Goal: Information Seeking & Learning: Learn about a topic

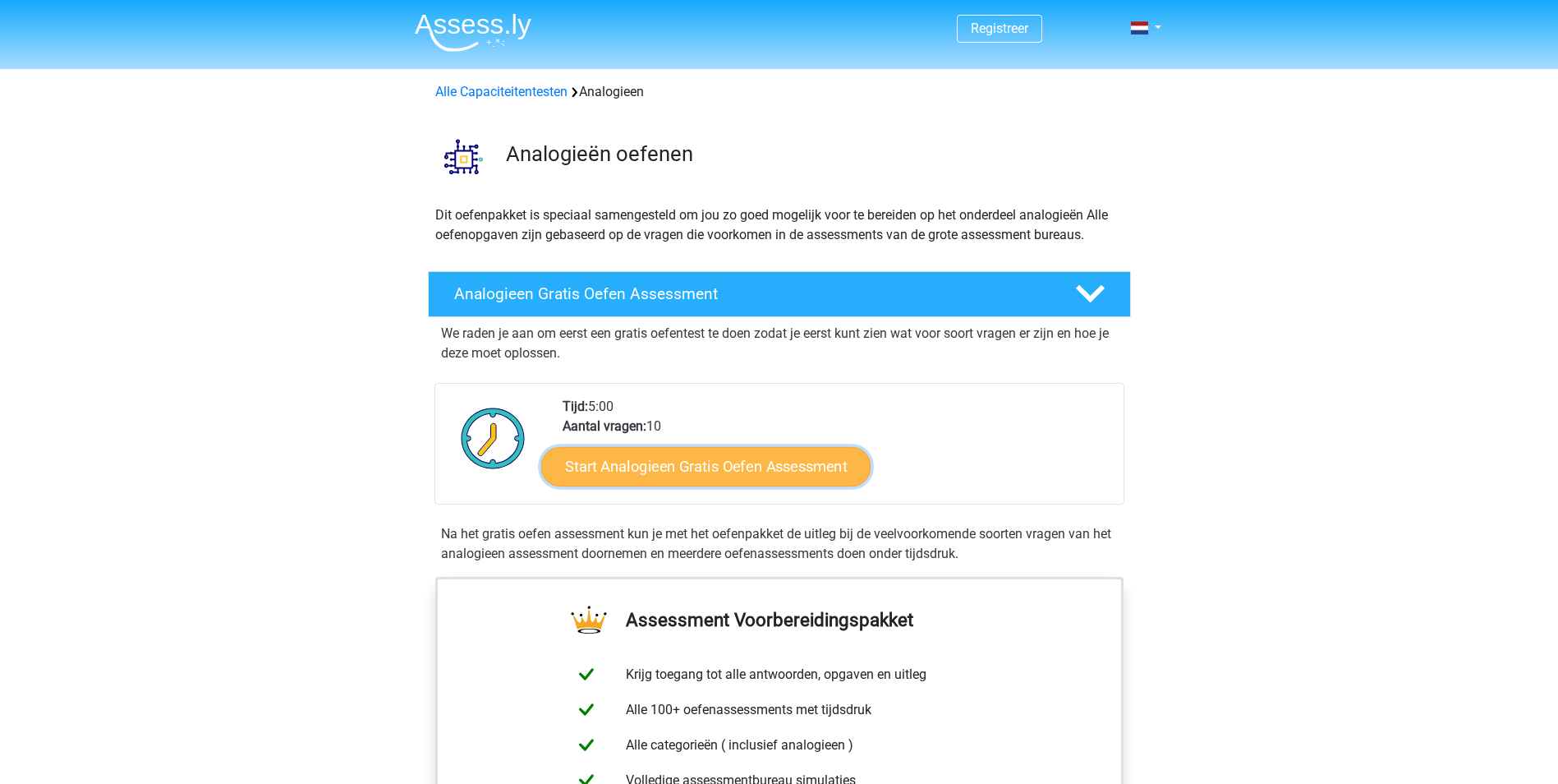
click at [768, 477] on link "Start Analogieen Gratis Oefen Assessment" at bounding box center [705, 466] width 329 height 40
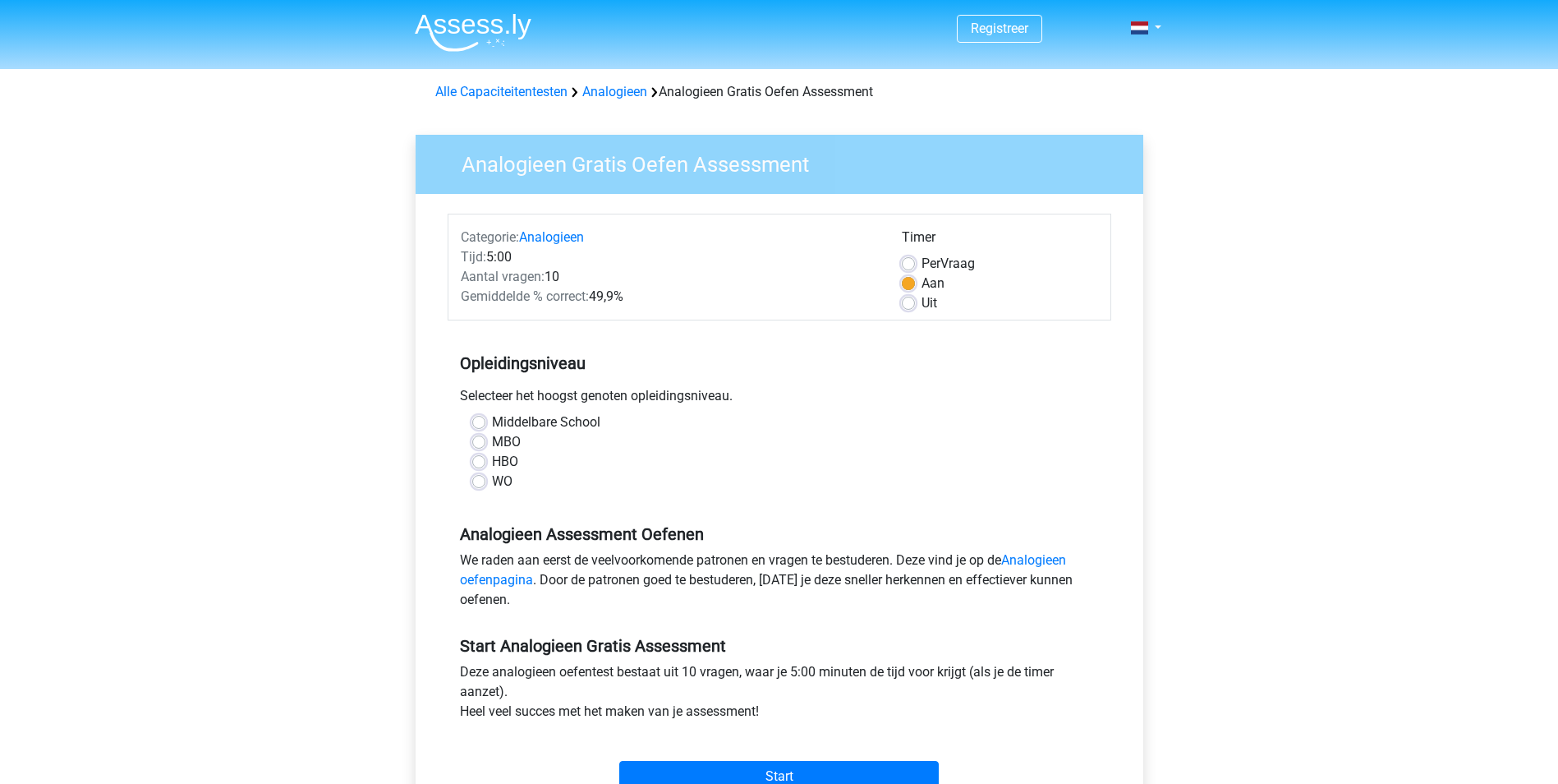
click at [492, 480] on label "WO" at bounding box center [502, 481] width 21 height 20
click at [485, 480] on input "WO" at bounding box center [479, 479] width 13 height 16
radio input "true"
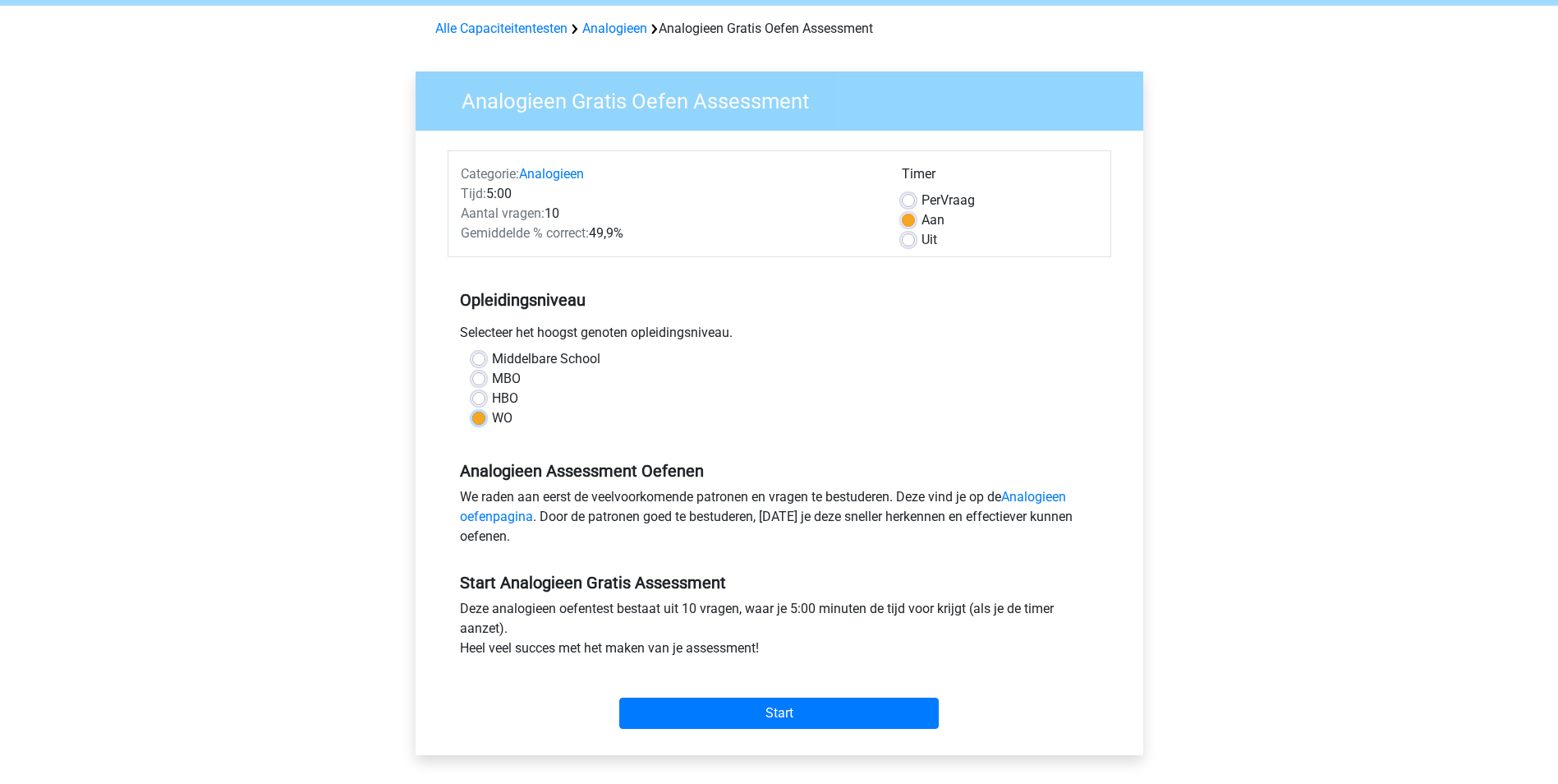
scroll to position [83, 0]
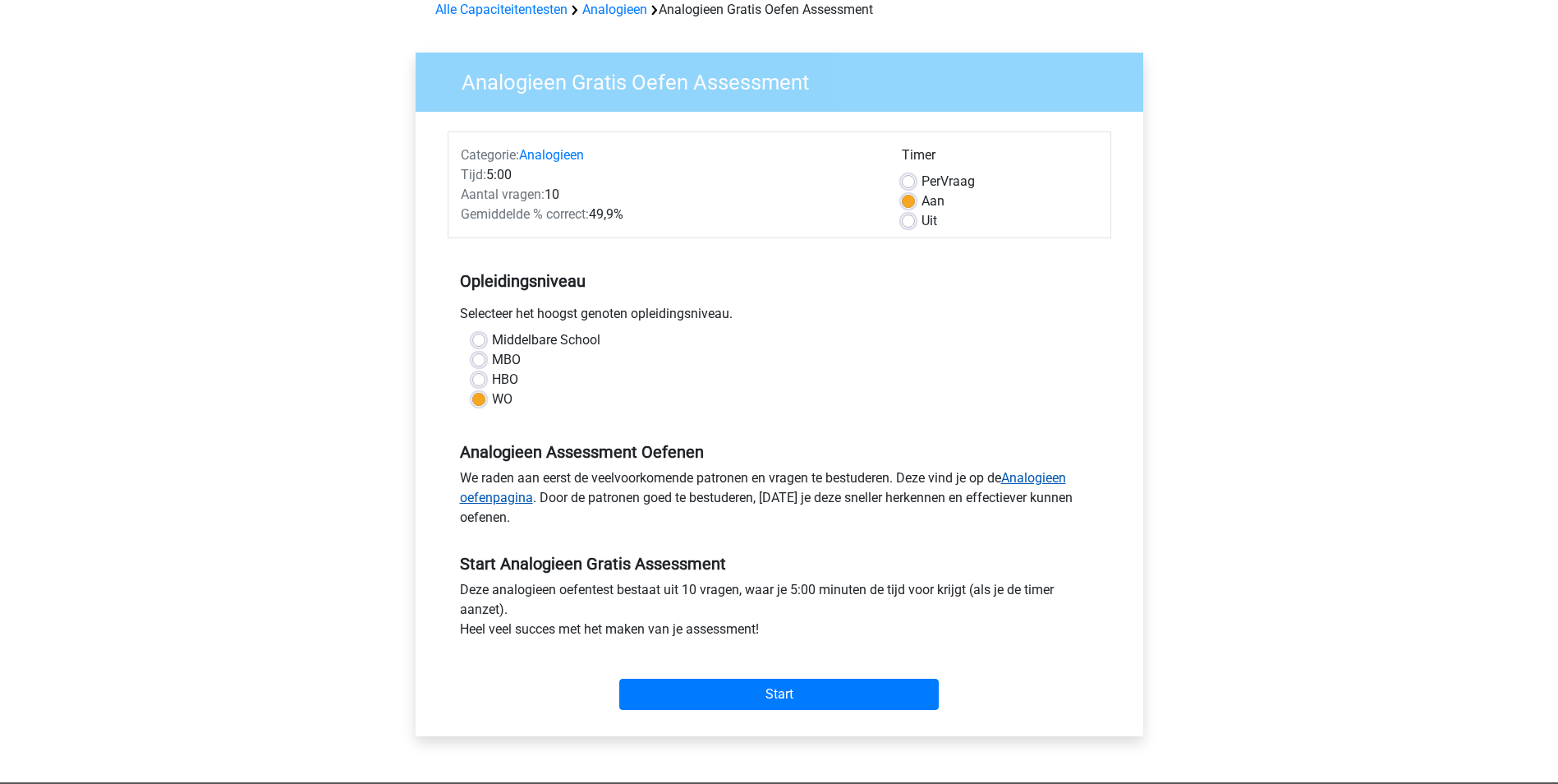
click at [1036, 473] on link "Analogieen oefenpagina" at bounding box center [763, 487] width 607 height 35
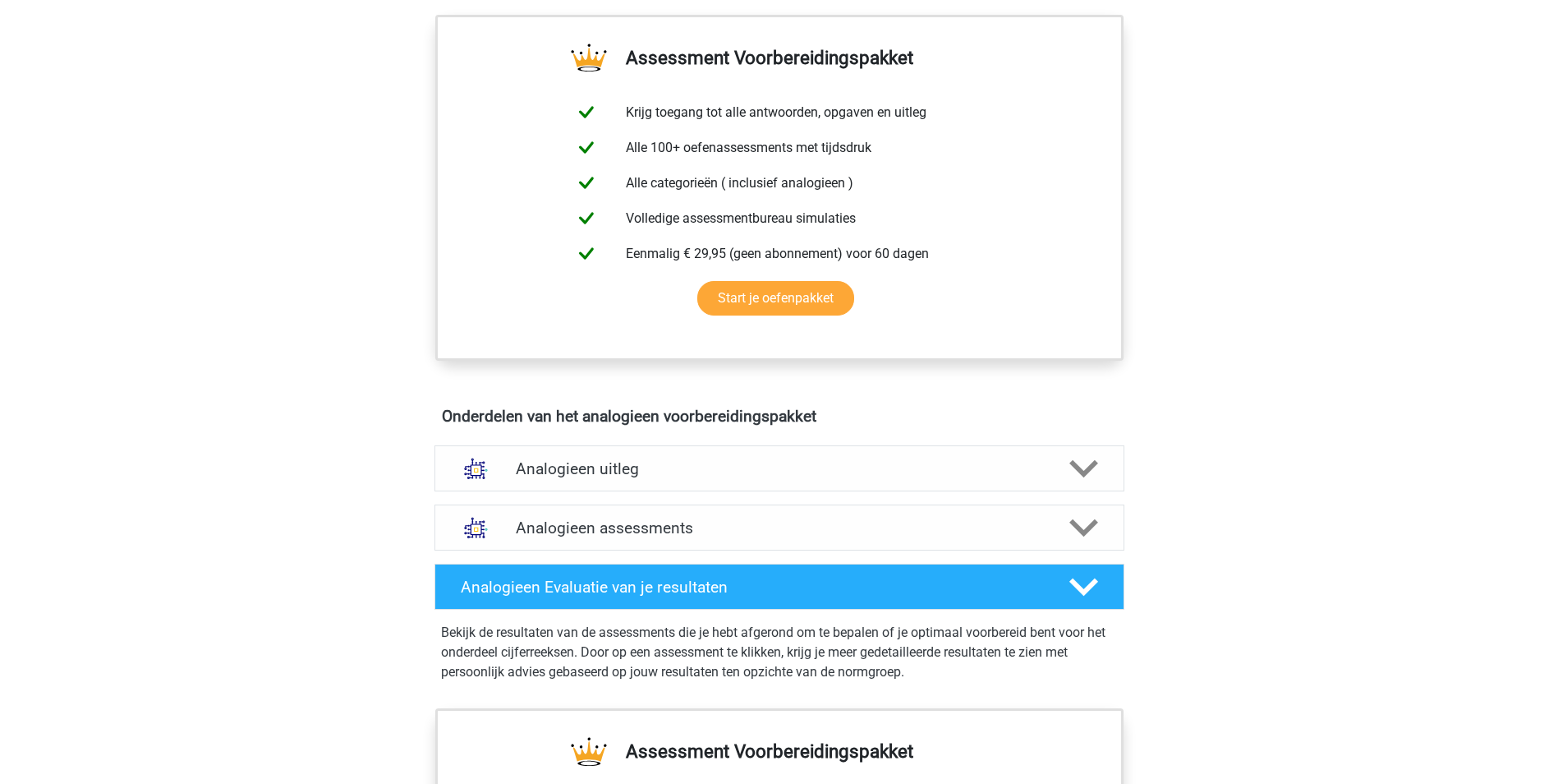
scroll to position [575, 0]
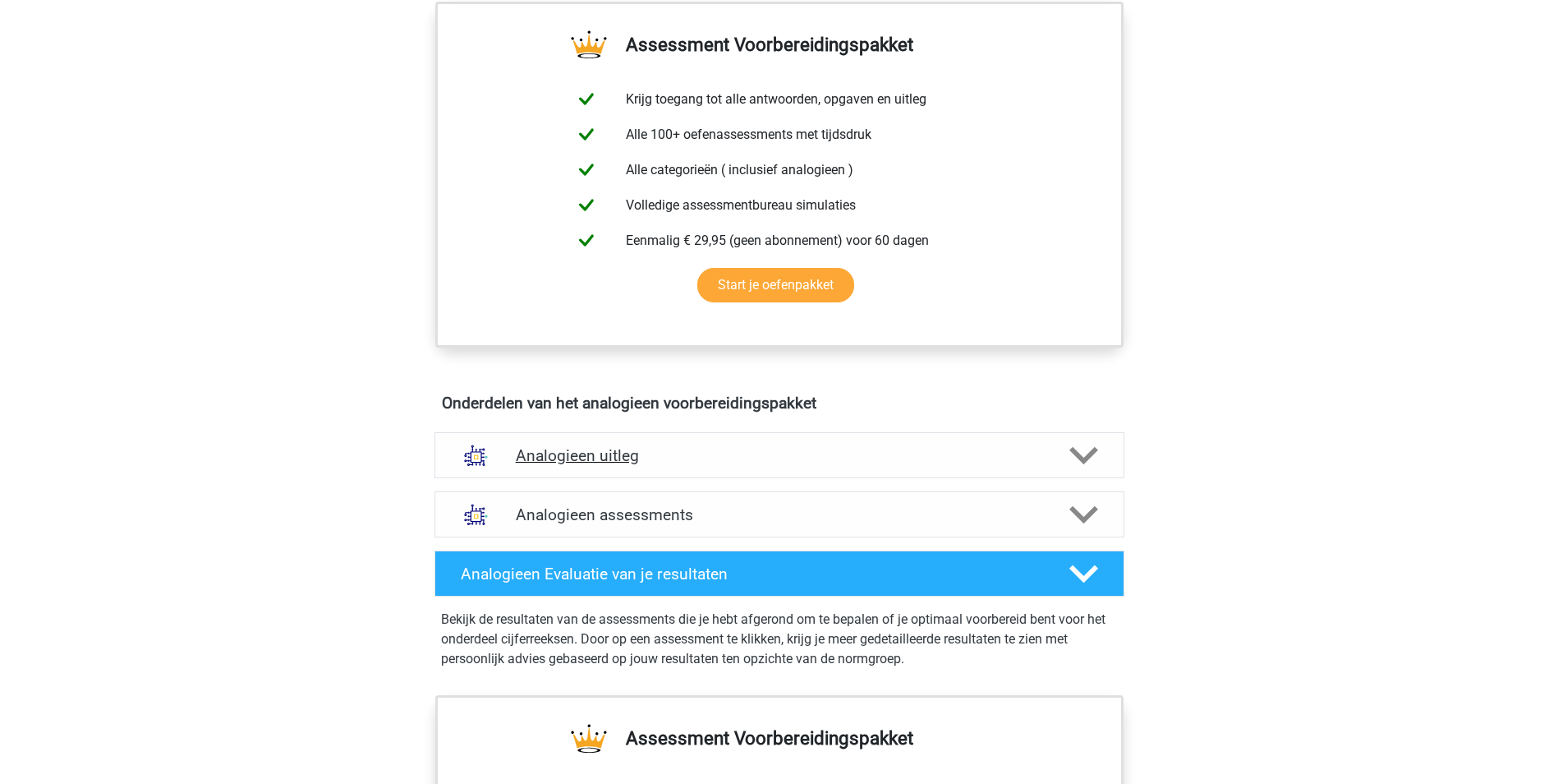
click at [1078, 453] on polygon at bounding box center [1084, 456] width 28 height 18
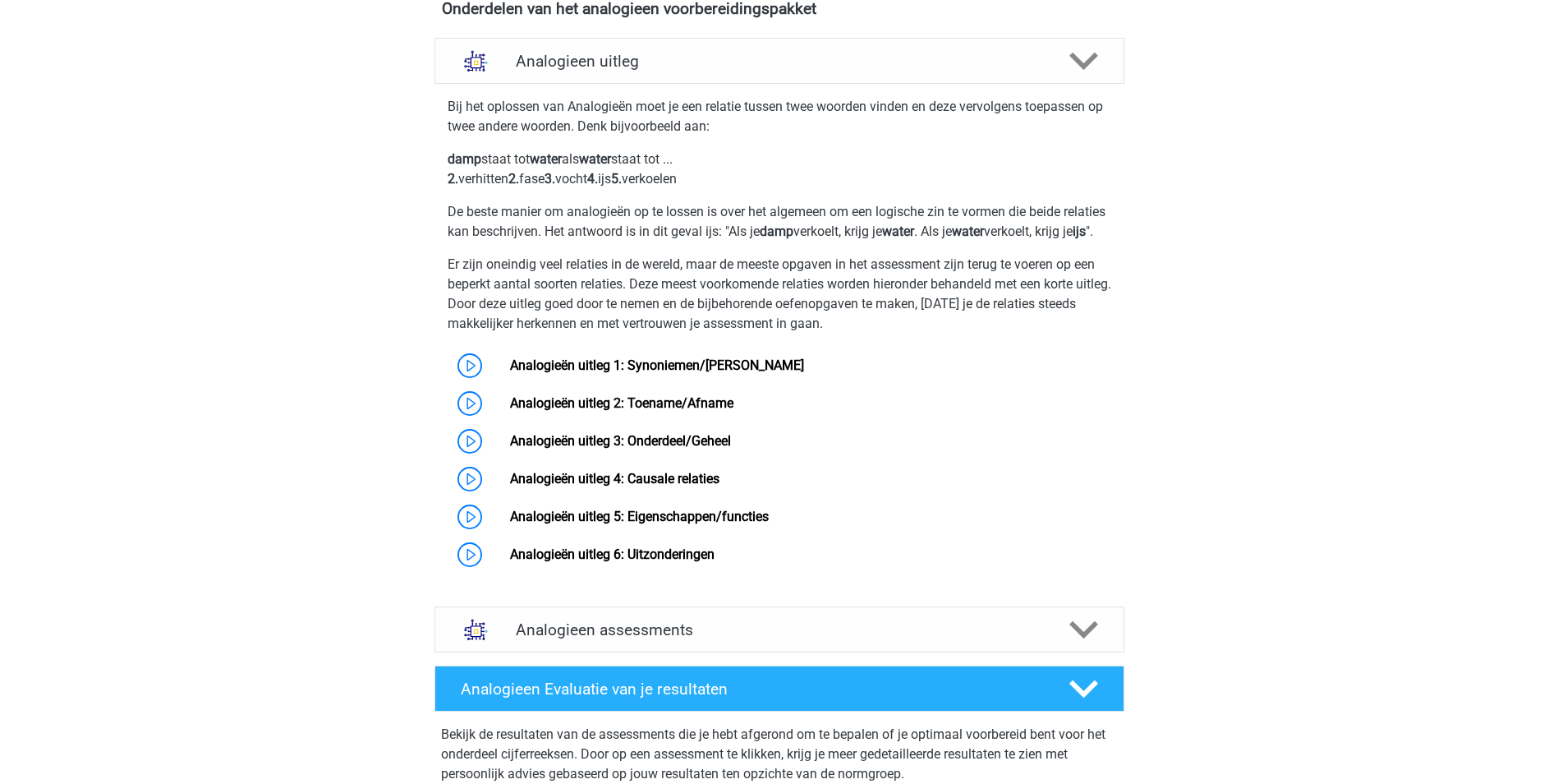
scroll to position [985, 0]
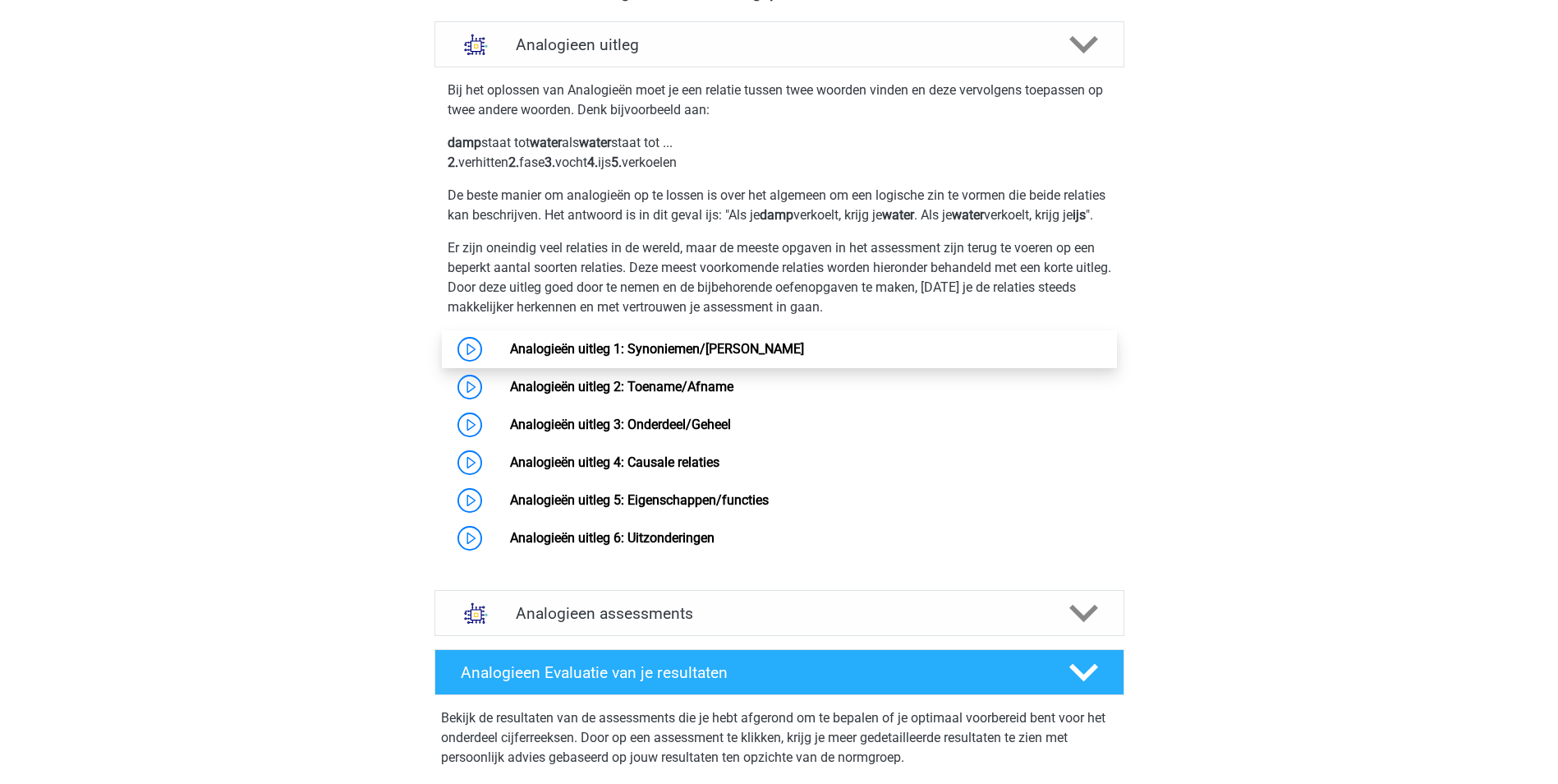
click at [510, 357] on link "Analogieën uitleg 1: Synoniemen/[PERSON_NAME]" at bounding box center [657, 348] width 294 height 15
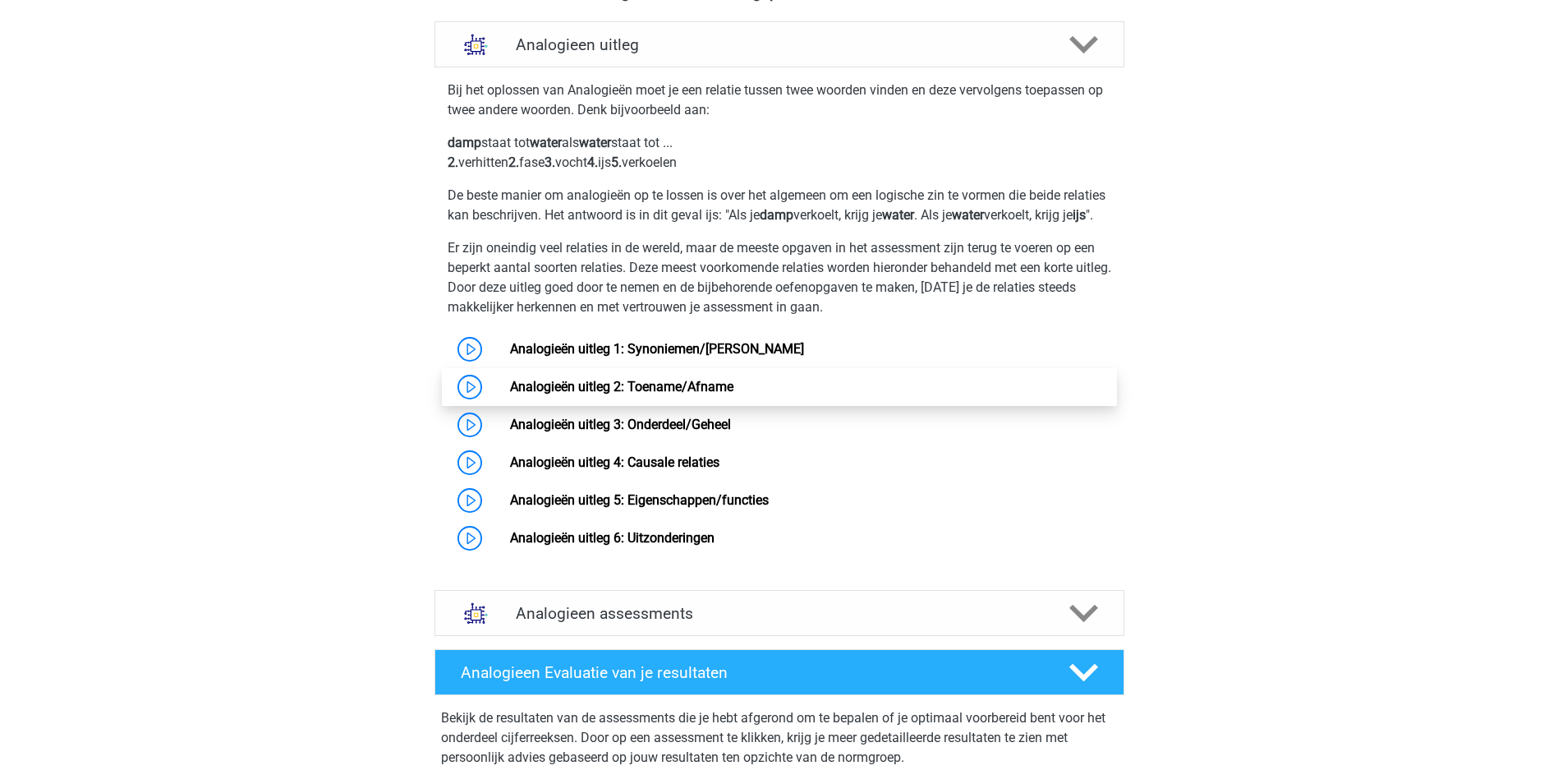
click at [722, 394] on link "Analogieën uitleg 2: Toename/Afname" at bounding box center [621, 386] width 223 height 15
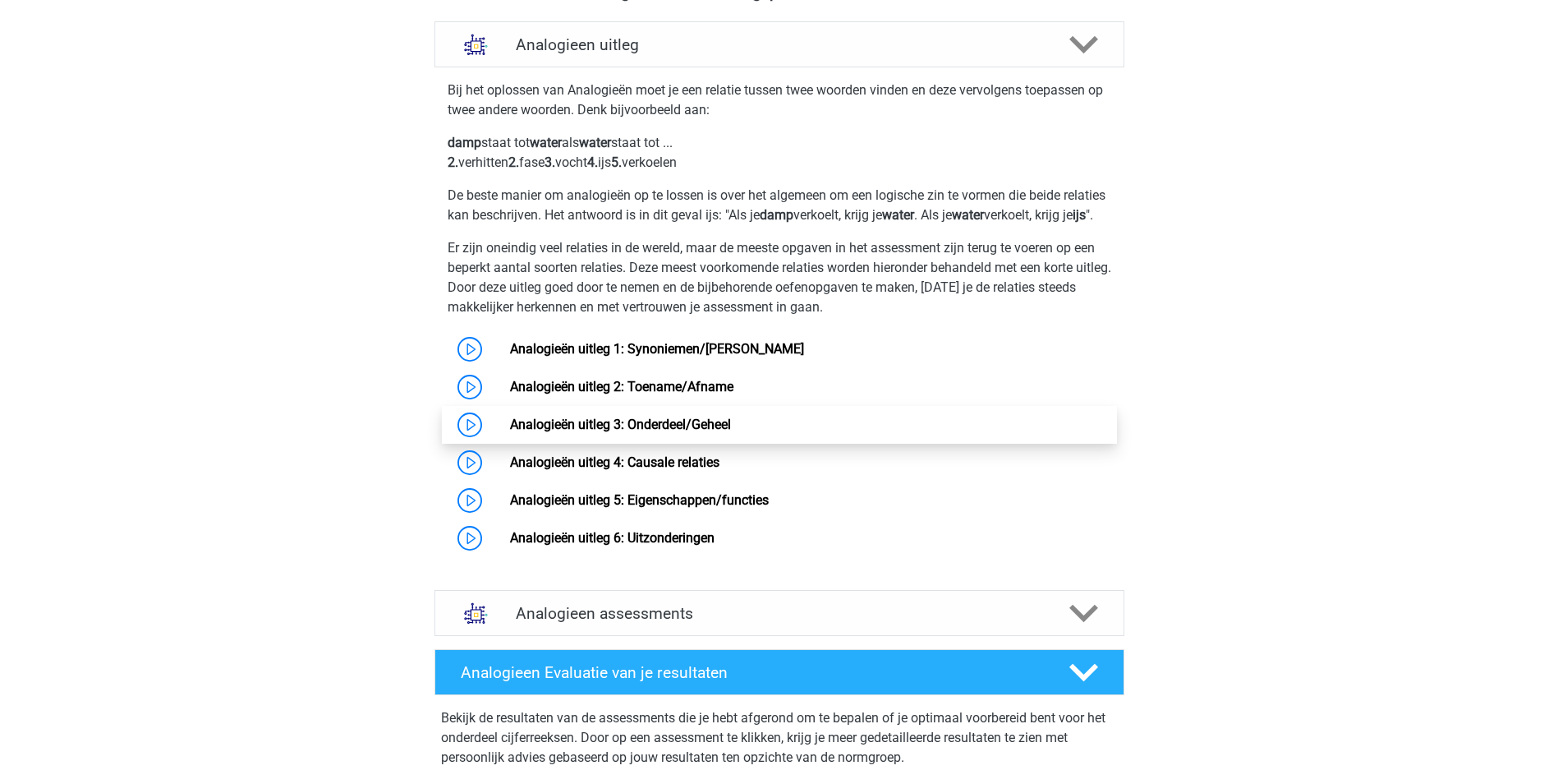
click at [610, 432] on link "Analogieën uitleg 3: Onderdeel/Geheel" at bounding box center [620, 424] width 221 height 15
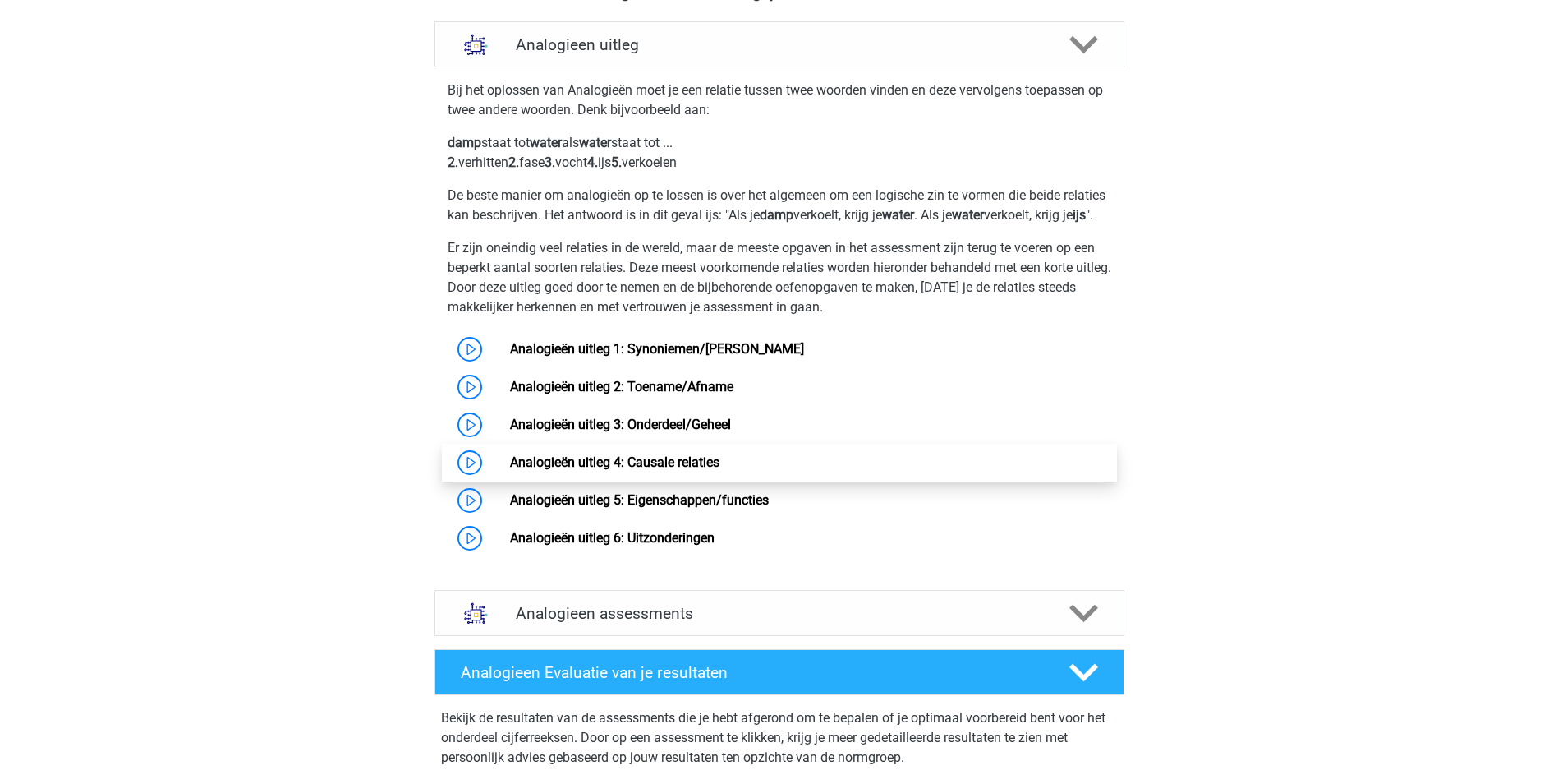
click at [699, 470] on link "Analogieën uitleg 4: Causale relaties" at bounding box center [614, 462] width 210 height 15
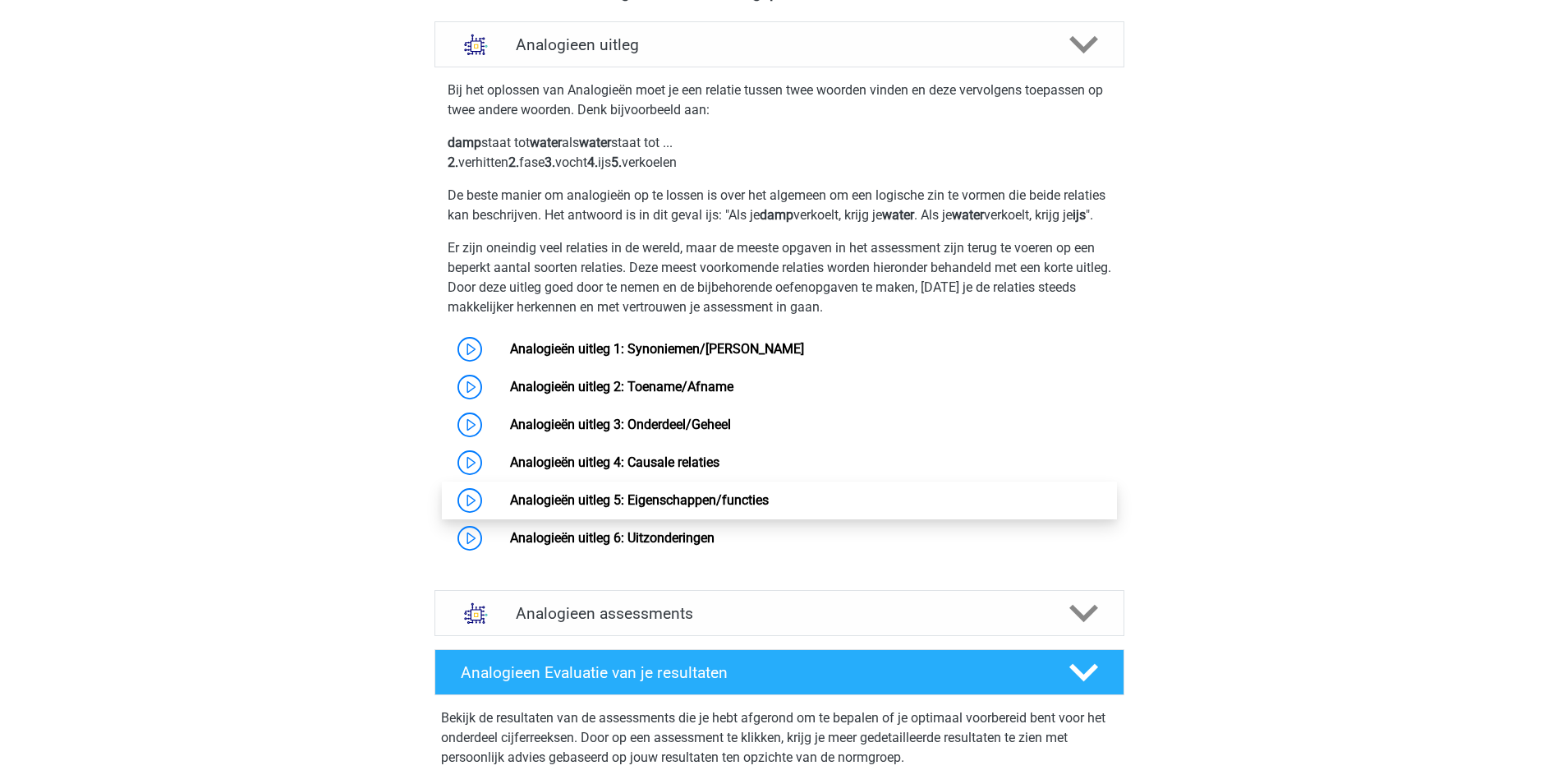
click at [600, 508] on link "Analogieën uitleg 5: Eigenschappen/functies" at bounding box center [639, 499] width 259 height 15
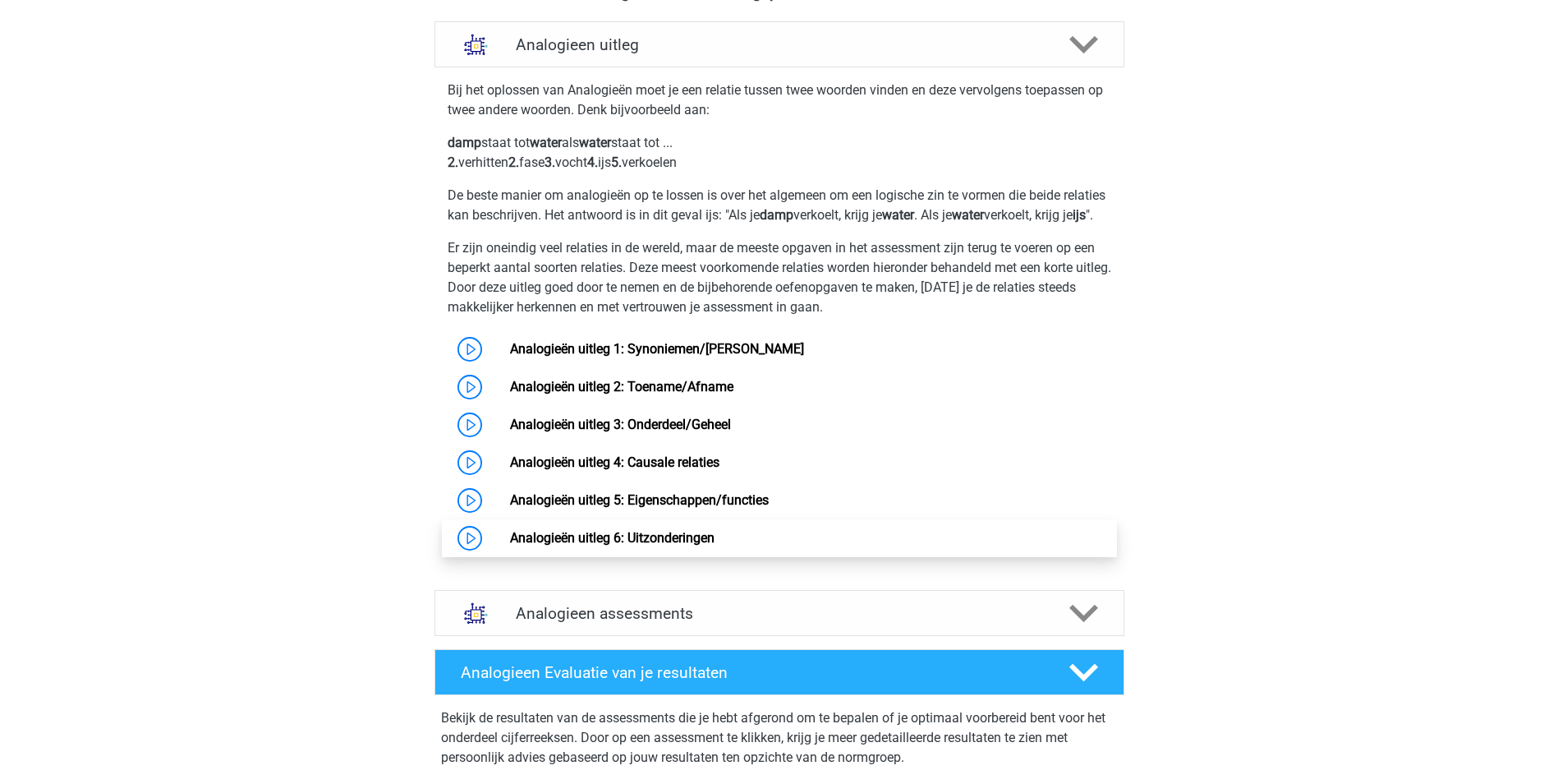
click at [612, 546] on link "Analogieën uitleg 6: Uitzonderingen" at bounding box center [611, 537] width 204 height 15
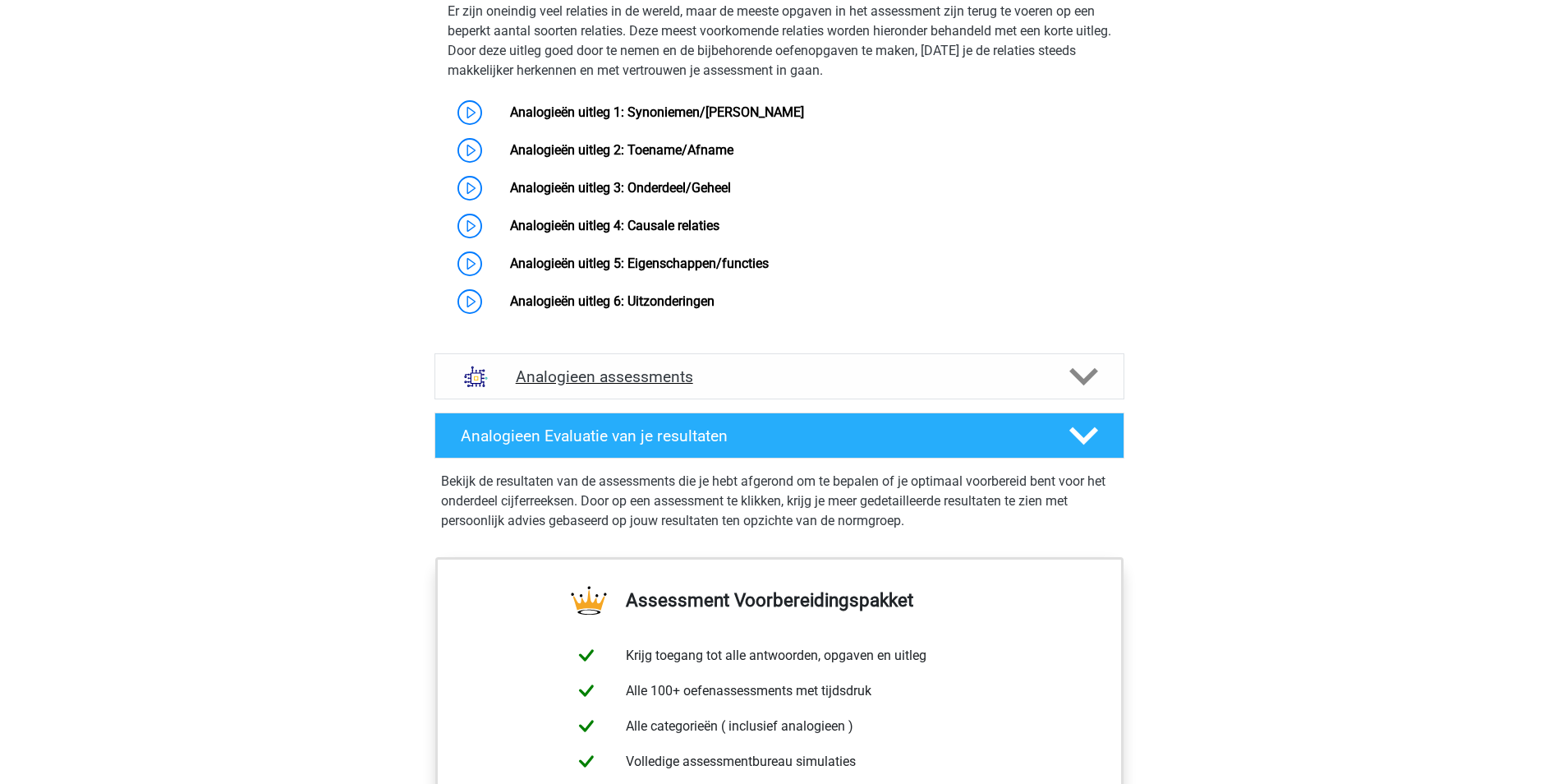
scroll to position [1232, 0]
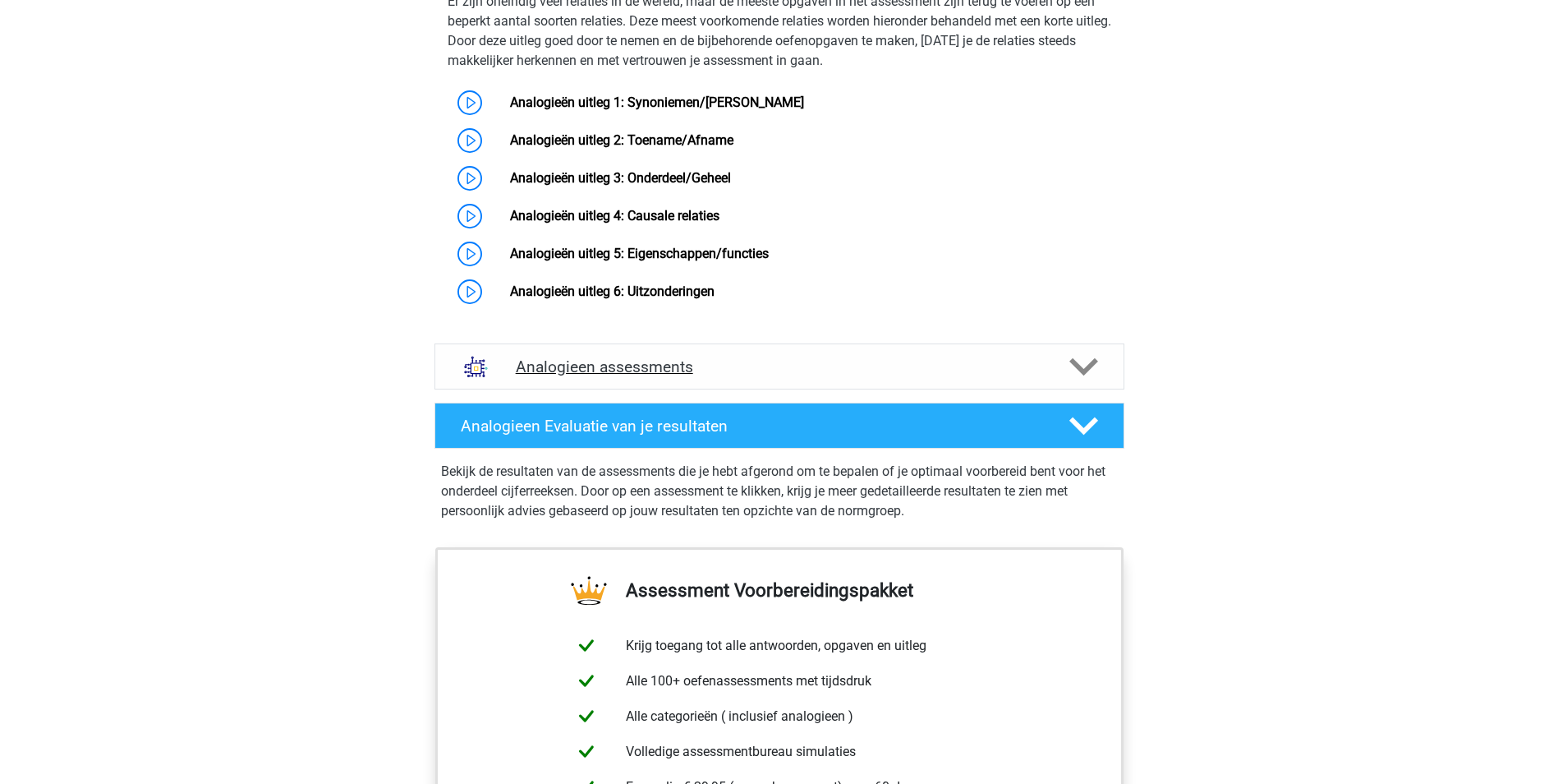
click at [970, 376] on h4 "Analogieen assessments" at bounding box center [779, 366] width 528 height 19
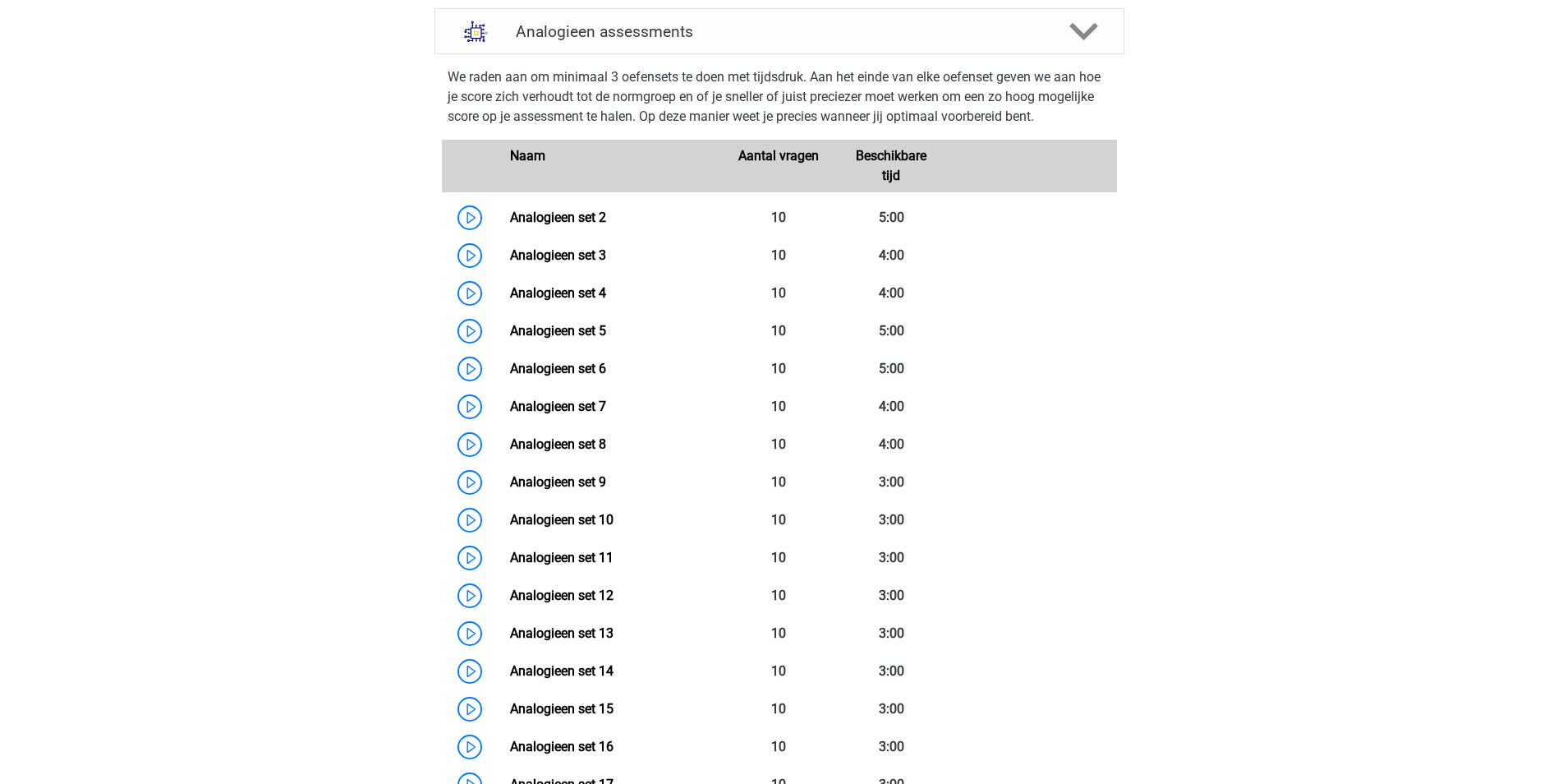
scroll to position [1560, 0]
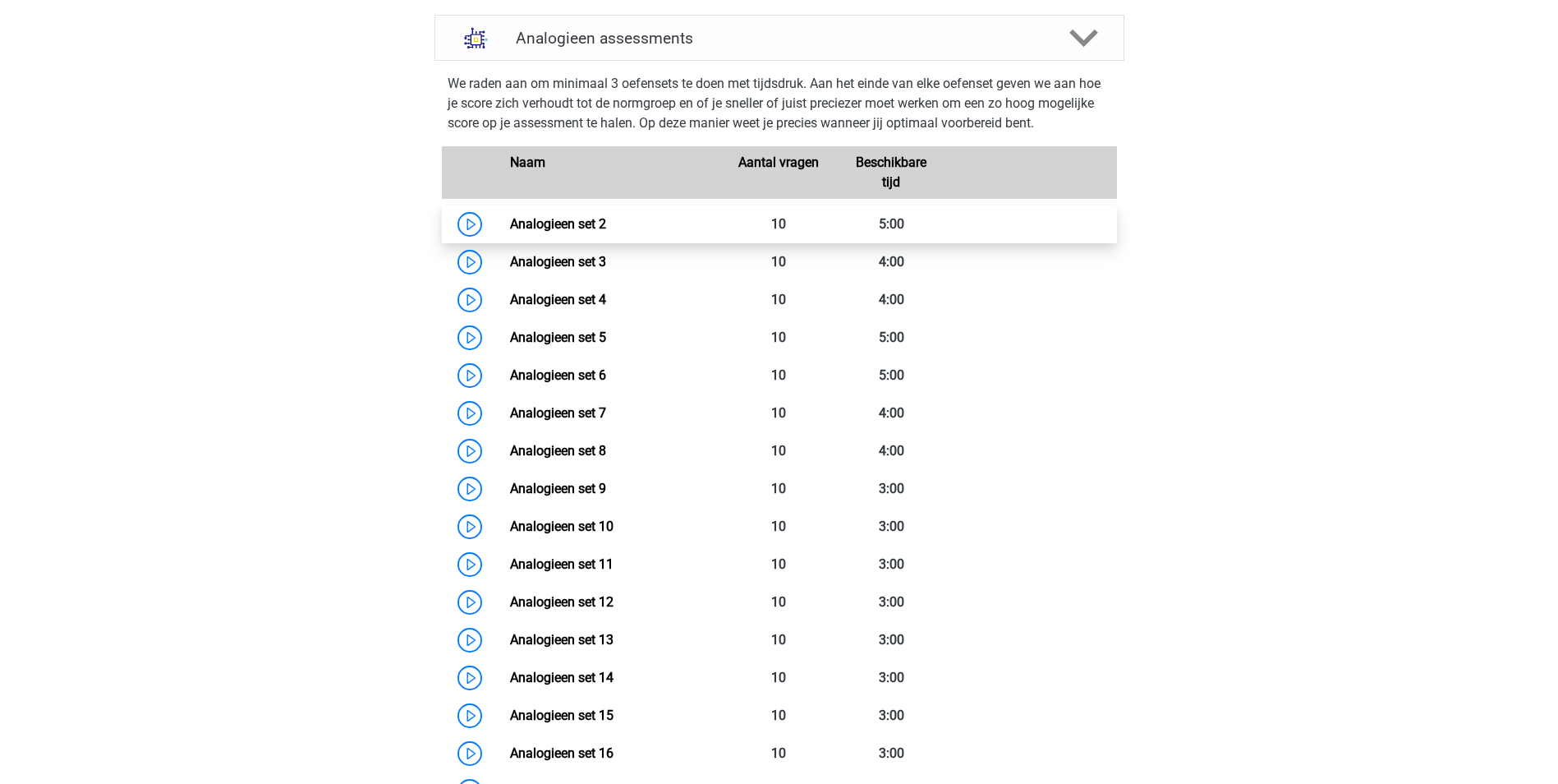
click at [510, 232] on link "Analogieen set 2" at bounding box center [557, 224] width 96 height 15
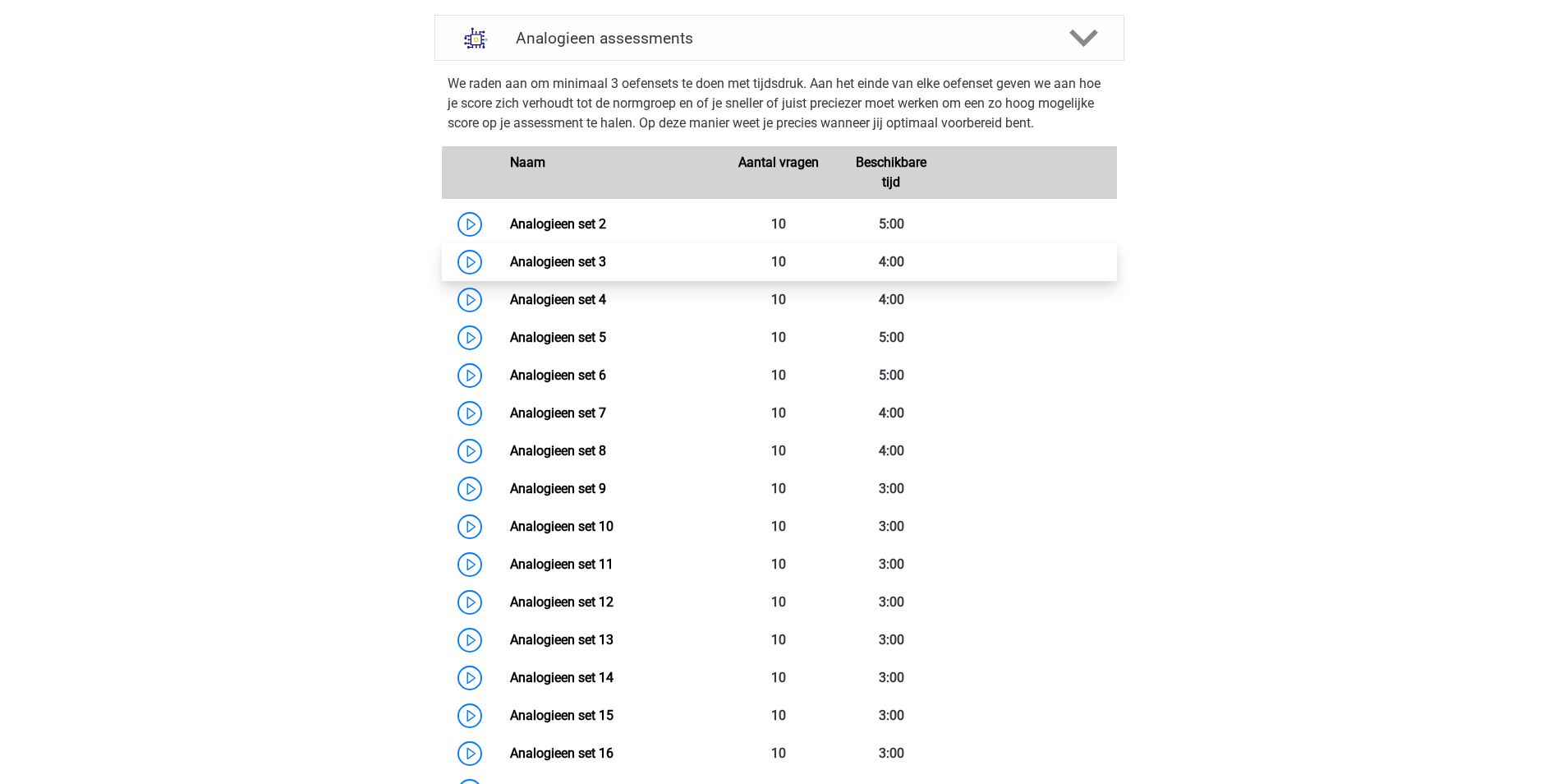
click at [510, 270] on link "Analogieen set 3" at bounding box center [557, 261] width 96 height 15
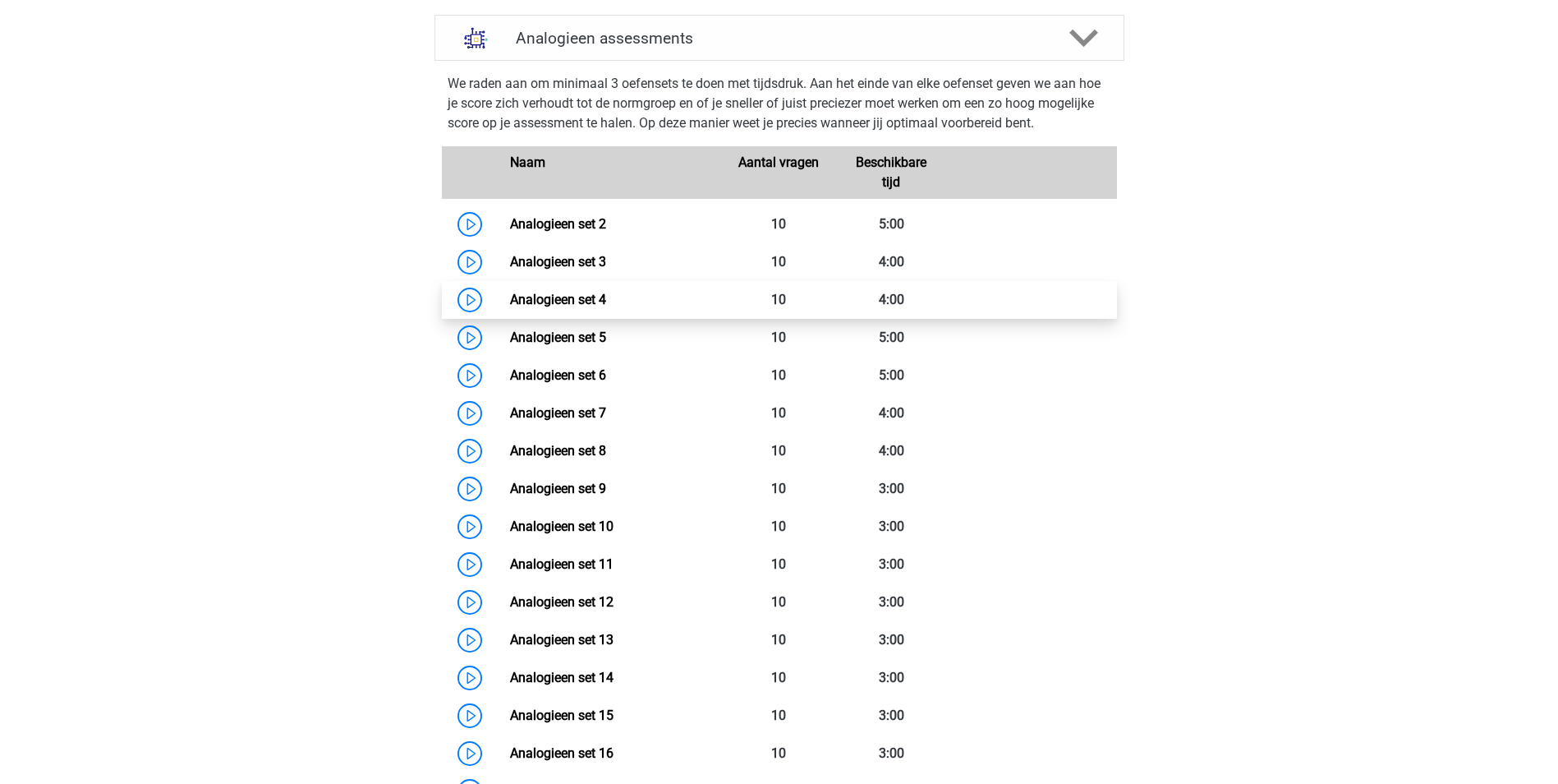
click at [510, 308] on link "Analogieen set 4" at bounding box center [557, 299] width 96 height 15
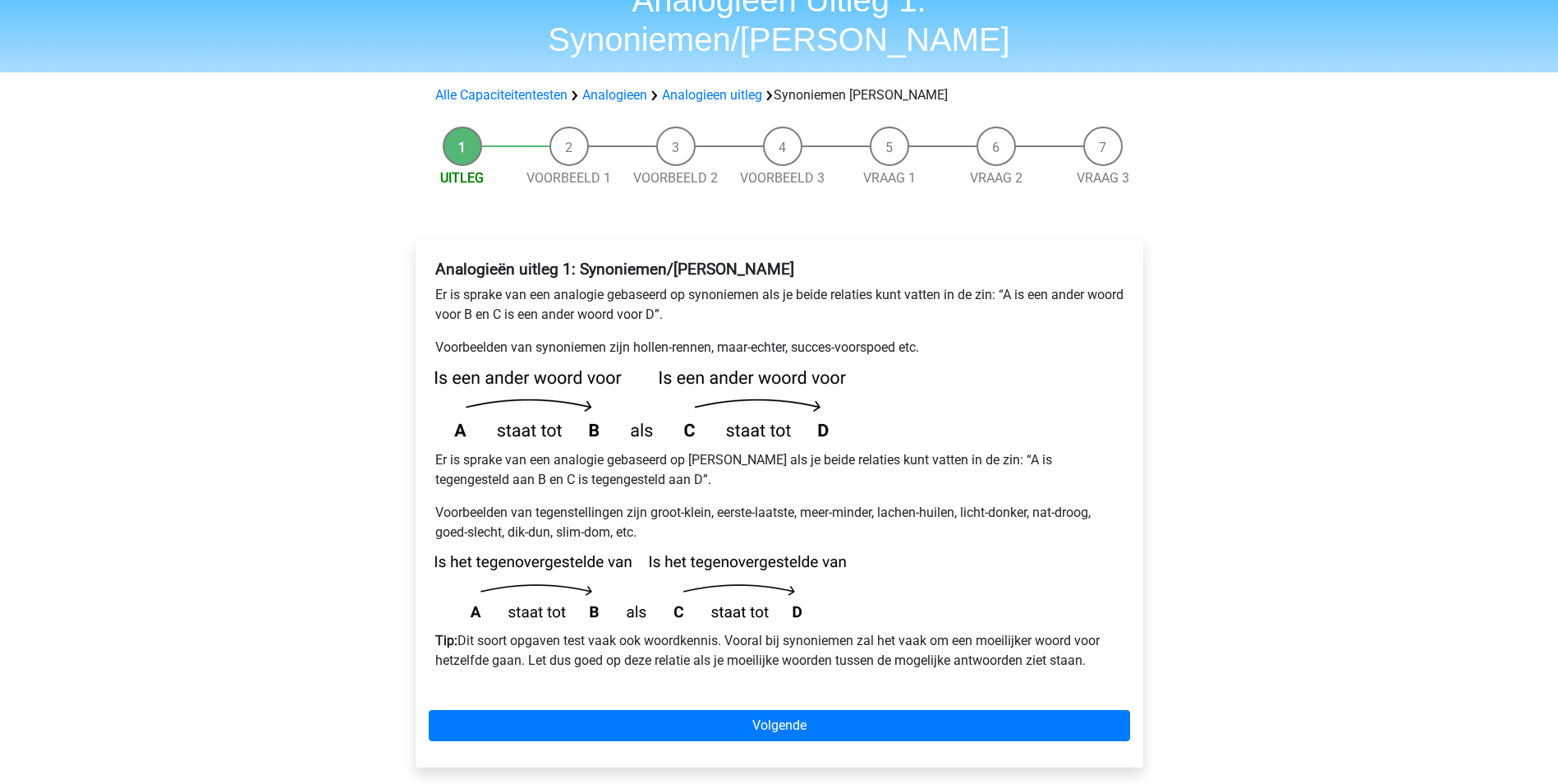
scroll to position [164, 0]
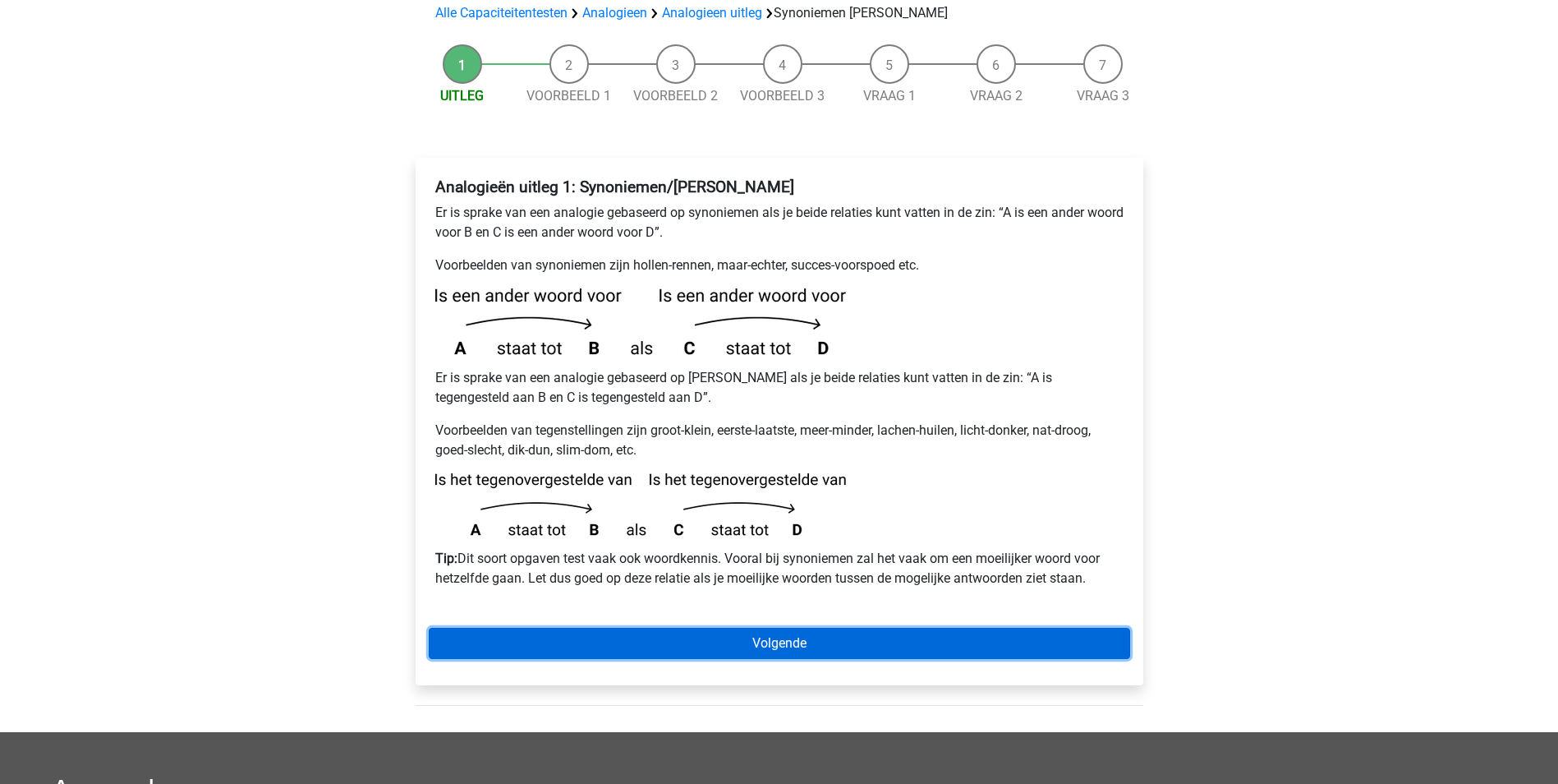
click at [754, 627] on link "Volgende" at bounding box center [779, 643] width 702 height 31
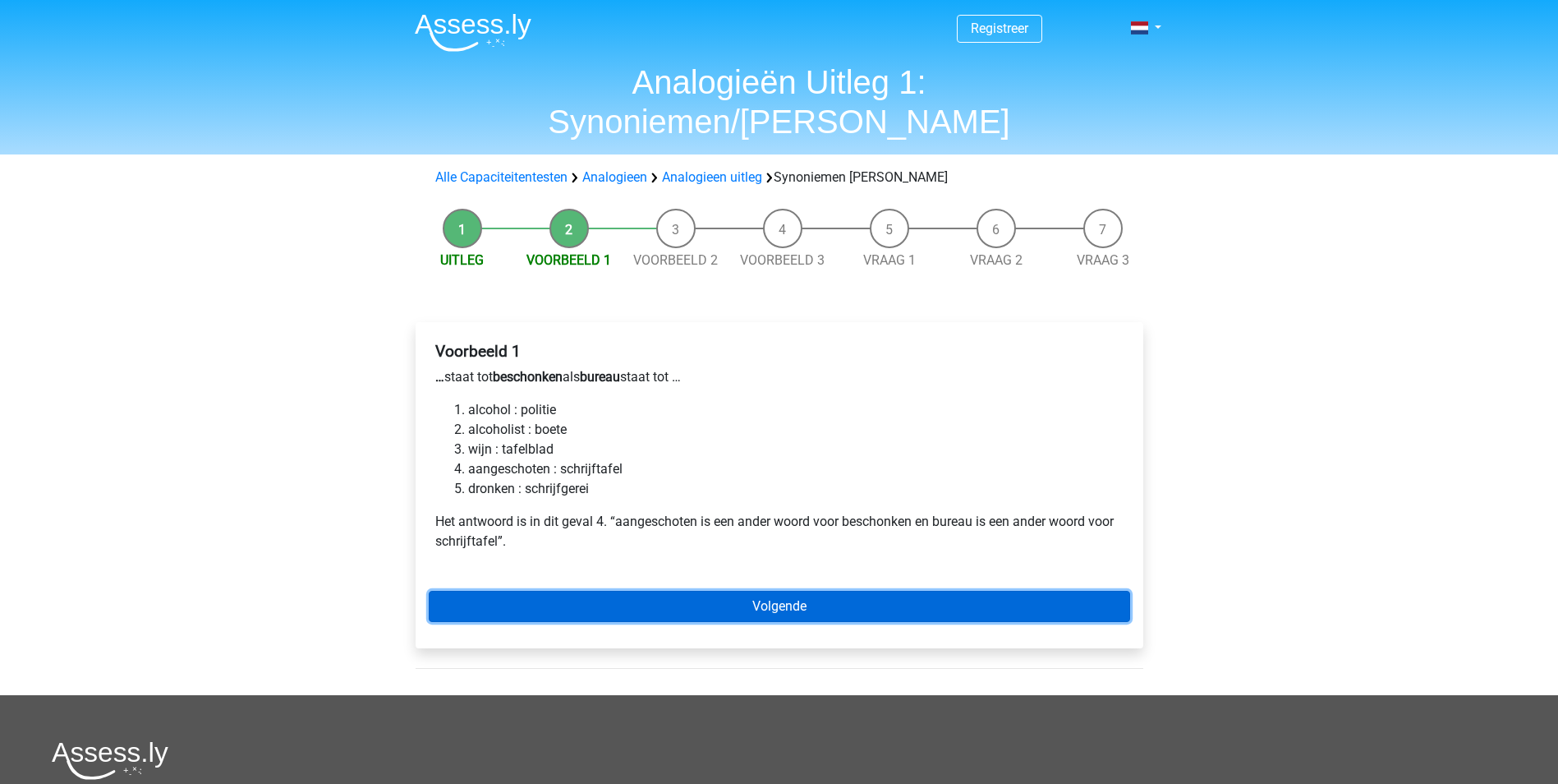
click at [774, 590] on link "Volgende" at bounding box center [779, 606] width 702 height 31
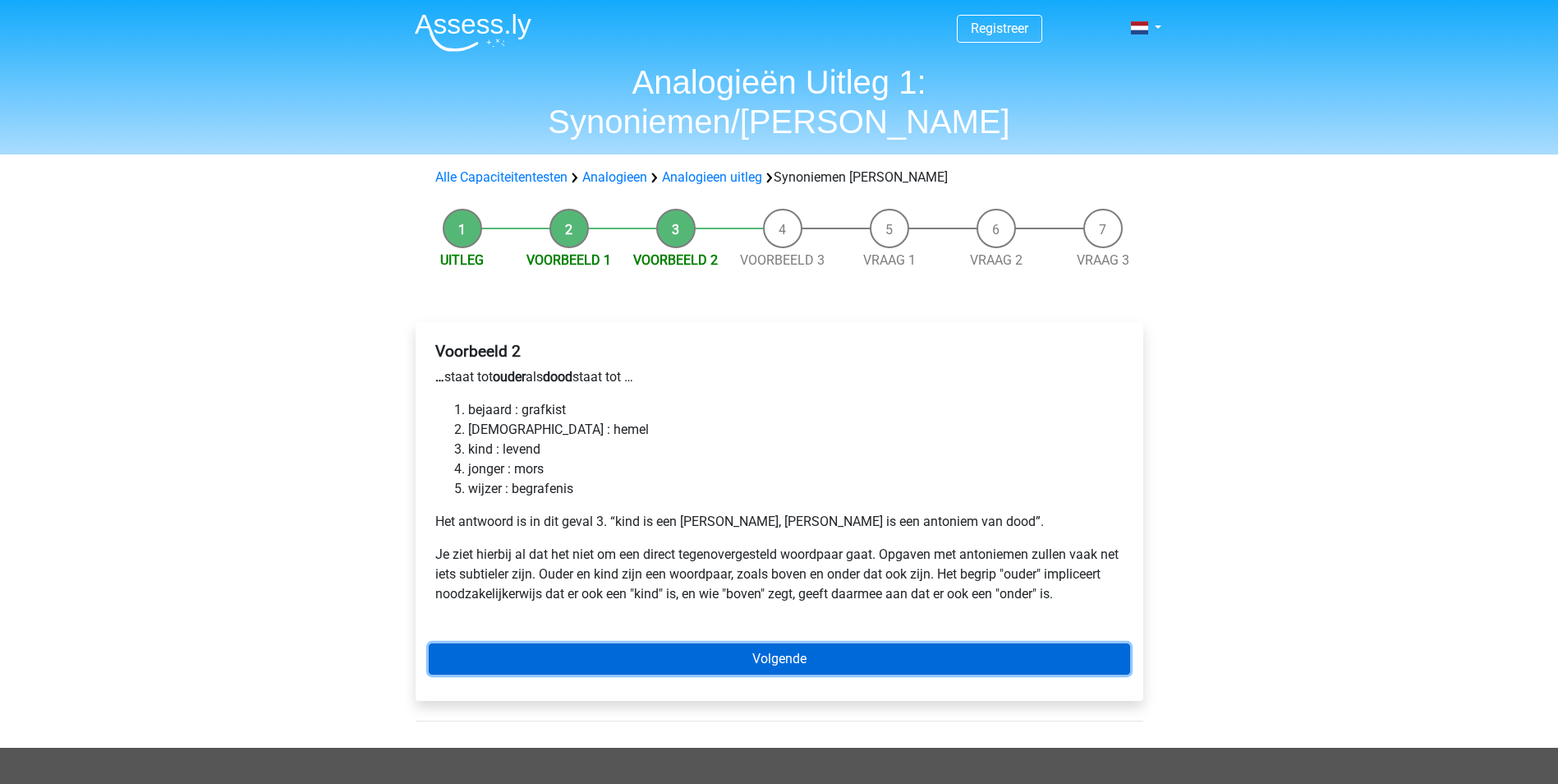
click at [753, 644] on link "Volgende" at bounding box center [779, 659] width 702 height 31
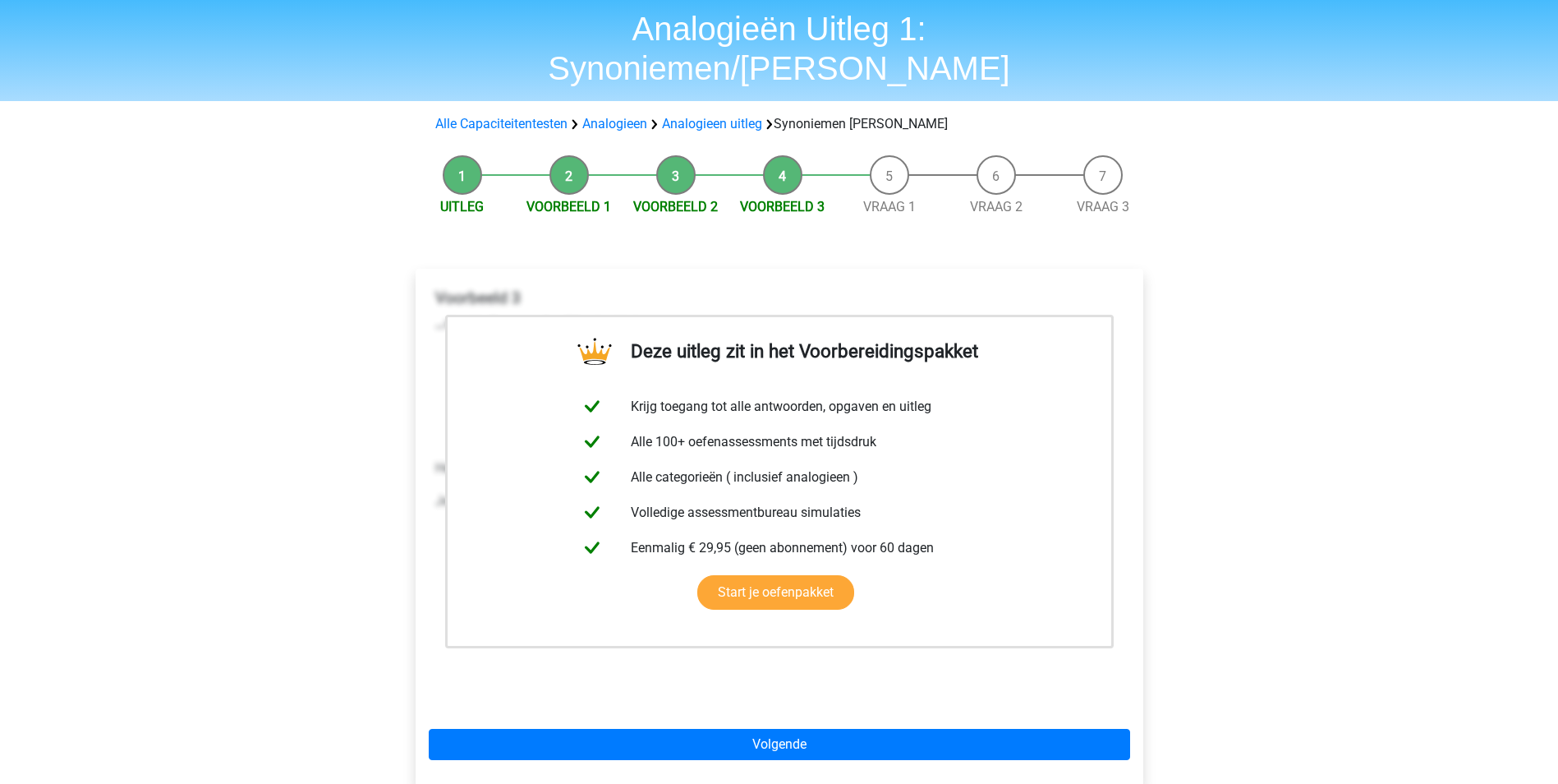
scroll to position [83, 0]
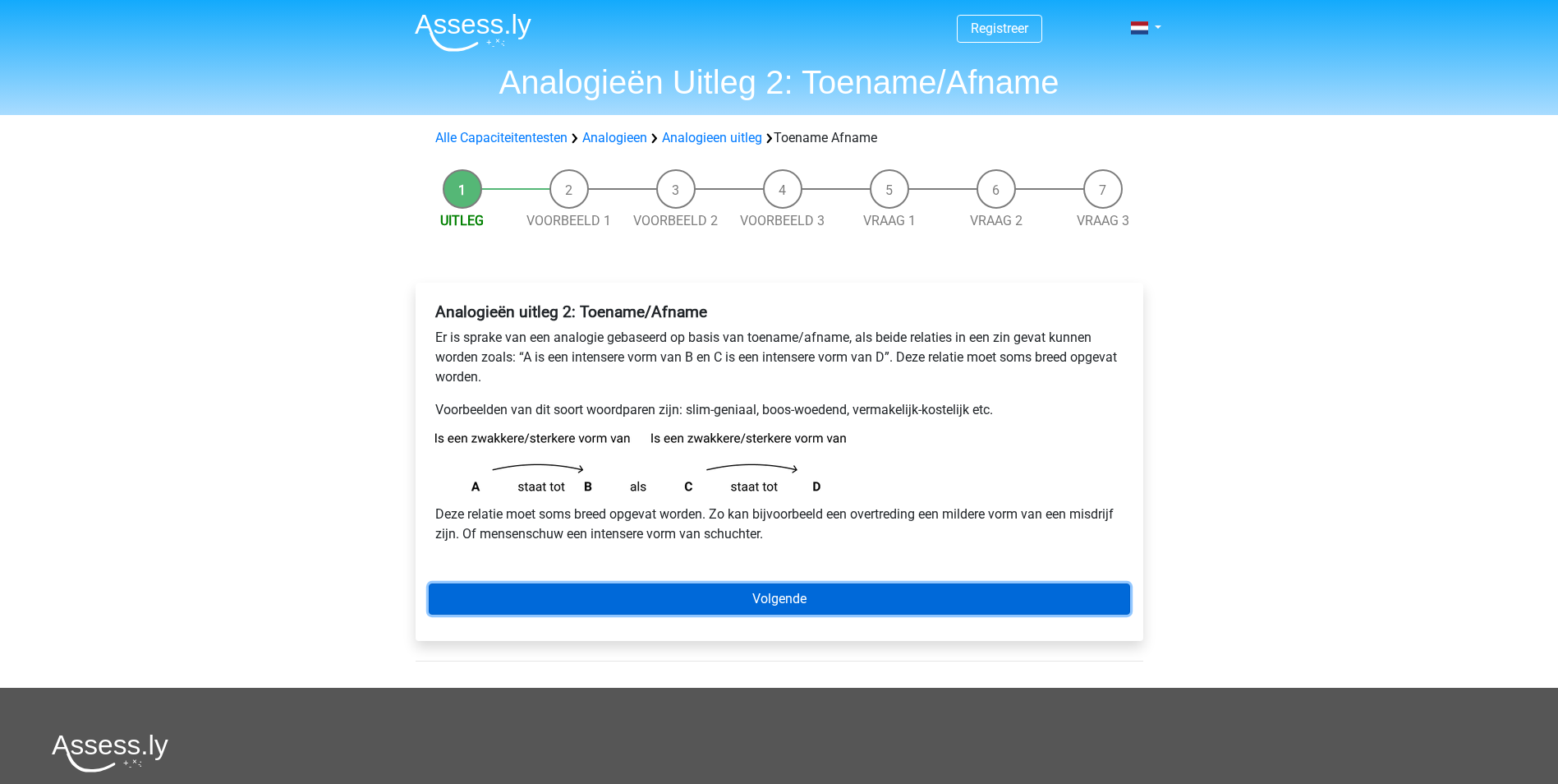
click at [722, 595] on link "Volgende" at bounding box center [779, 598] width 702 height 31
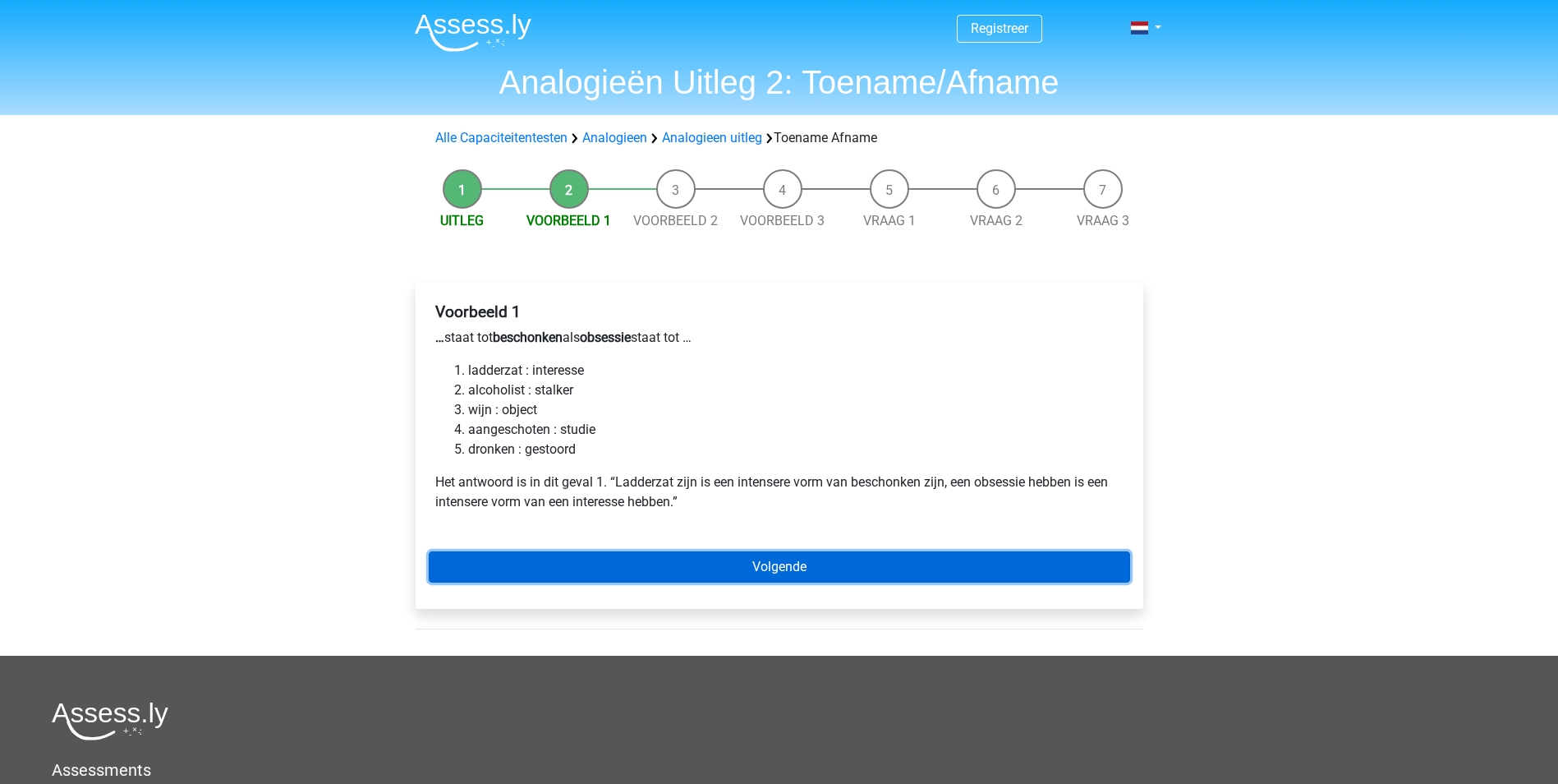
click at [812, 576] on link "Volgende" at bounding box center [779, 567] width 702 height 31
click at [824, 568] on link "Volgende" at bounding box center [779, 567] width 702 height 31
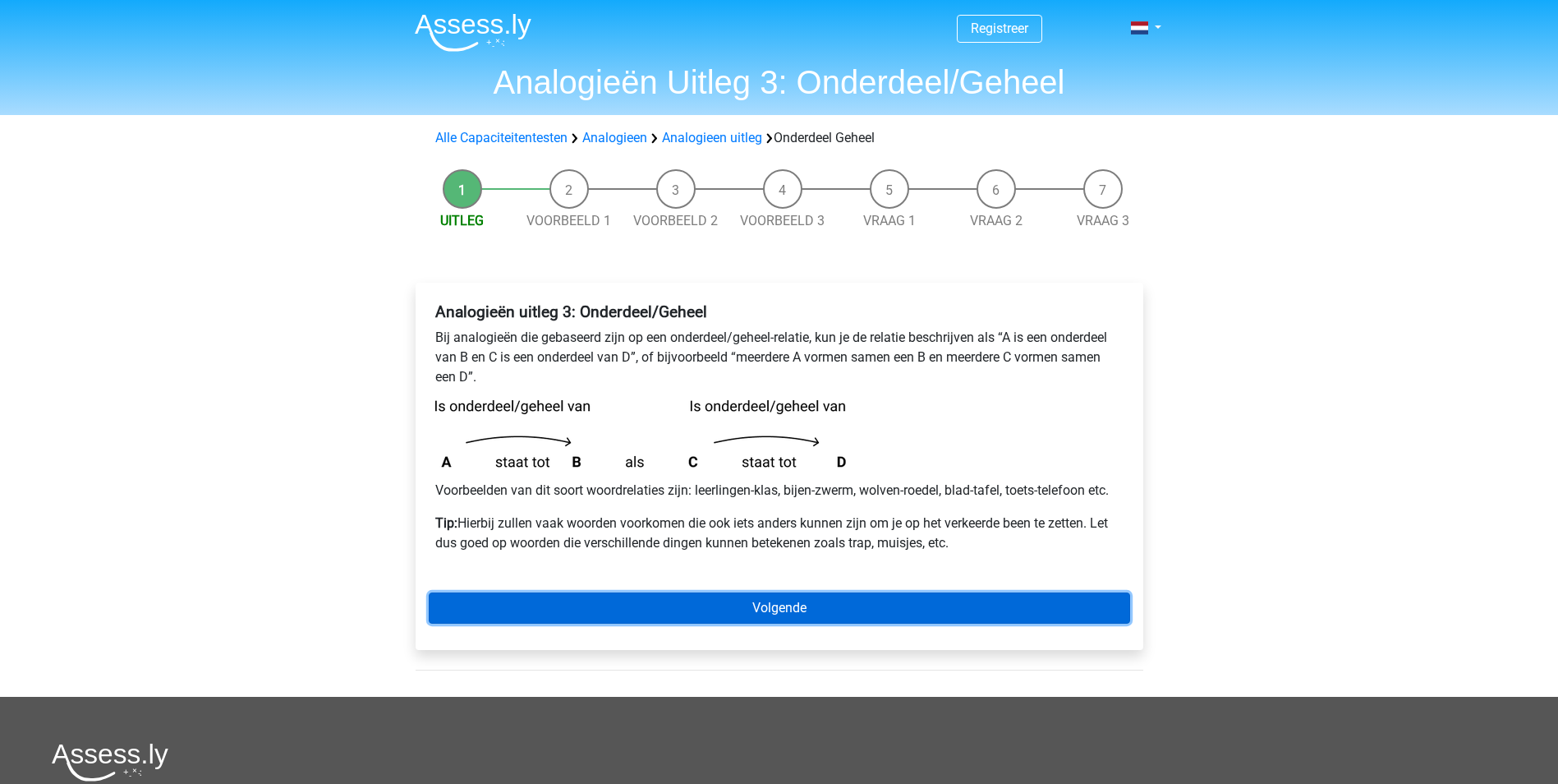
click at [807, 597] on link "Volgende" at bounding box center [779, 607] width 702 height 31
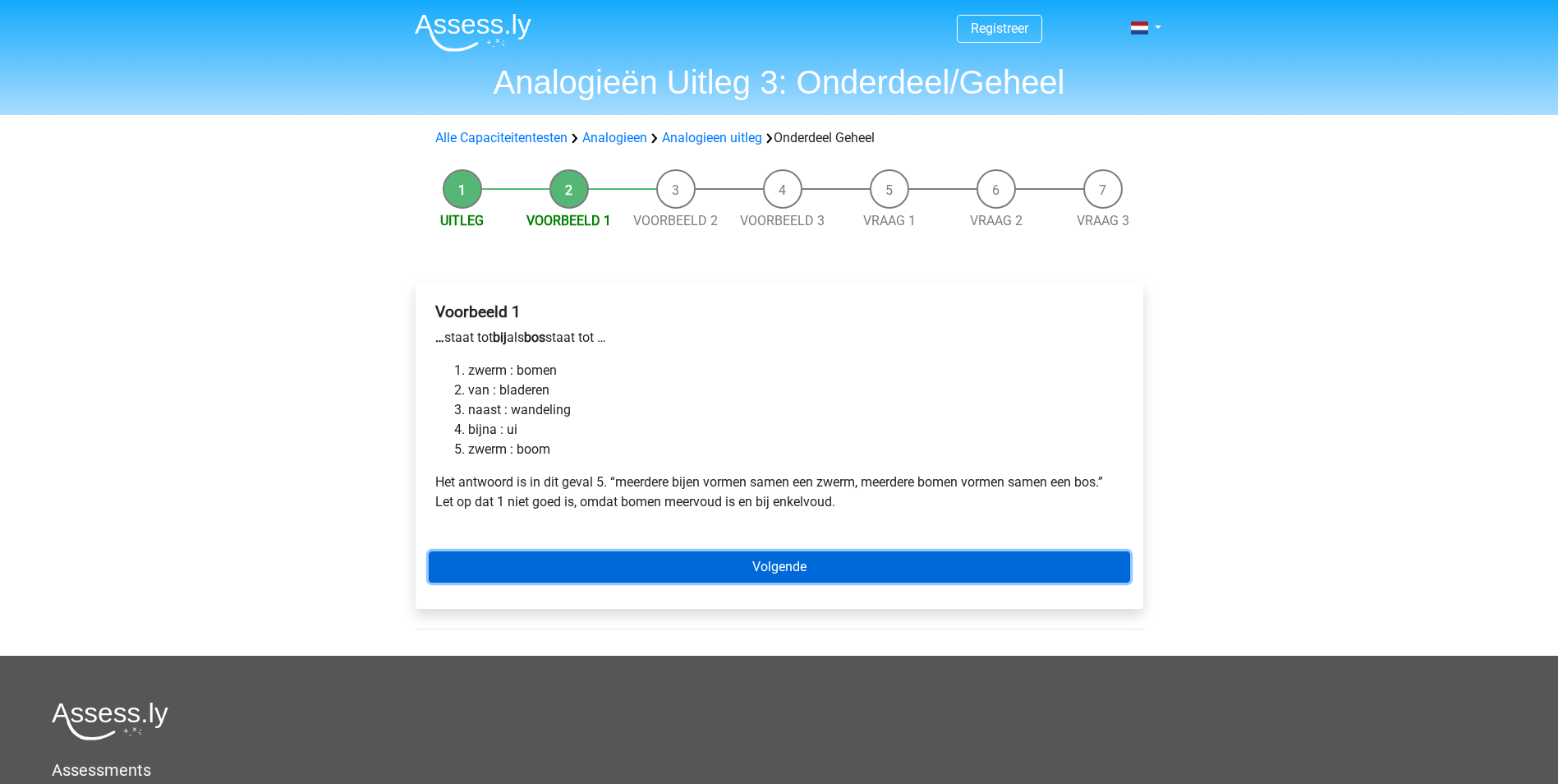
click at [767, 567] on link "Volgende" at bounding box center [779, 567] width 702 height 31
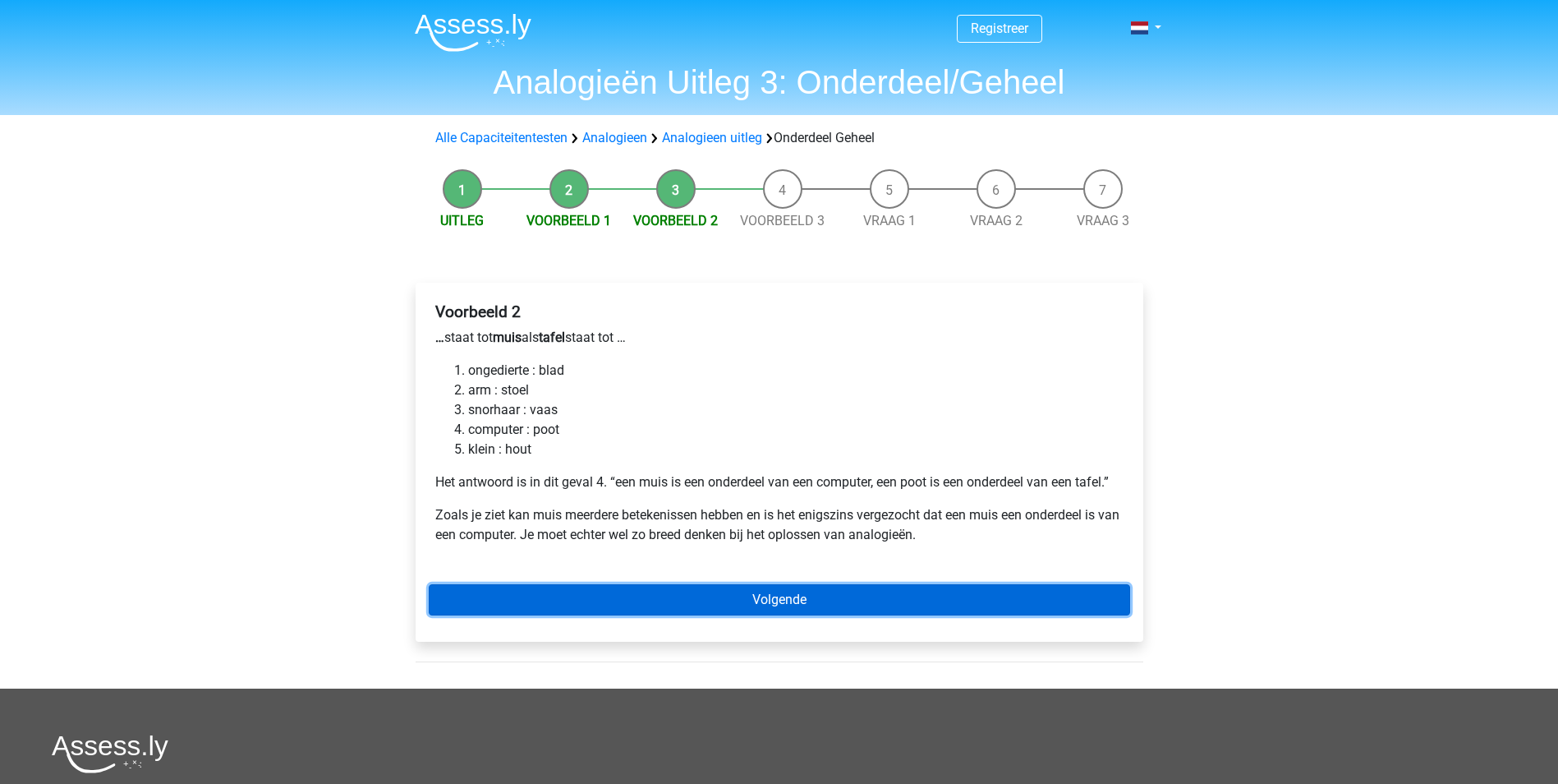
click at [613, 603] on link "Volgende" at bounding box center [779, 599] width 702 height 31
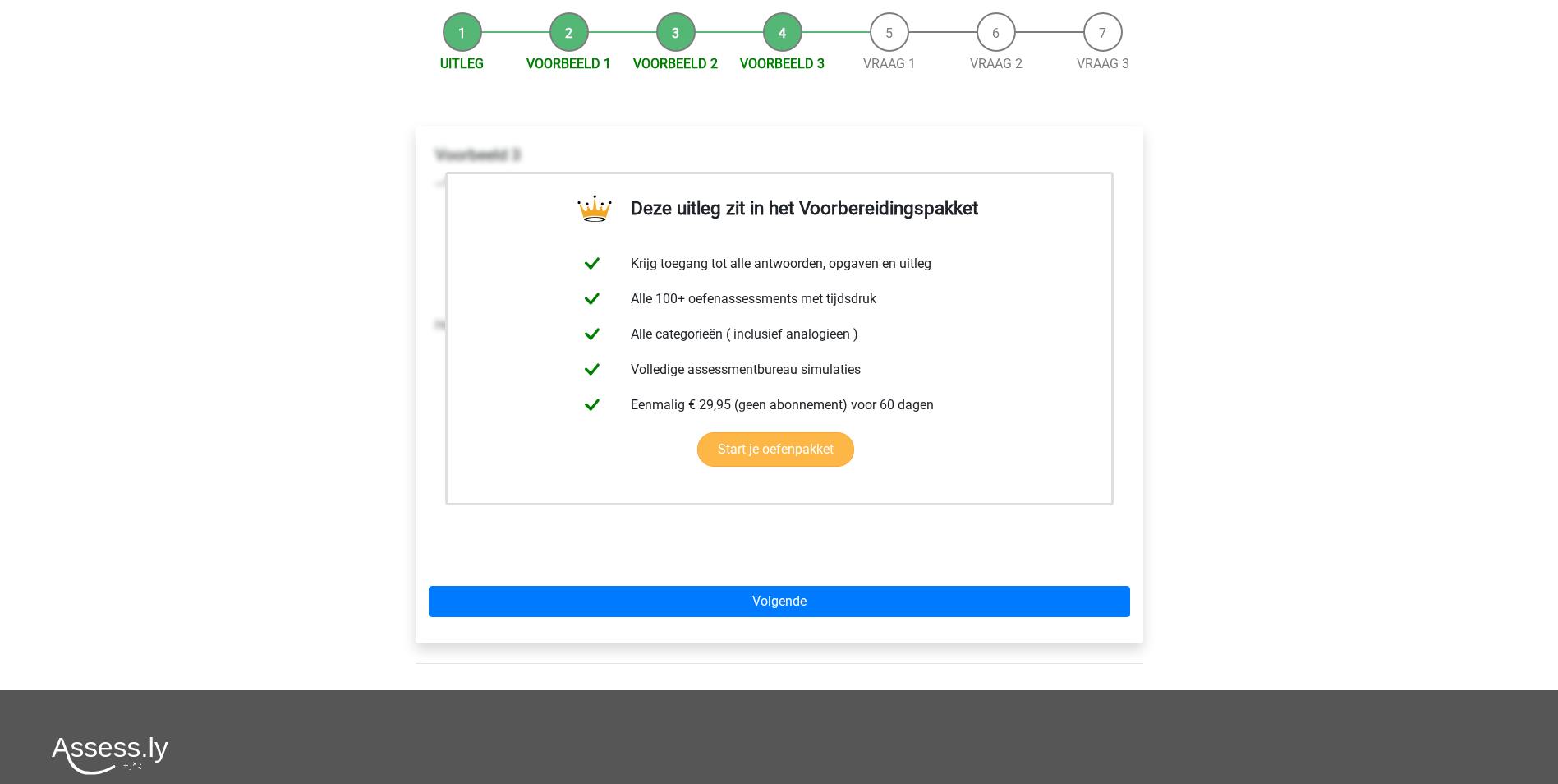
scroll to position [164, 0]
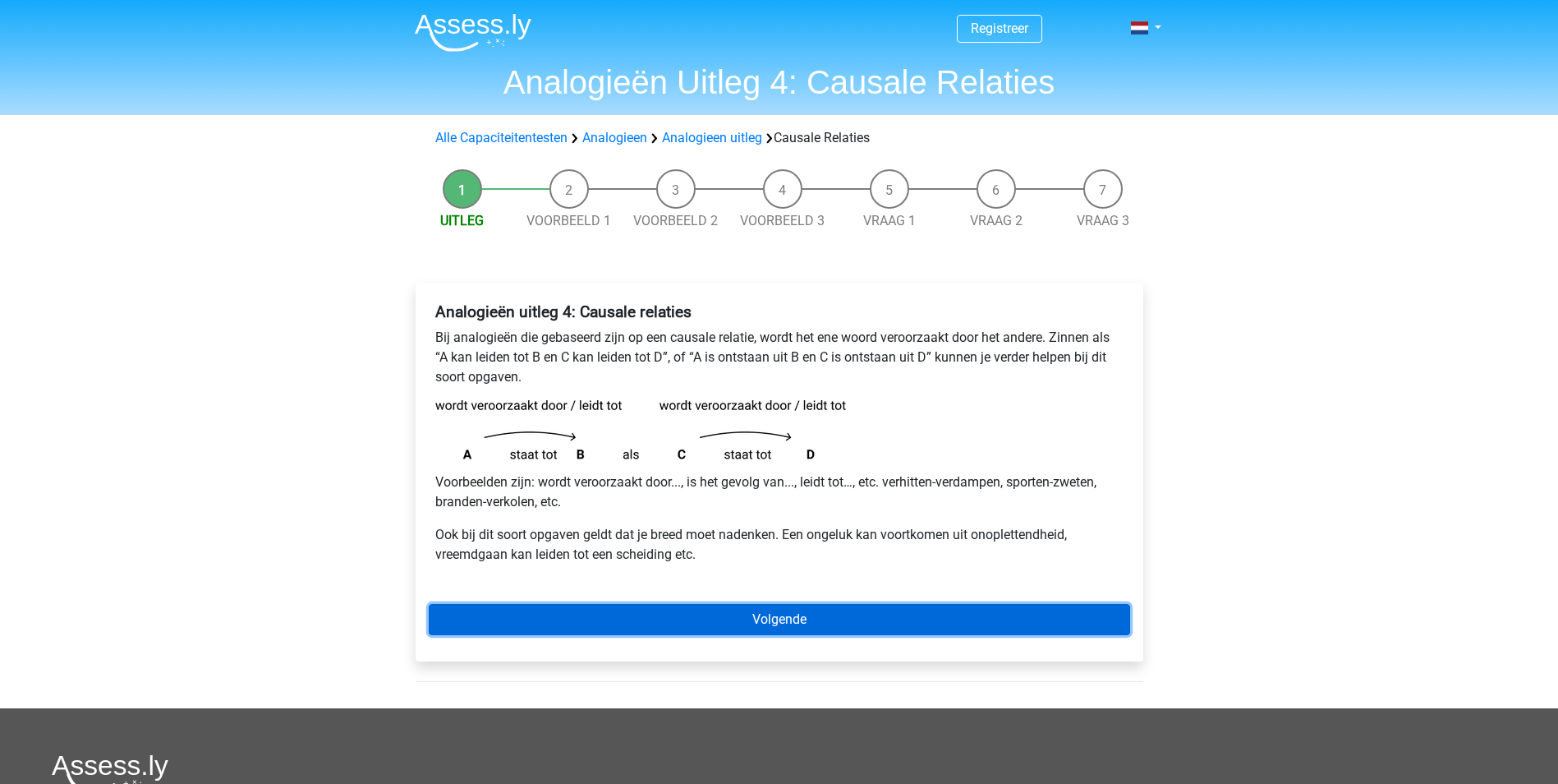
click at [796, 624] on link "Volgende" at bounding box center [779, 619] width 702 height 31
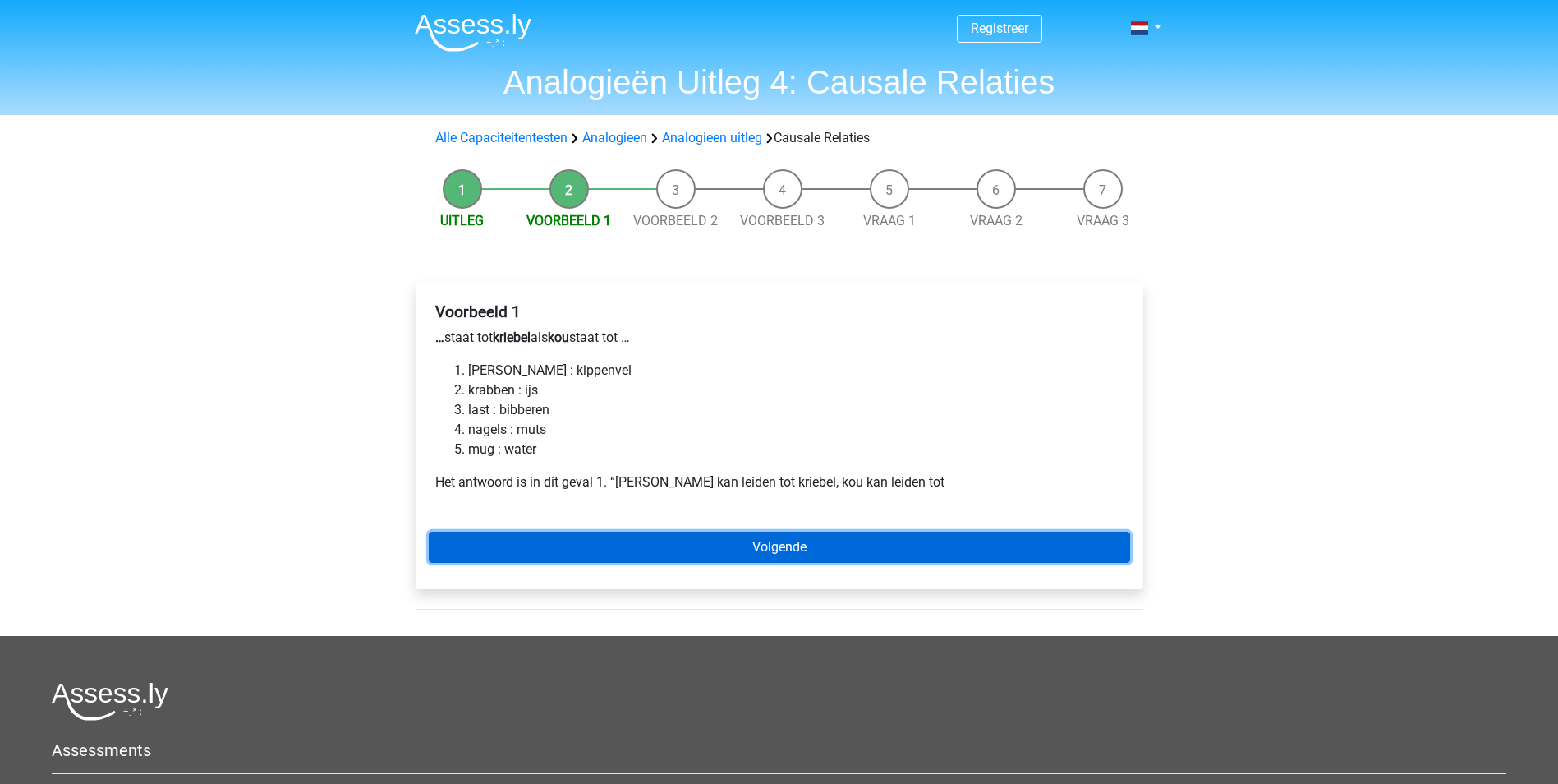
click at [810, 551] on link "Volgende" at bounding box center [779, 547] width 702 height 31
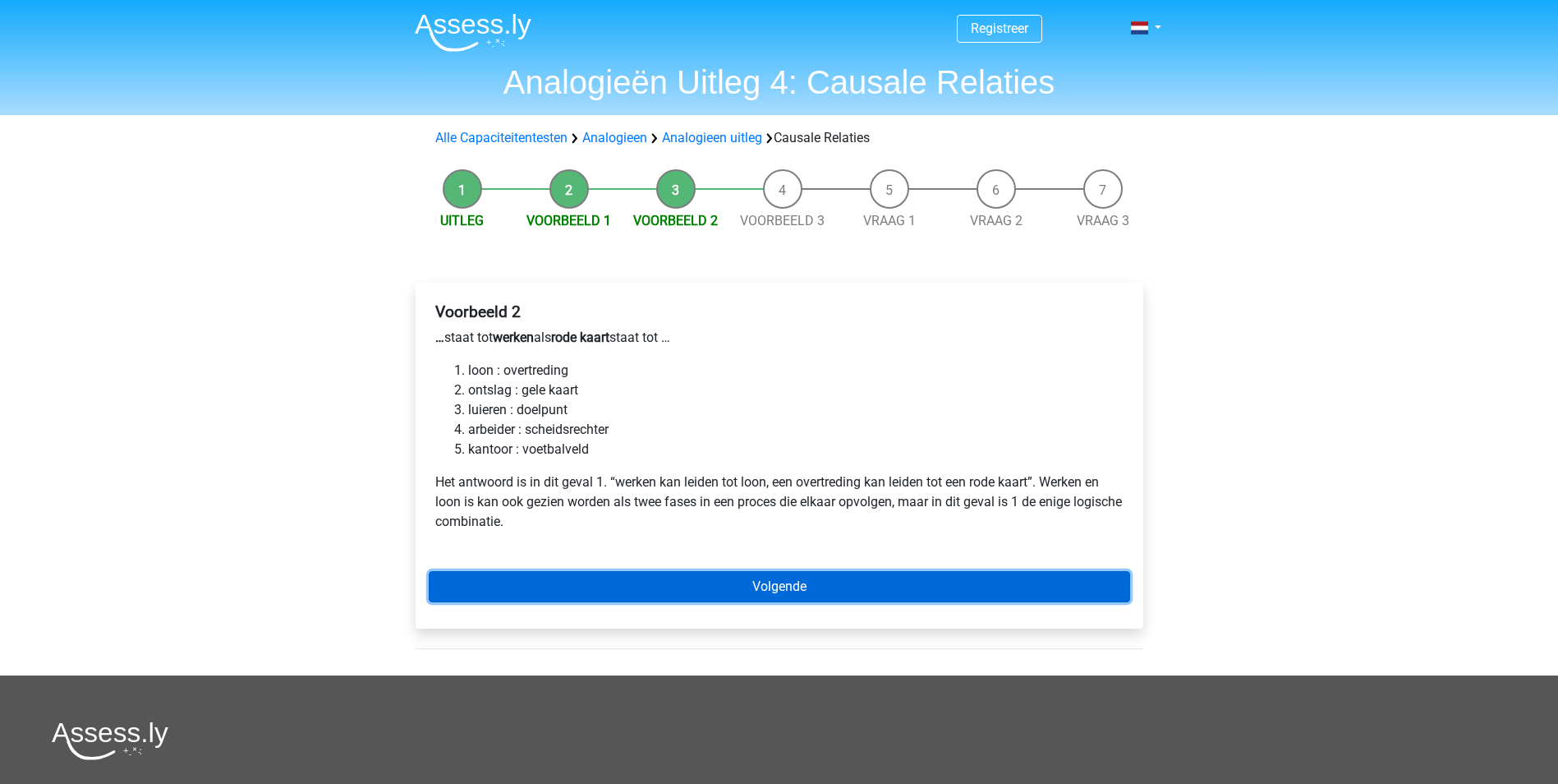
click at [659, 588] on link "Volgende" at bounding box center [779, 586] width 702 height 31
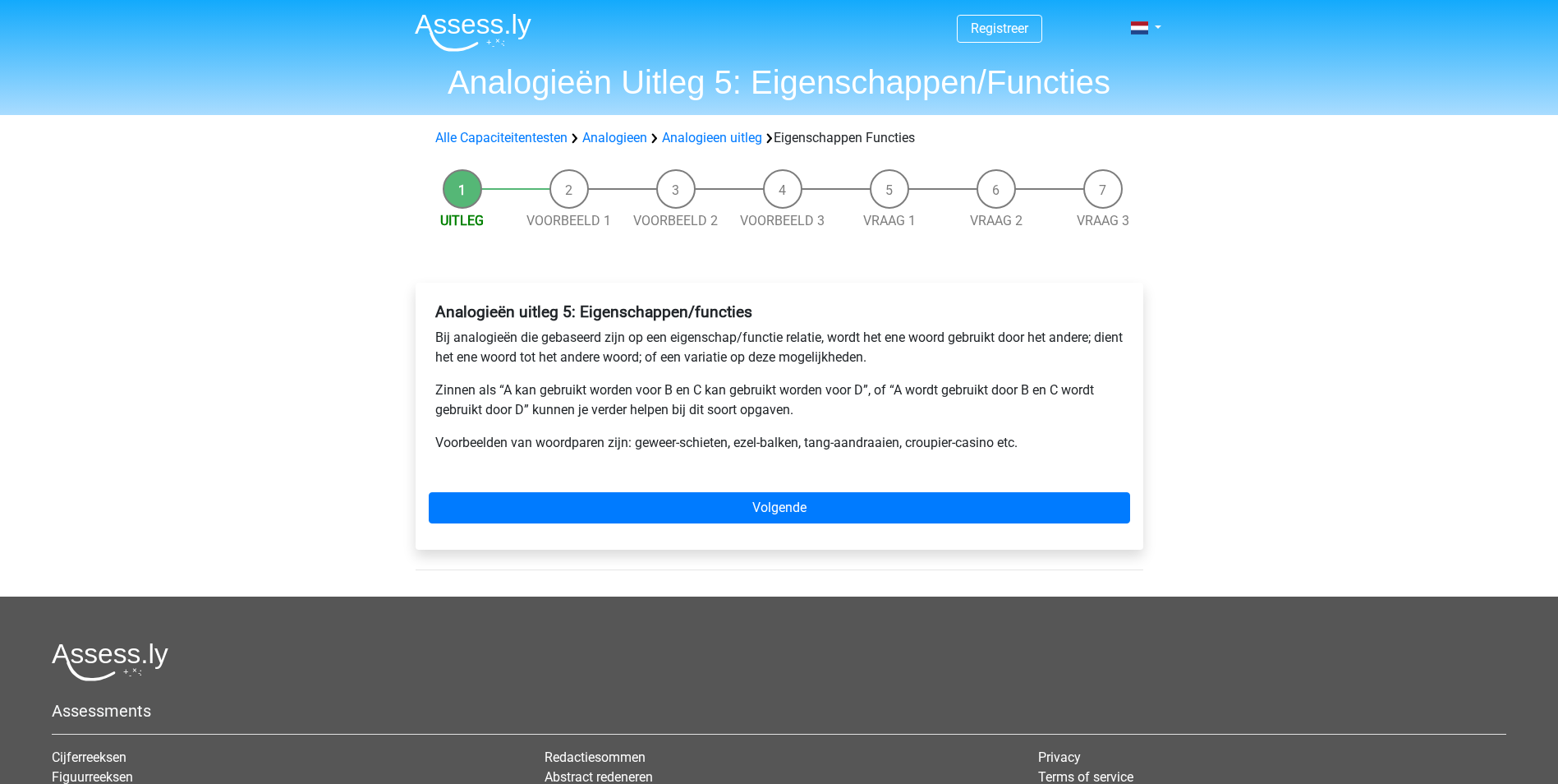
click at [608, 524] on div "Analogieën uitleg 5: Eigenschappen/functies Bij analogieën die gebaseerd zijn o…" at bounding box center [779, 416] width 728 height 267
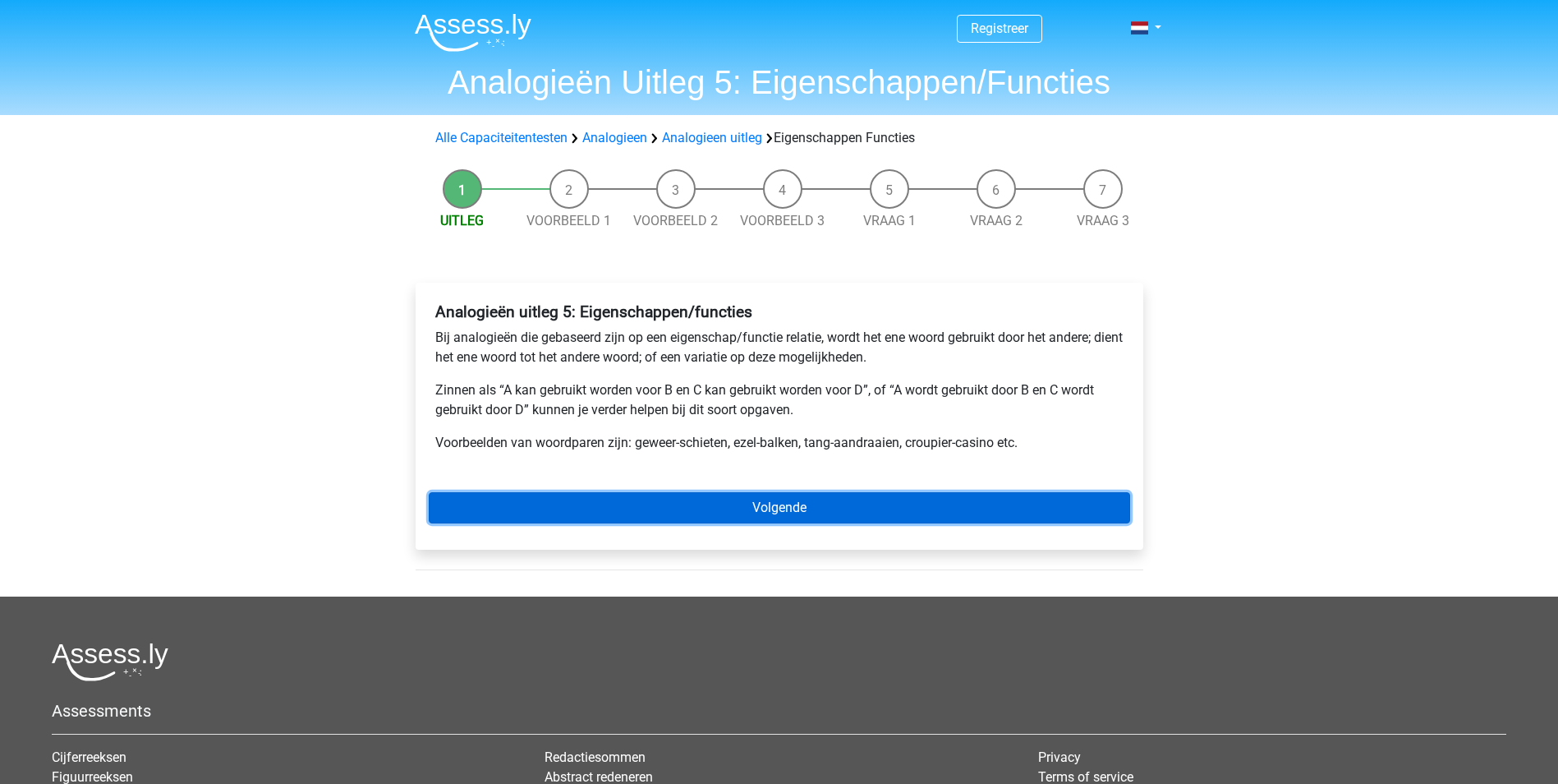
click at [723, 503] on link "Volgende" at bounding box center [779, 507] width 702 height 31
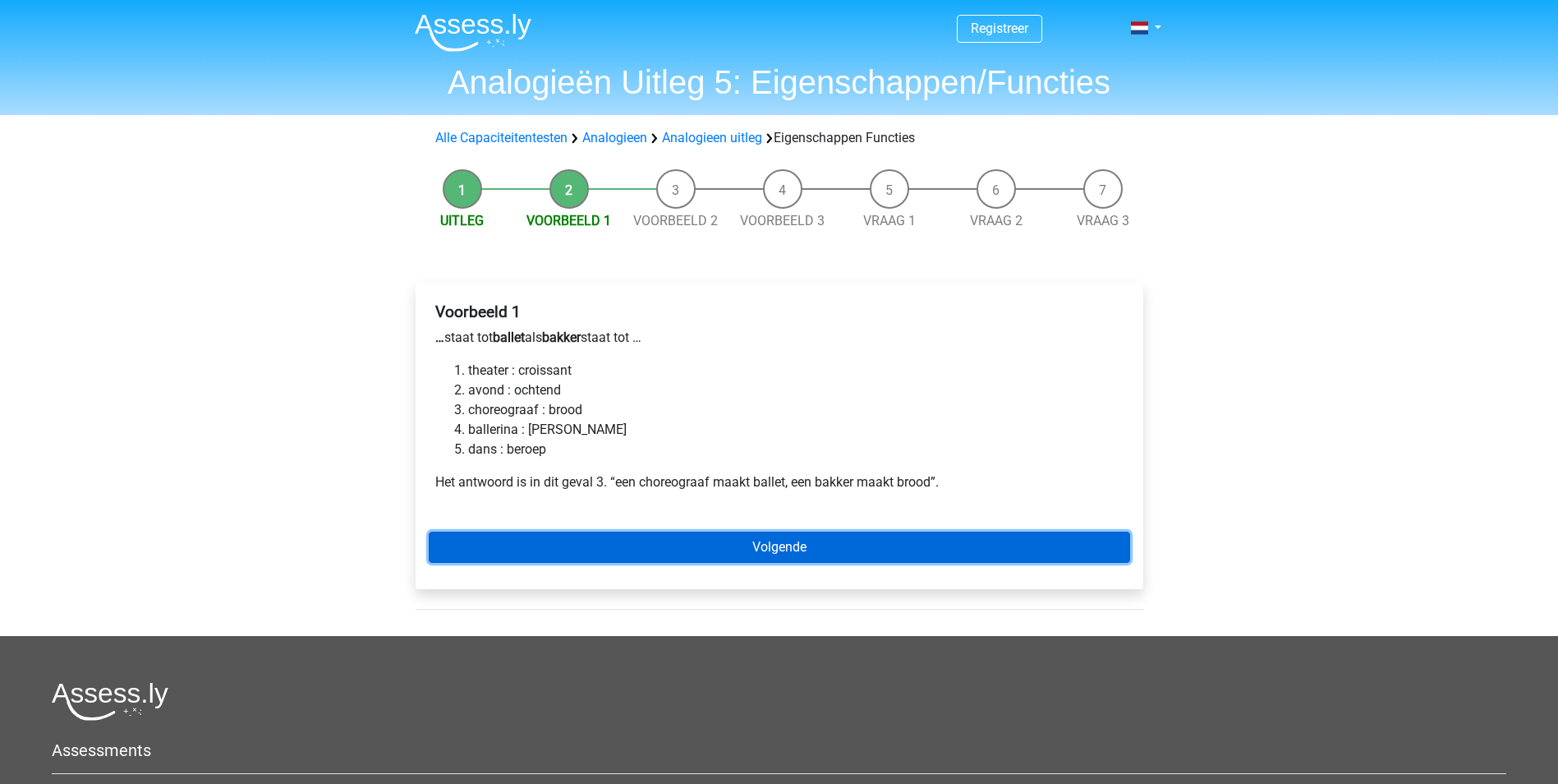
click at [895, 538] on link "Volgende" at bounding box center [779, 547] width 702 height 31
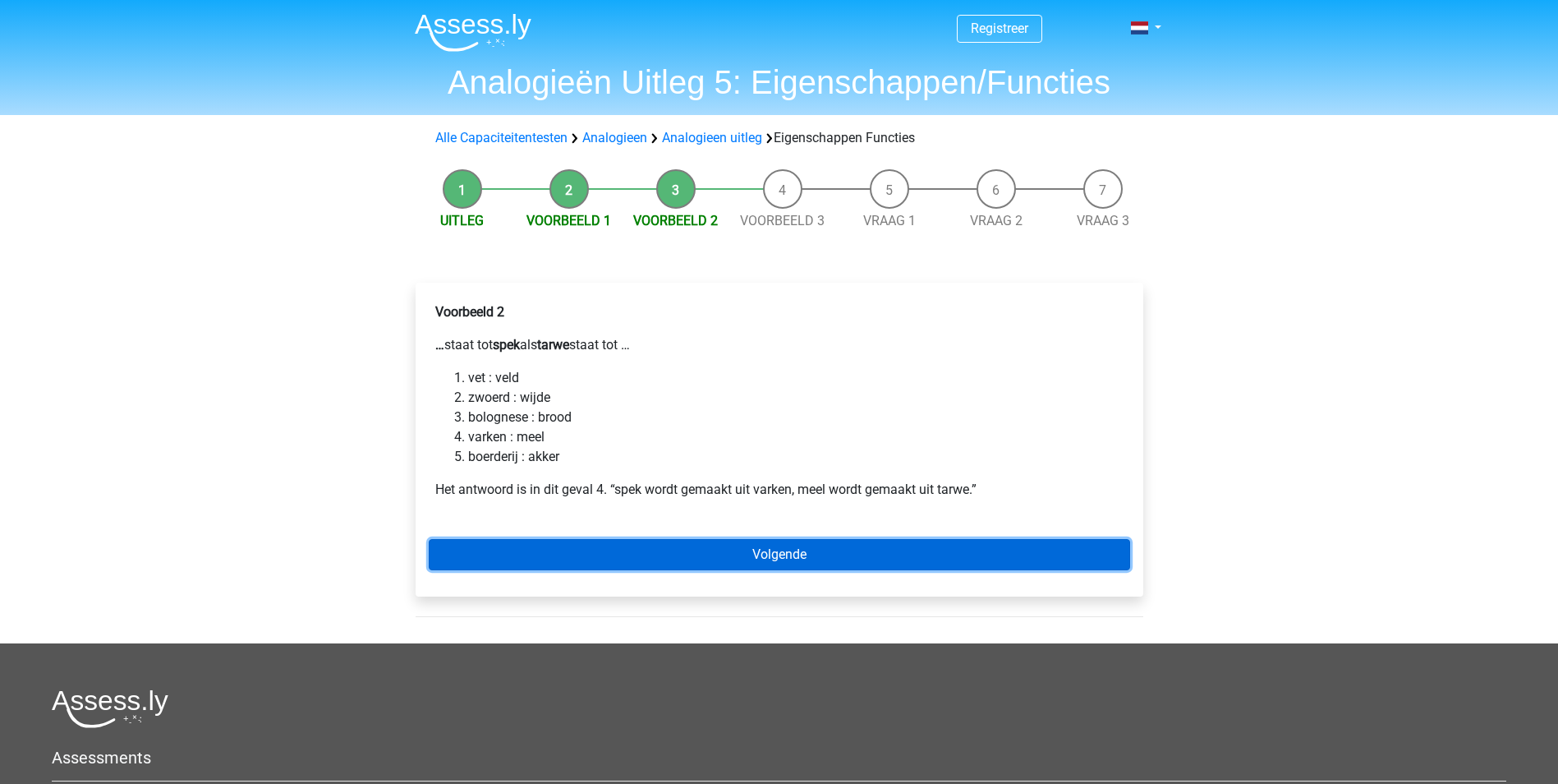
click at [829, 562] on link "Volgende" at bounding box center [779, 554] width 702 height 31
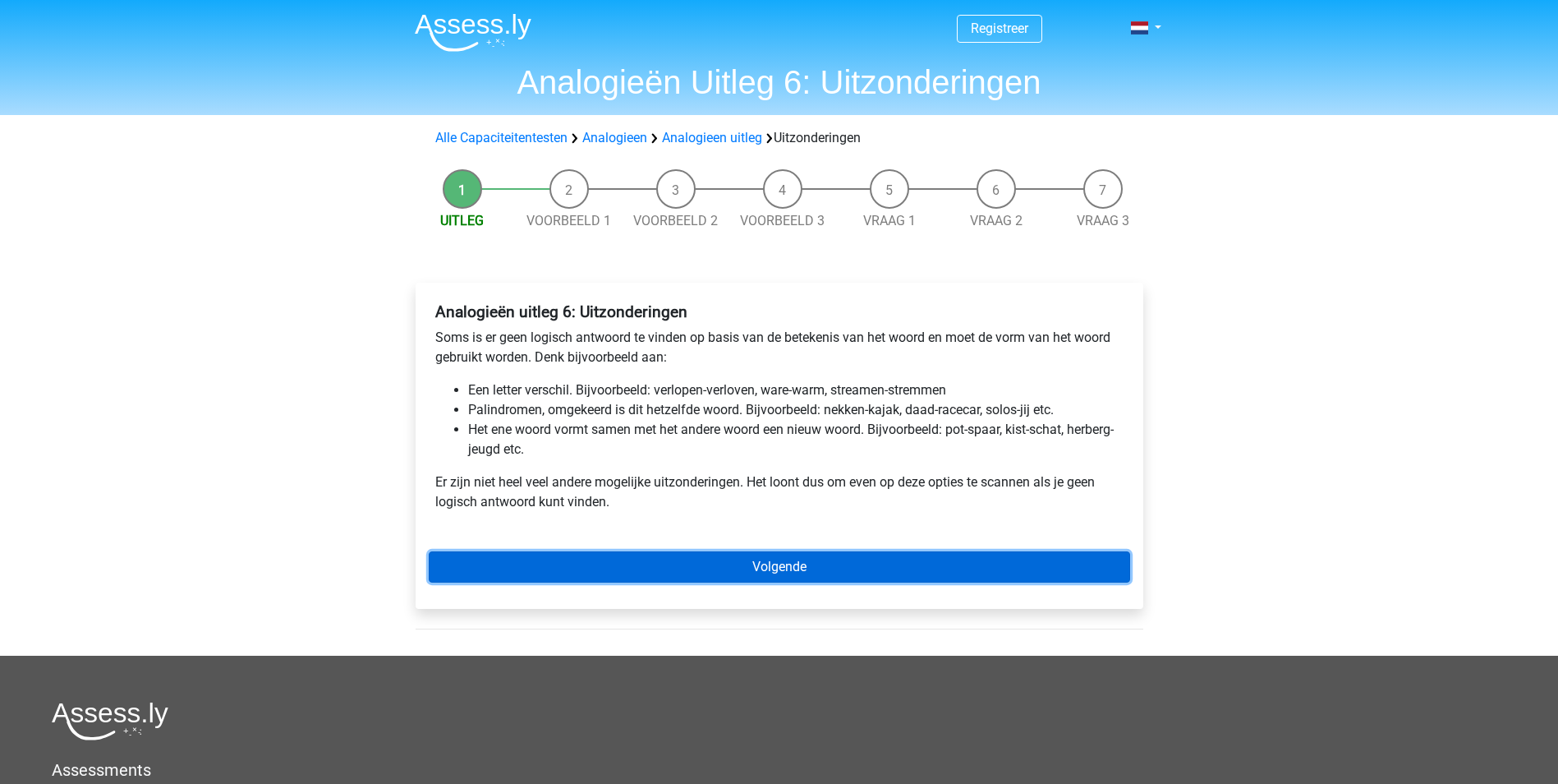
click at [888, 558] on link "Volgende" at bounding box center [779, 567] width 702 height 31
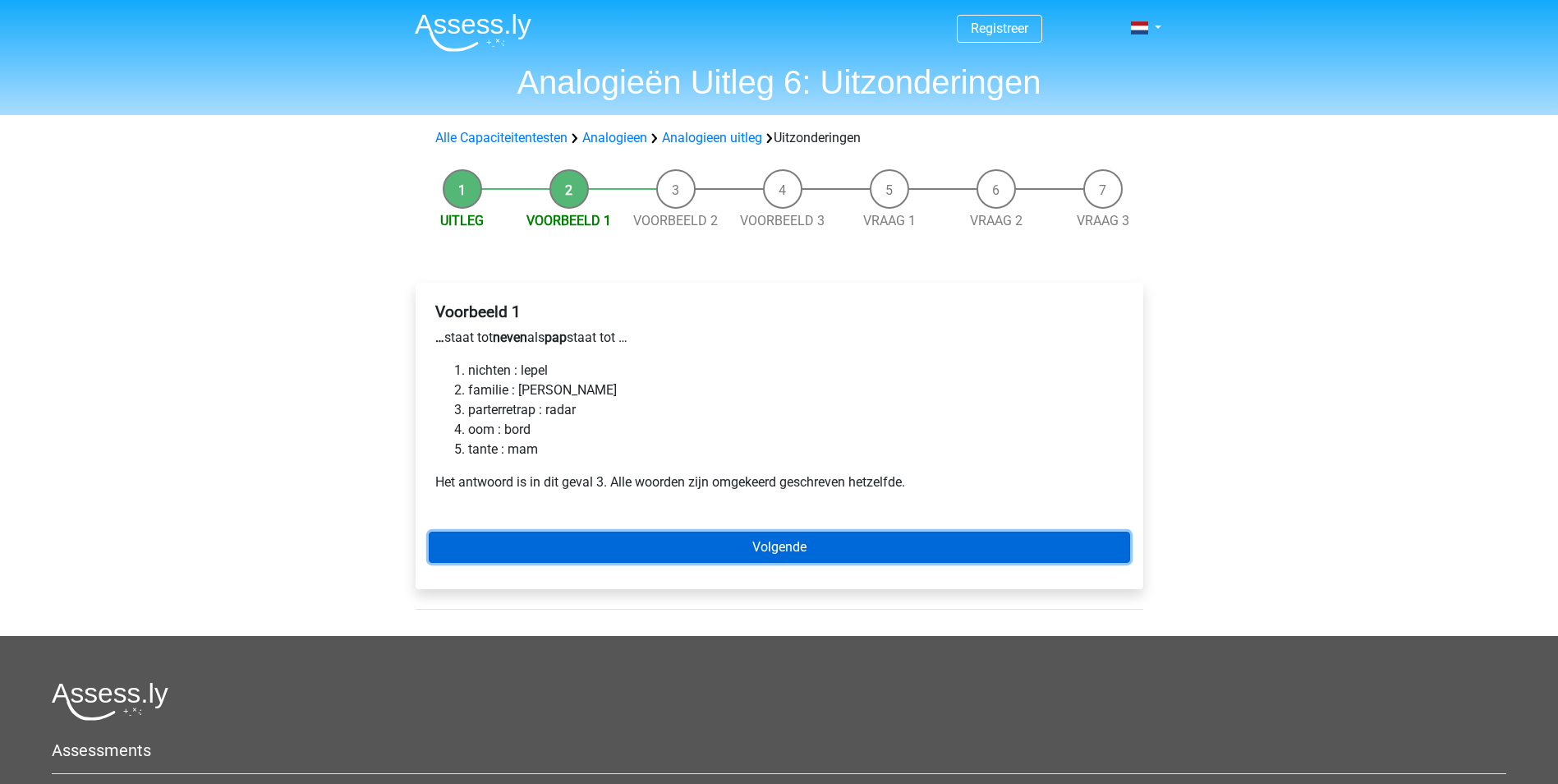
click at [692, 552] on link "Volgende" at bounding box center [779, 547] width 702 height 31
click at [733, 533] on link "Volgende" at bounding box center [779, 547] width 702 height 31
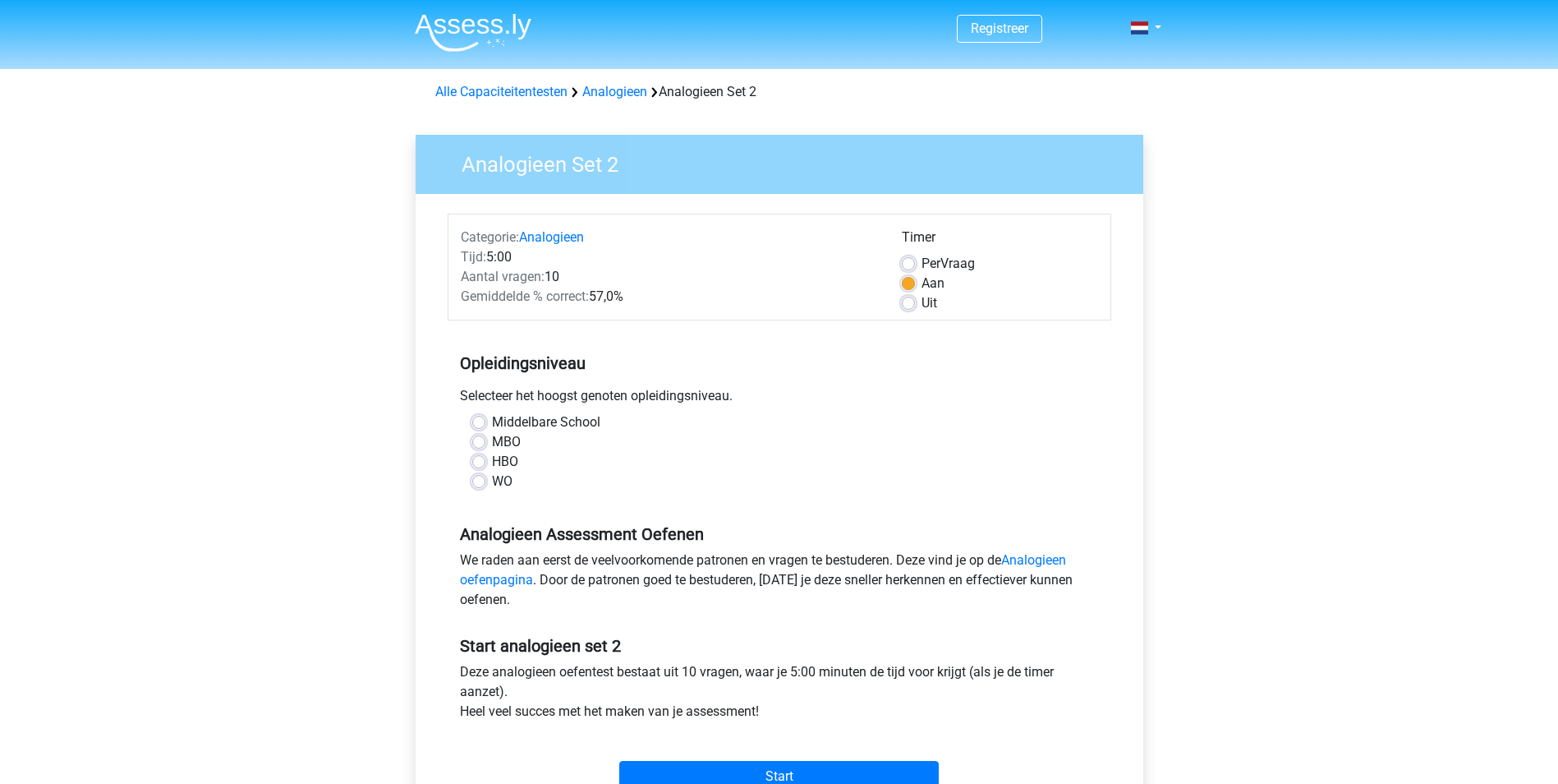
click at [918, 300] on div "Uit" at bounding box center [1000, 303] width 197 height 20
click at [922, 304] on label "Uit" at bounding box center [929, 303] width 15 height 20
click at [907, 304] on input "Uit" at bounding box center [909, 301] width 13 height 16
radio input "true"
click at [471, 477] on div "Middelbare School MBO HBO WO" at bounding box center [779, 451] width 639 height 79
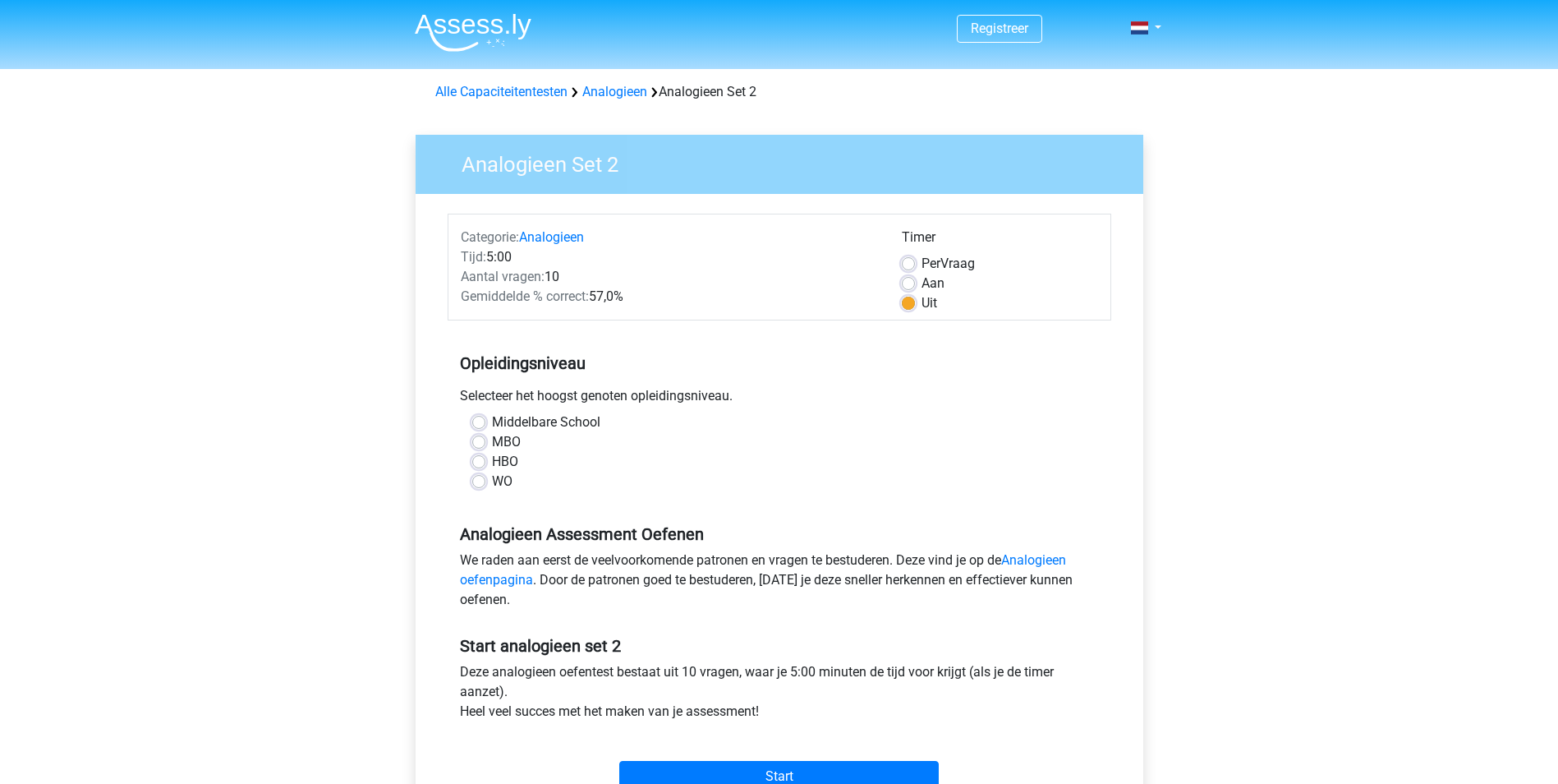
click at [492, 479] on label "WO" at bounding box center [502, 481] width 21 height 20
click at [479, 479] on input "WO" at bounding box center [479, 479] width 13 height 16
radio input "true"
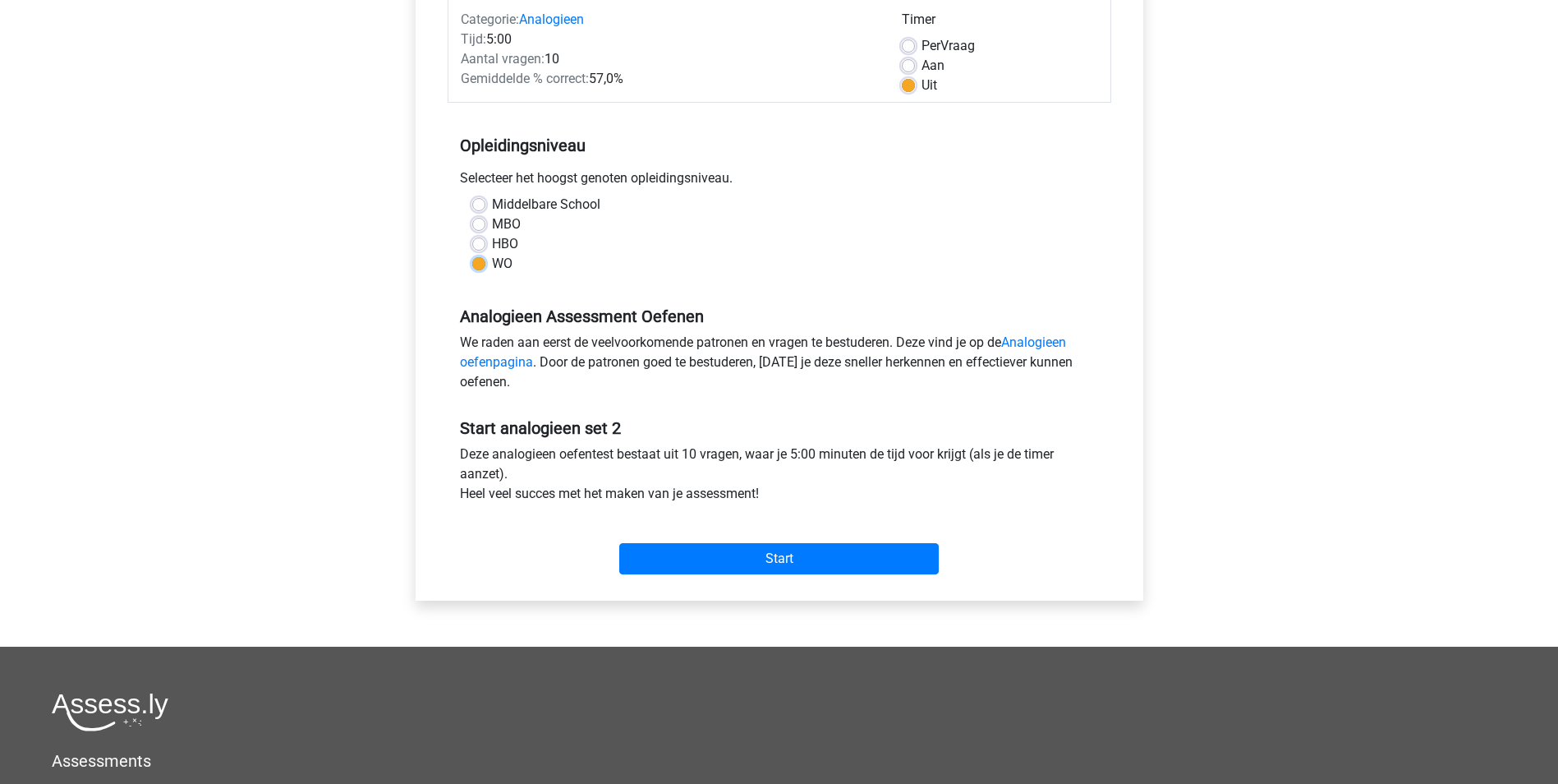
scroll to position [247, 0]
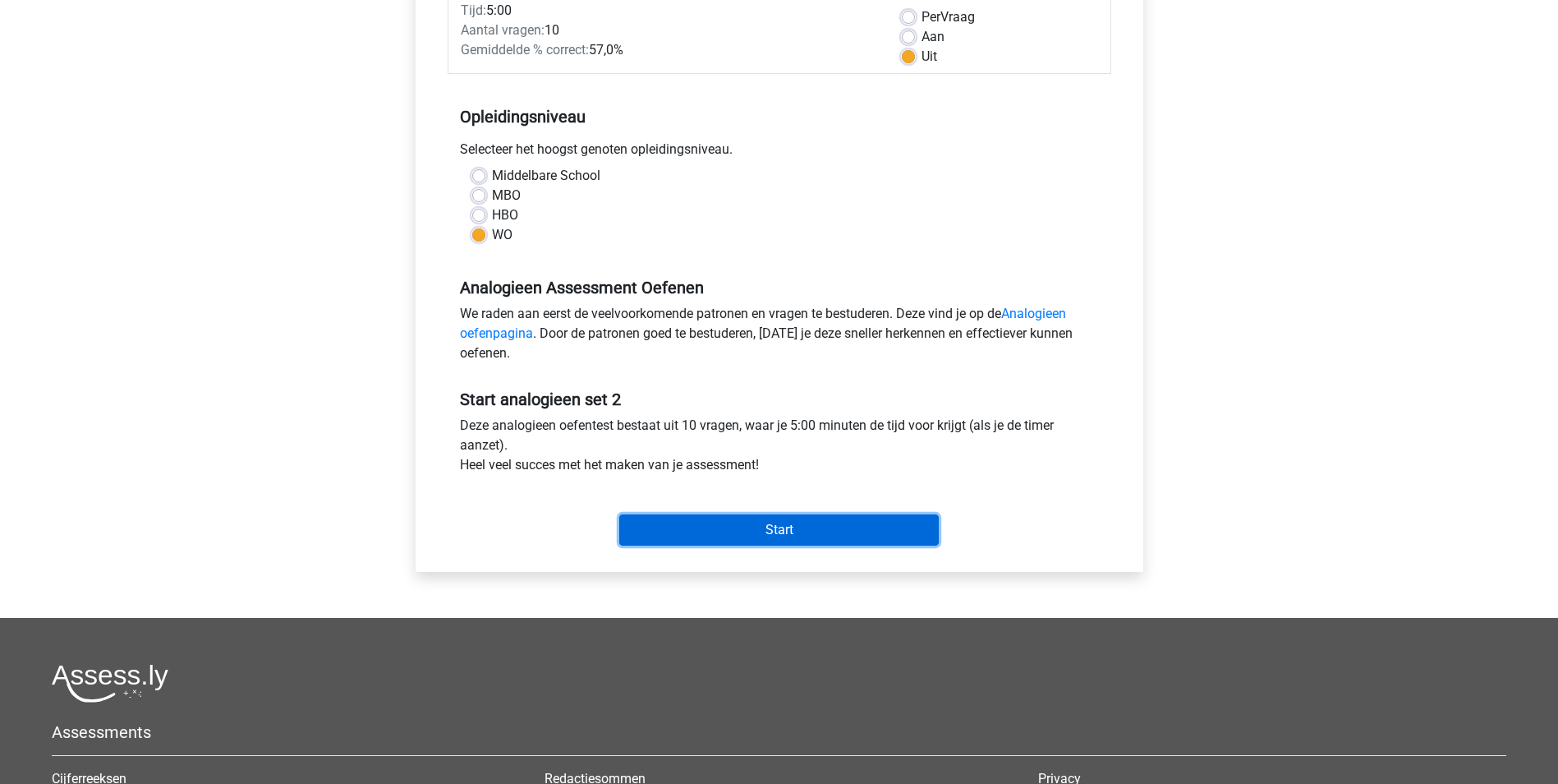
click at [802, 515] on input "Start" at bounding box center [779, 530] width 320 height 31
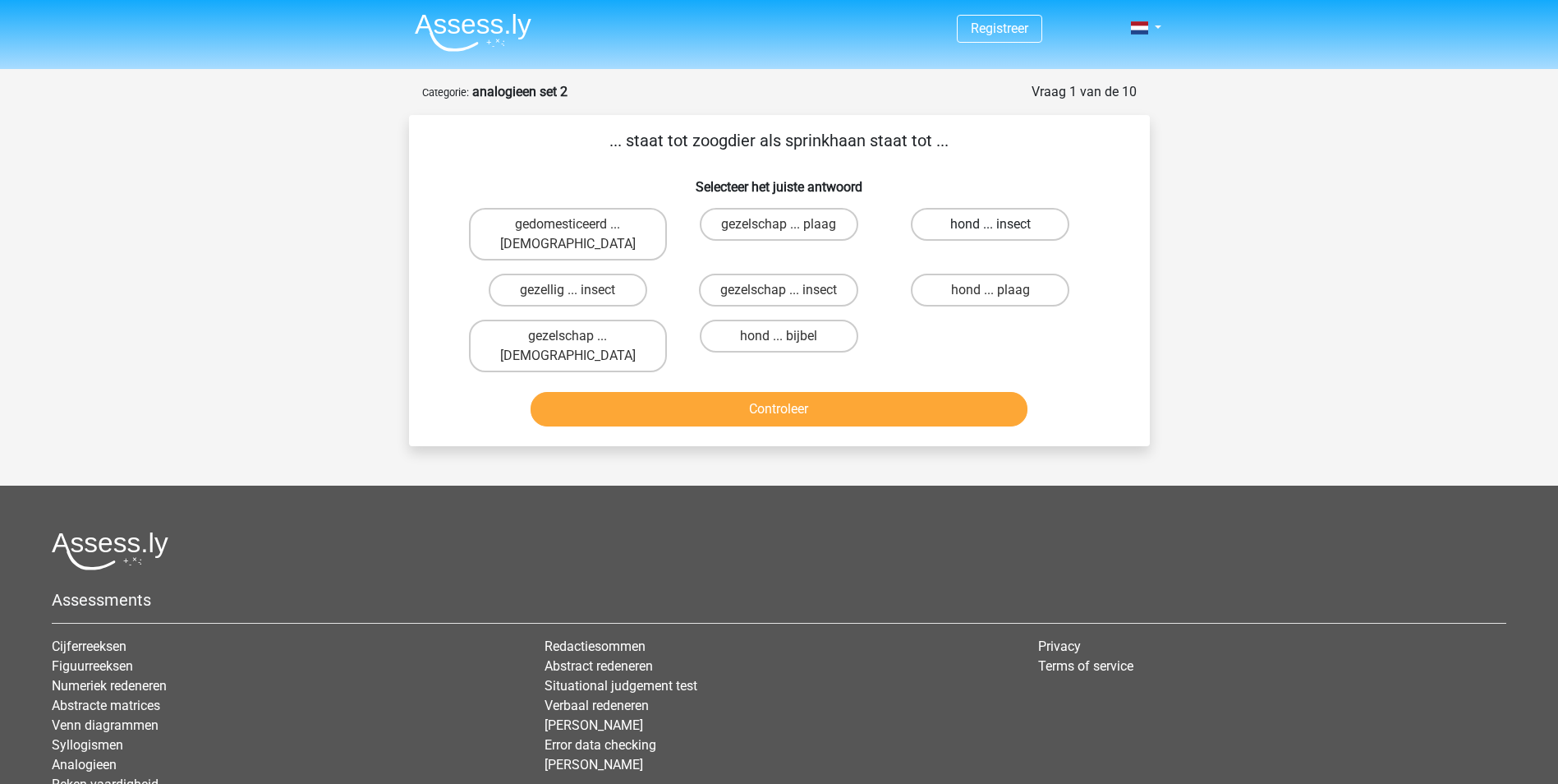
click at [986, 218] on label "hond ... insect" at bounding box center [990, 224] width 159 height 33
click at [991, 224] on input "hond ... insect" at bounding box center [996, 229] width 10 height 10
radio input "true"
click at [911, 392] on button "Controleer" at bounding box center [779, 409] width 497 height 34
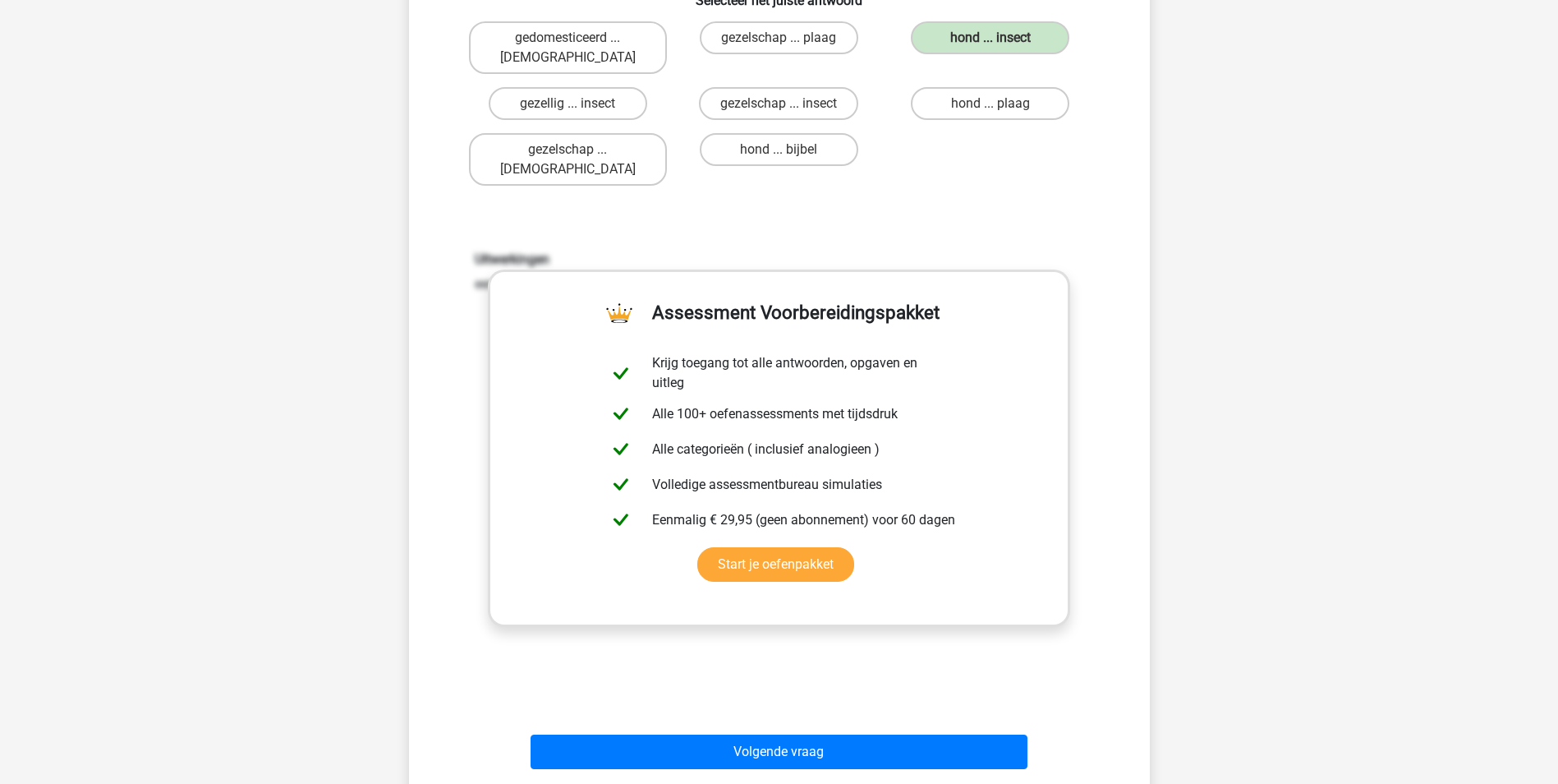
scroll to position [247, 0]
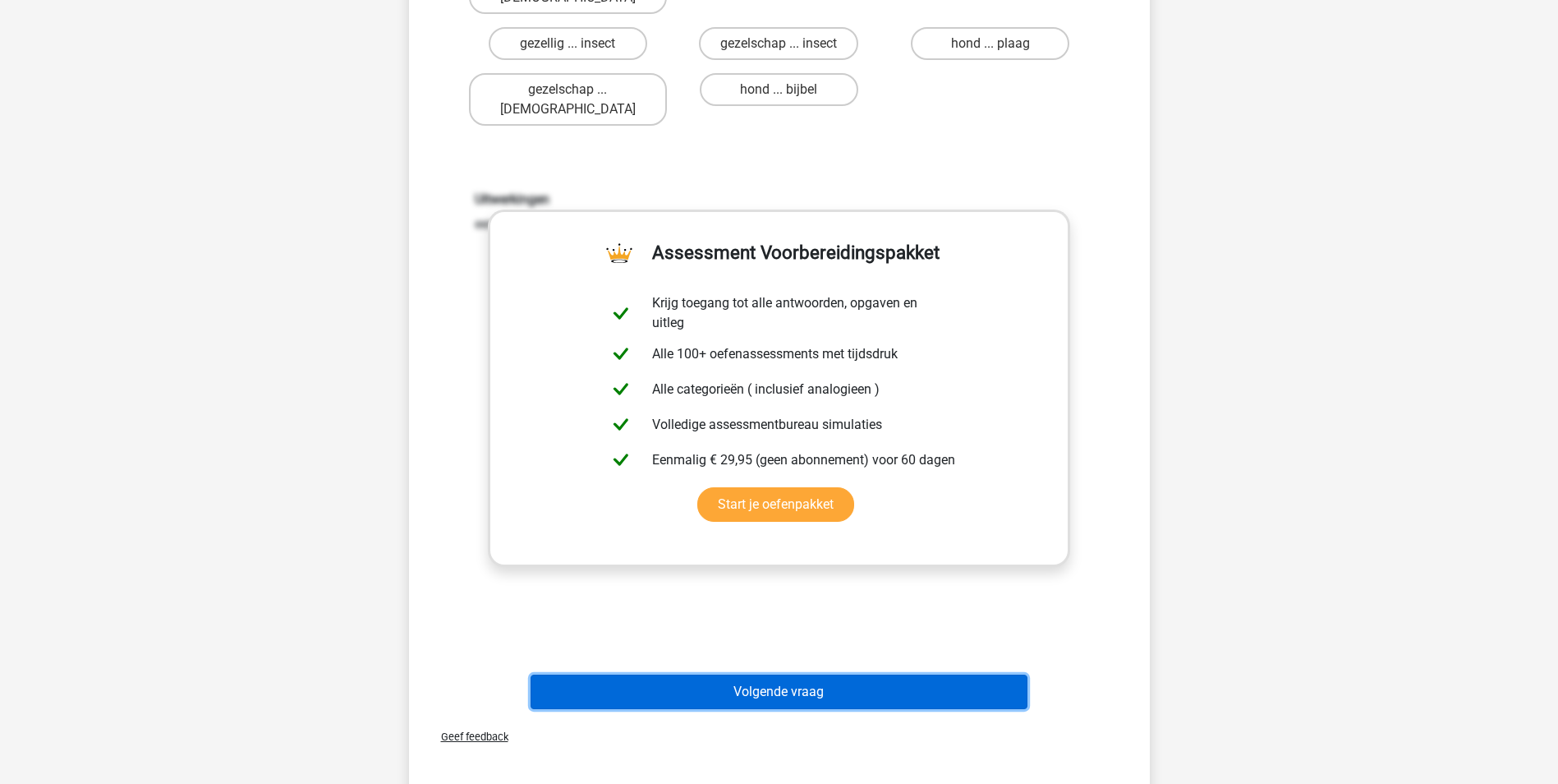
click at [788, 674] on button "Volgende vraag" at bounding box center [779, 691] width 497 height 34
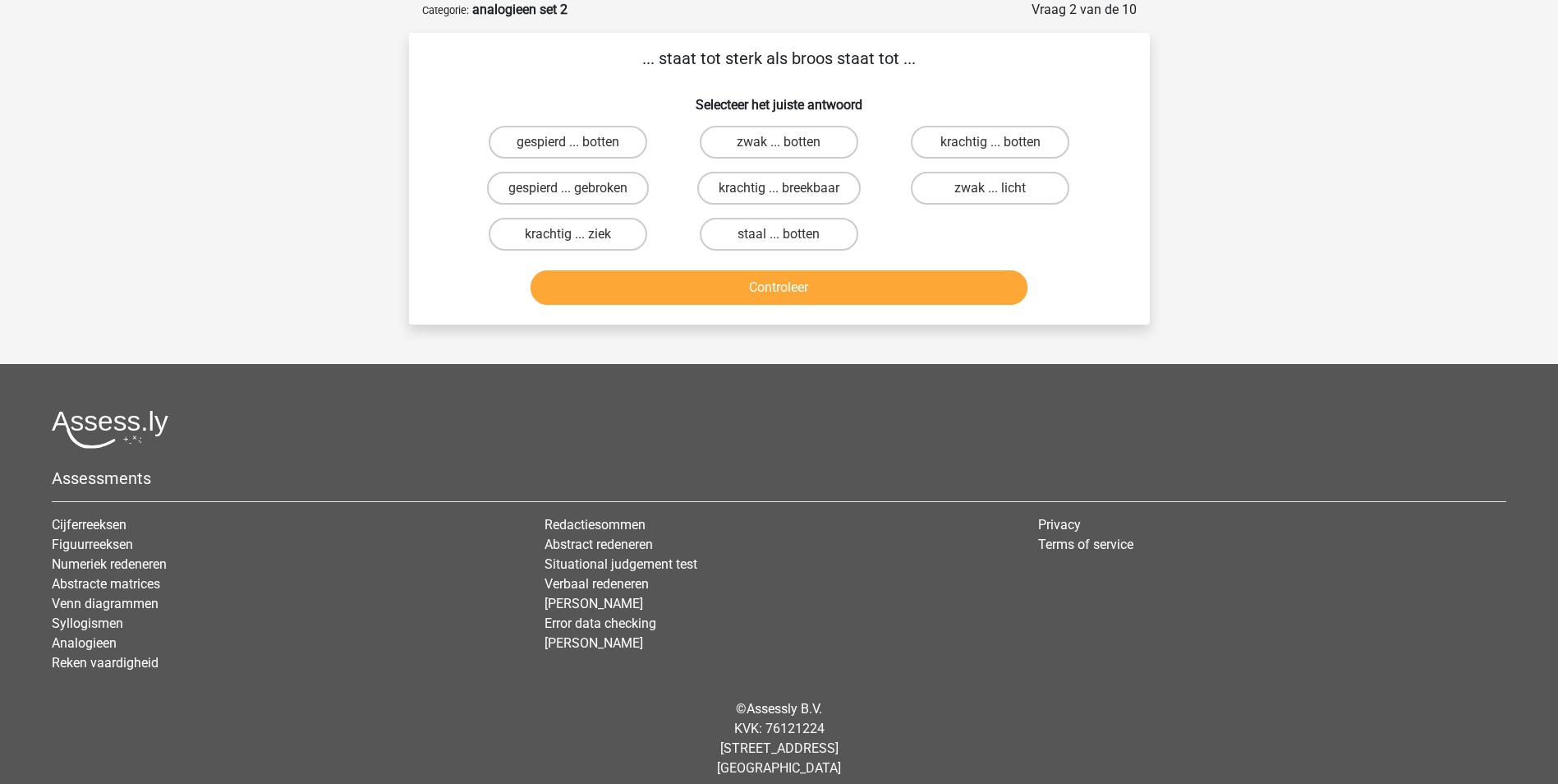
scroll to position [0, 0]
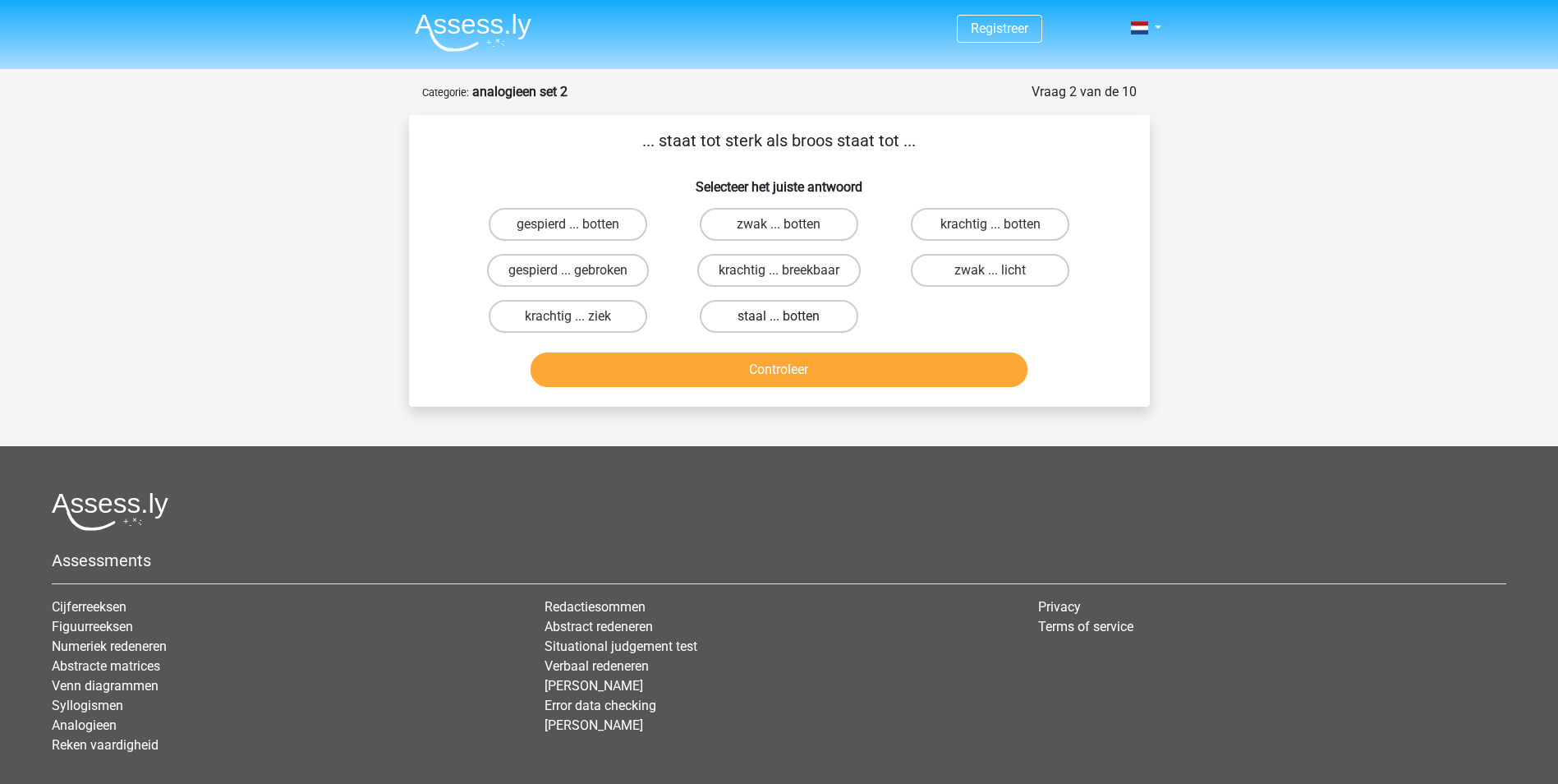
click at [837, 310] on label "staal ... botten" at bounding box center [779, 316] width 159 height 33
click at [790, 316] on input "staal ... botten" at bounding box center [783, 321] width 10 height 10
radio input "true"
click at [944, 372] on button "Controleer" at bounding box center [779, 369] width 497 height 34
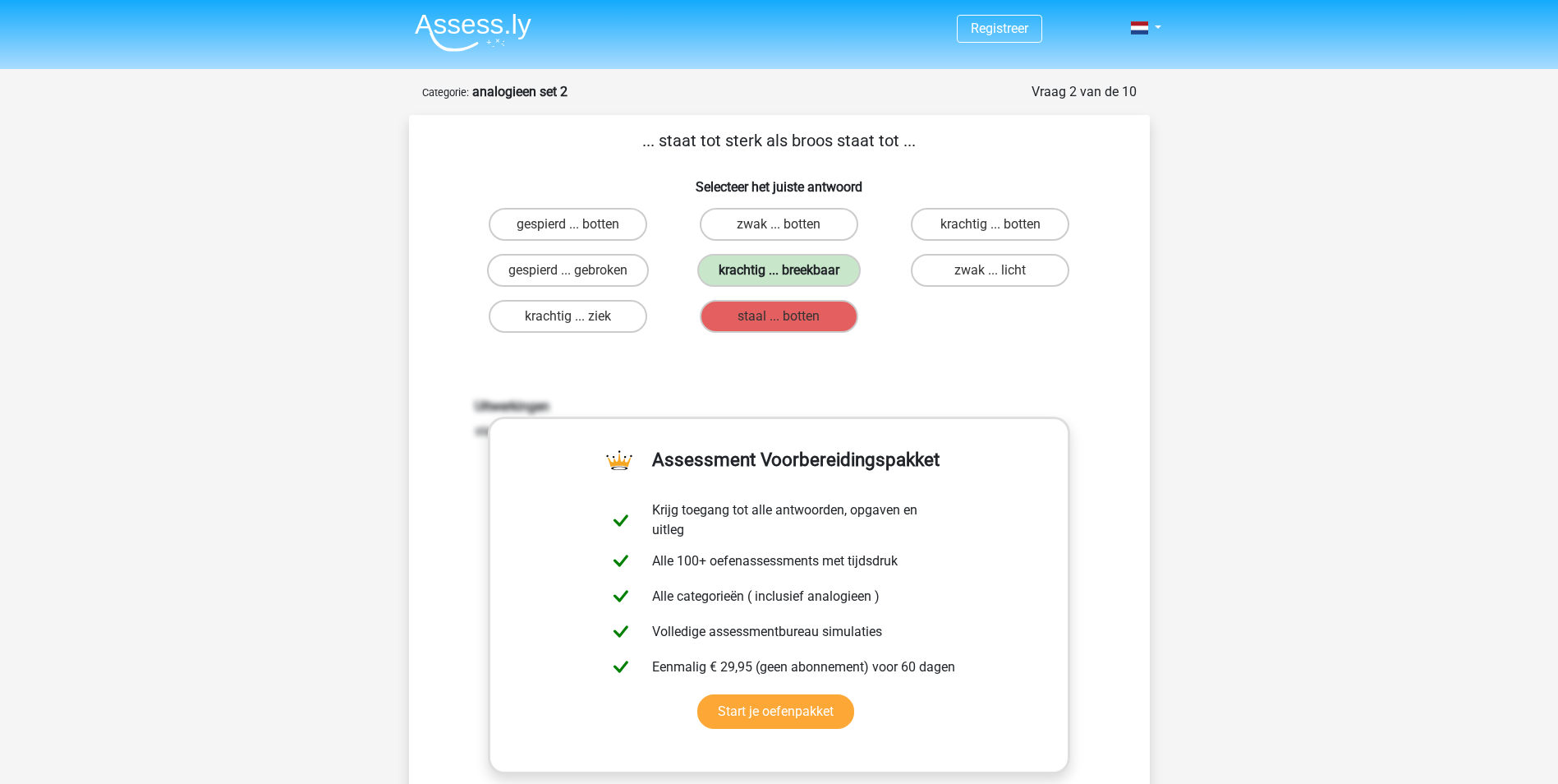
click at [812, 267] on label "krachtig ... breekbaar" at bounding box center [779, 270] width 163 height 33
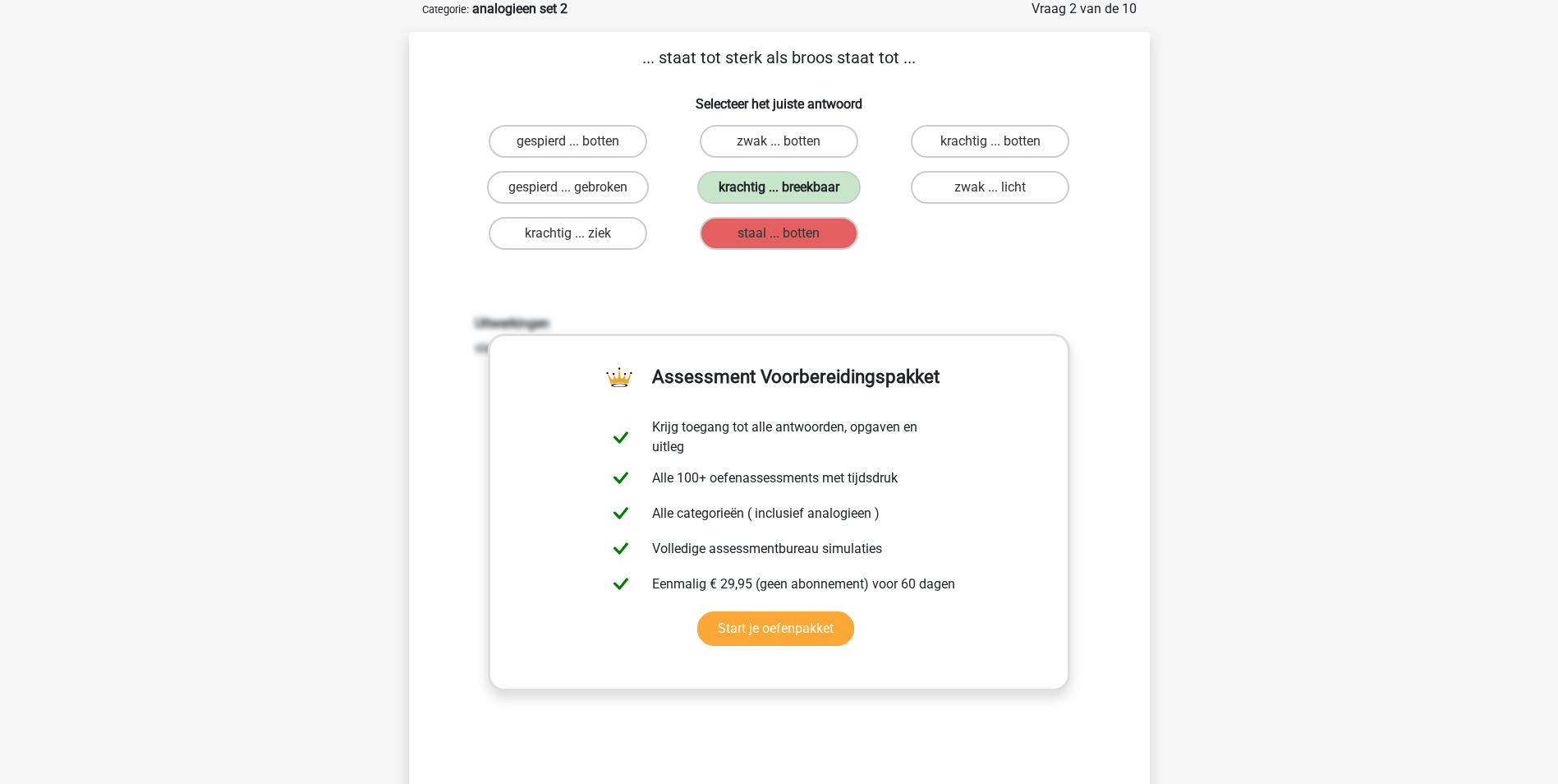
scroll to position [247, 0]
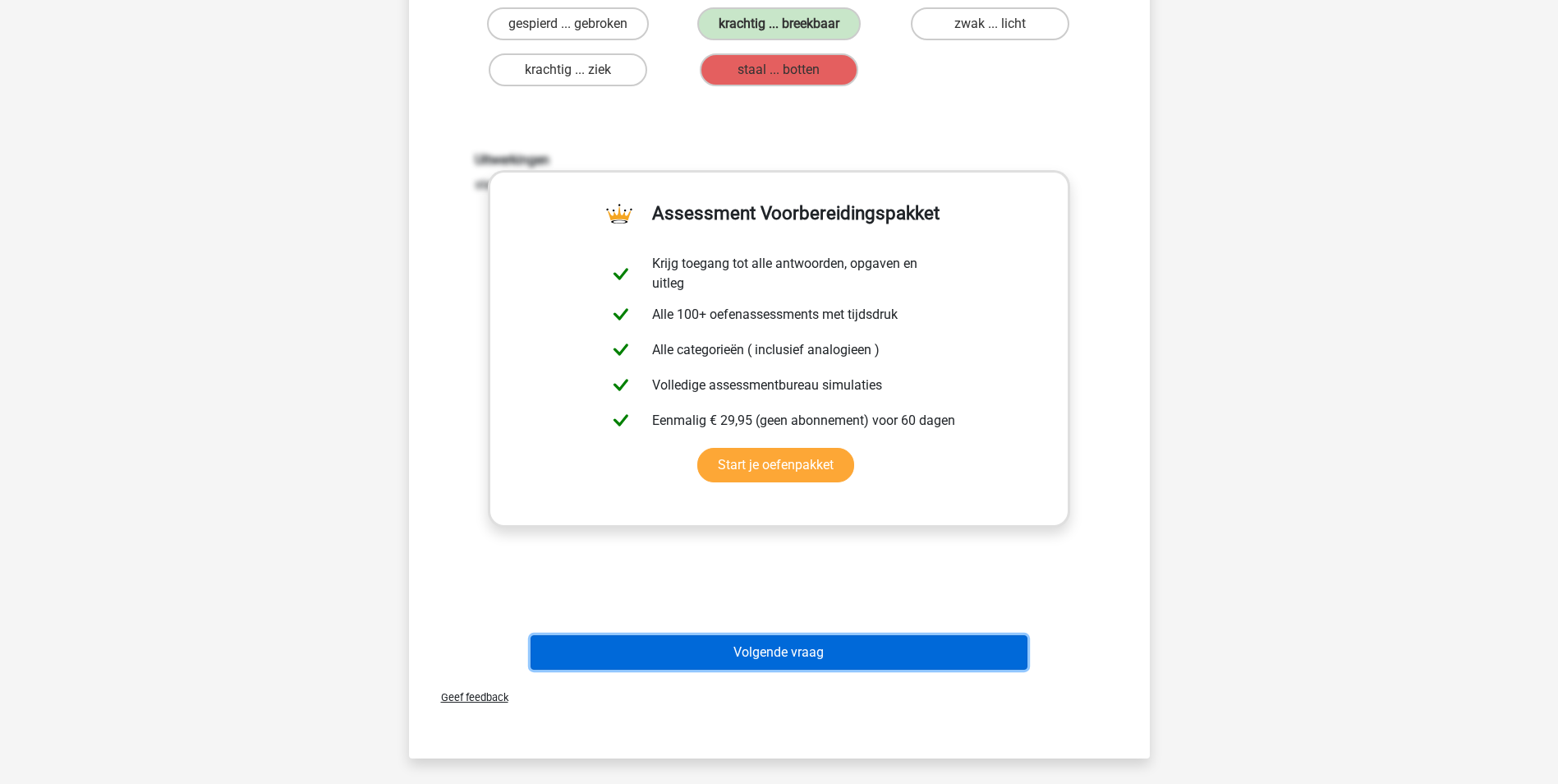
click at [815, 652] on button "Volgende vraag" at bounding box center [779, 652] width 497 height 34
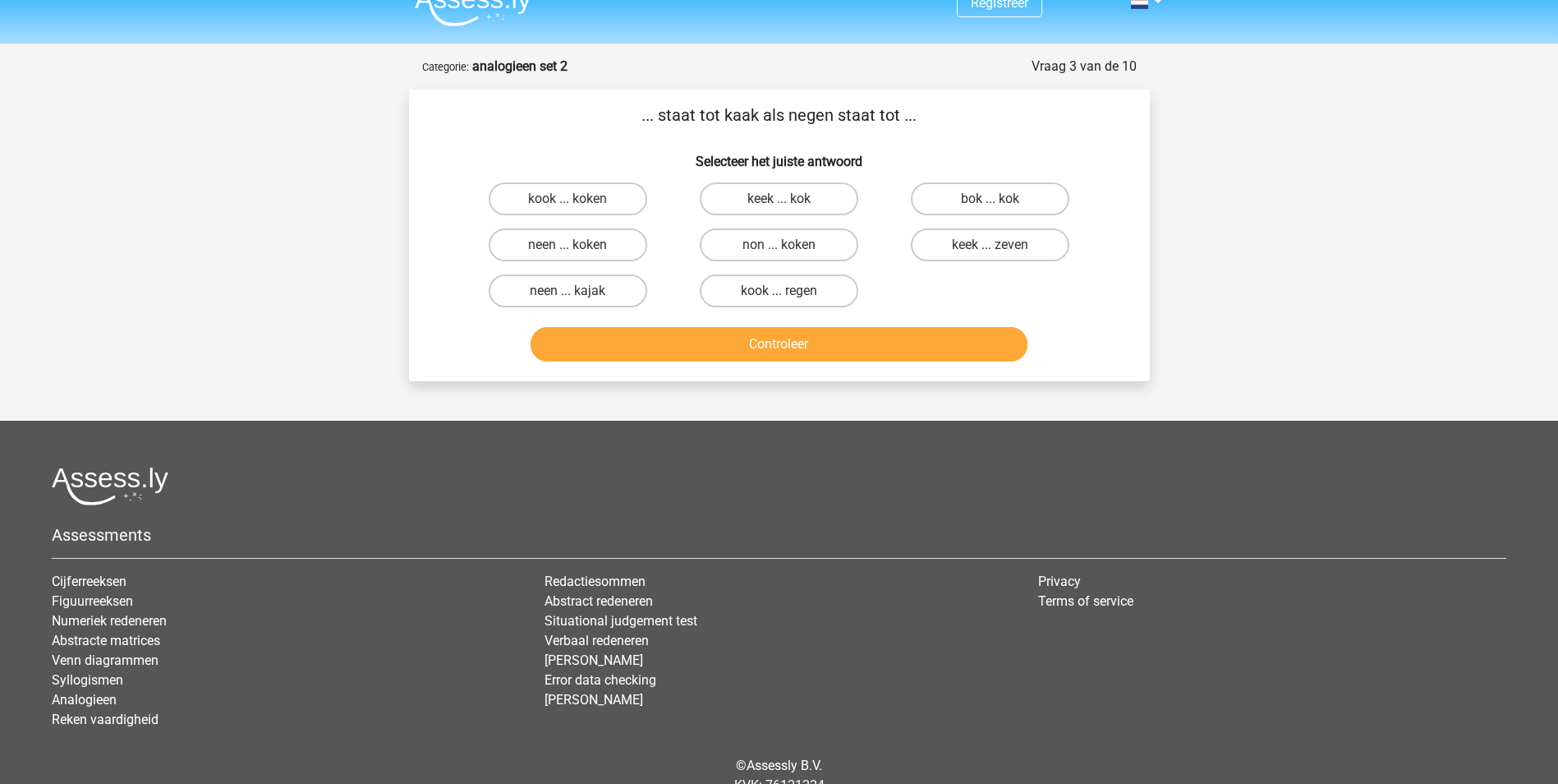
scroll to position [0, 0]
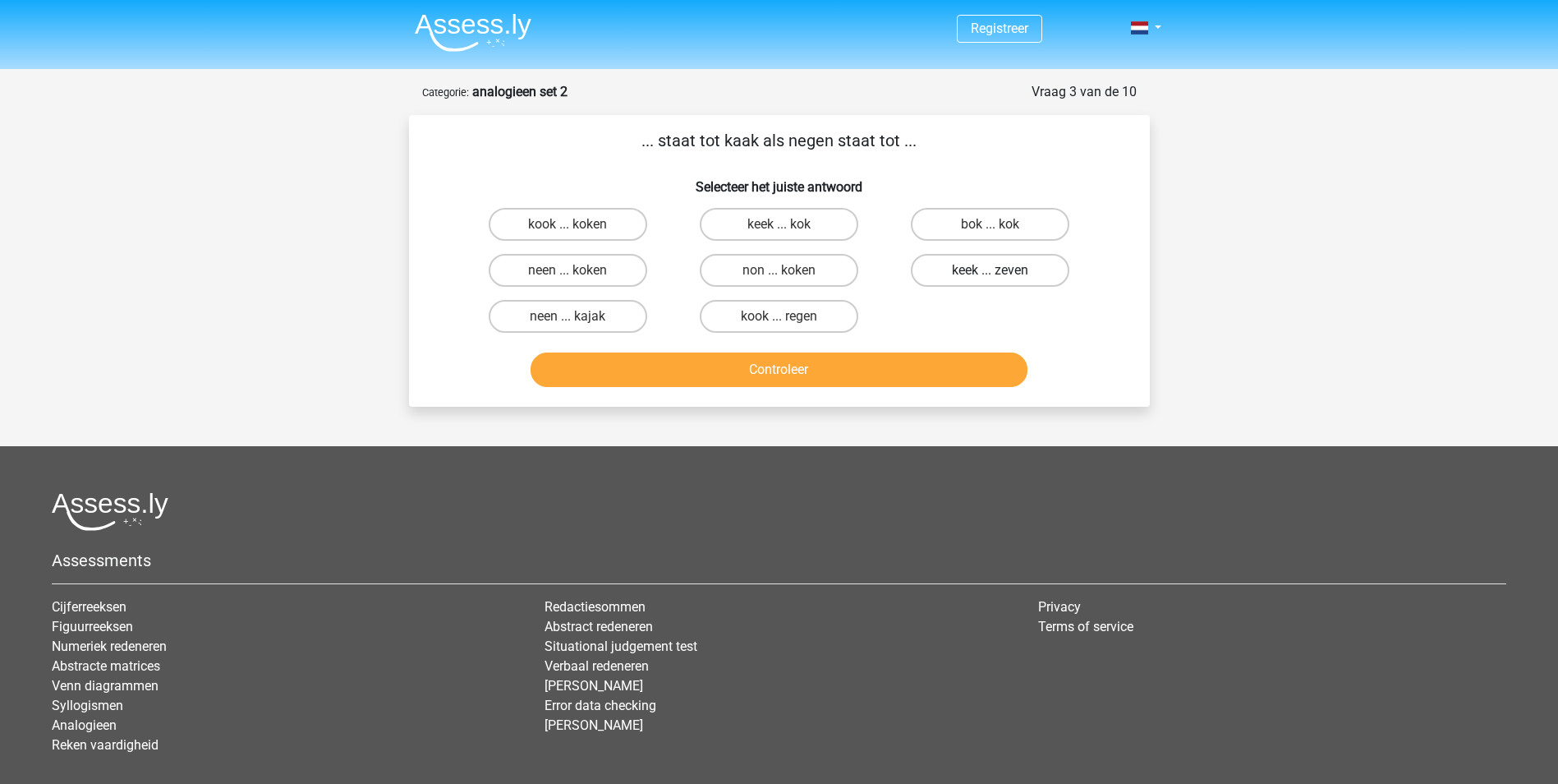
click at [984, 271] on label "keek ... zeven" at bounding box center [990, 270] width 159 height 33
click at [991, 271] on input "keek ... zeven" at bounding box center [996, 275] width 10 height 10
radio input "true"
click at [899, 352] on button "Controleer" at bounding box center [779, 369] width 497 height 34
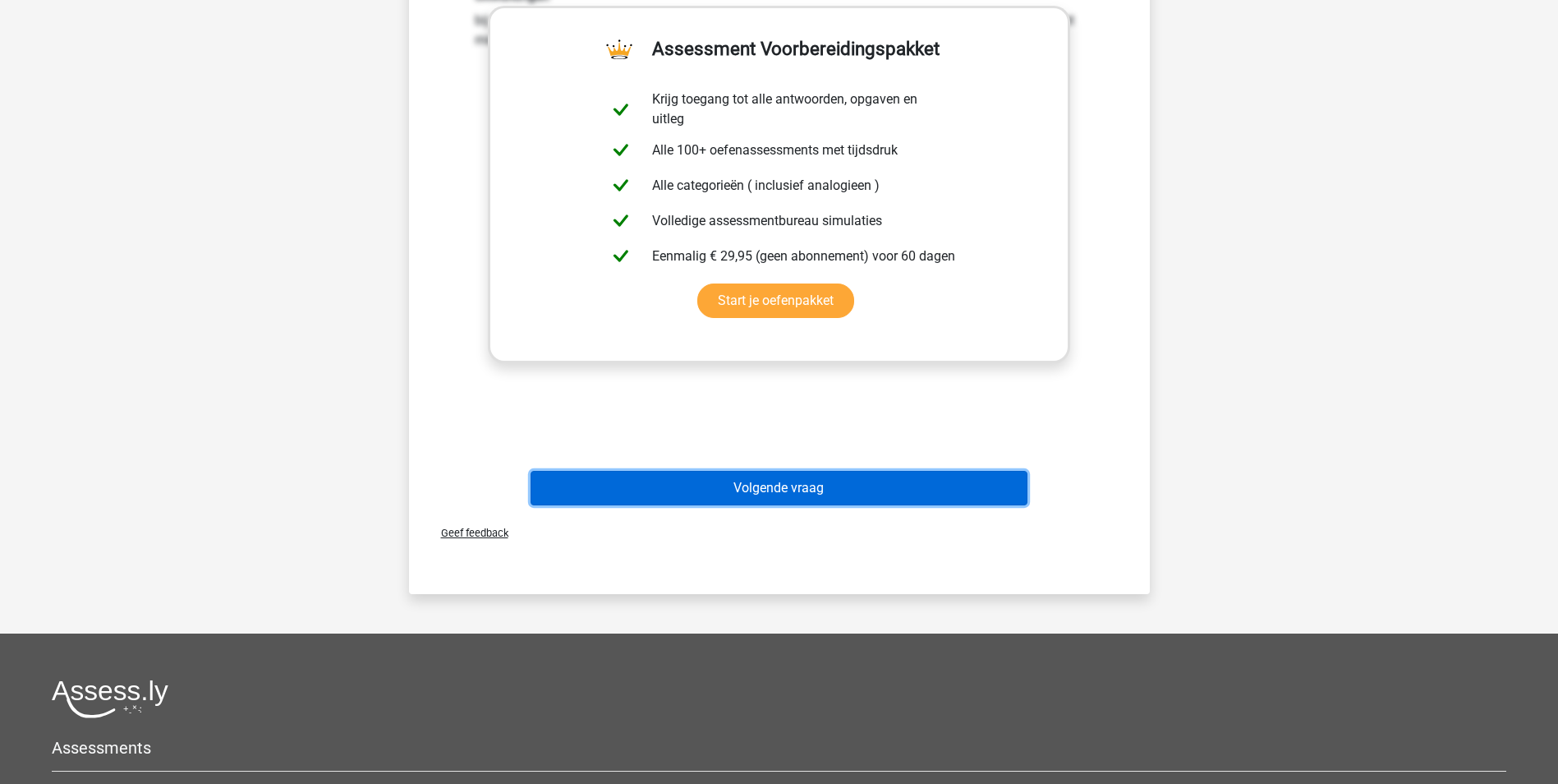
click at [814, 482] on button "Volgende vraag" at bounding box center [779, 488] width 497 height 34
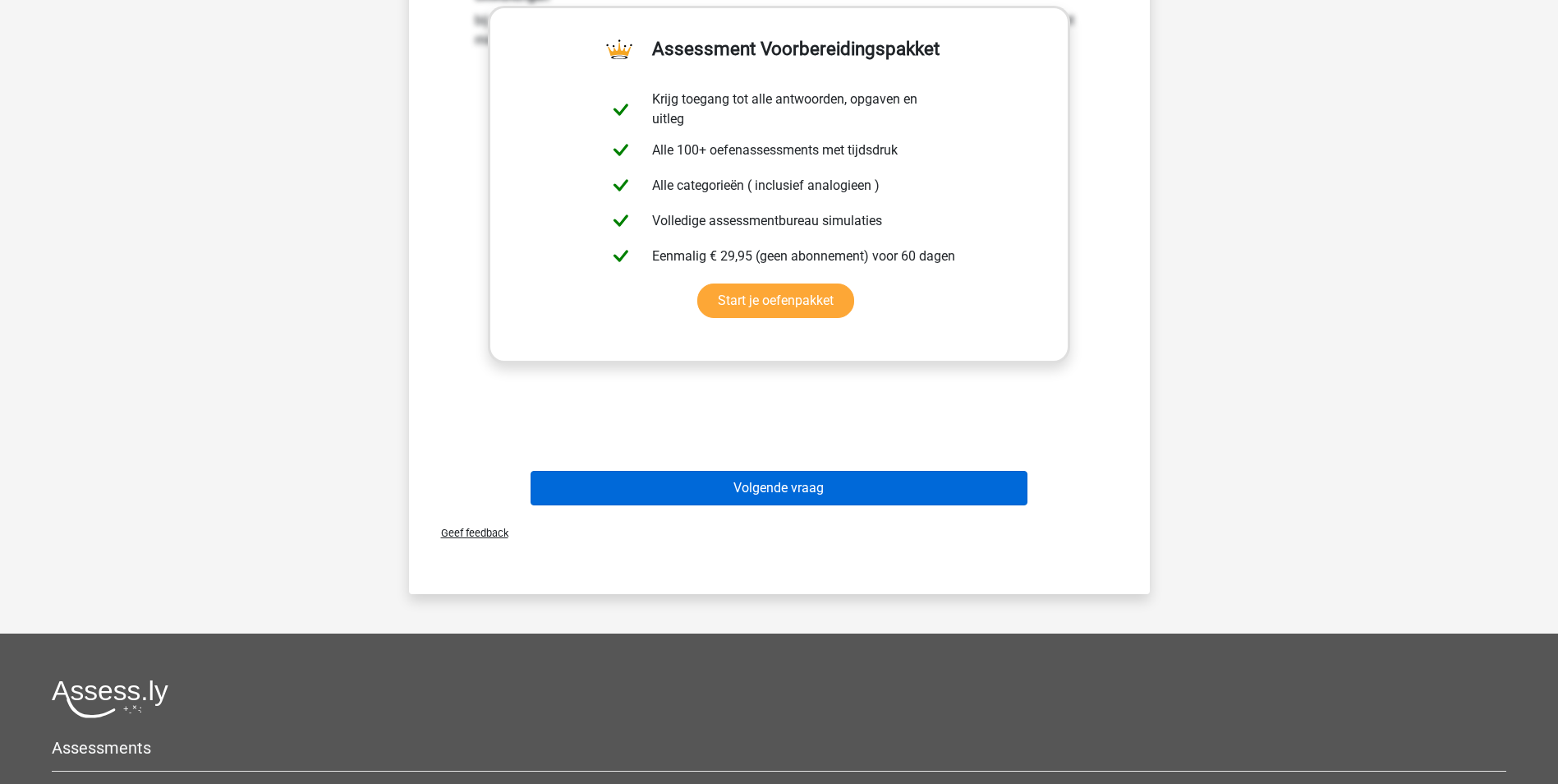
scroll to position [83, 0]
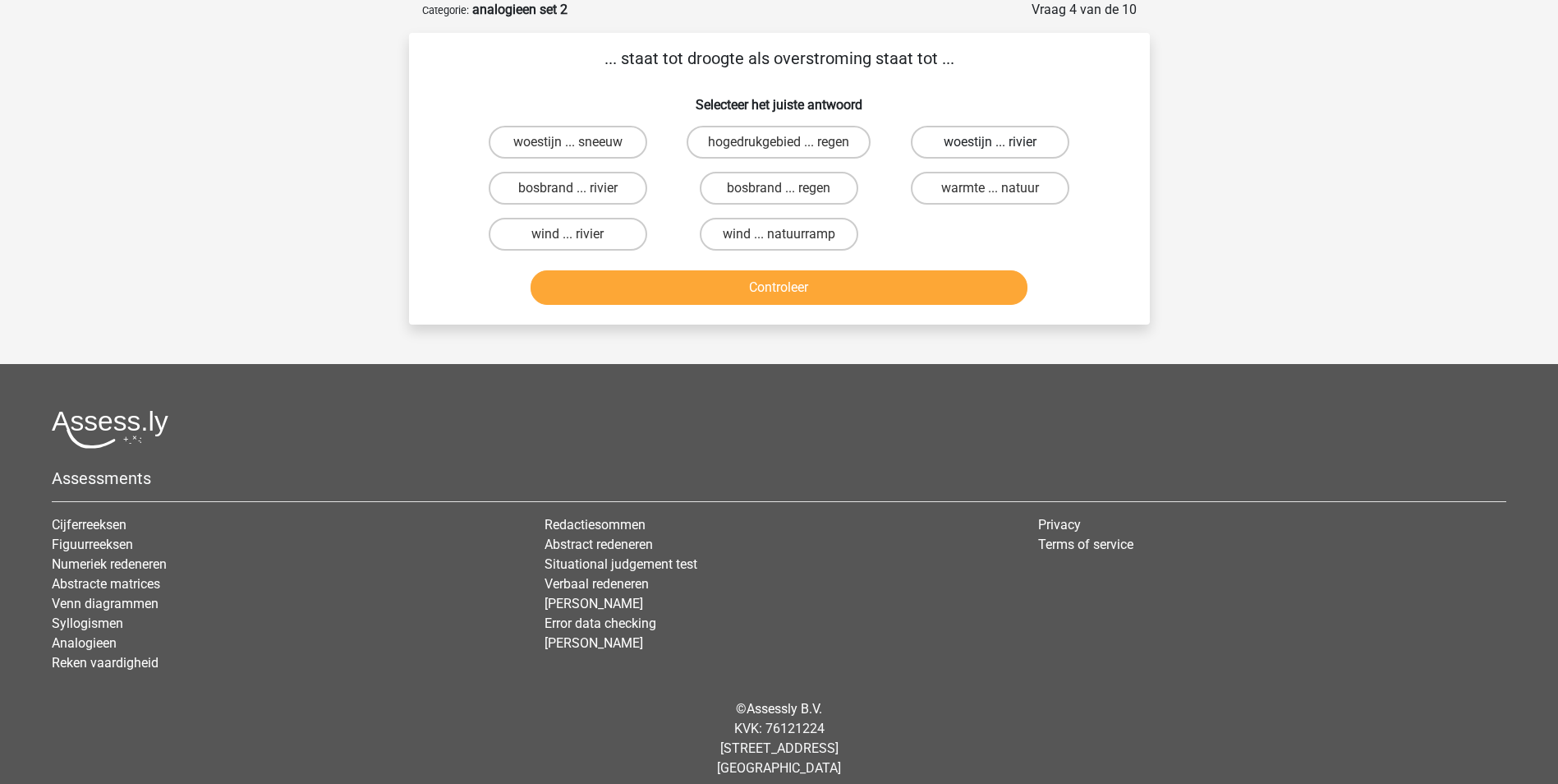
click at [985, 138] on label "woestijn ... rivier" at bounding box center [990, 141] width 159 height 33
click at [991, 142] on input "woestijn ... rivier" at bounding box center [996, 147] width 10 height 10
radio input "true"
click at [914, 290] on button "Controleer" at bounding box center [779, 288] width 497 height 34
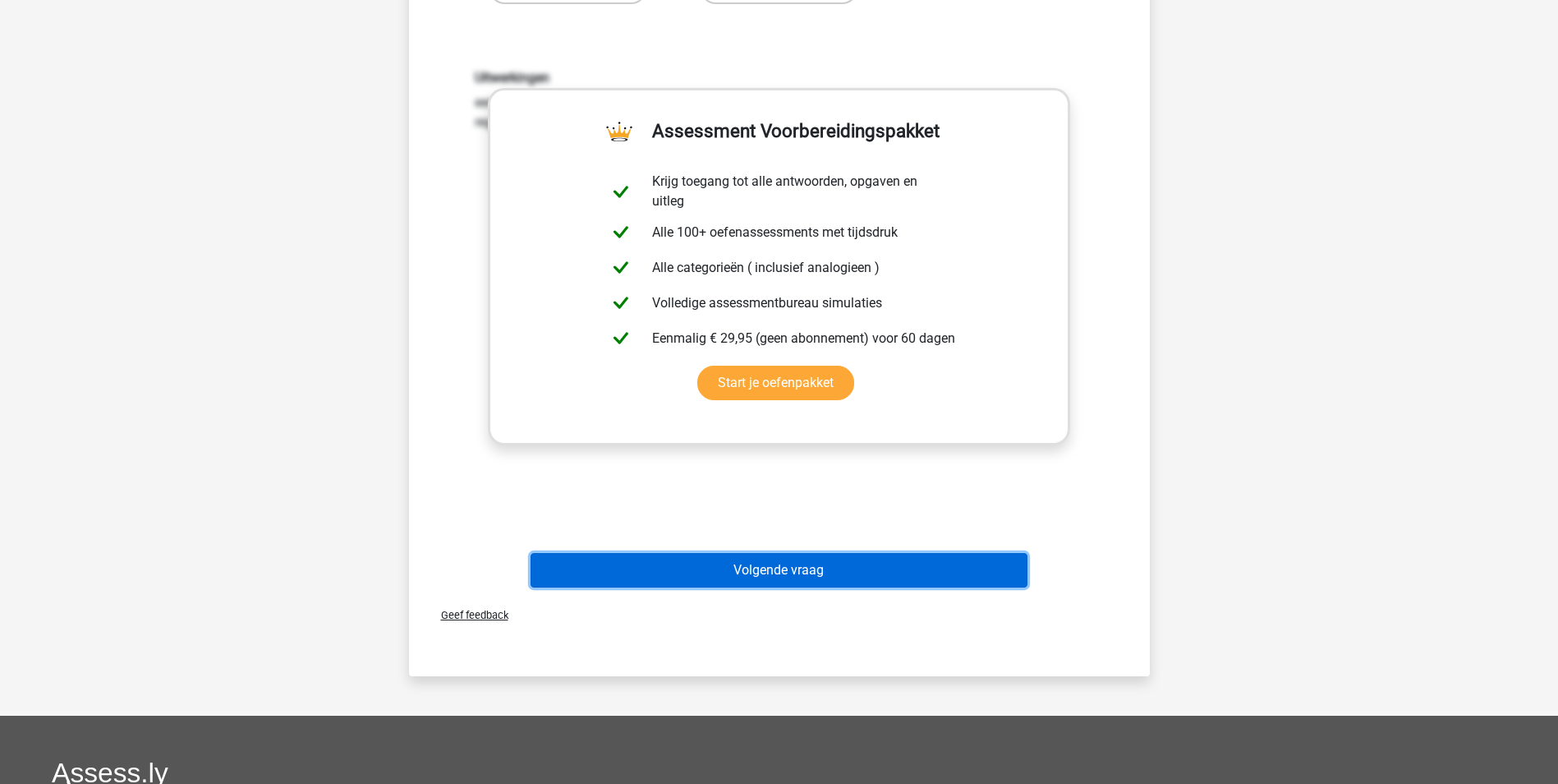
click at [808, 567] on button "Volgende vraag" at bounding box center [779, 569] width 497 height 34
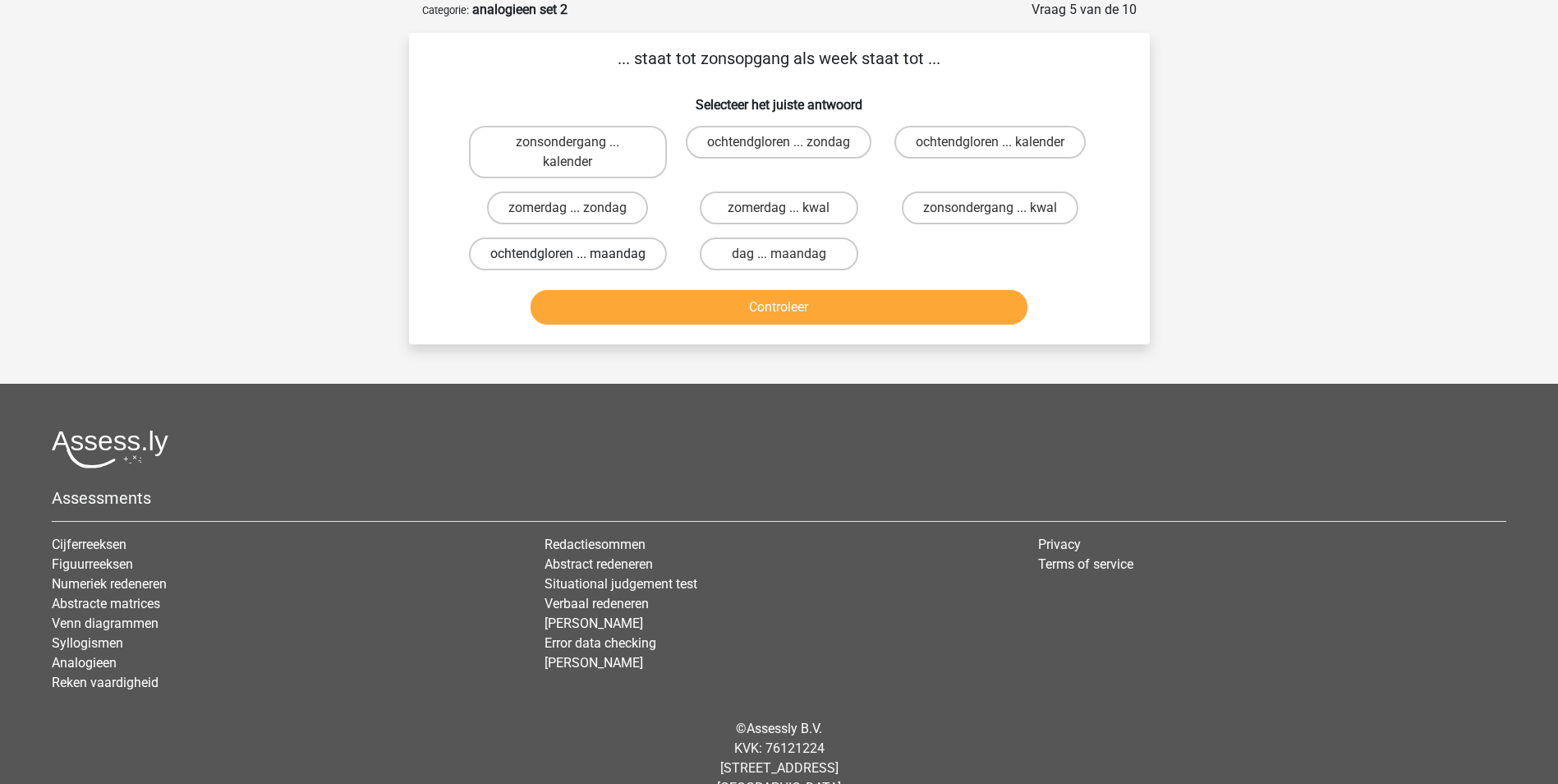
click at [654, 259] on label "ochtendgloren ... maandag" at bounding box center [568, 253] width 198 height 33
click at [578, 259] on input "ochtendgloren ... maandag" at bounding box center [573, 258] width 10 height 10
radio input "true"
click at [763, 321] on button "Controleer" at bounding box center [779, 307] width 497 height 34
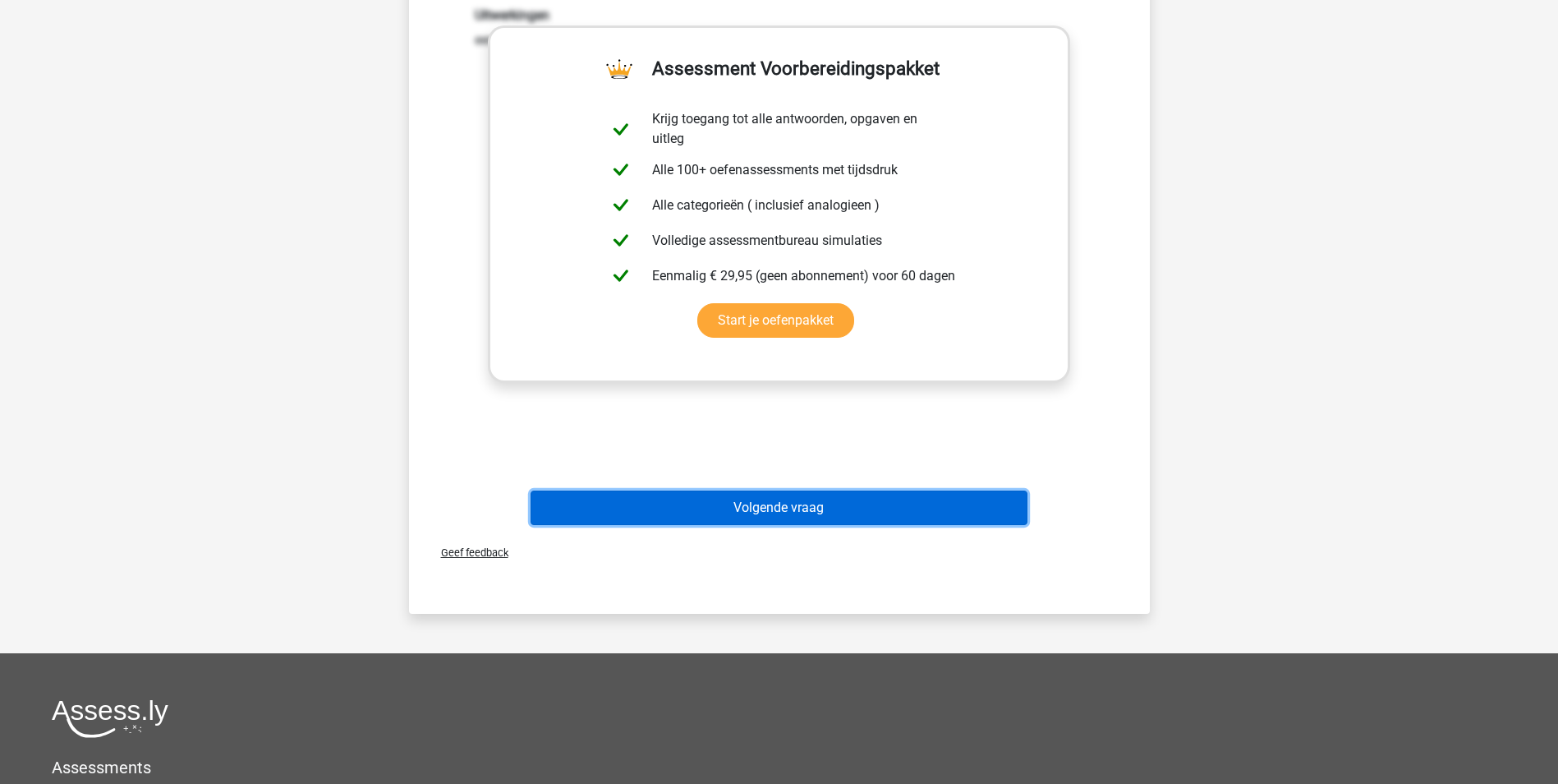
click at [824, 515] on button "Volgende vraag" at bounding box center [779, 508] width 497 height 34
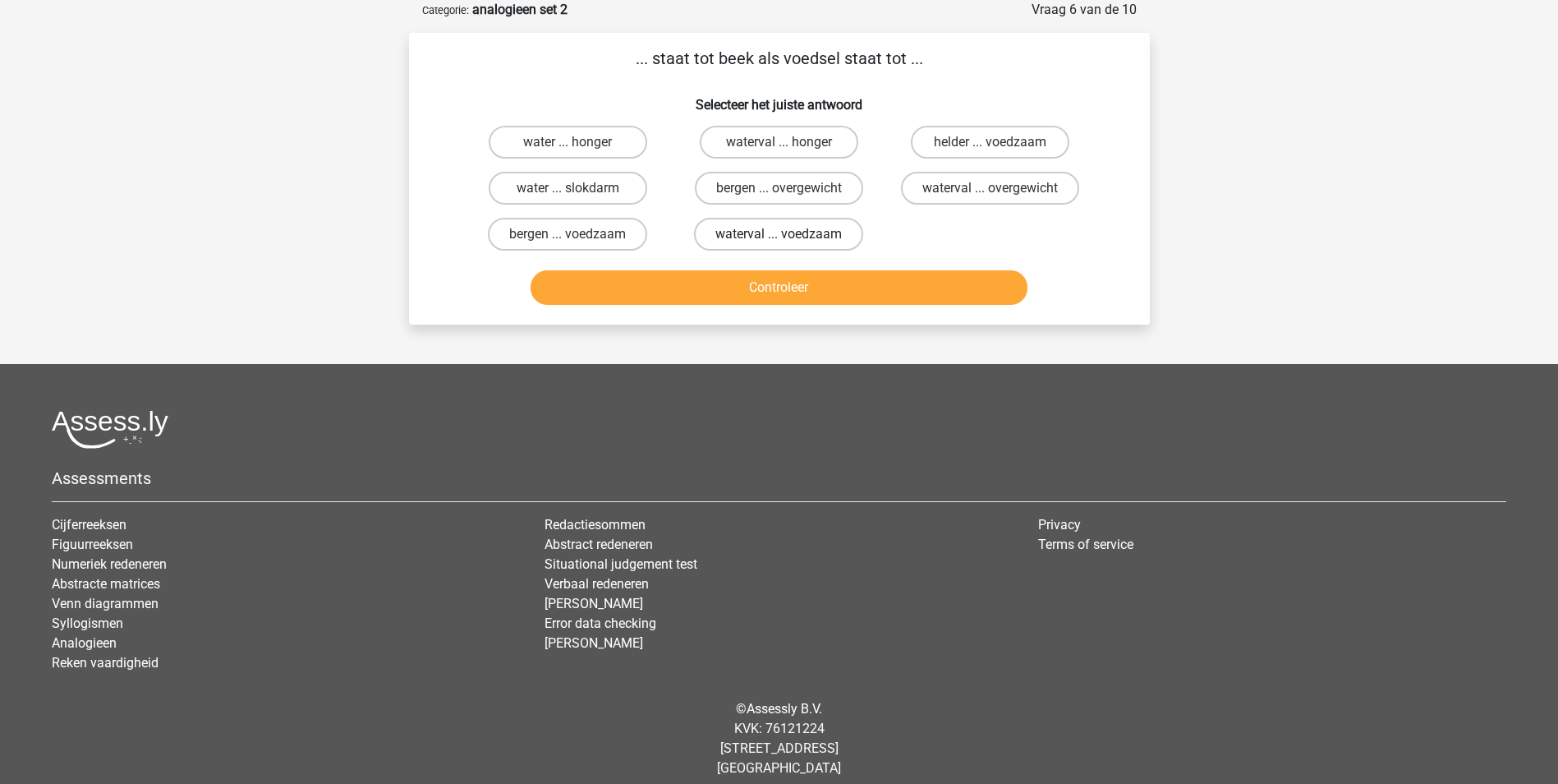
click at [834, 233] on label "waterval ... voedzaam" at bounding box center [779, 233] width 169 height 33
click at [790, 234] on input "waterval ... voedzaam" at bounding box center [783, 239] width 10 height 10
radio input "true"
click at [840, 289] on button "Controleer" at bounding box center [779, 288] width 497 height 34
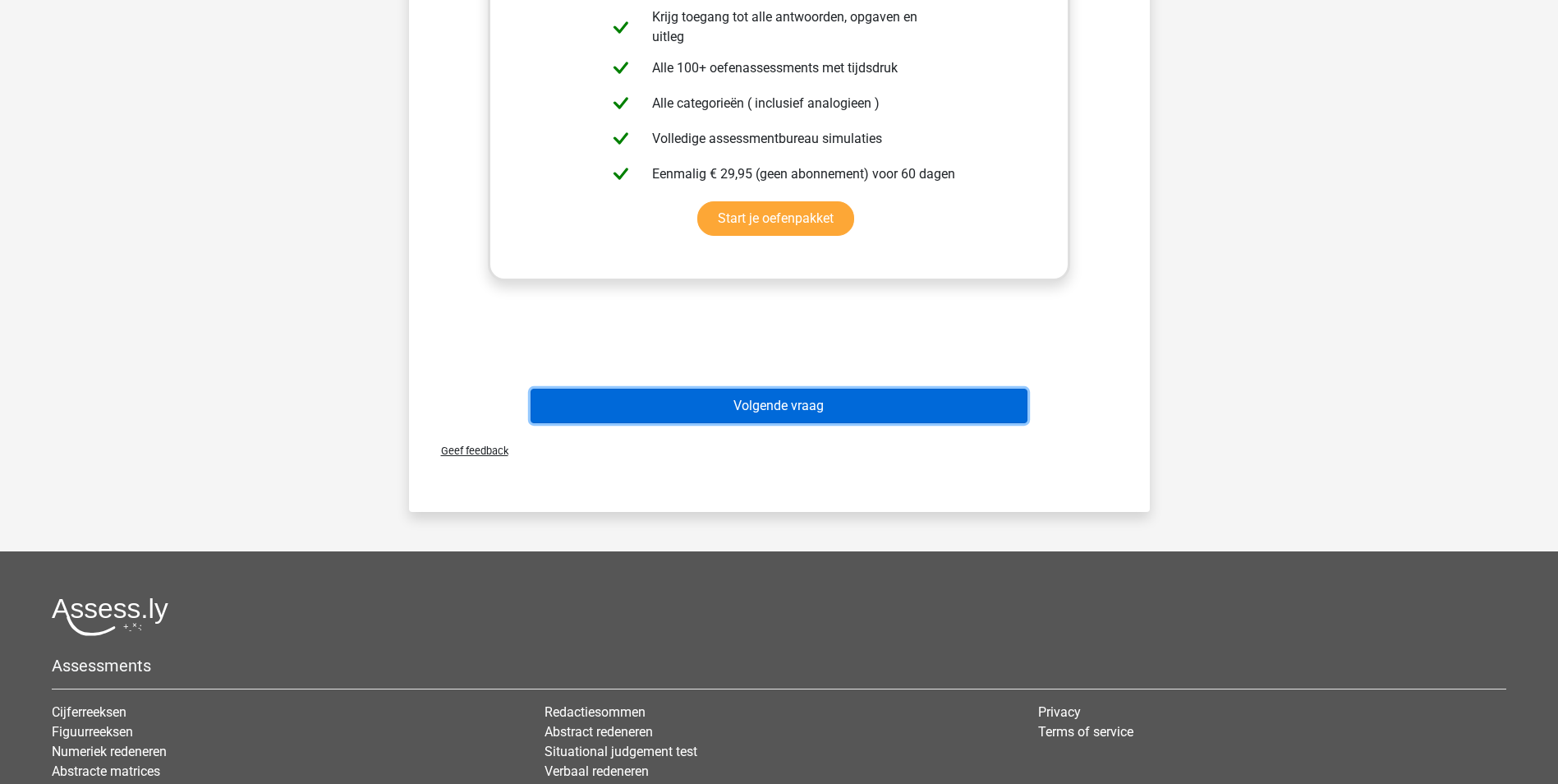
click at [895, 405] on button "Volgende vraag" at bounding box center [779, 405] width 497 height 34
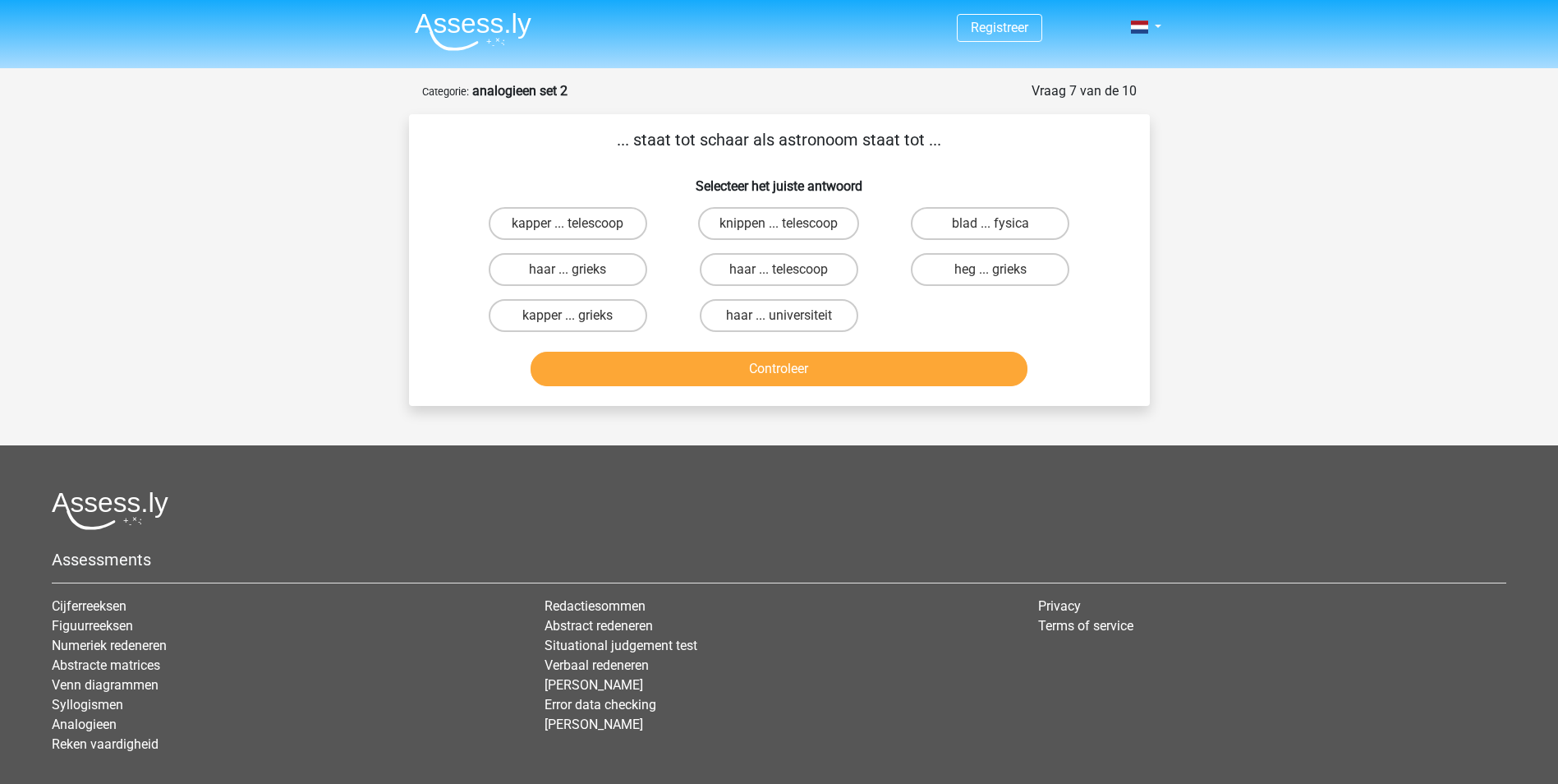
scroll to position [0, 0]
click at [838, 230] on label "knippen ... telescoop" at bounding box center [779, 224] width 161 height 33
click at [790, 230] on input "knippen ... telescoop" at bounding box center [783, 229] width 10 height 10
radio input "true"
click at [882, 373] on button "Controleer" at bounding box center [779, 369] width 497 height 34
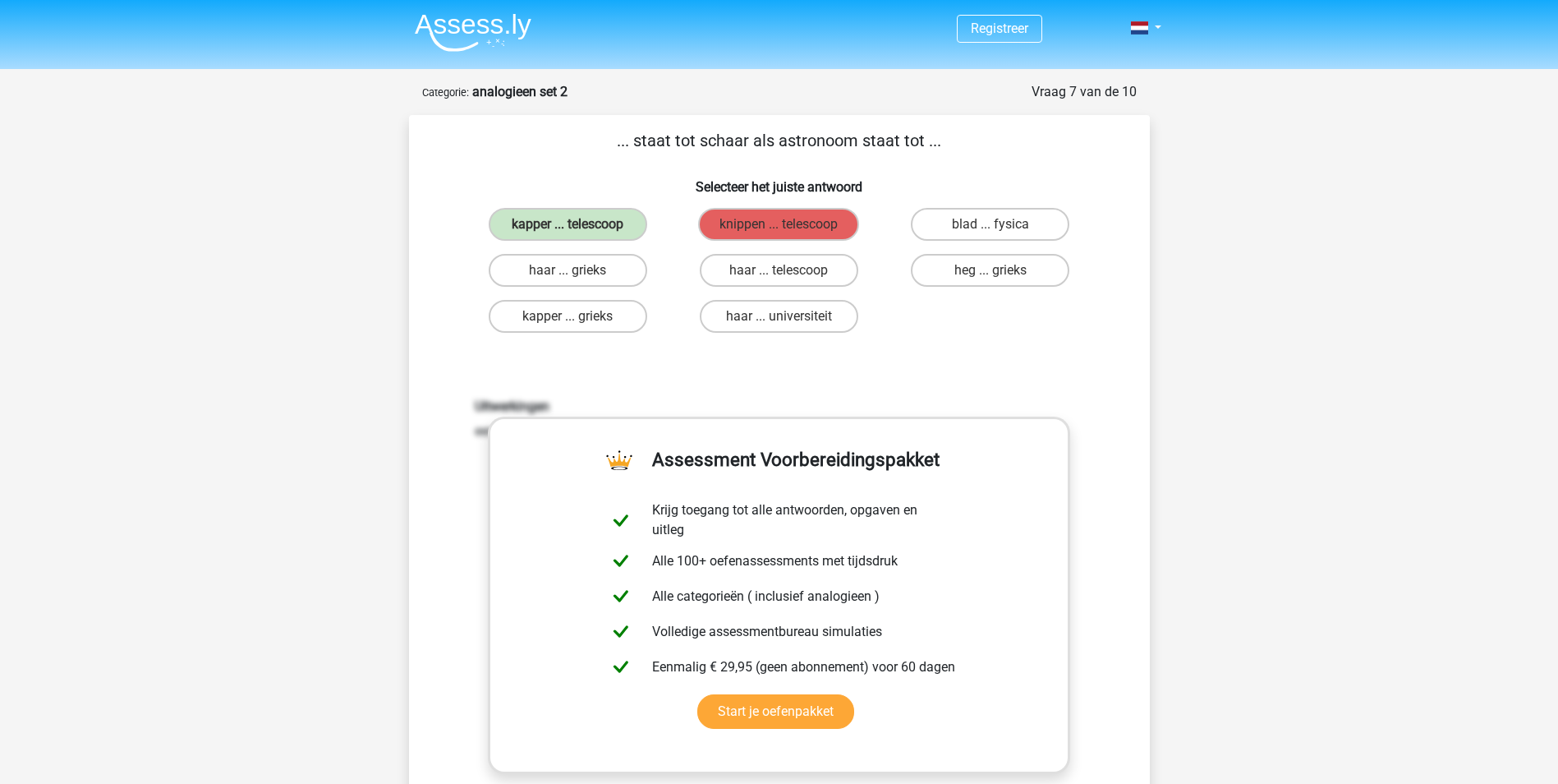
click at [882, 373] on div "Uitwerkingen een kapper maakt gebruik van een schaar, een astronoom maakt gebru…" at bounding box center [779, 613] width 688 height 509
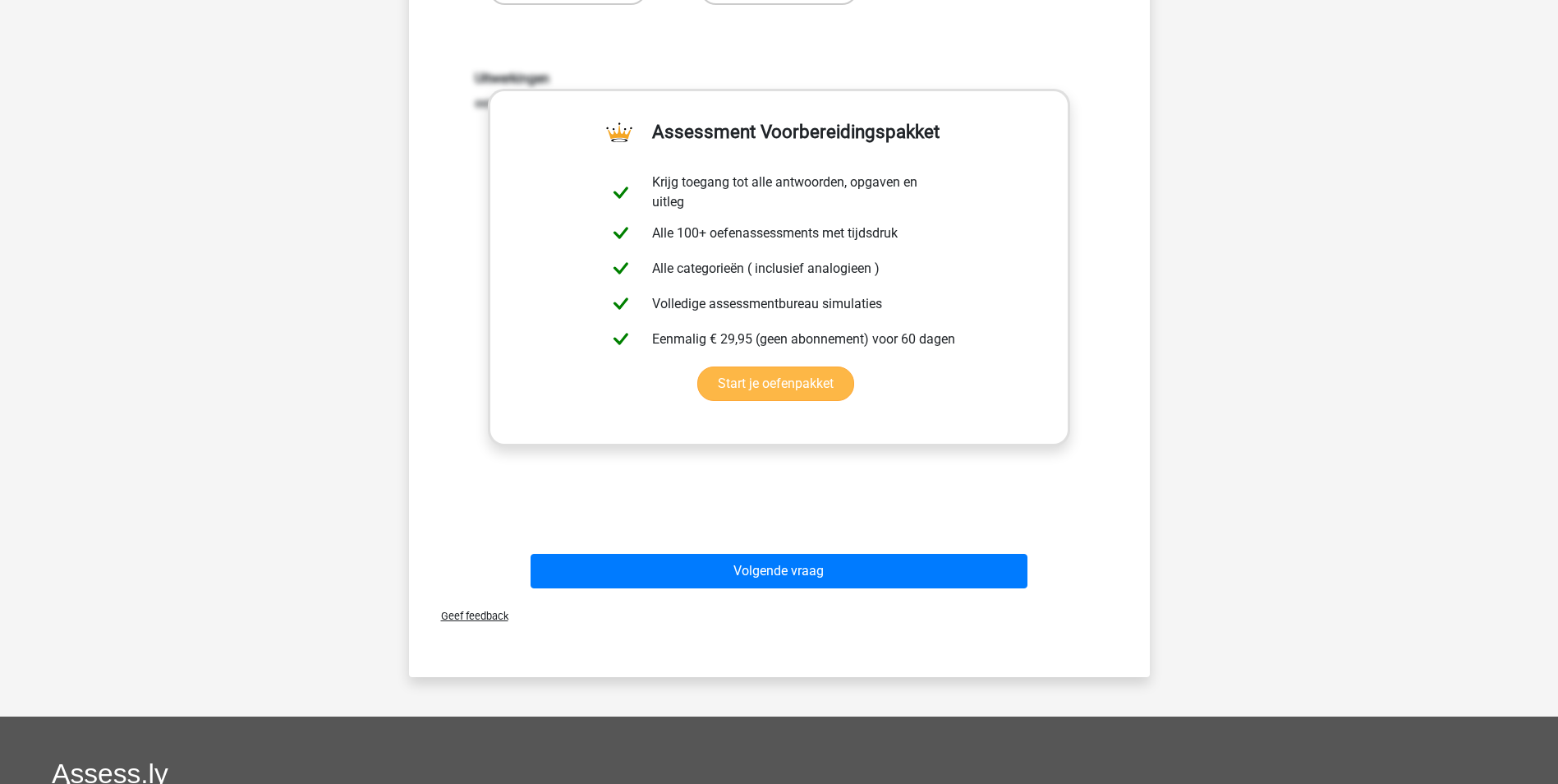
scroll to position [328, 0]
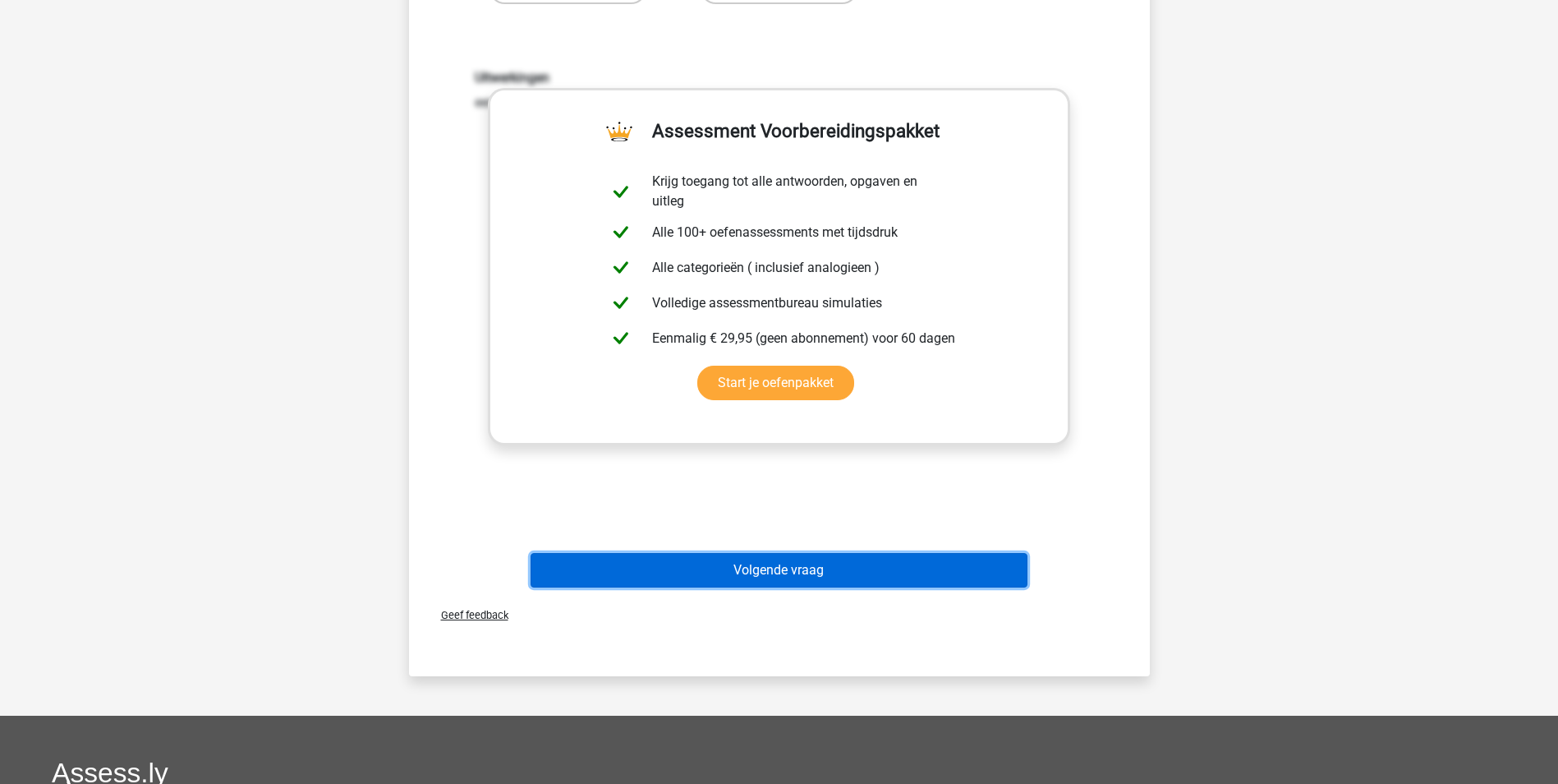
click at [791, 576] on button "Volgende vraag" at bounding box center [779, 569] width 497 height 34
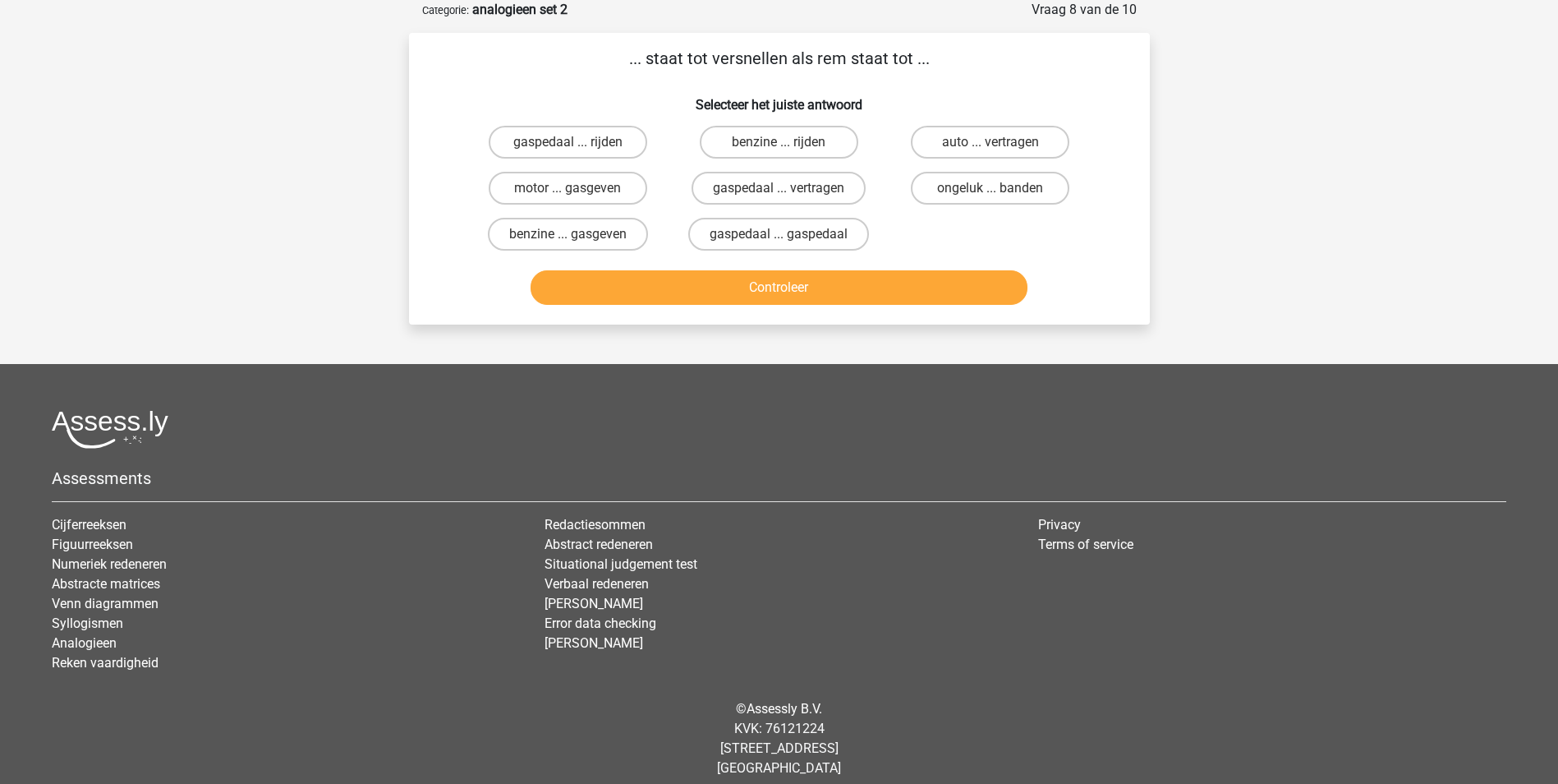
scroll to position [0, 0]
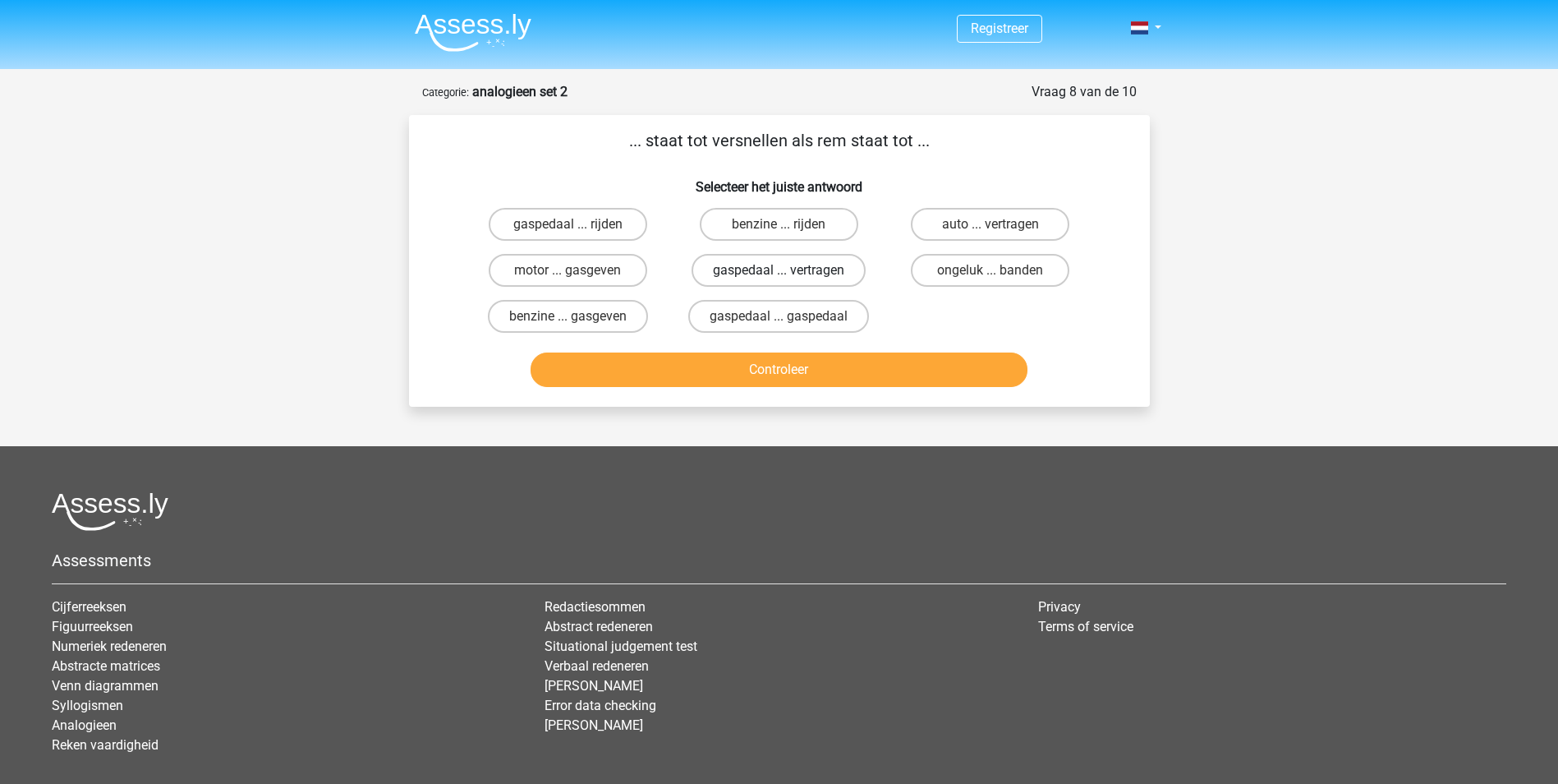
click at [817, 279] on label "gaspedaal ... vertragen" at bounding box center [779, 270] width 174 height 33
click at [790, 279] on input "gaspedaal ... vertragen" at bounding box center [783, 275] width 10 height 10
radio input "true"
click at [779, 372] on button "Controleer" at bounding box center [779, 369] width 497 height 34
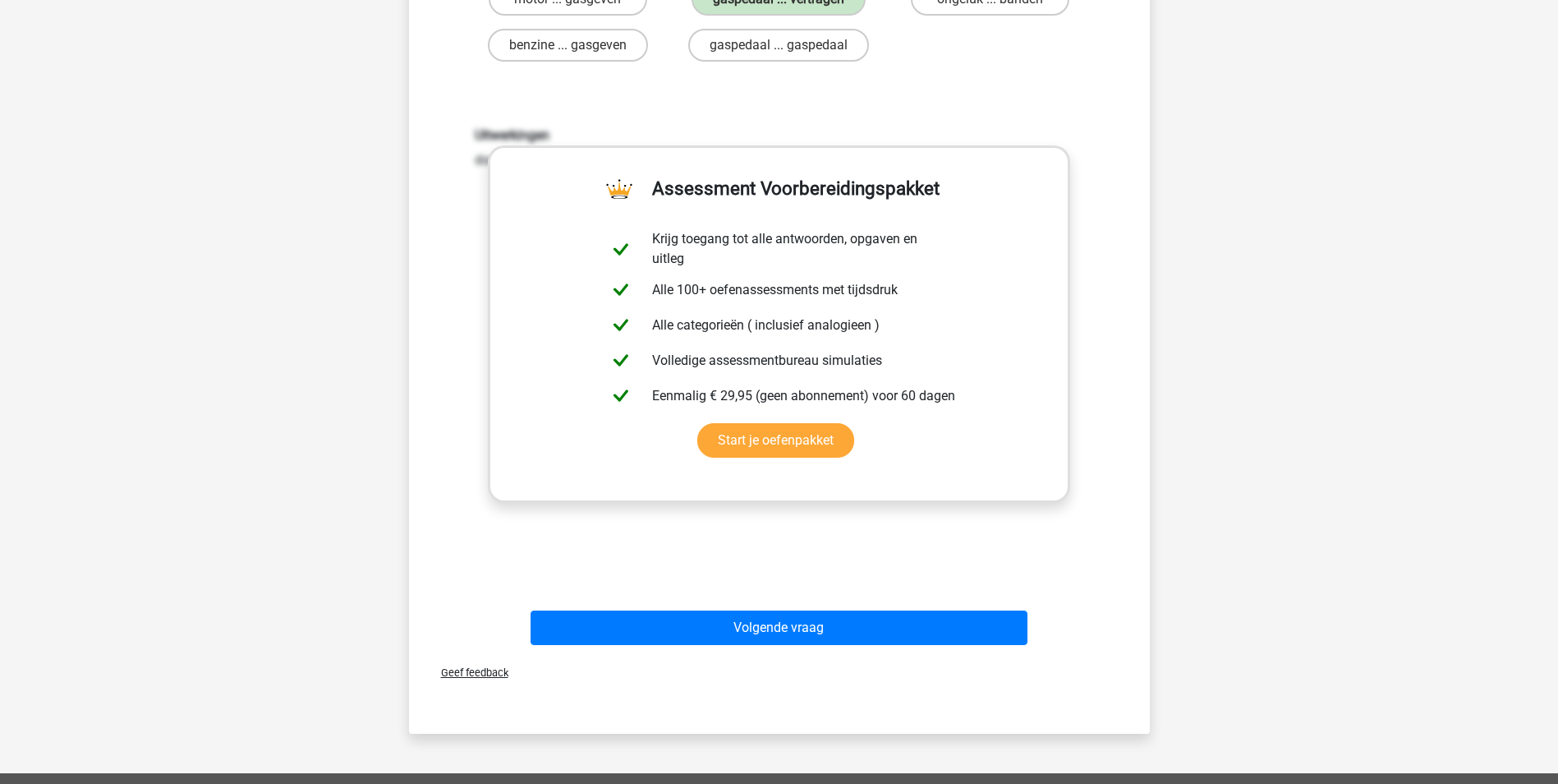
scroll to position [328, 0]
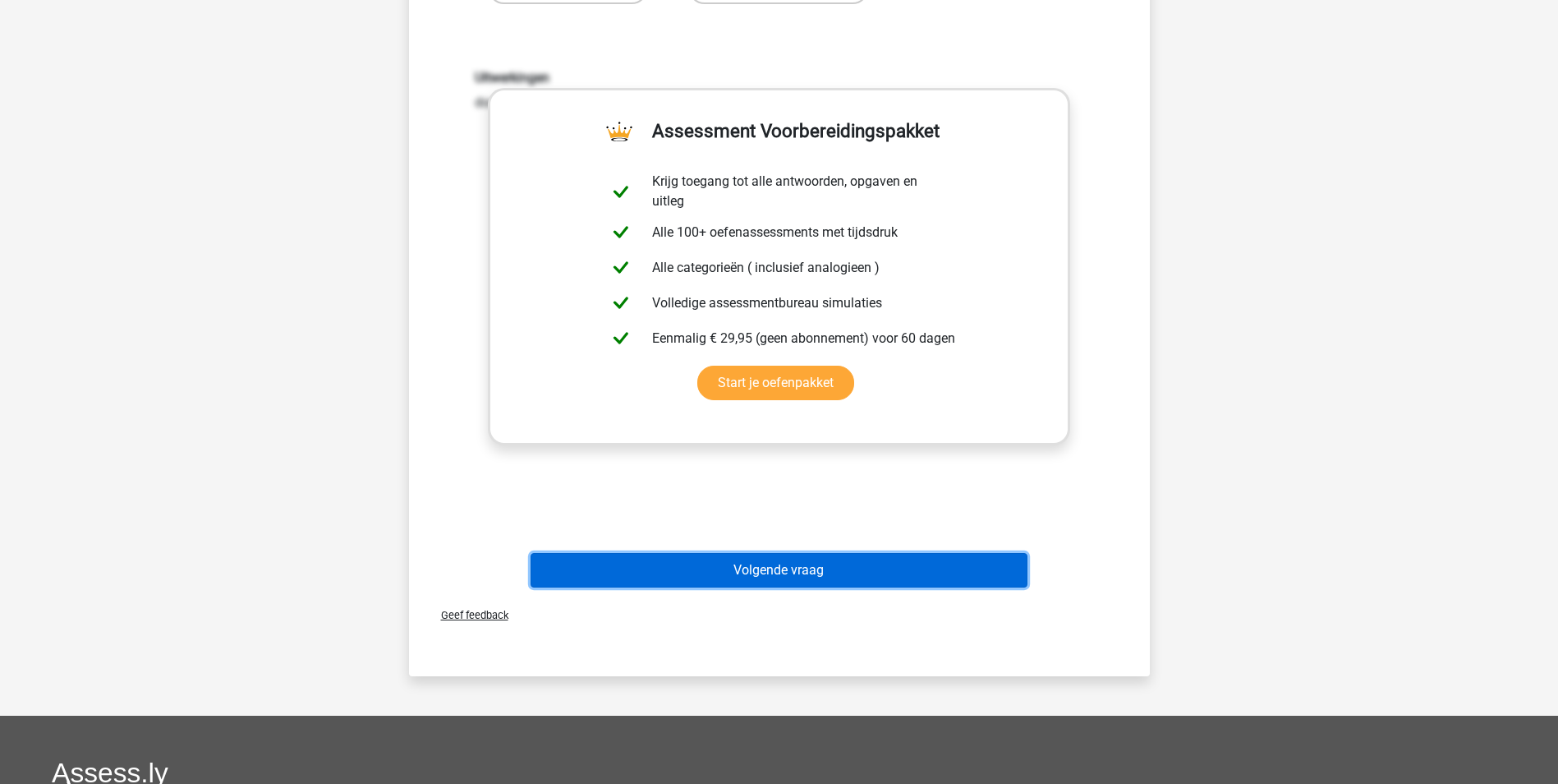
click at [727, 566] on button "Volgende vraag" at bounding box center [779, 569] width 497 height 34
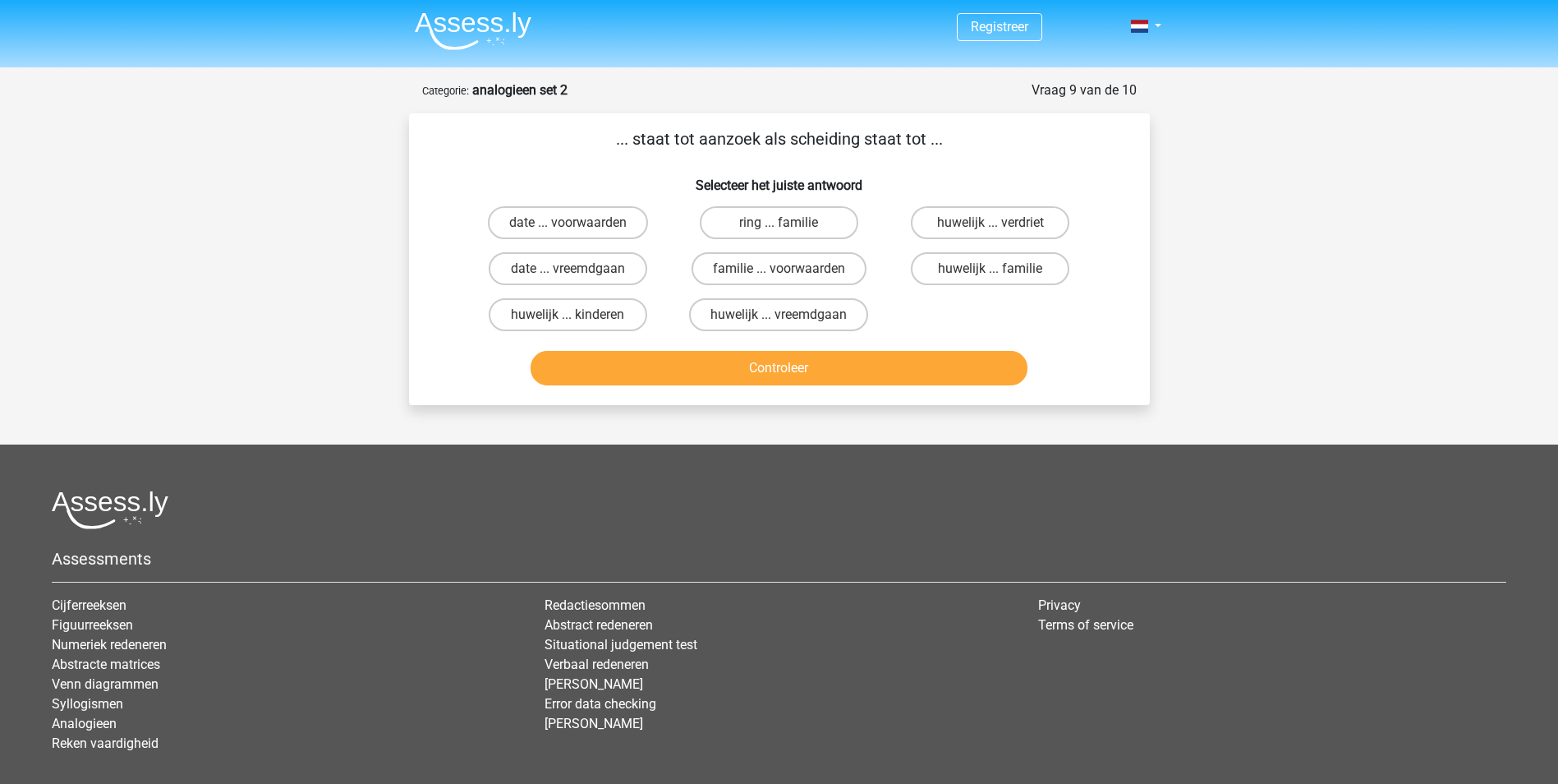
scroll to position [0, 0]
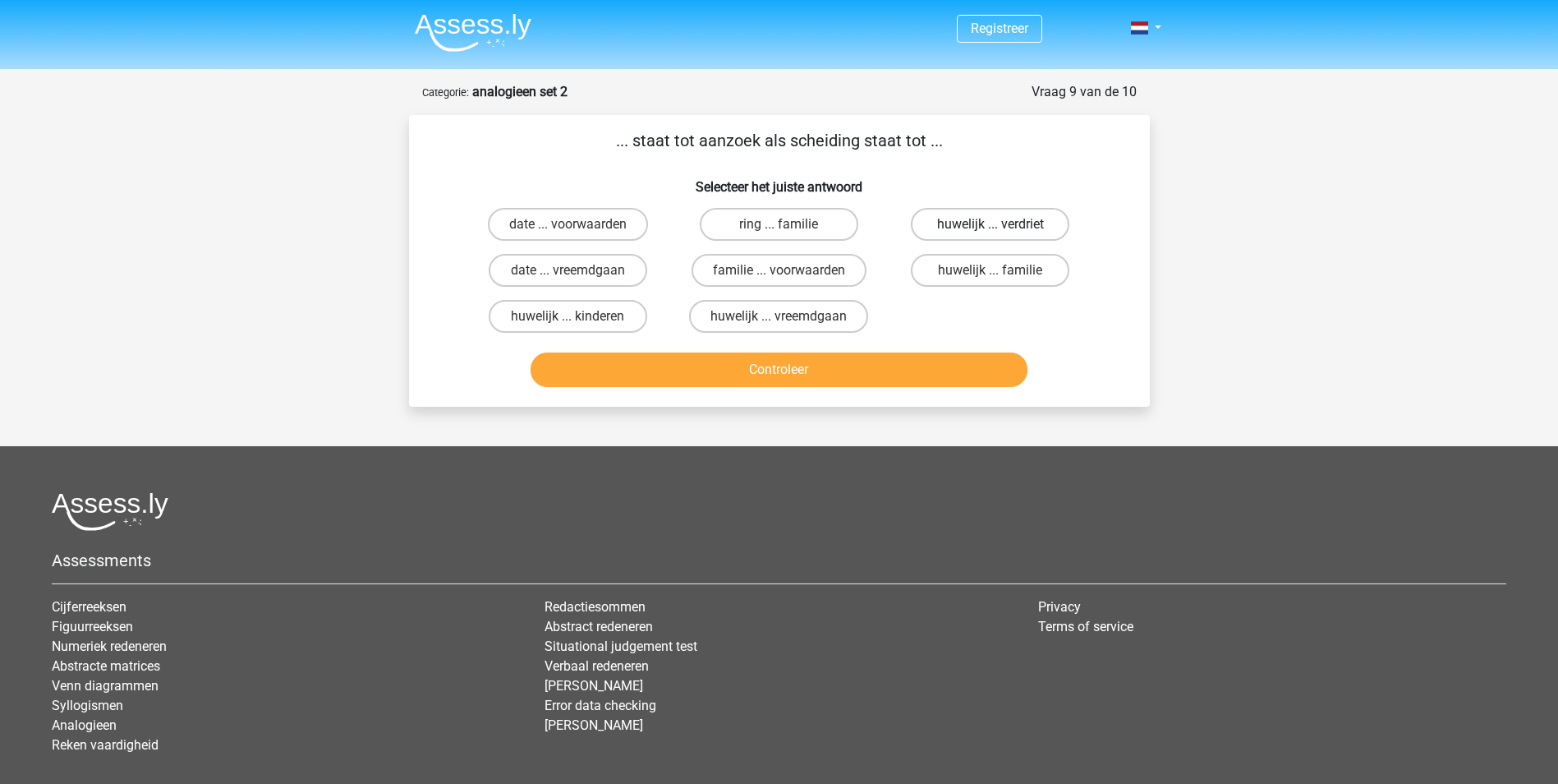
click at [991, 222] on label "huwelijk ... verdriet" at bounding box center [990, 224] width 159 height 33
click at [991, 224] on input "huwelijk ... verdriet" at bounding box center [996, 229] width 10 height 10
radio input "true"
click at [869, 370] on button "Controleer" at bounding box center [779, 369] width 497 height 34
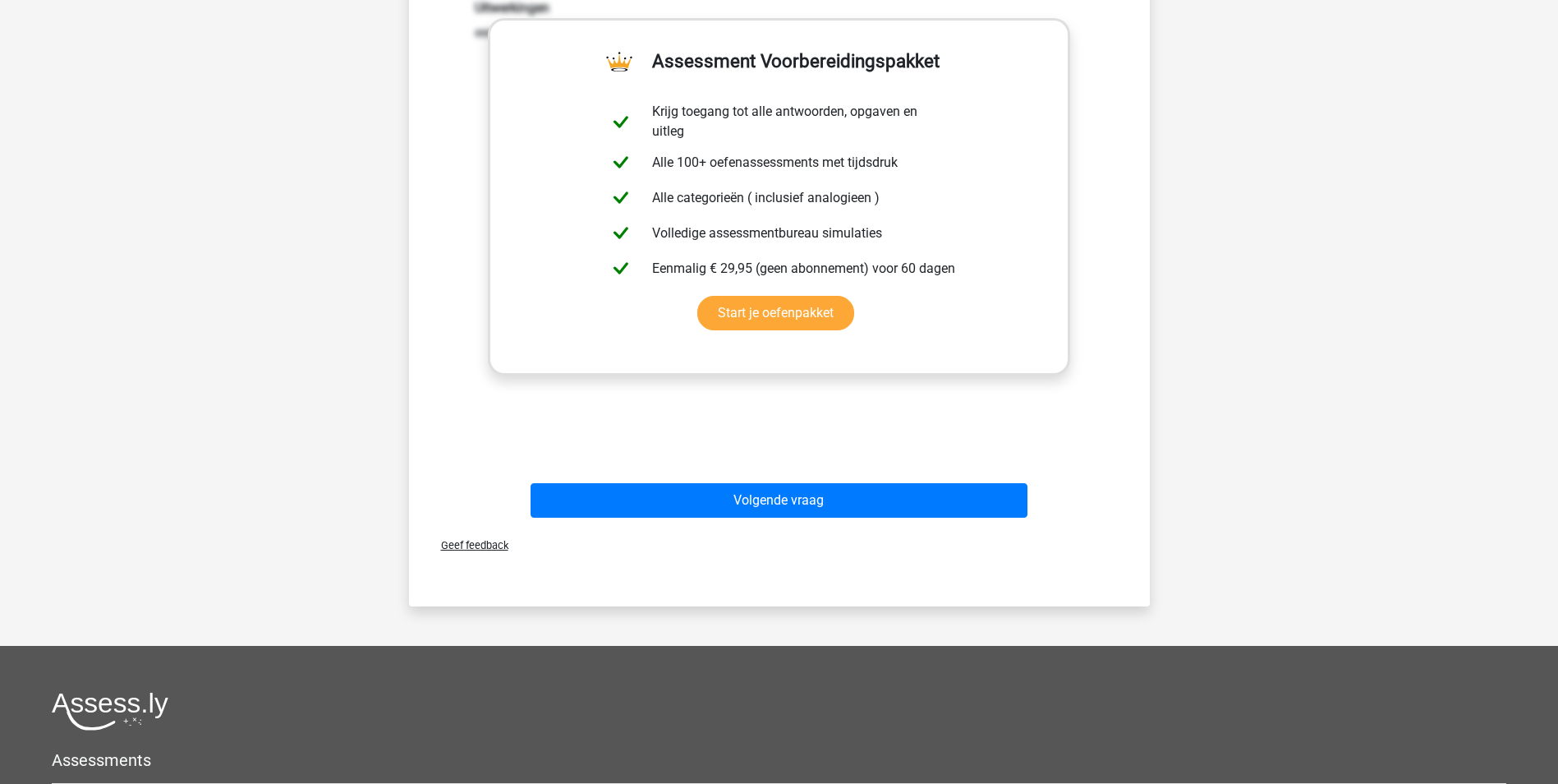
scroll to position [411, 0]
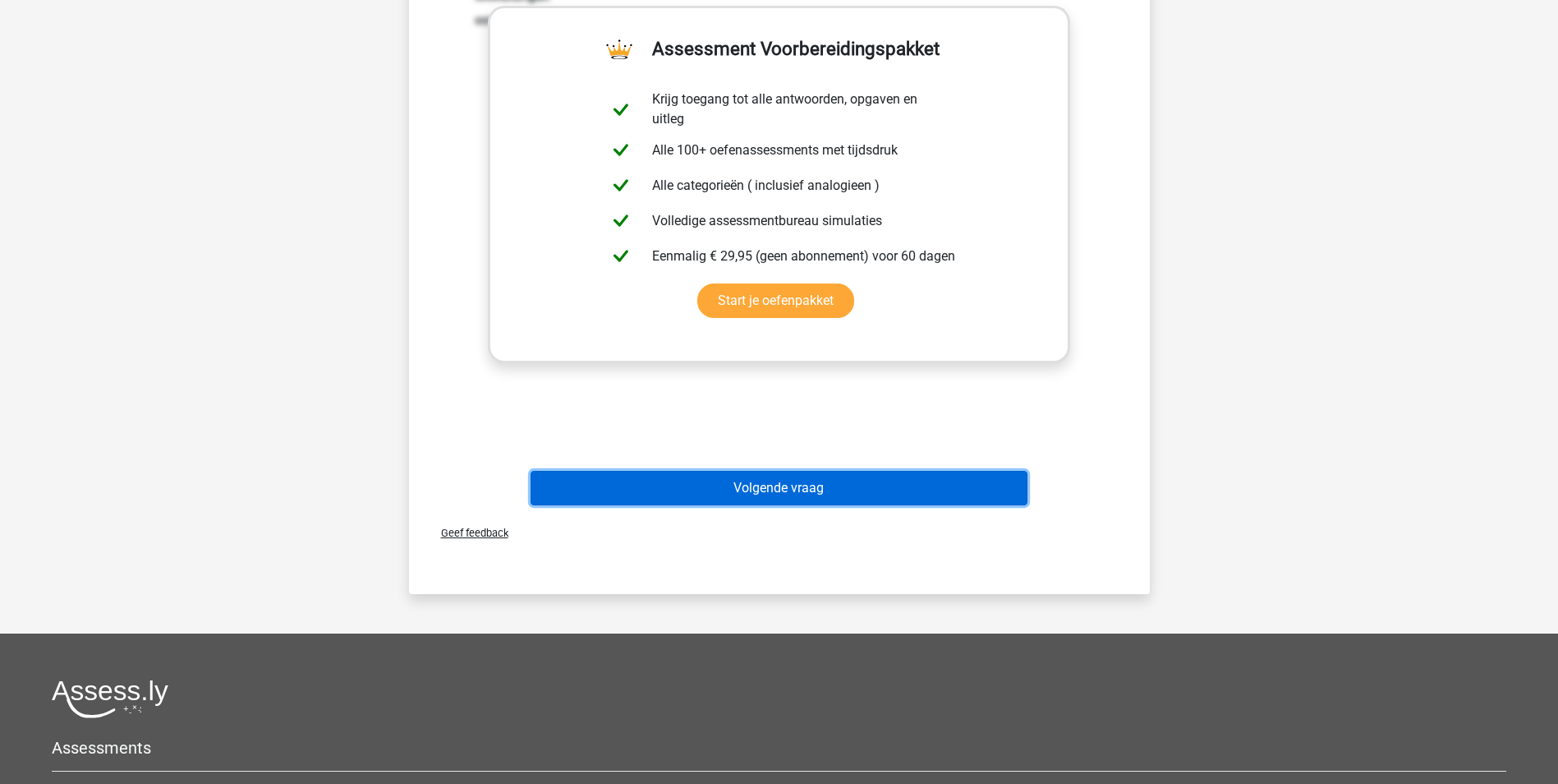
click at [881, 500] on button "Volgende vraag" at bounding box center [779, 488] width 497 height 34
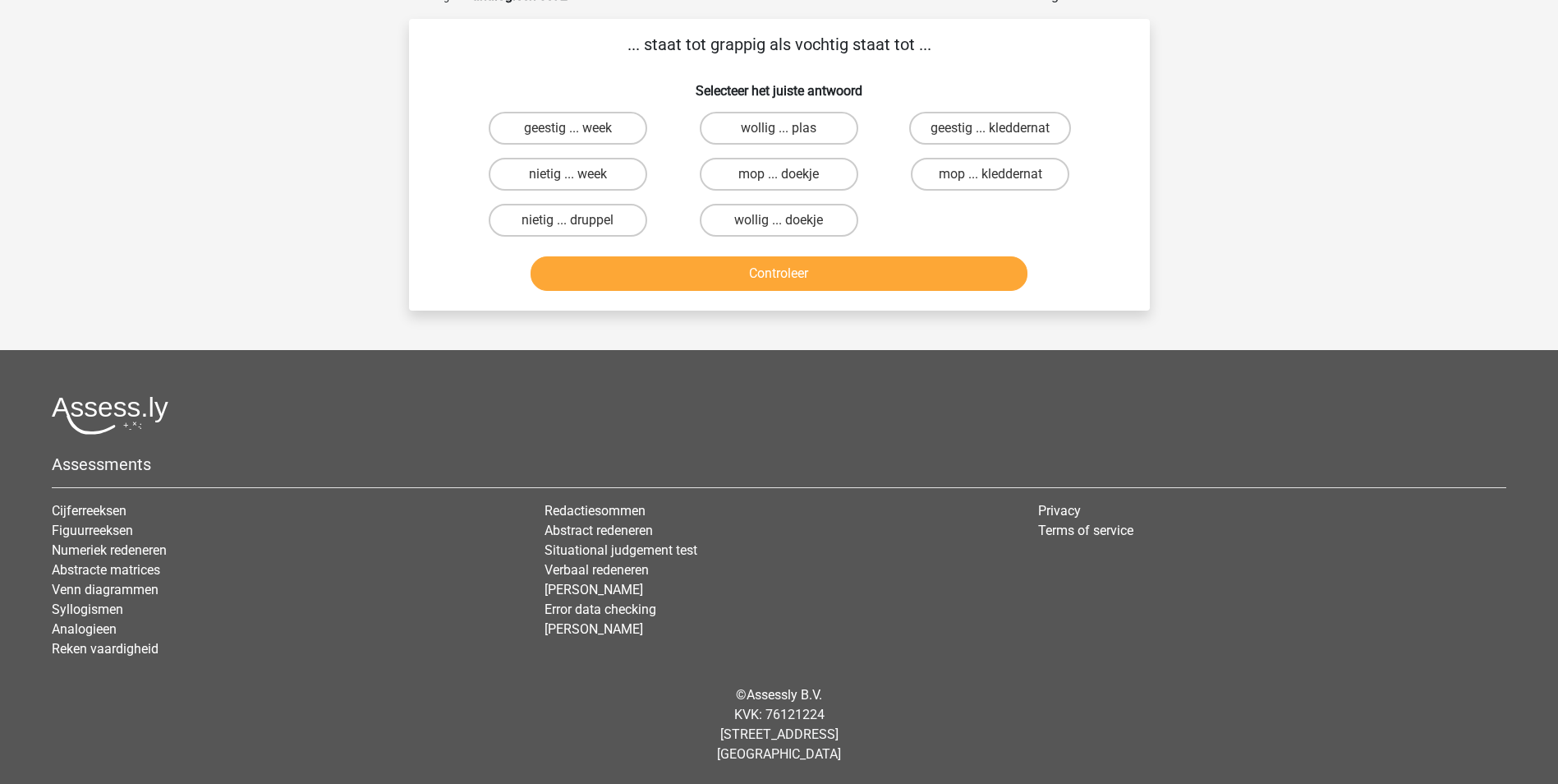
scroll to position [83, 0]
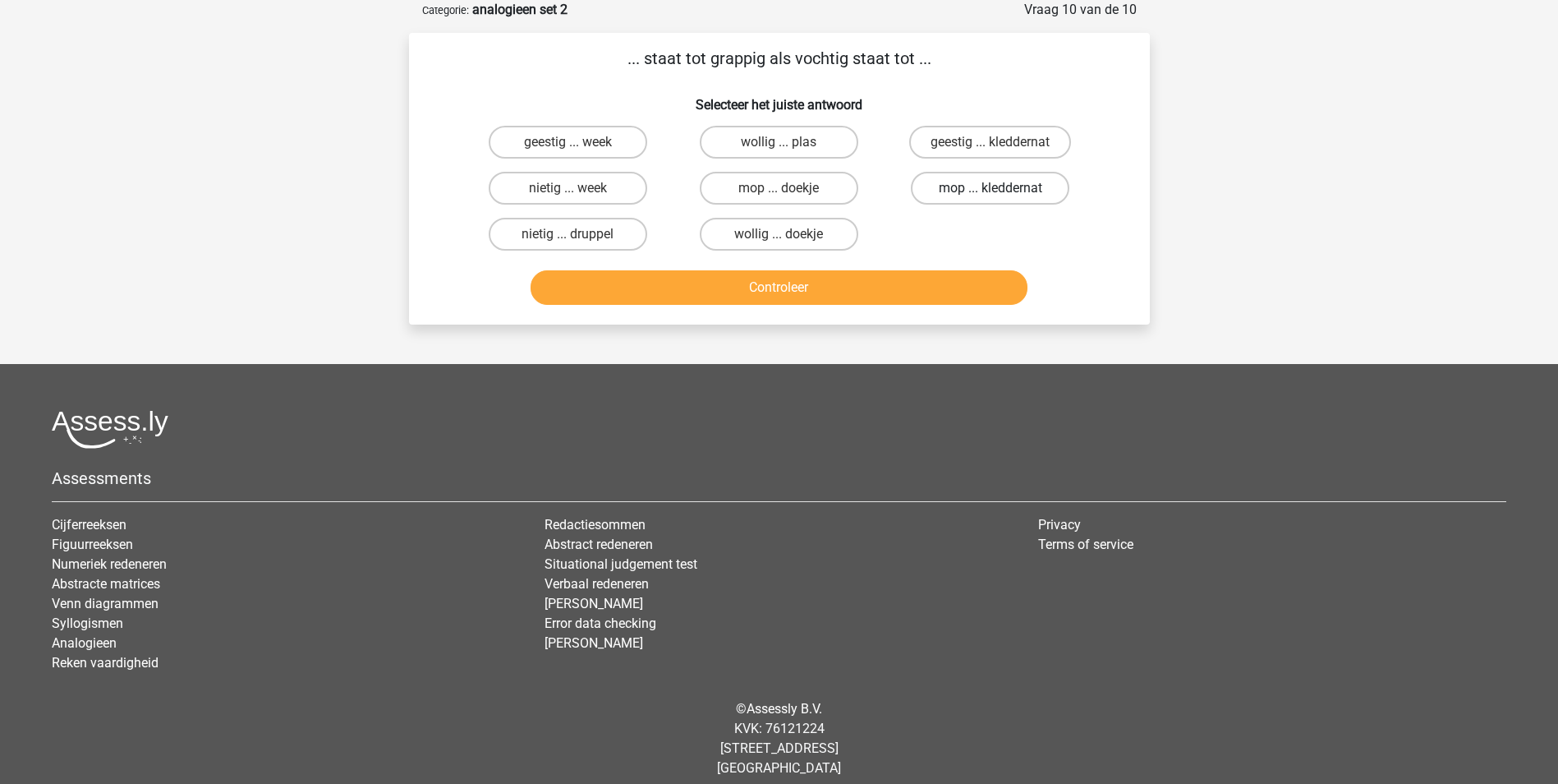
click at [1016, 195] on label "mop ... kleddernat" at bounding box center [990, 188] width 159 height 33
click at [1002, 195] on input "mop ... kleddernat" at bounding box center [996, 193] width 10 height 10
radio input "true"
click at [908, 282] on button "Controleer" at bounding box center [779, 288] width 497 height 34
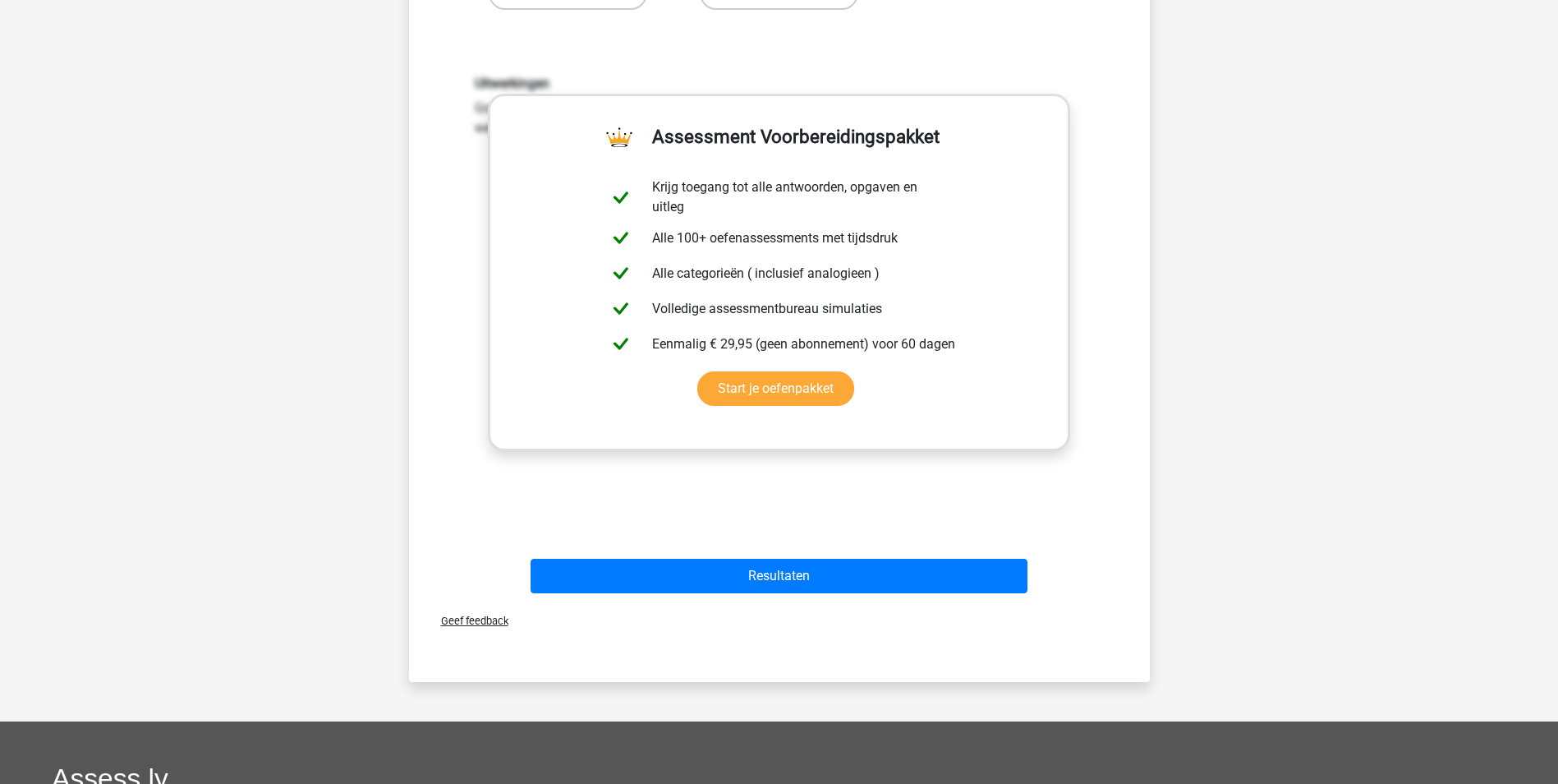
scroll to position [575, 0]
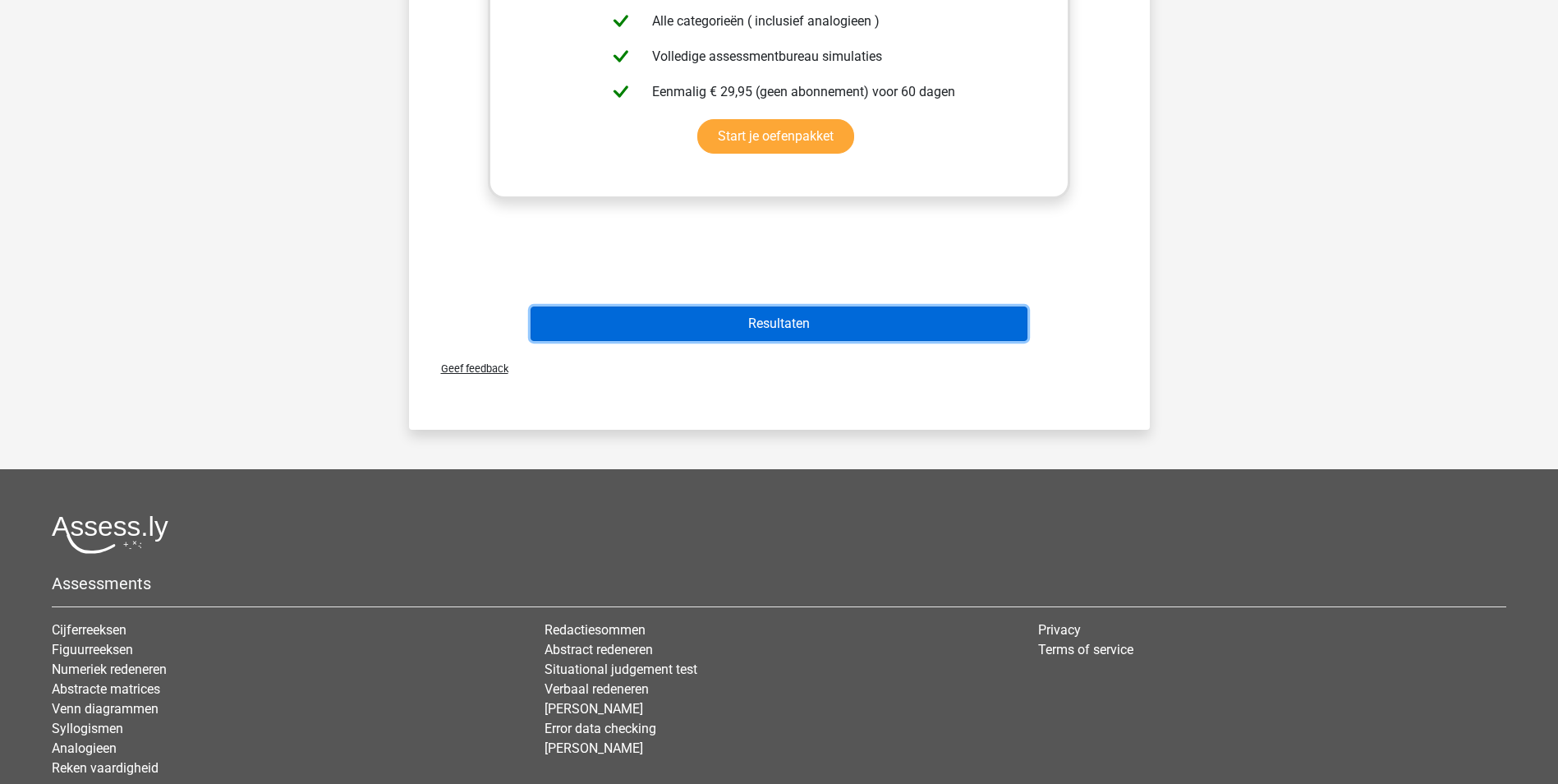
click at [870, 329] on button "Resultaten" at bounding box center [779, 324] width 497 height 34
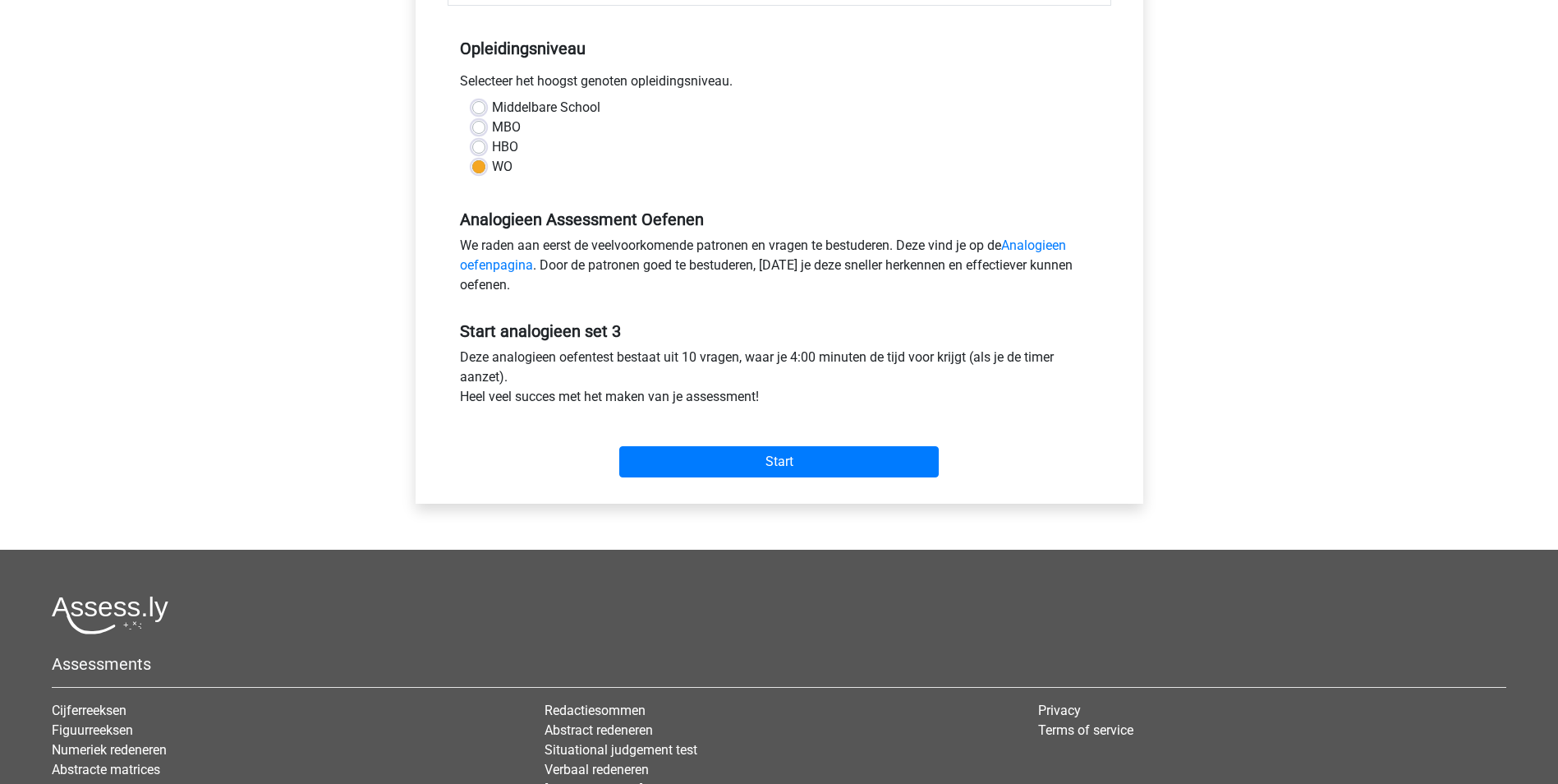
scroll to position [328, 0]
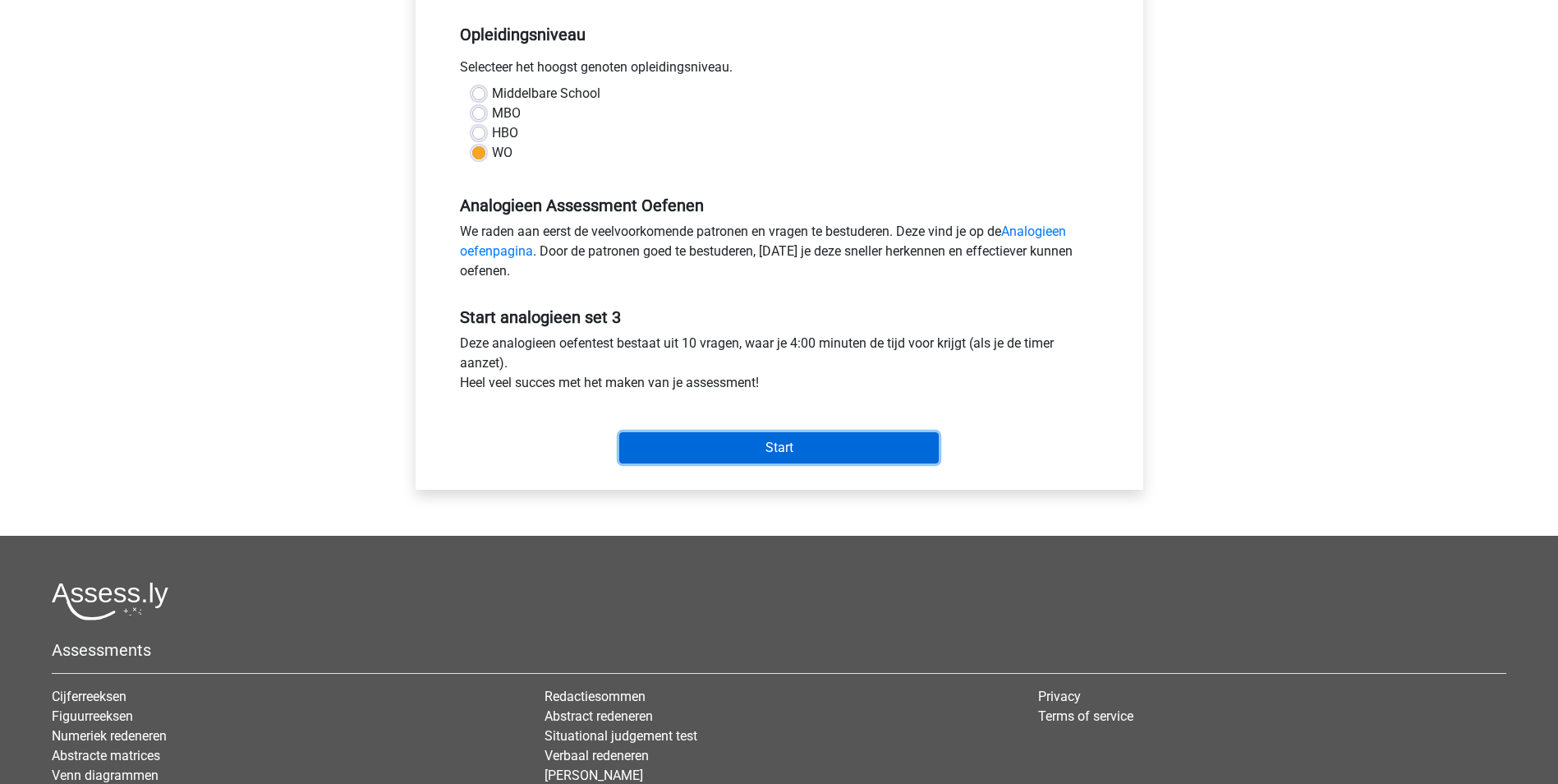
click at [827, 458] on input "Start" at bounding box center [779, 447] width 320 height 31
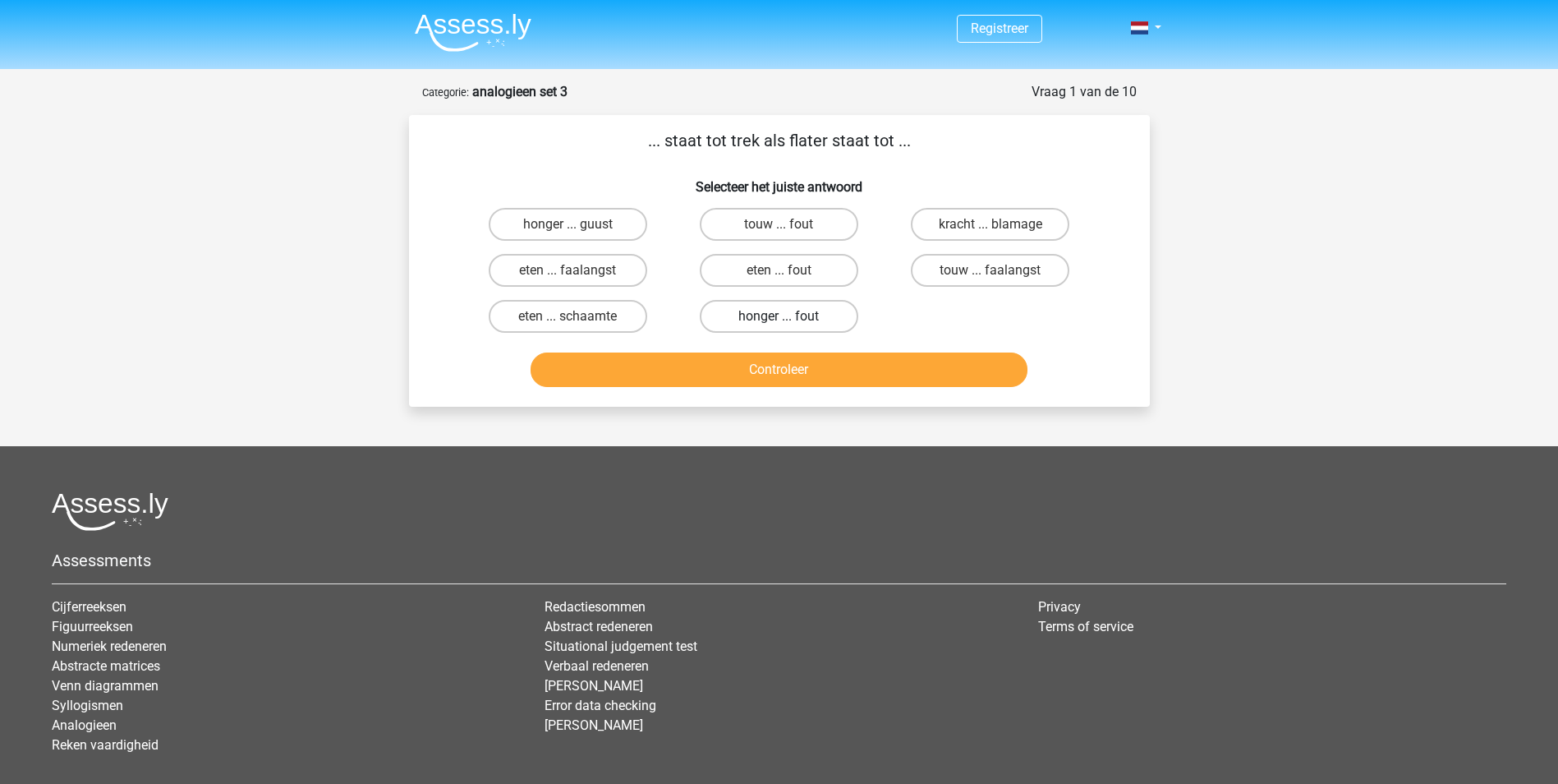
click at [779, 311] on label "honger ... fout" at bounding box center [779, 316] width 159 height 33
click at [779, 316] on input "honger ... fout" at bounding box center [783, 321] width 10 height 10
radio input "true"
click at [883, 369] on button "Controleer" at bounding box center [779, 369] width 497 height 34
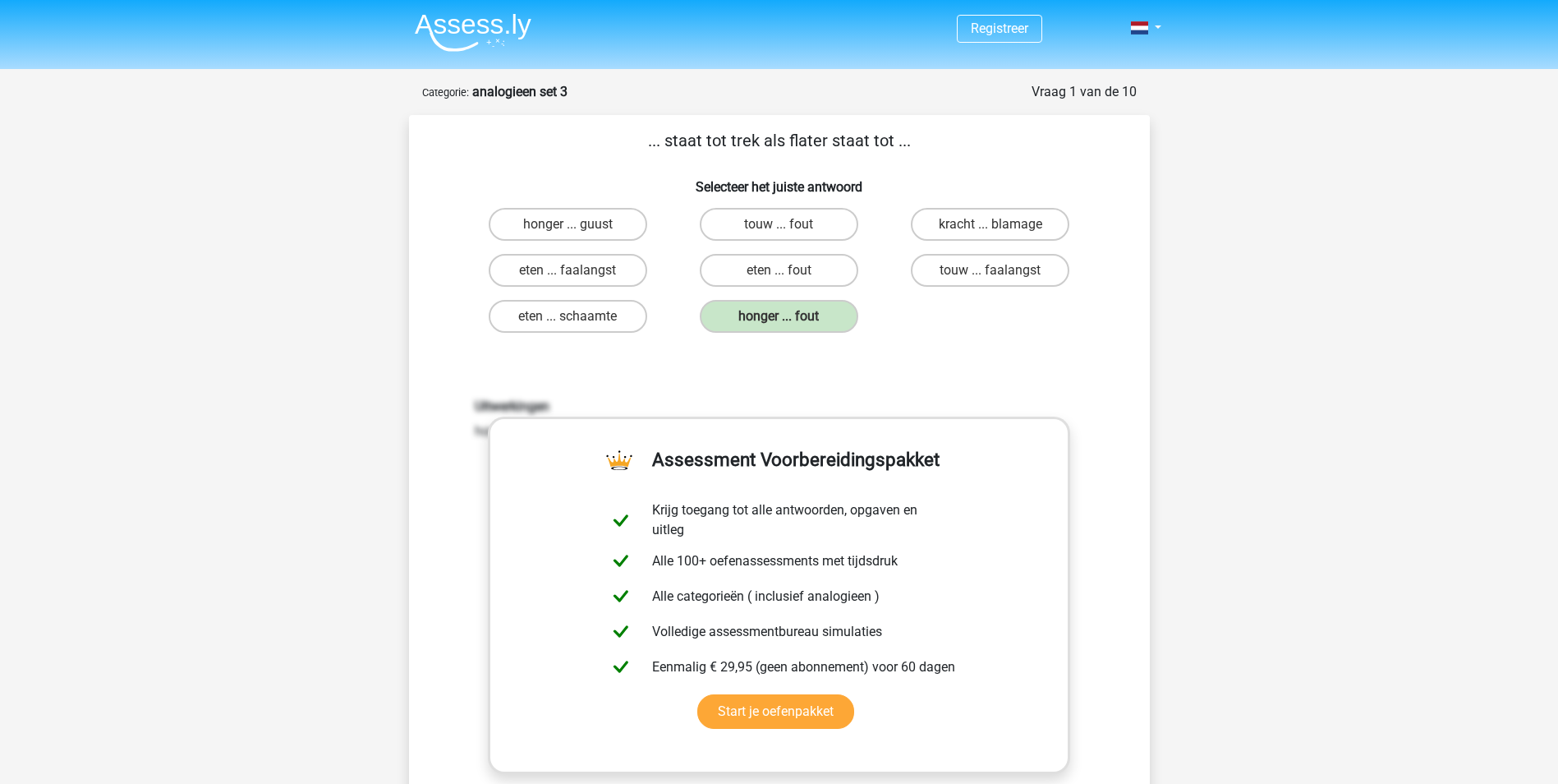
scroll to position [493, 0]
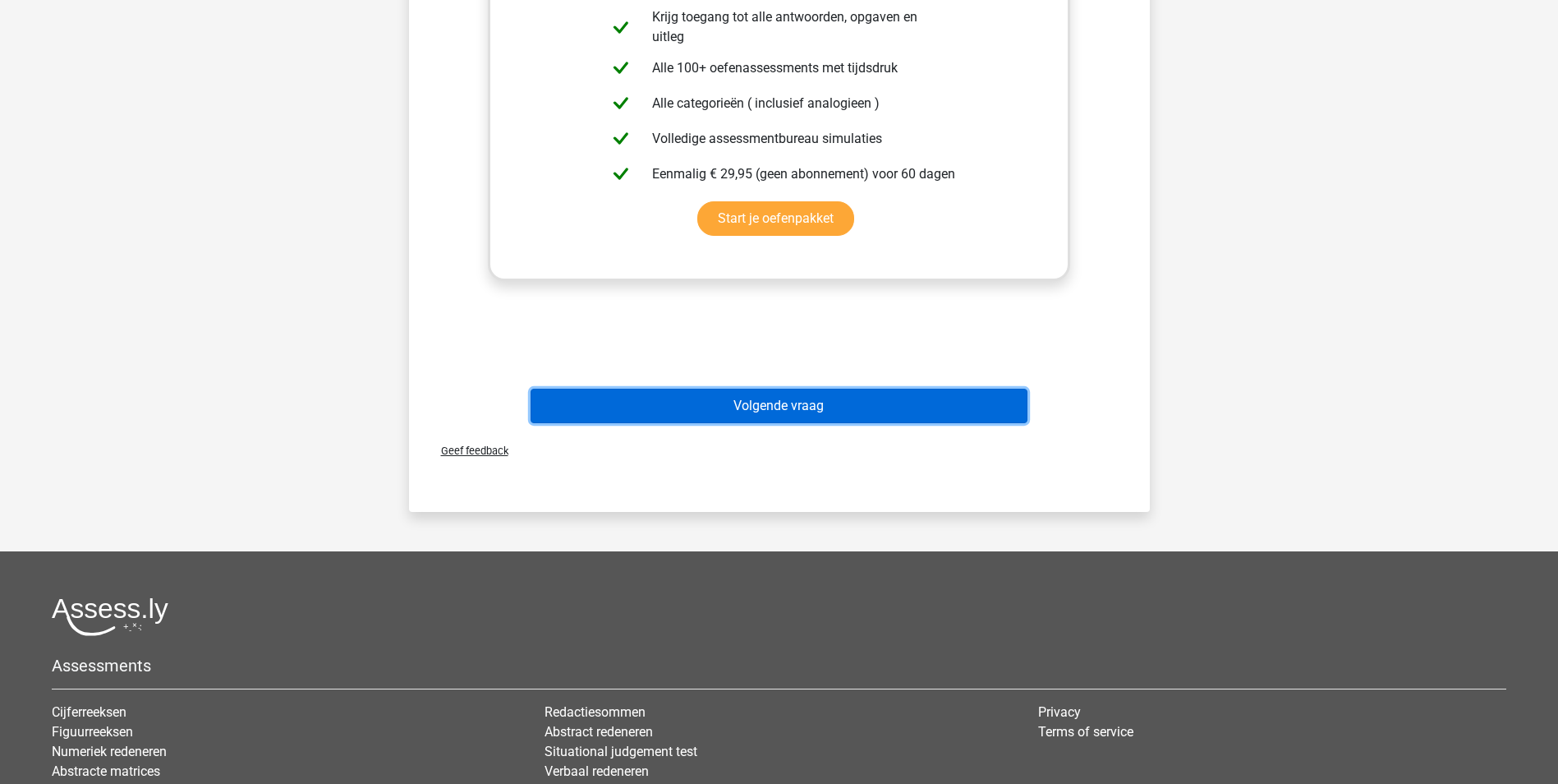
click at [801, 418] on button "Volgende vraag" at bounding box center [779, 405] width 497 height 34
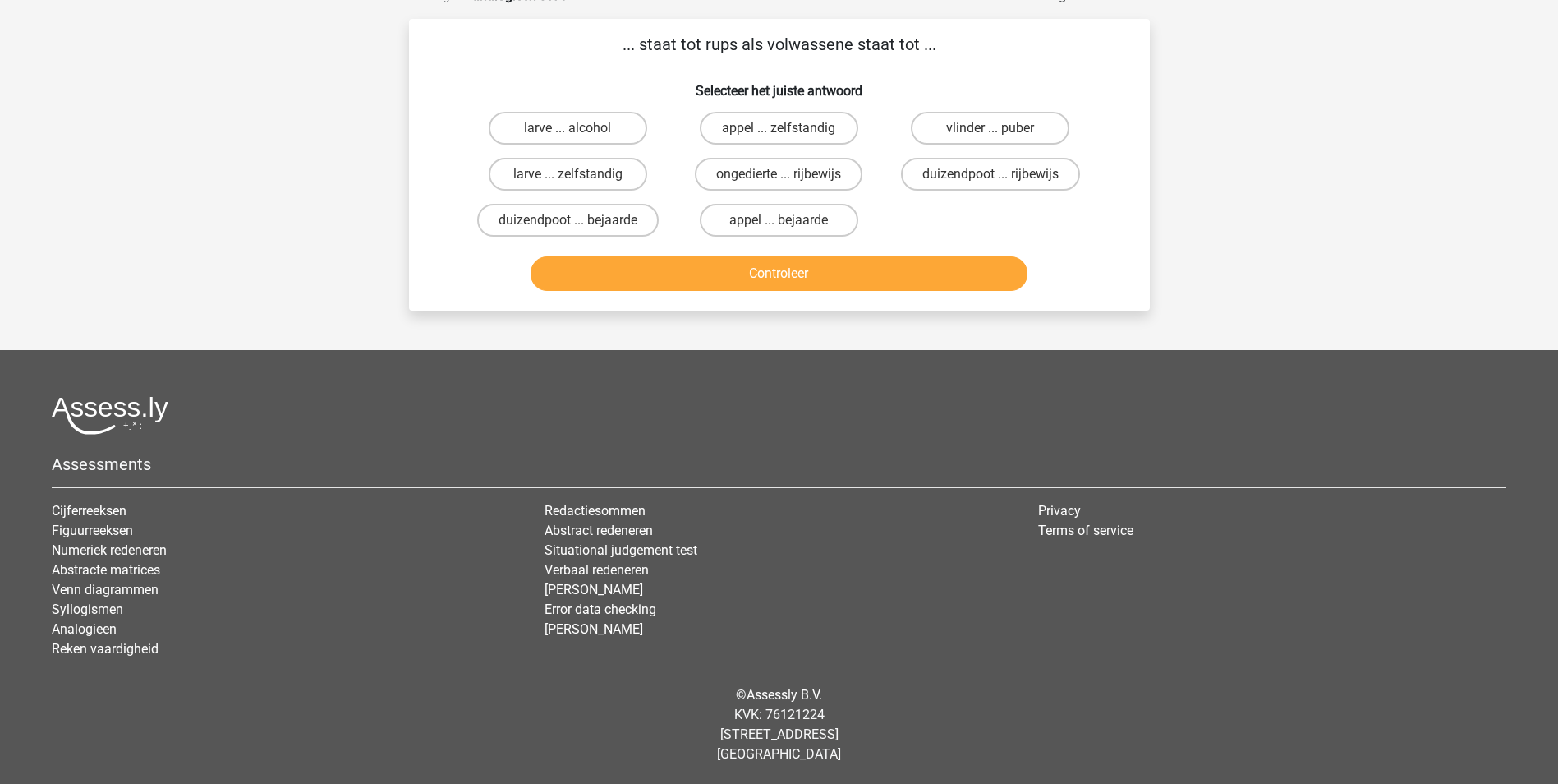
scroll to position [83, 0]
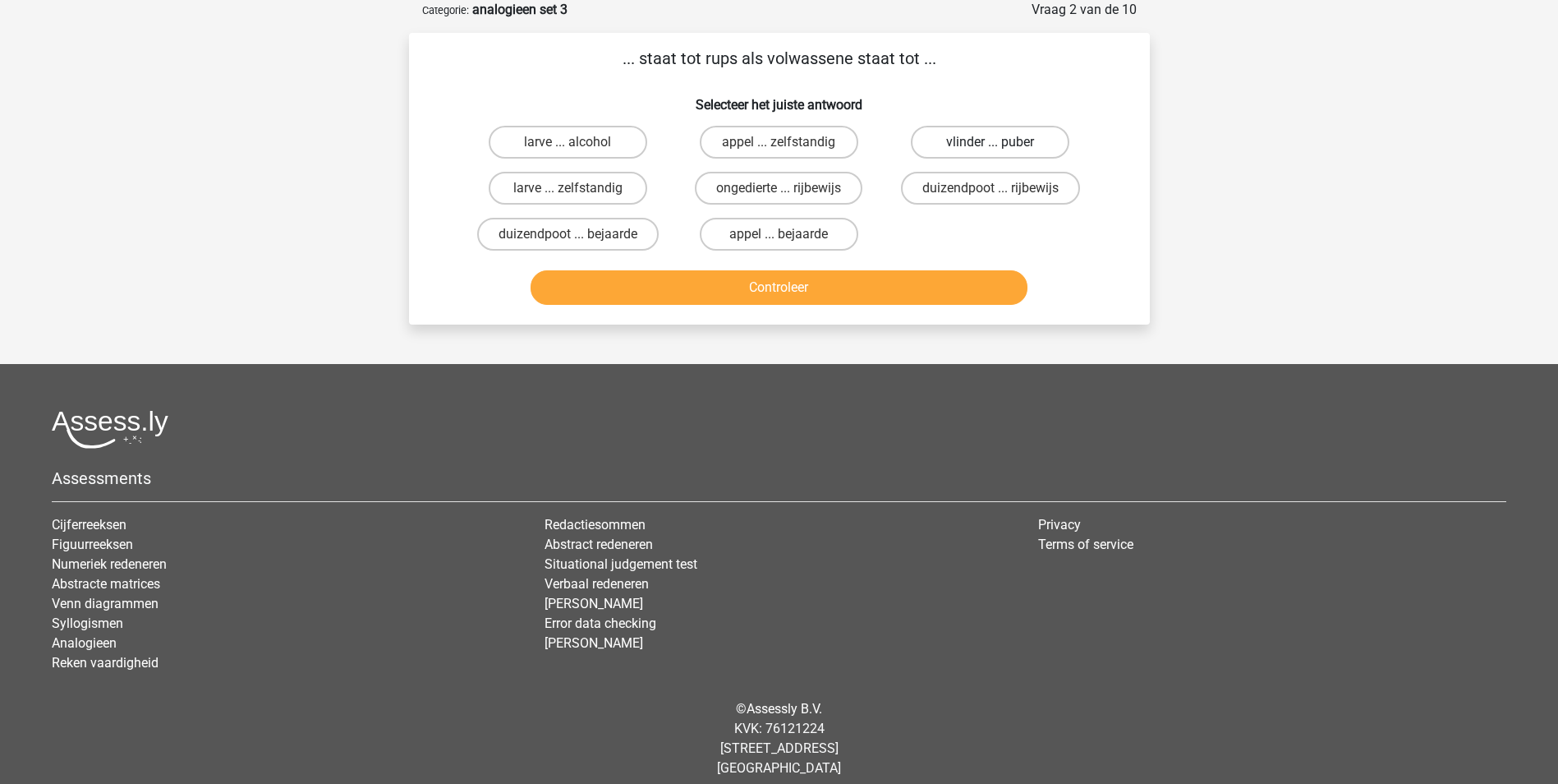
click at [971, 131] on label "vlinder ... puber" at bounding box center [990, 141] width 159 height 33
click at [991, 142] on input "vlinder ... puber" at bounding box center [996, 147] width 10 height 10
radio input "true"
click at [888, 298] on button "Controleer" at bounding box center [779, 288] width 497 height 34
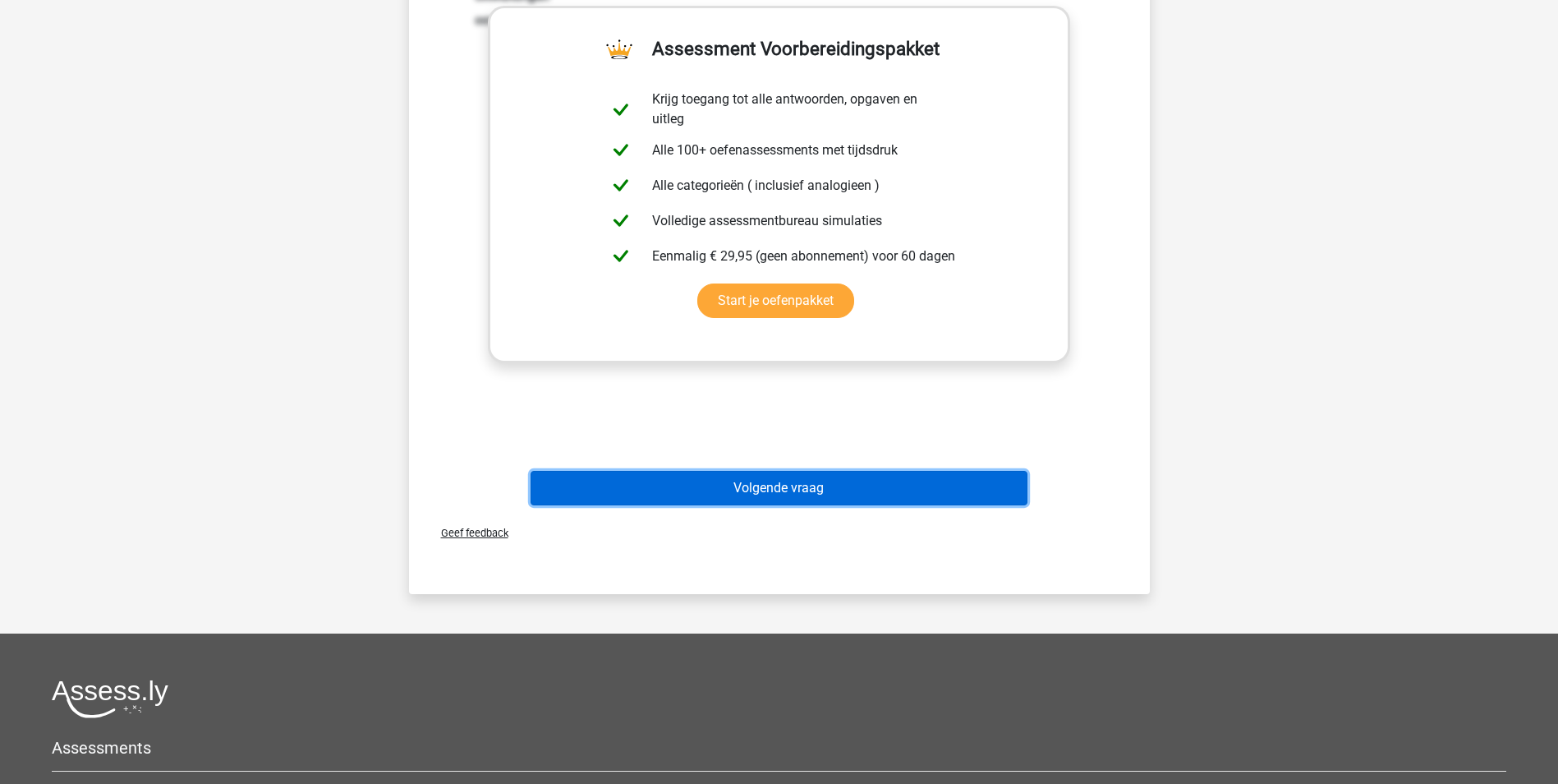
click at [815, 491] on button "Volgende vraag" at bounding box center [779, 488] width 497 height 34
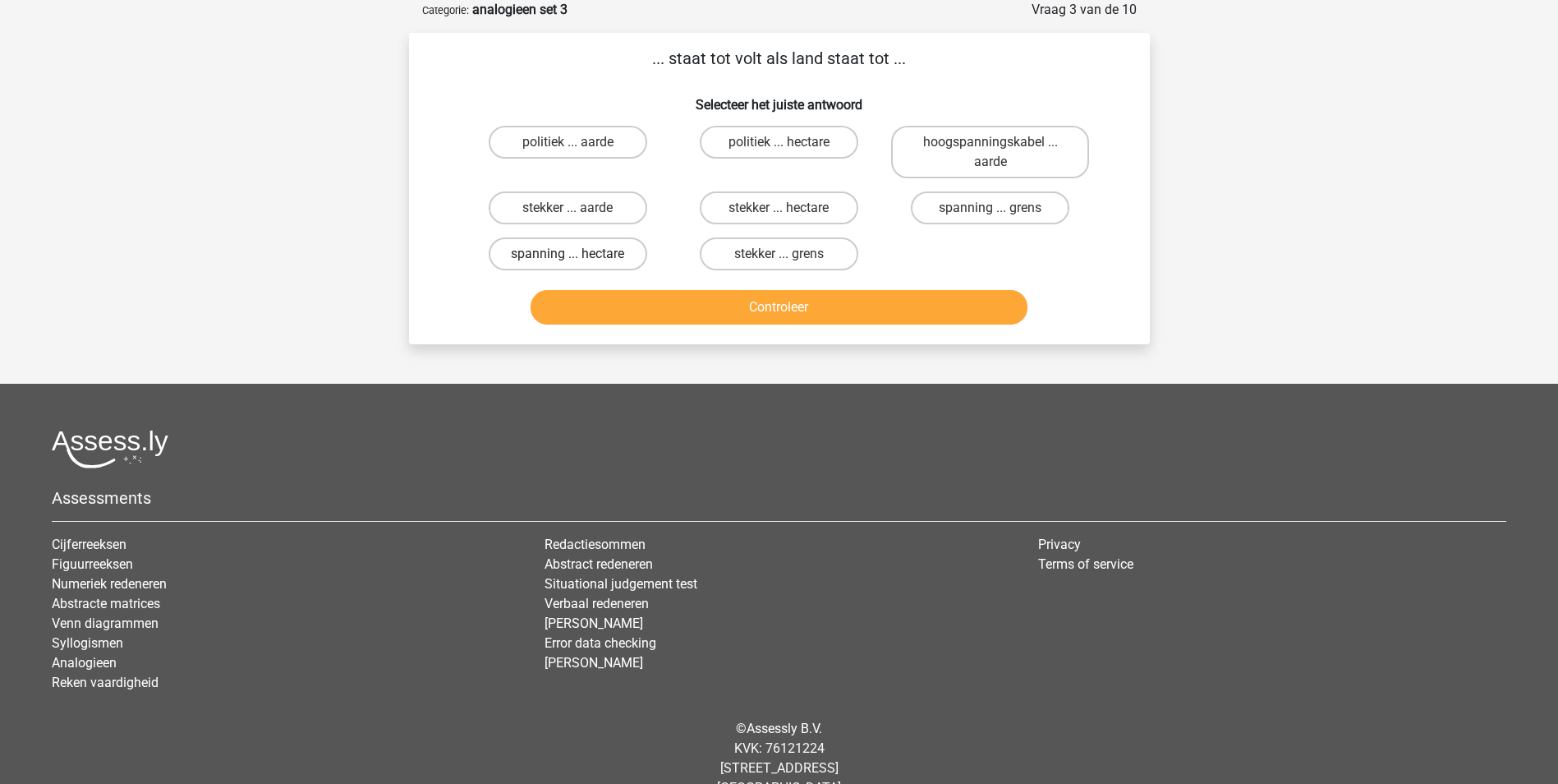
click at [583, 252] on label "spanning ... hectare" at bounding box center [568, 253] width 159 height 33
click at [578, 253] on input "spanning ... hectare" at bounding box center [573, 258] width 10 height 10
radio input "true"
click at [832, 309] on button "Controleer" at bounding box center [779, 307] width 497 height 34
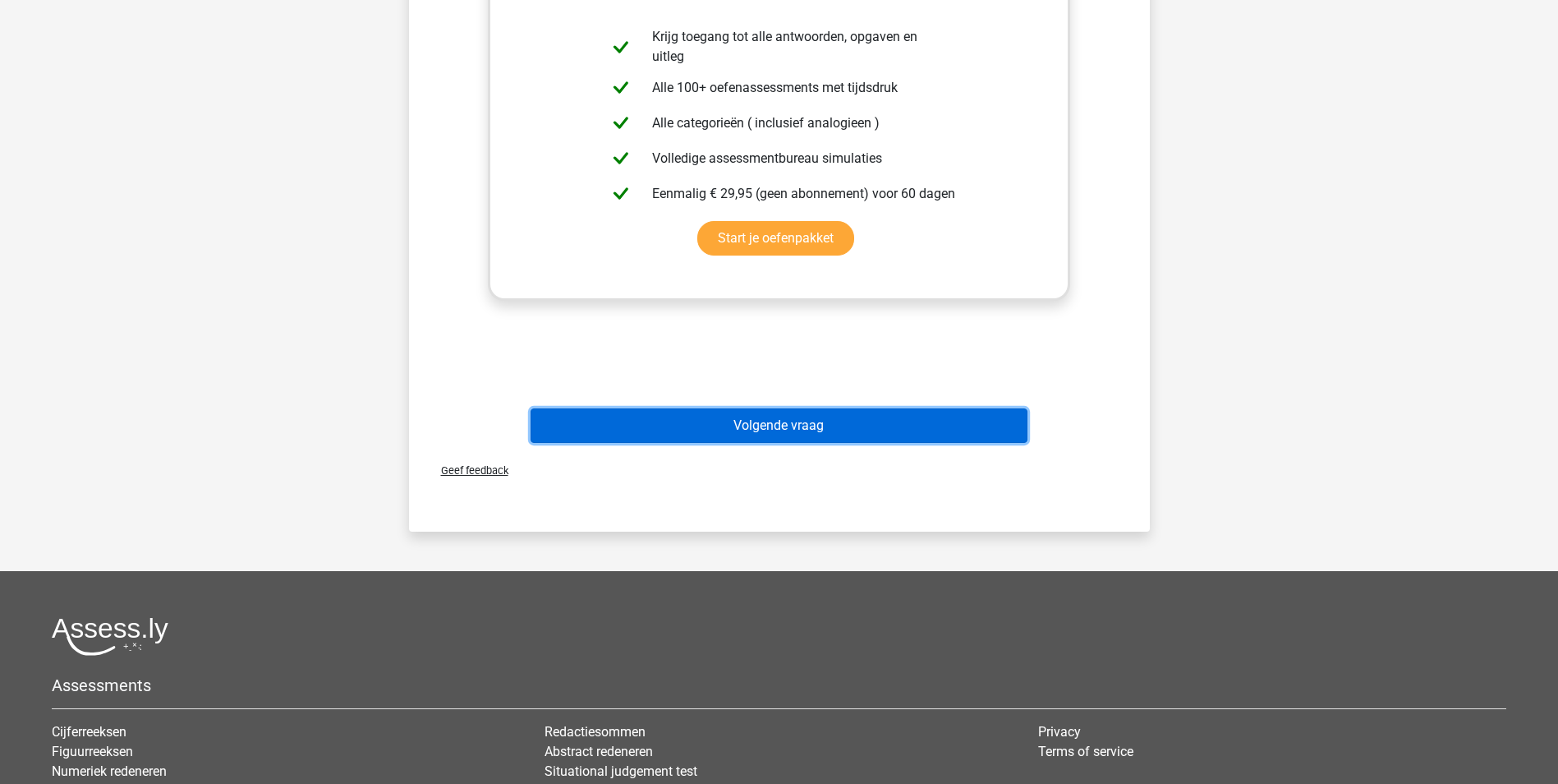
click at [765, 436] on button "Volgende vraag" at bounding box center [779, 425] width 497 height 34
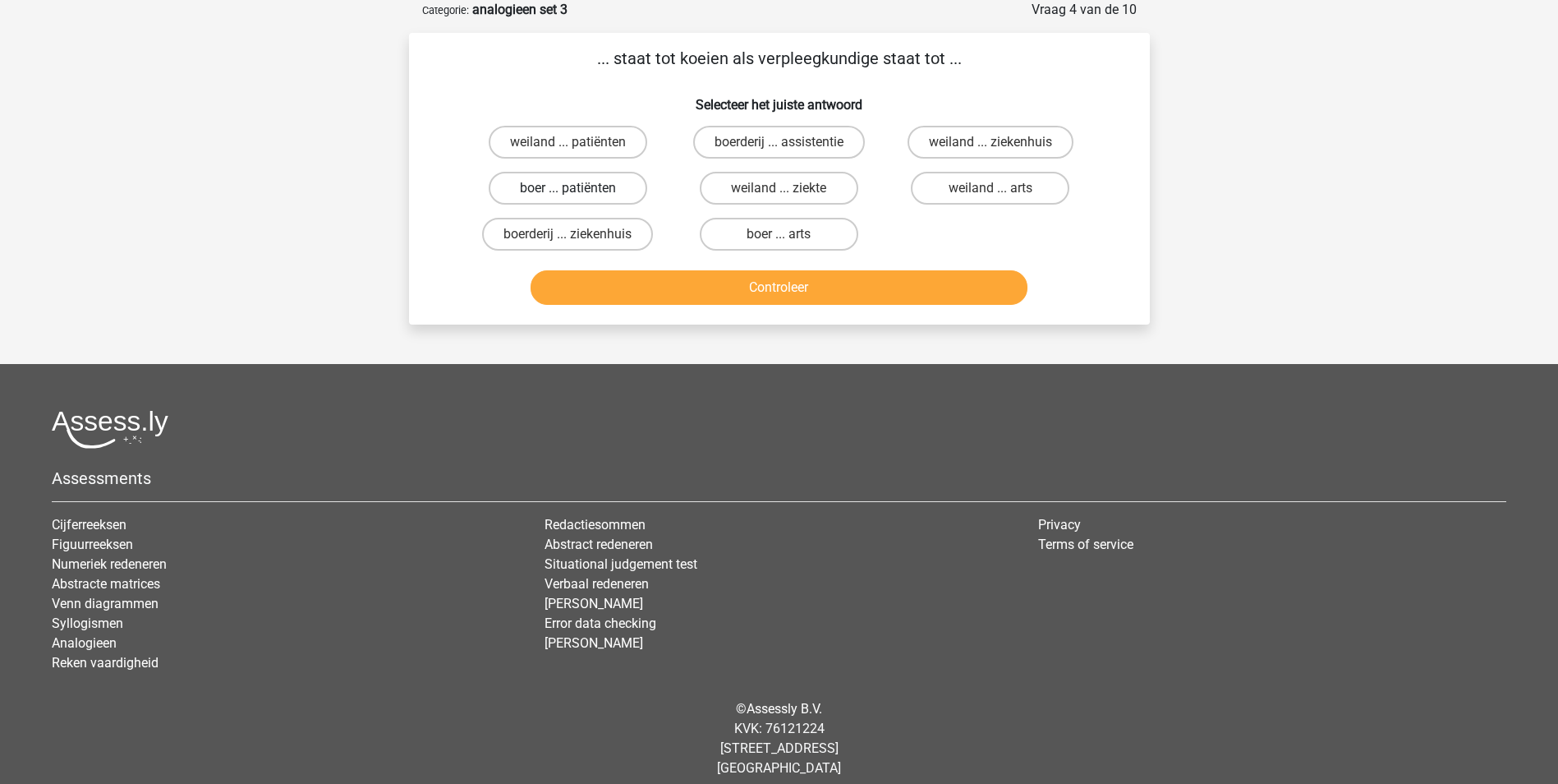
click at [614, 189] on label "boer ... patiënten" at bounding box center [568, 188] width 159 height 33
click at [578, 189] on input "boer ... patiënten" at bounding box center [573, 193] width 10 height 10
radio input "true"
click at [857, 285] on button "Controleer" at bounding box center [779, 288] width 497 height 34
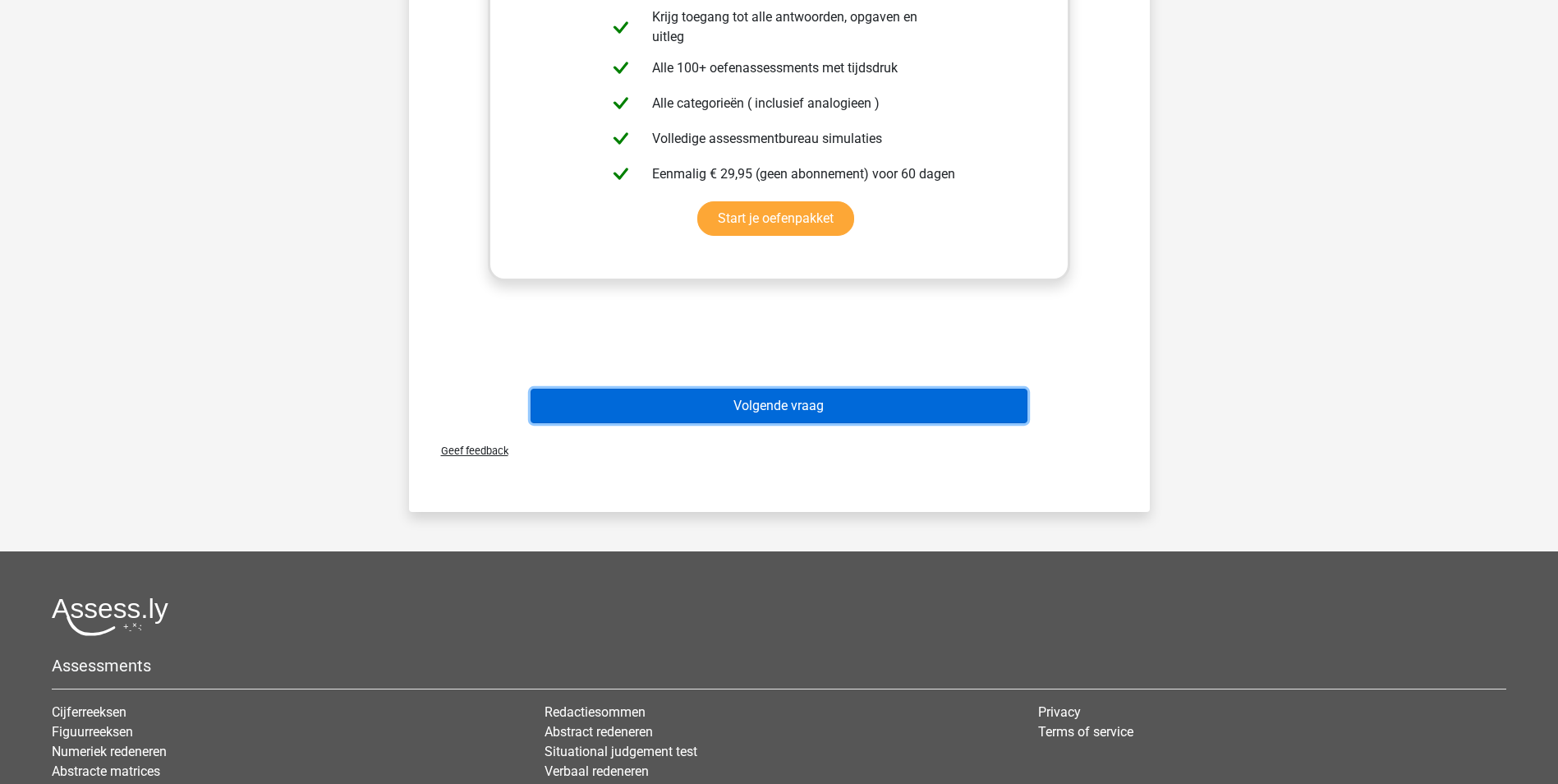
click at [852, 390] on button "Volgende vraag" at bounding box center [779, 405] width 497 height 34
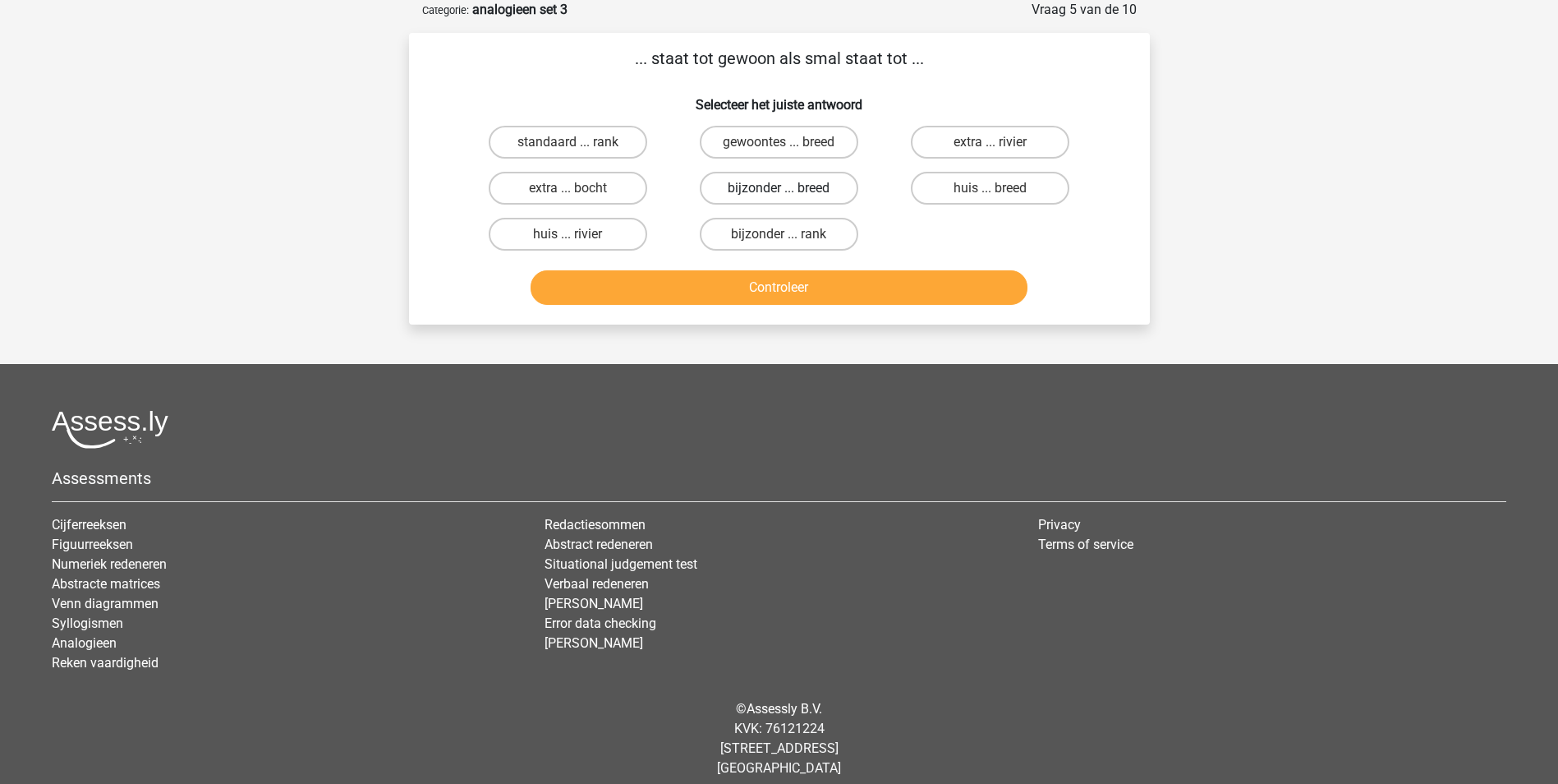
click at [804, 193] on label "bijzonder ... breed" at bounding box center [779, 188] width 159 height 33
click at [790, 193] on input "bijzonder ... breed" at bounding box center [783, 193] width 10 height 10
radio input "true"
click at [806, 287] on button "Controleer" at bounding box center [779, 288] width 497 height 34
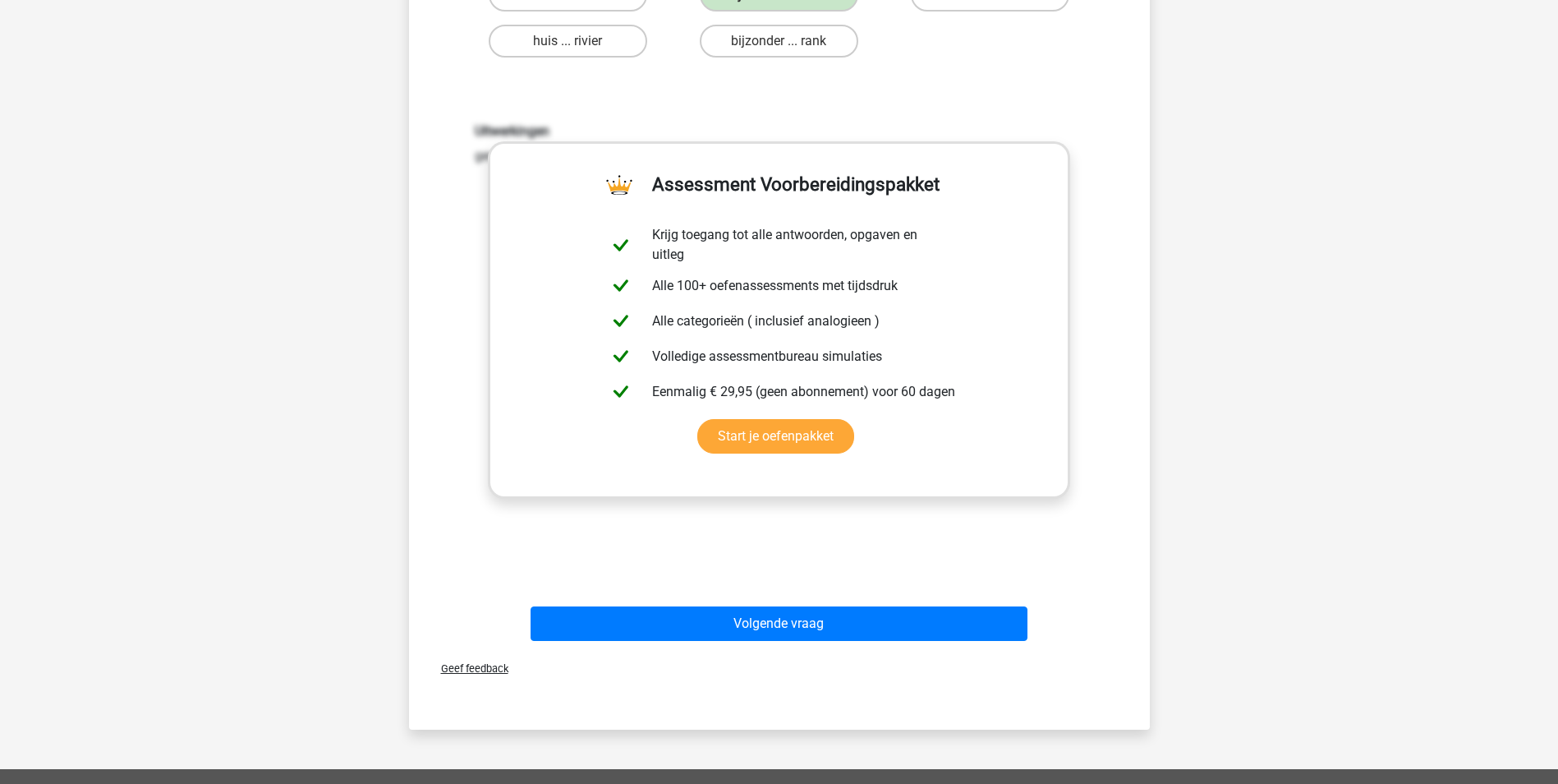
scroll to position [493, 0]
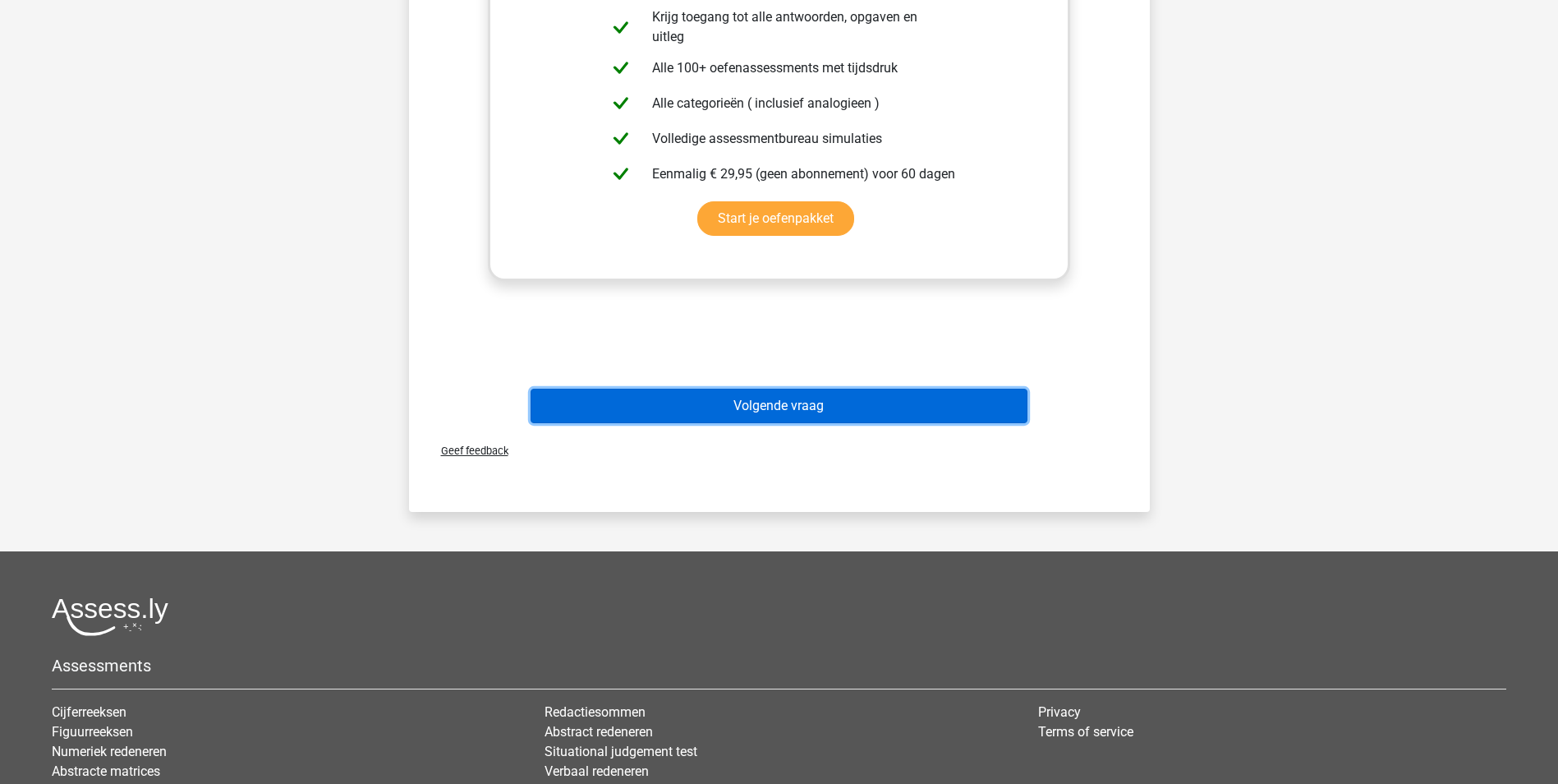
click at [824, 404] on button "Volgende vraag" at bounding box center [779, 405] width 497 height 34
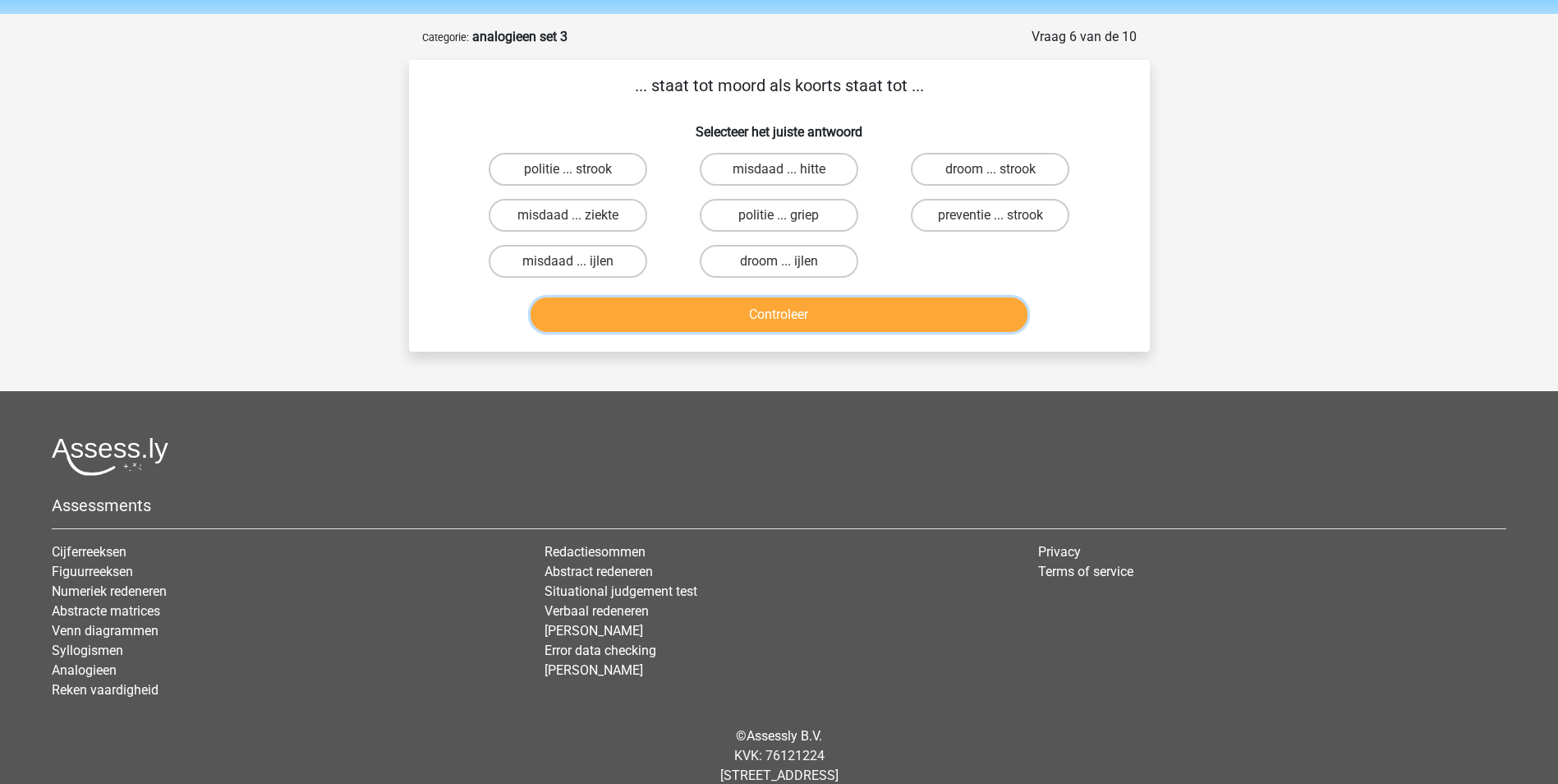
scroll to position [83, 0]
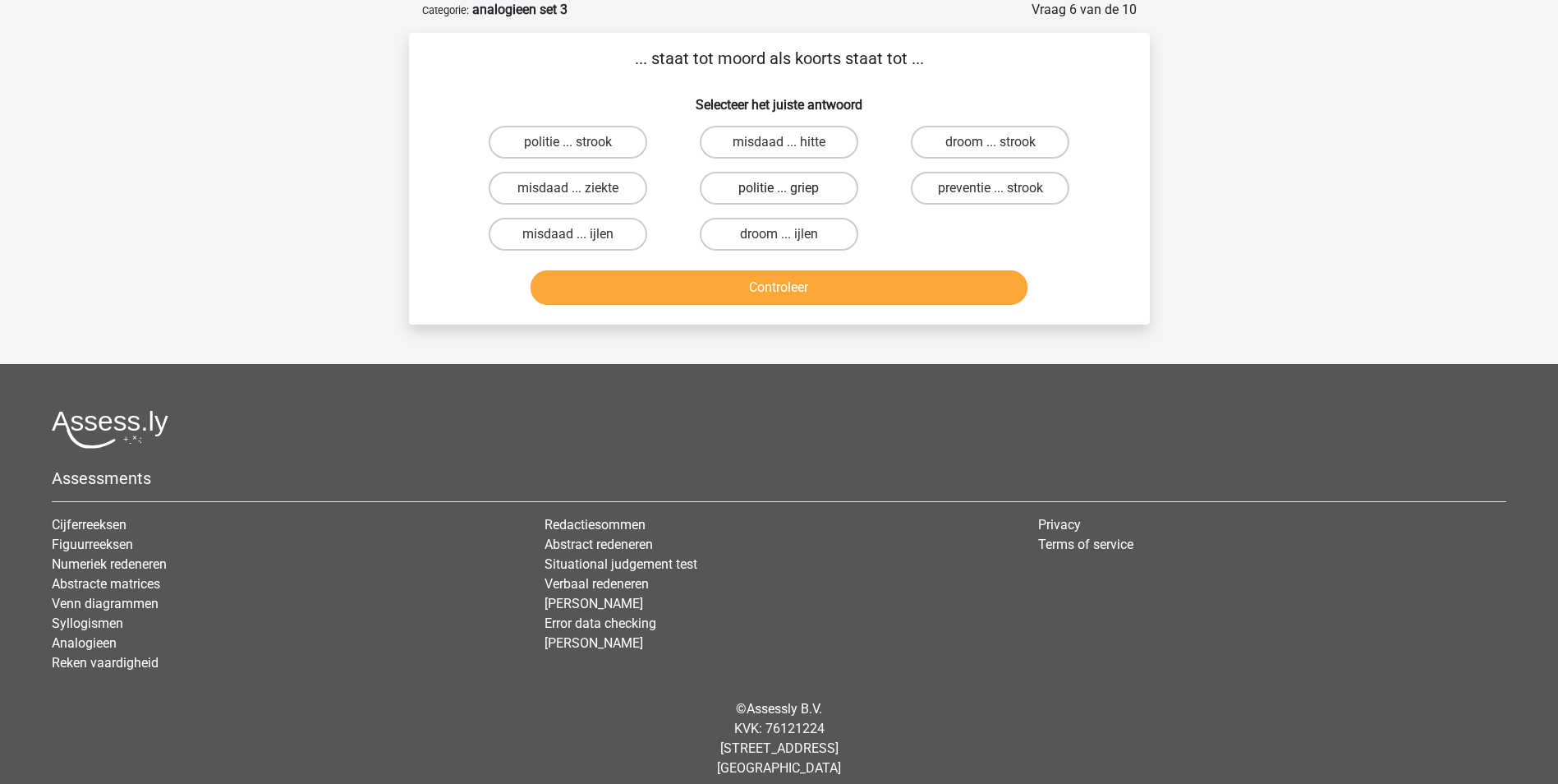
click at [793, 183] on label "politie ... griep" at bounding box center [779, 188] width 159 height 33
click at [790, 188] on input "politie ... griep" at bounding box center [783, 193] width 10 height 10
radio input "true"
click at [734, 285] on button "Controleer" at bounding box center [779, 288] width 497 height 34
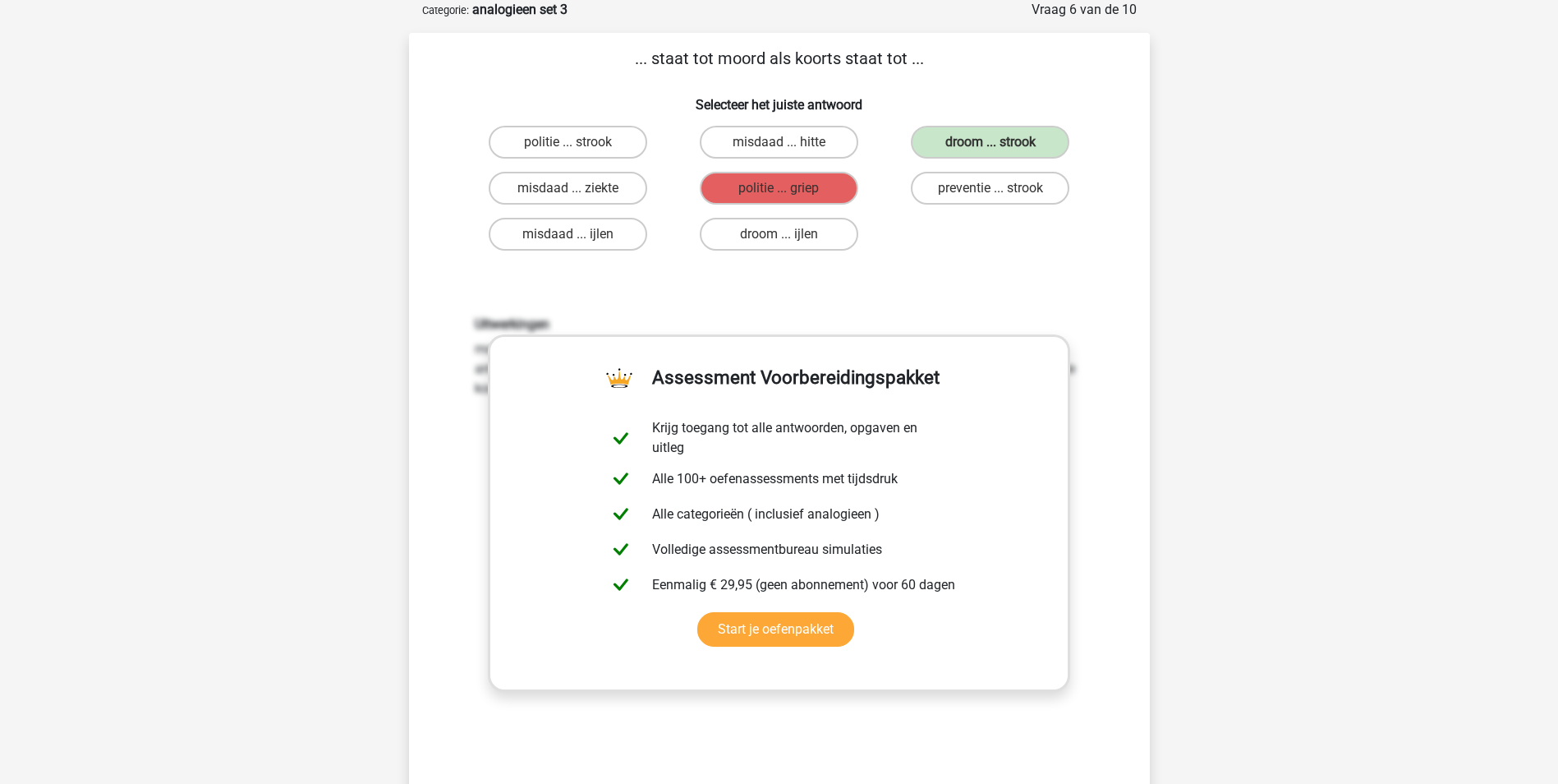
click at [1074, 420] on div "Uitwerkingen moord is omgekeerd geschreven droom, koorts is omgekeerd geschreve…" at bounding box center [779, 532] width 688 height 509
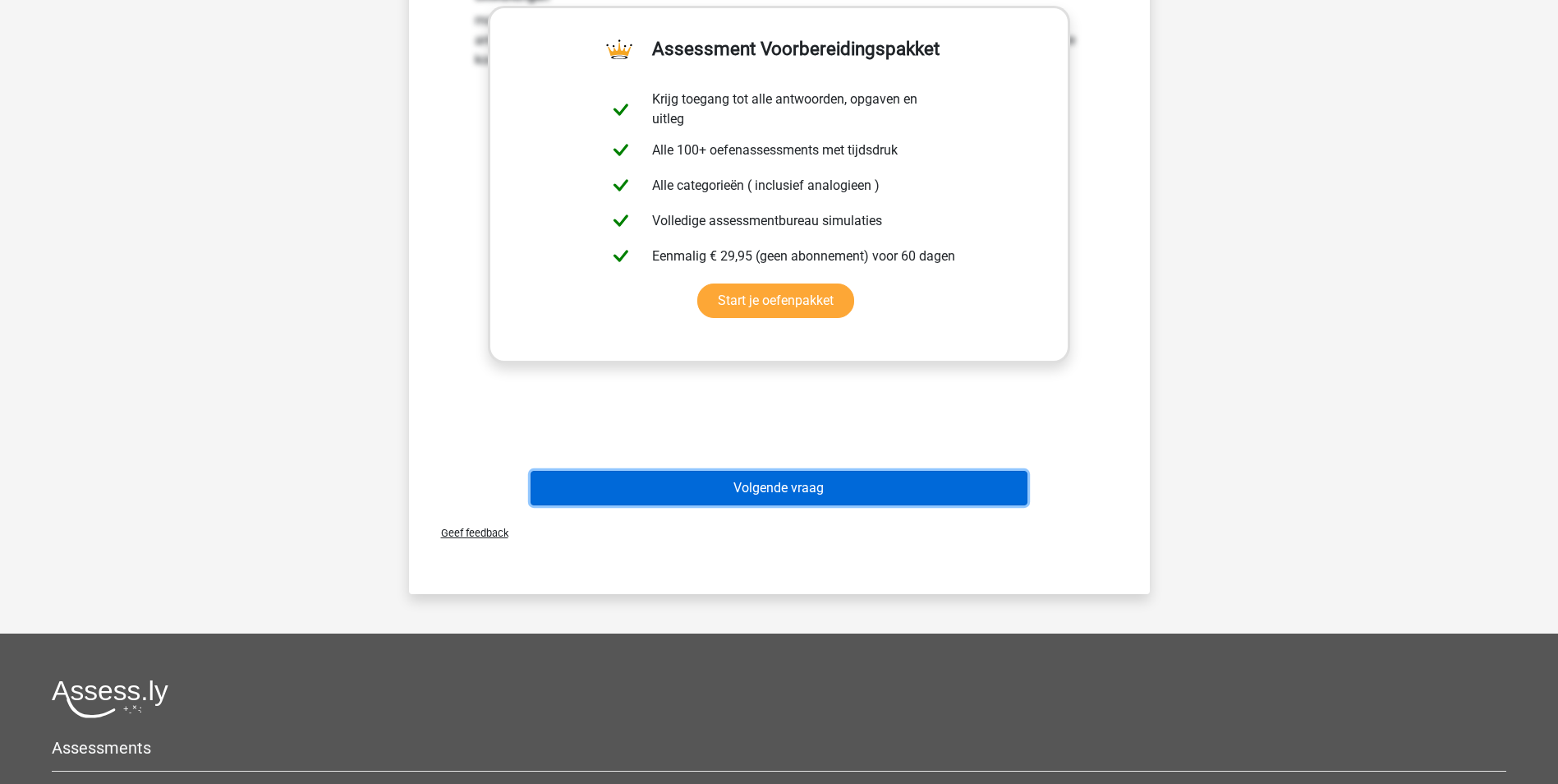
click at [870, 492] on button "Volgende vraag" at bounding box center [779, 488] width 497 height 34
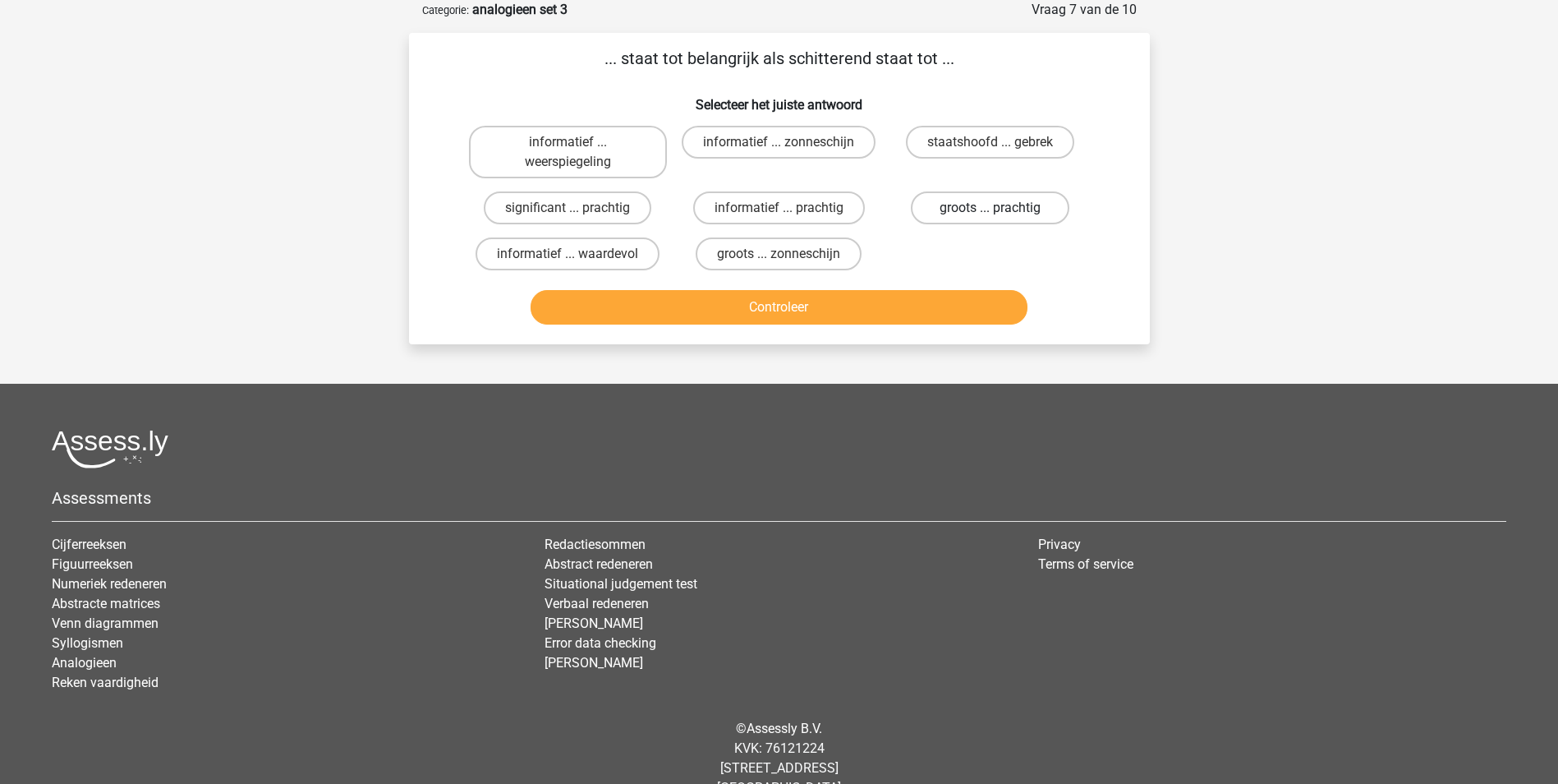
click at [961, 215] on label "groots ... prachtig" at bounding box center [990, 208] width 159 height 33
click at [991, 215] on input "groots ... prachtig" at bounding box center [996, 213] width 10 height 10
radio input "true"
click at [907, 295] on button "Controleer" at bounding box center [779, 307] width 497 height 34
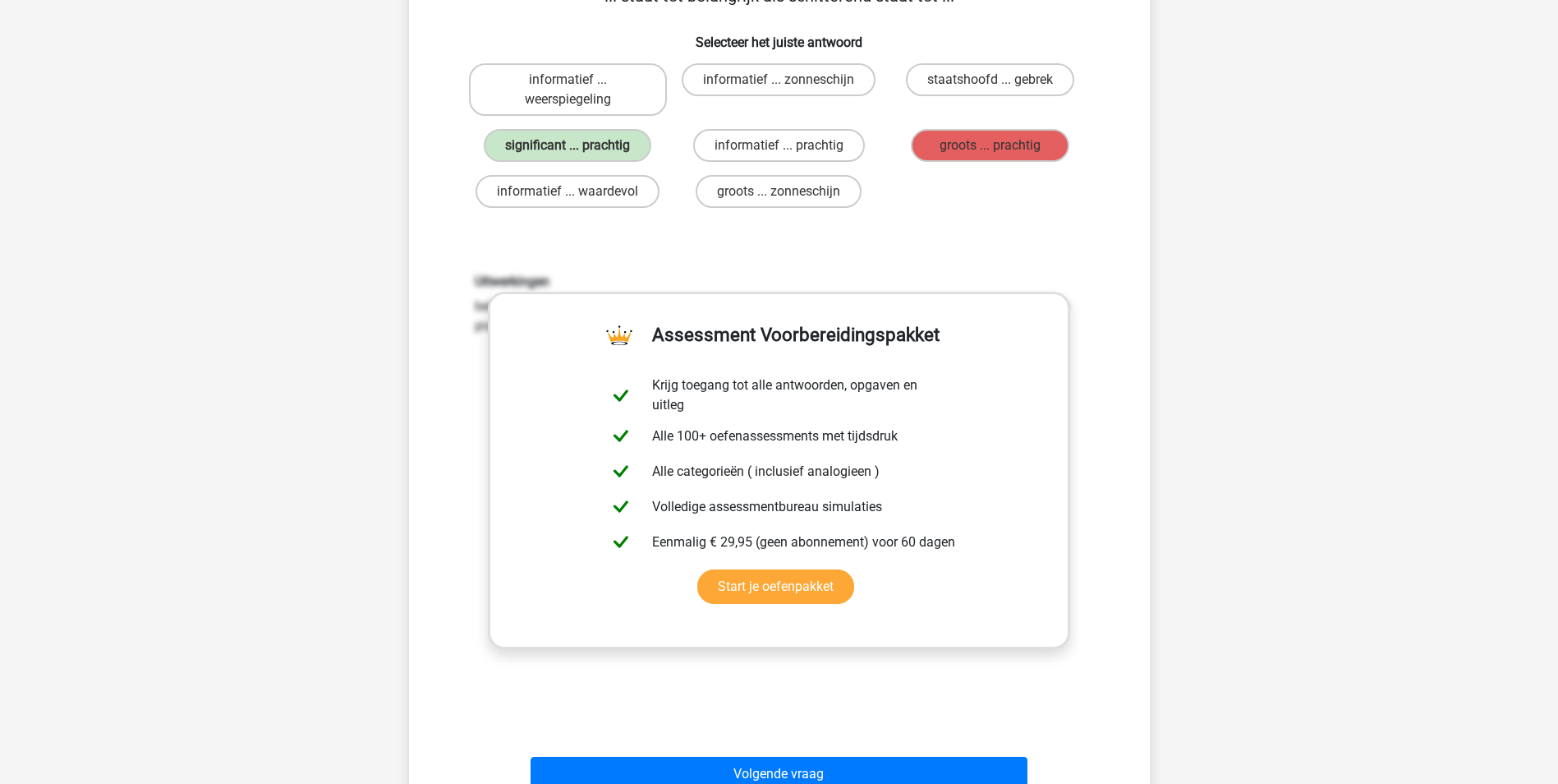
scroll to position [247, 0]
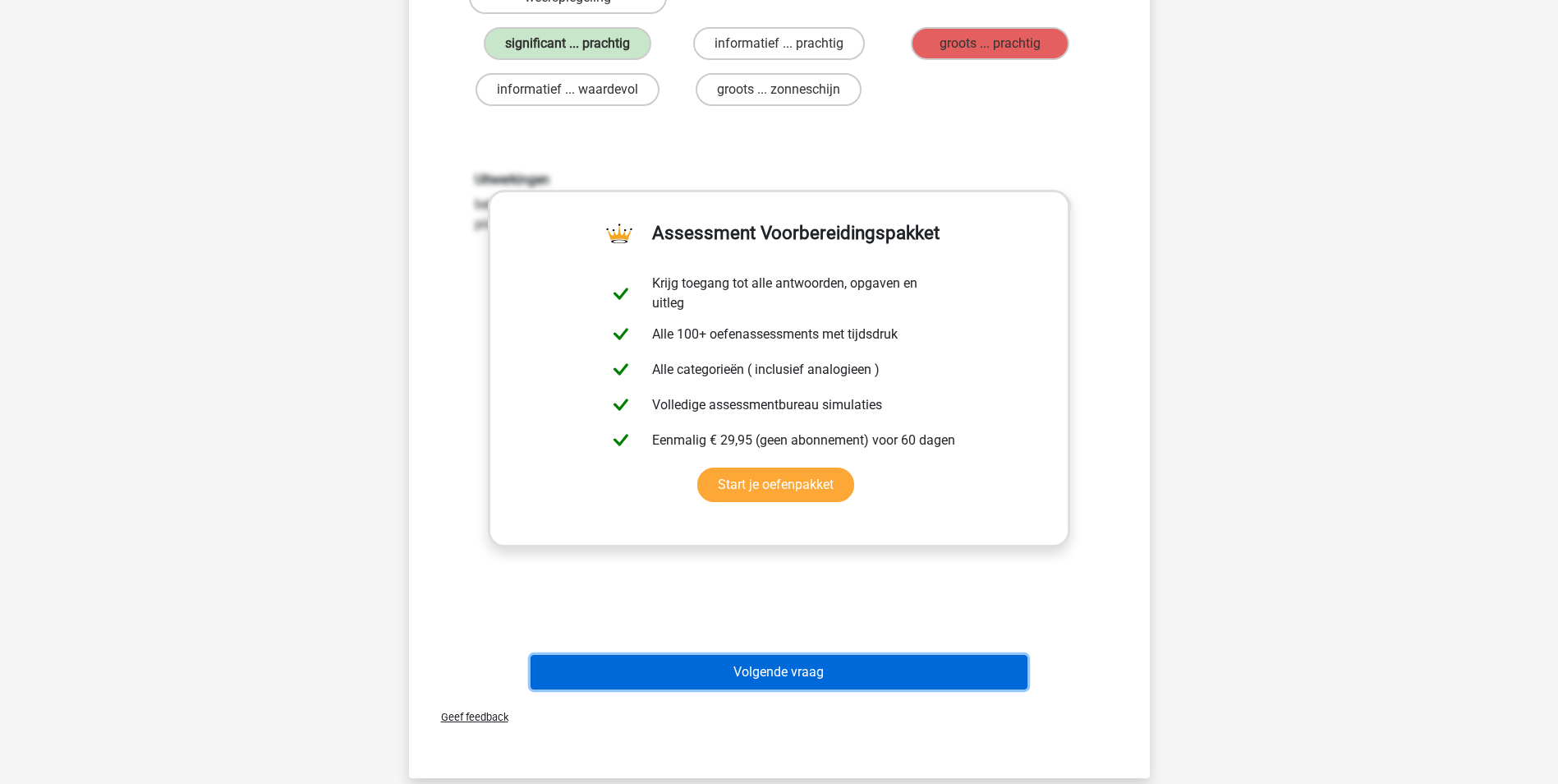
click at [858, 671] on button "Volgende vraag" at bounding box center [779, 672] width 497 height 34
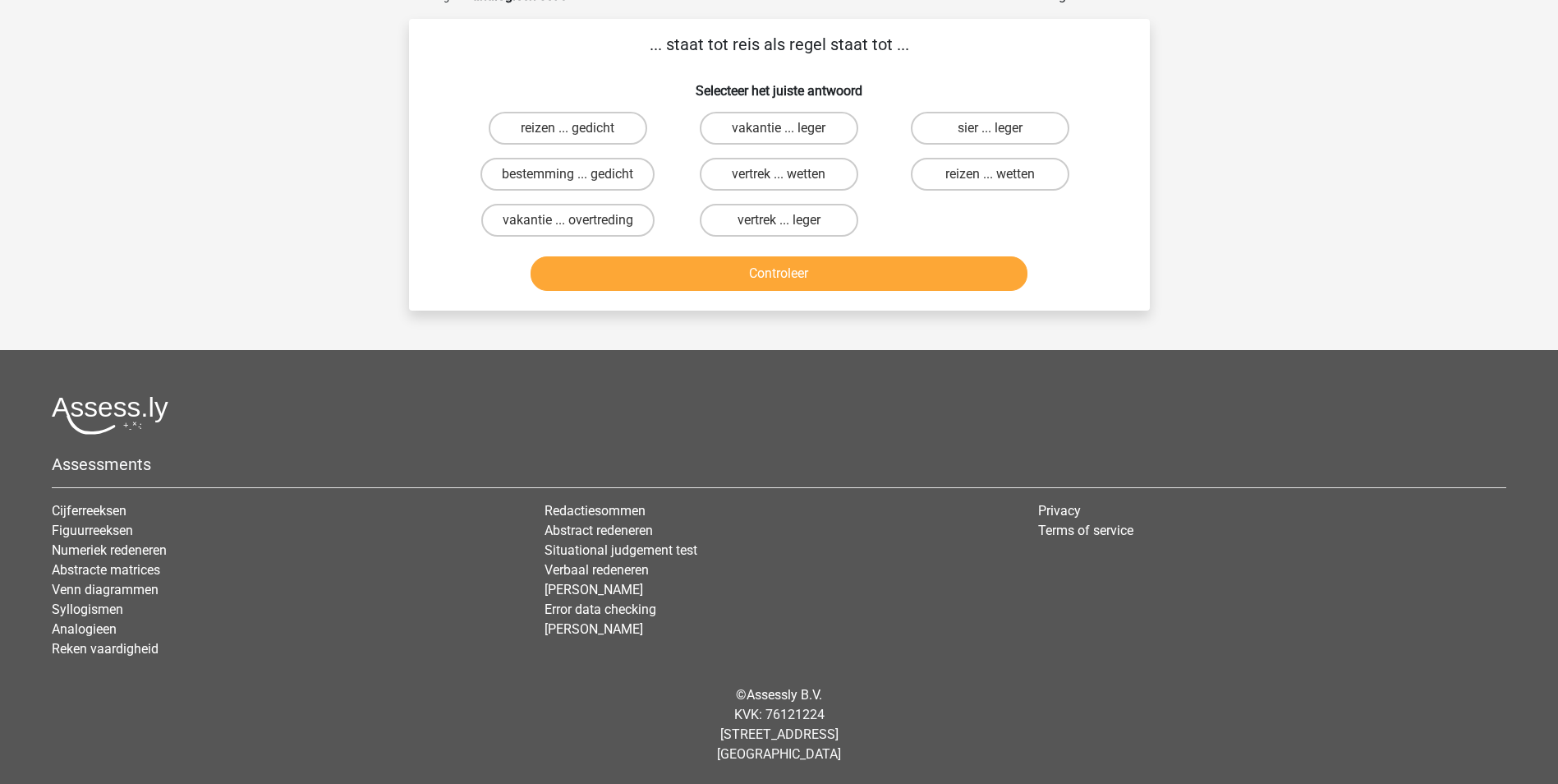
scroll to position [83, 0]
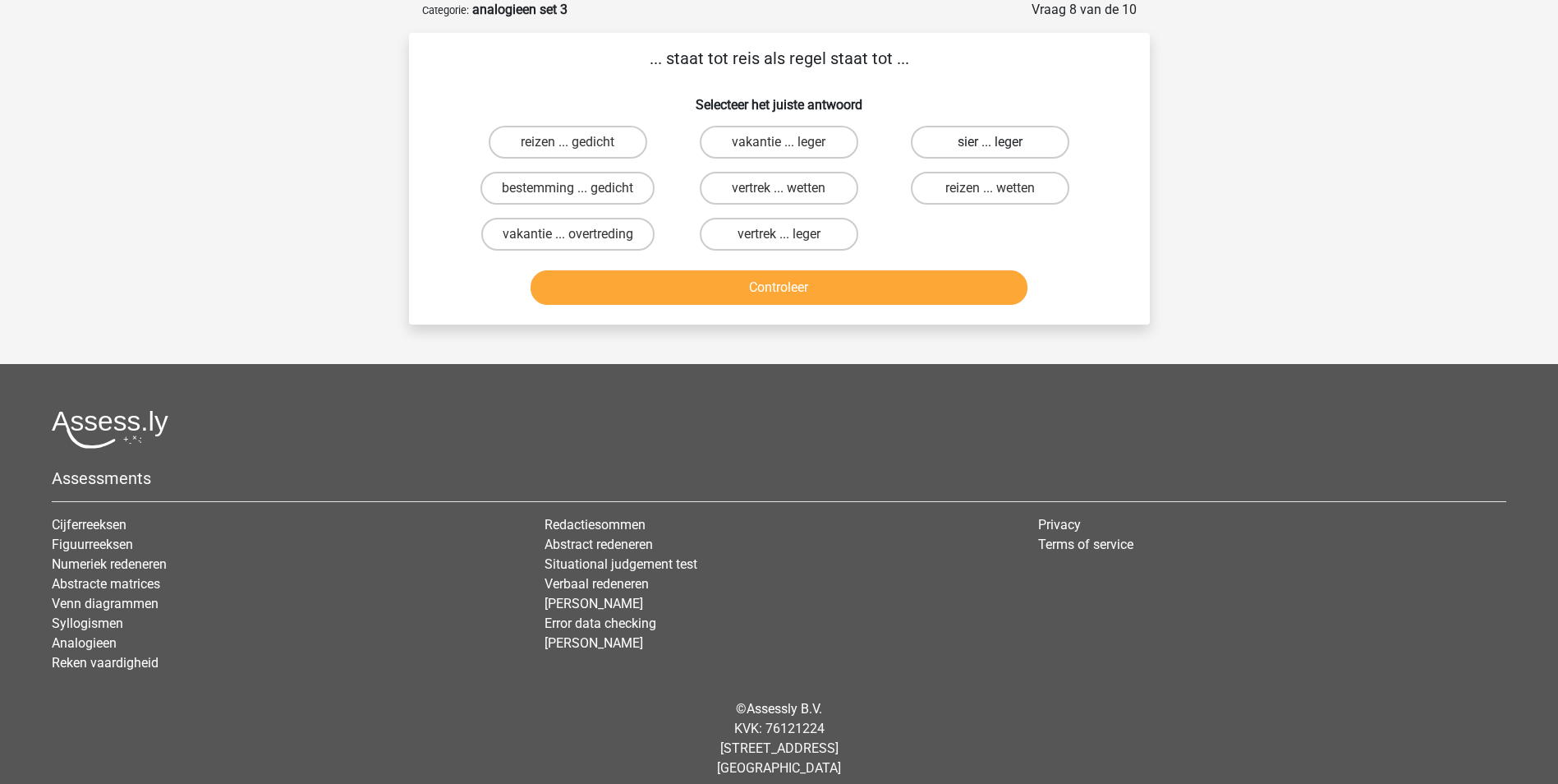
click at [1019, 147] on label "sier ... leger" at bounding box center [990, 141] width 159 height 33
click at [1002, 147] on input "sier ... leger" at bounding box center [996, 147] width 10 height 10
radio input "true"
click at [916, 282] on button "Controleer" at bounding box center [779, 288] width 497 height 34
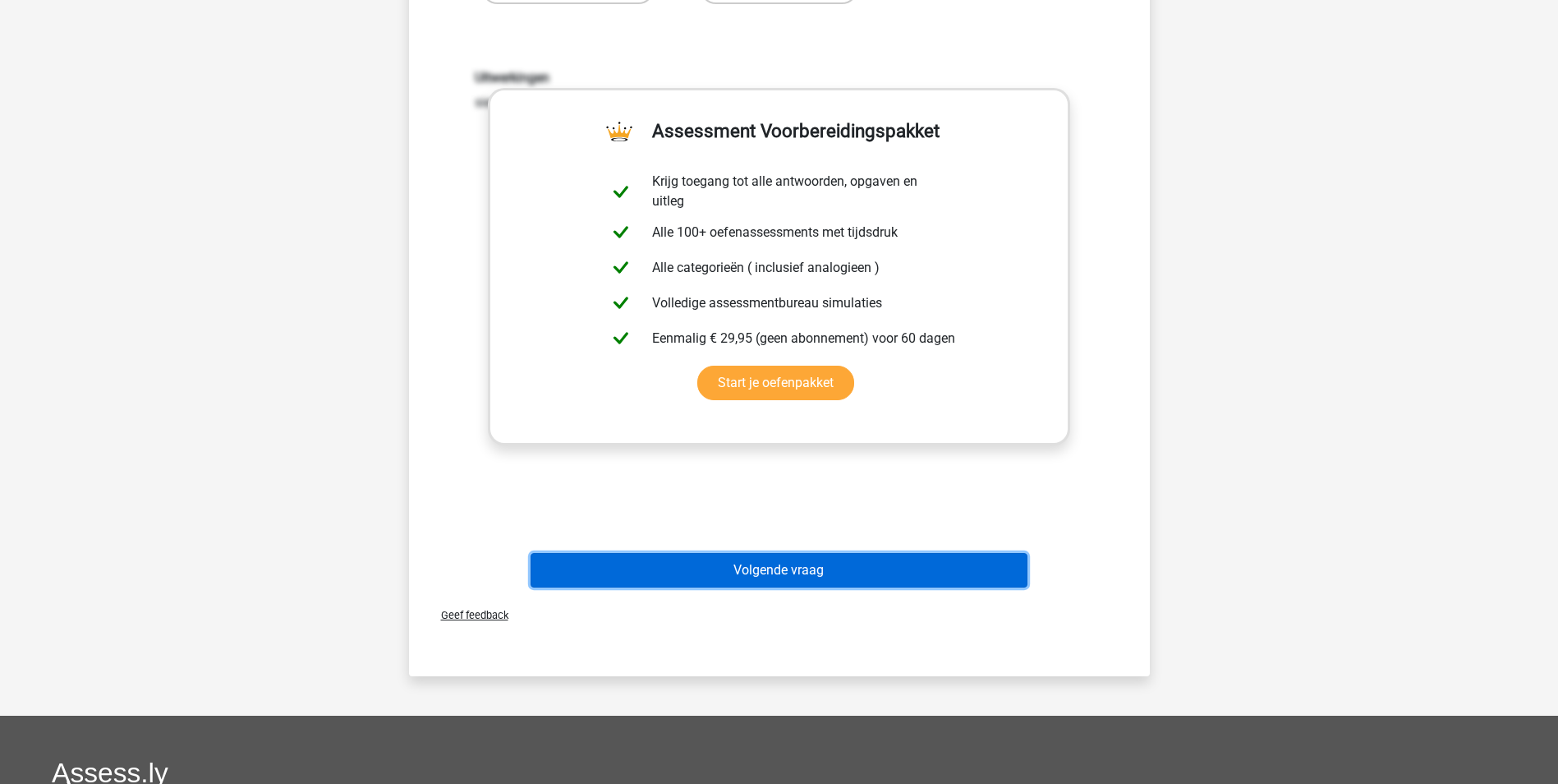
click at [798, 565] on button "Volgende vraag" at bounding box center [779, 569] width 497 height 34
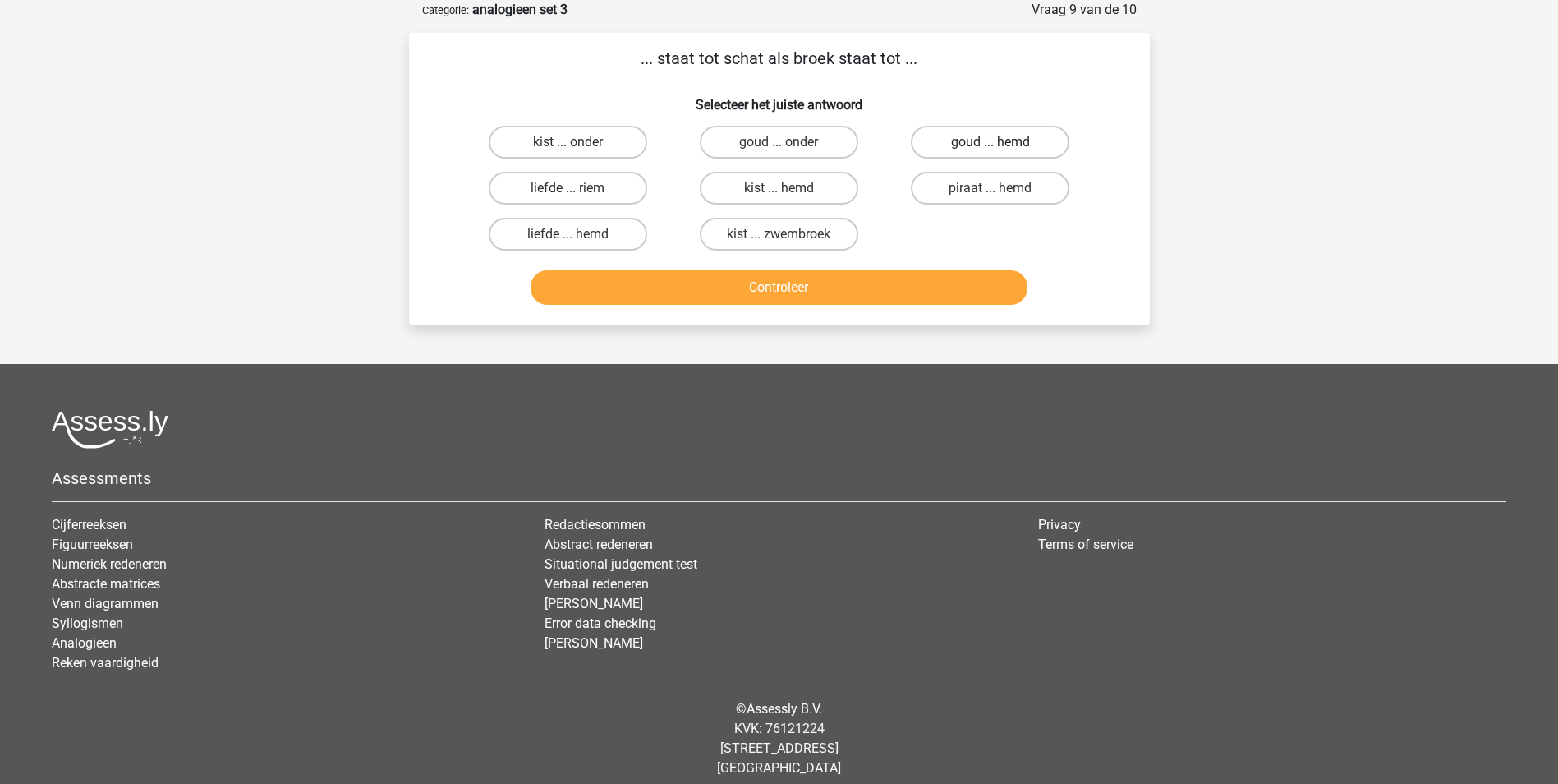
click at [987, 140] on label "goud ... hemd" at bounding box center [990, 141] width 159 height 33
click at [991, 142] on input "goud ... hemd" at bounding box center [996, 147] width 10 height 10
radio input "true"
click at [836, 284] on button "Controleer" at bounding box center [779, 288] width 497 height 34
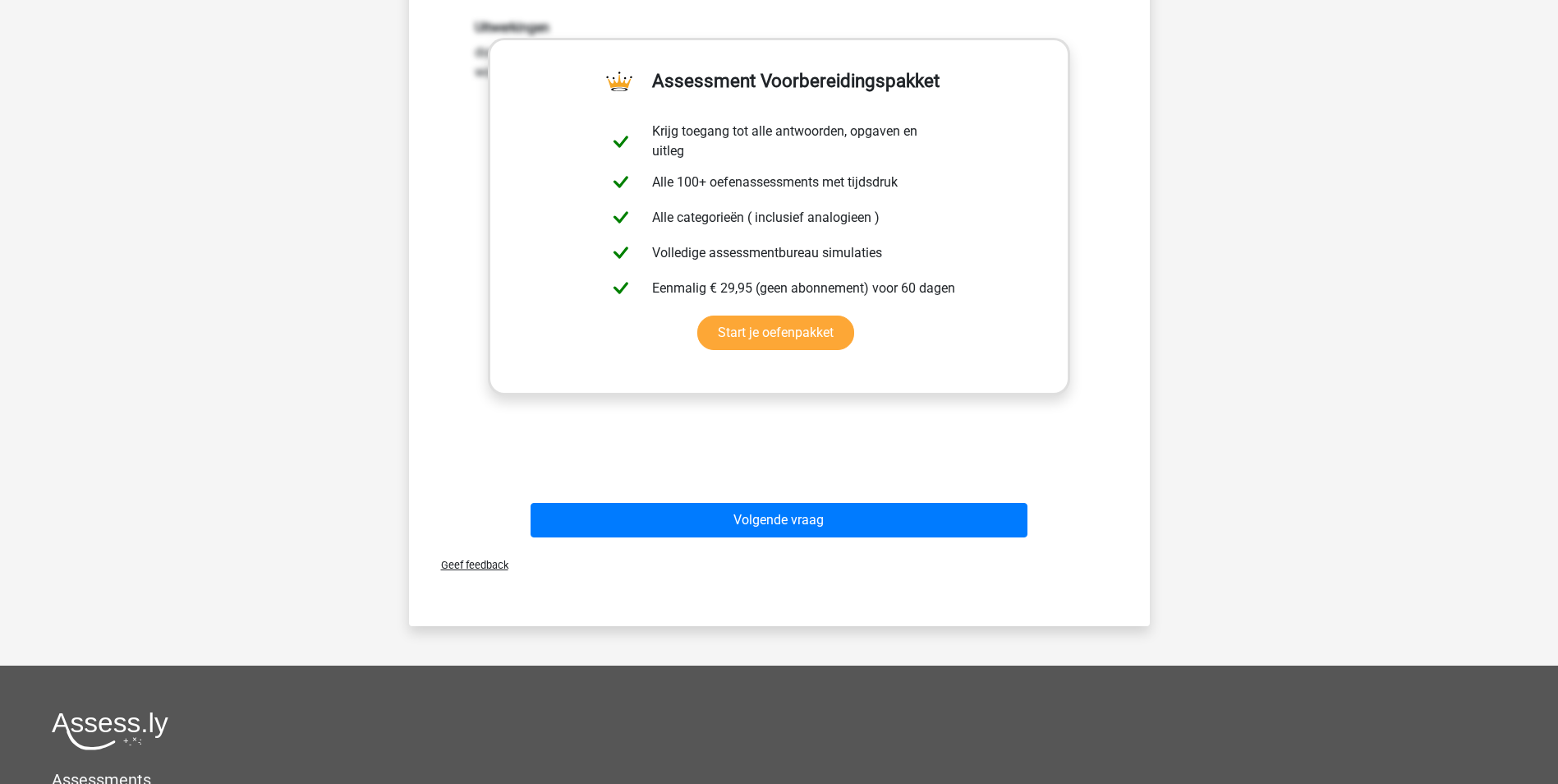
scroll to position [411, 0]
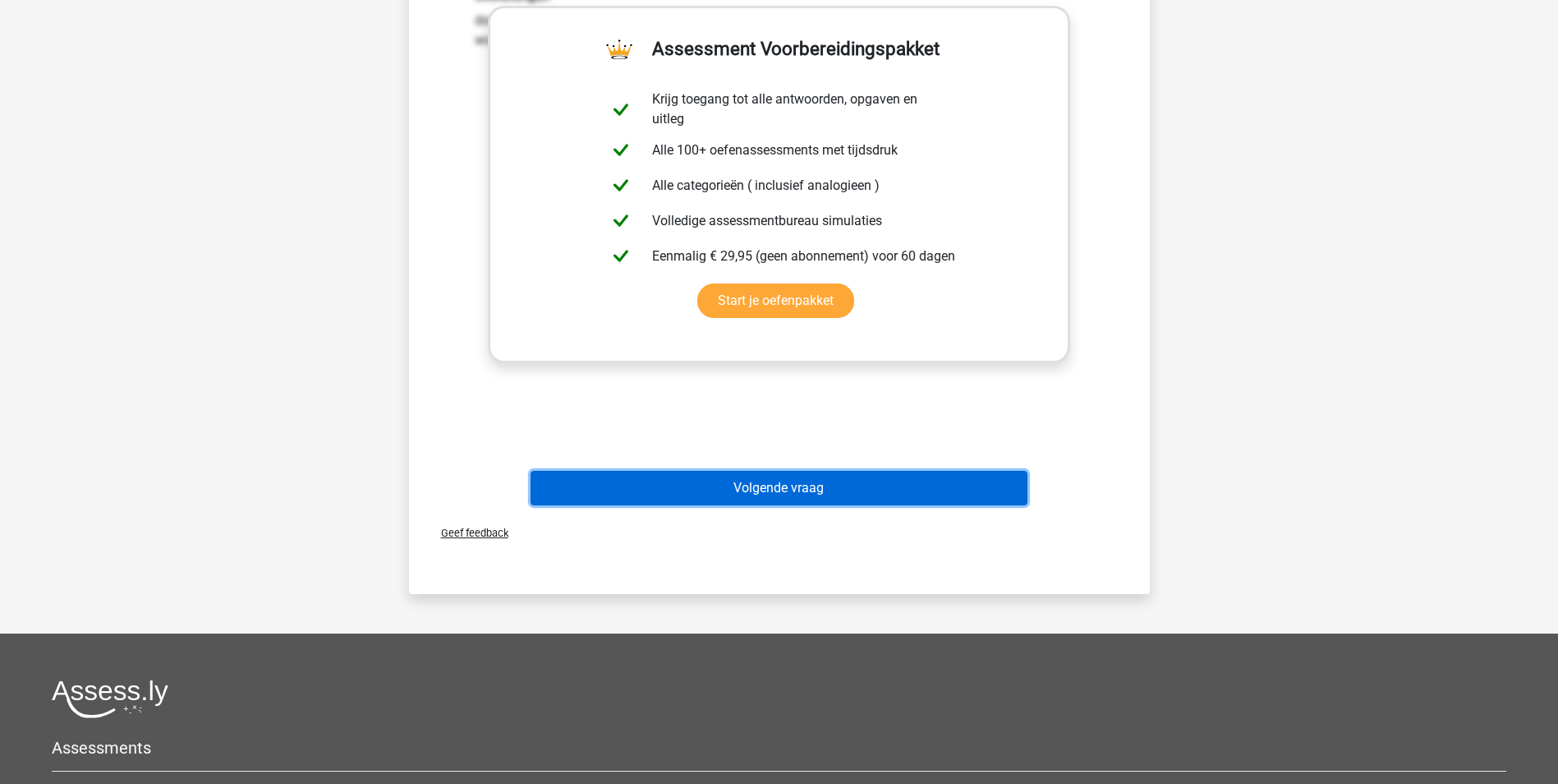
click at [876, 480] on button "Volgende vraag" at bounding box center [779, 488] width 497 height 34
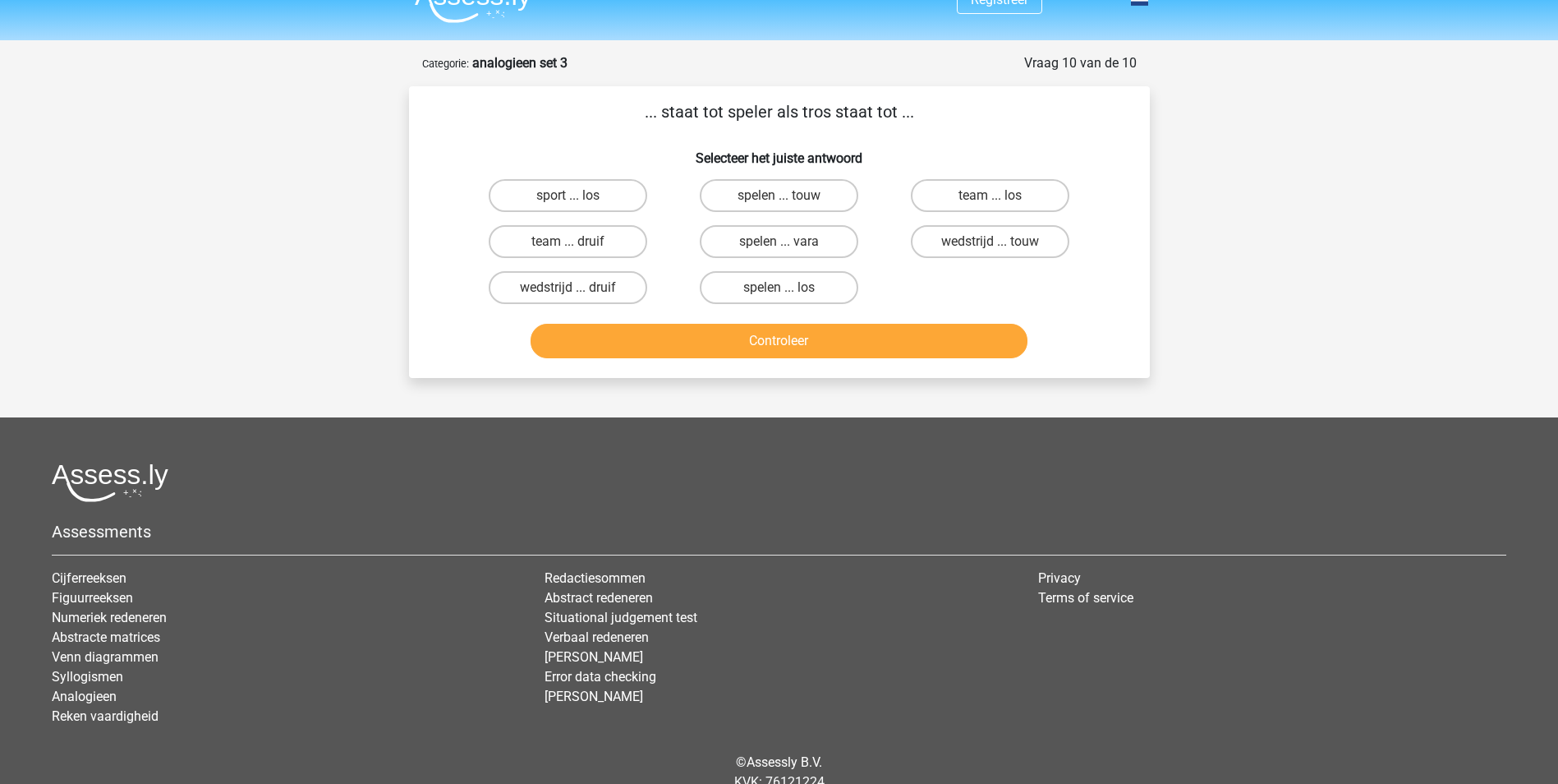
scroll to position [0, 0]
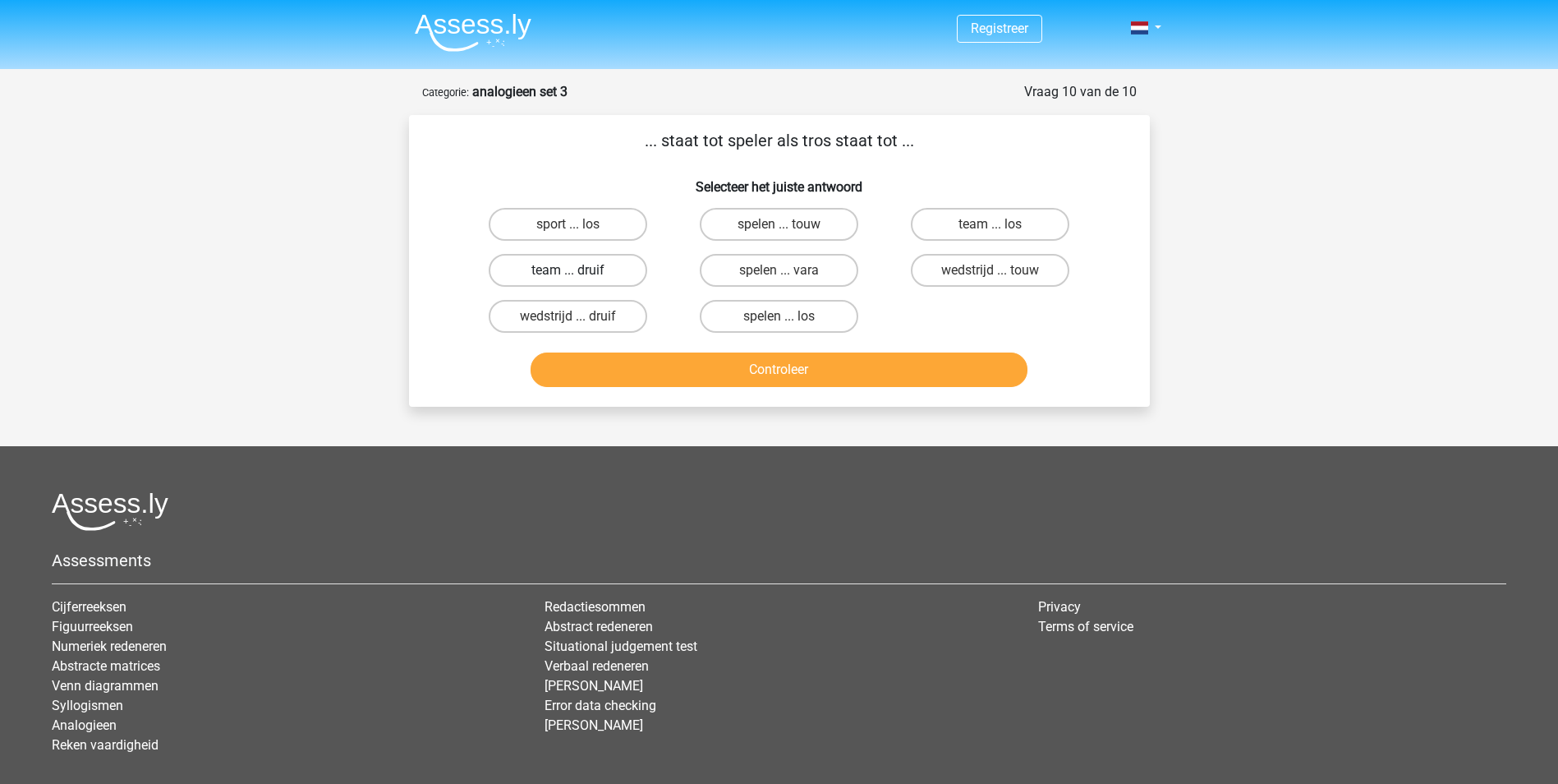
click at [622, 271] on label "team ... druif" at bounding box center [568, 270] width 159 height 33
click at [578, 271] on input "team ... druif" at bounding box center [573, 275] width 10 height 10
radio input "true"
click at [776, 370] on button "Controleer" at bounding box center [779, 369] width 497 height 34
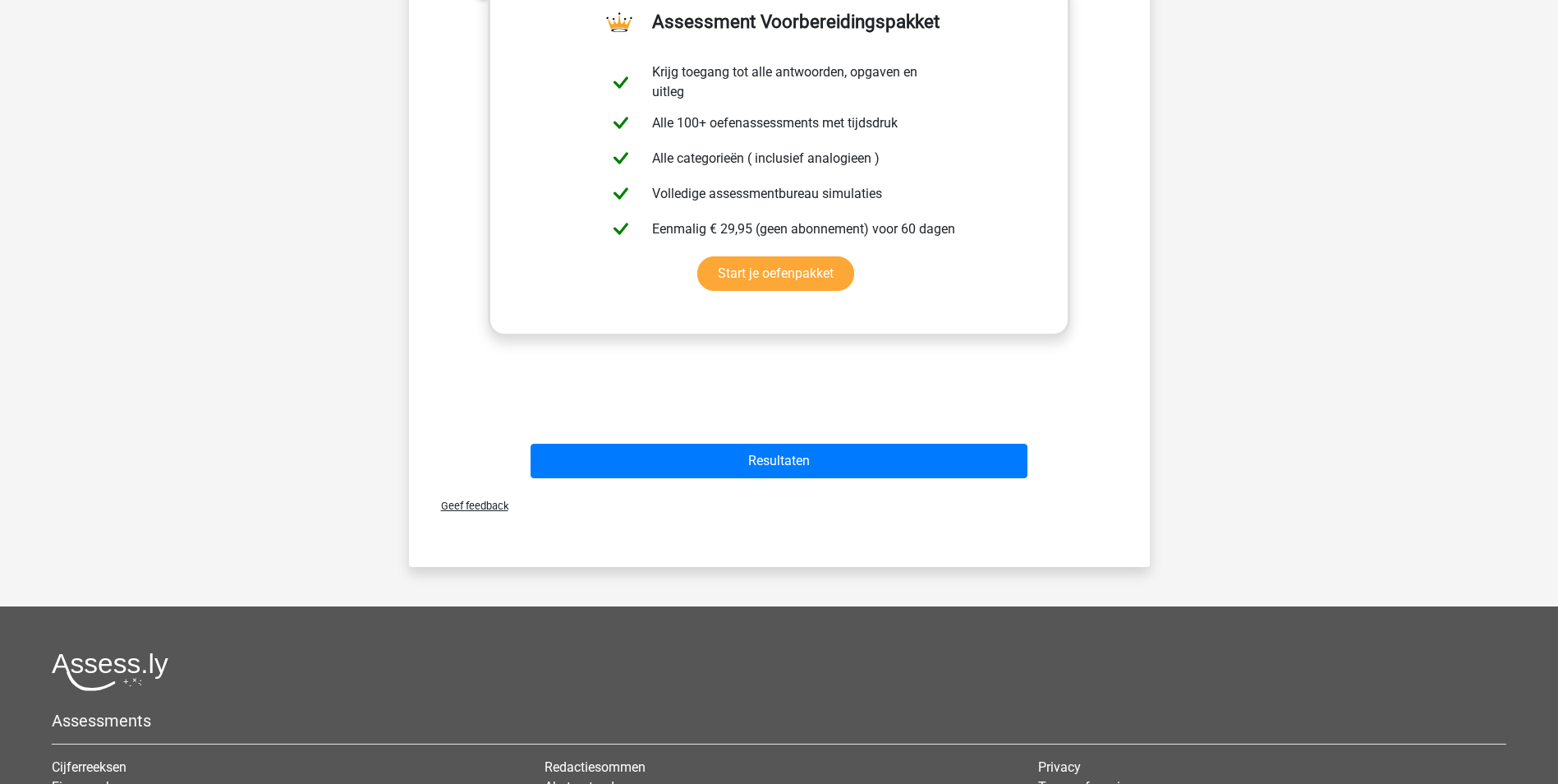
scroll to position [493, 0]
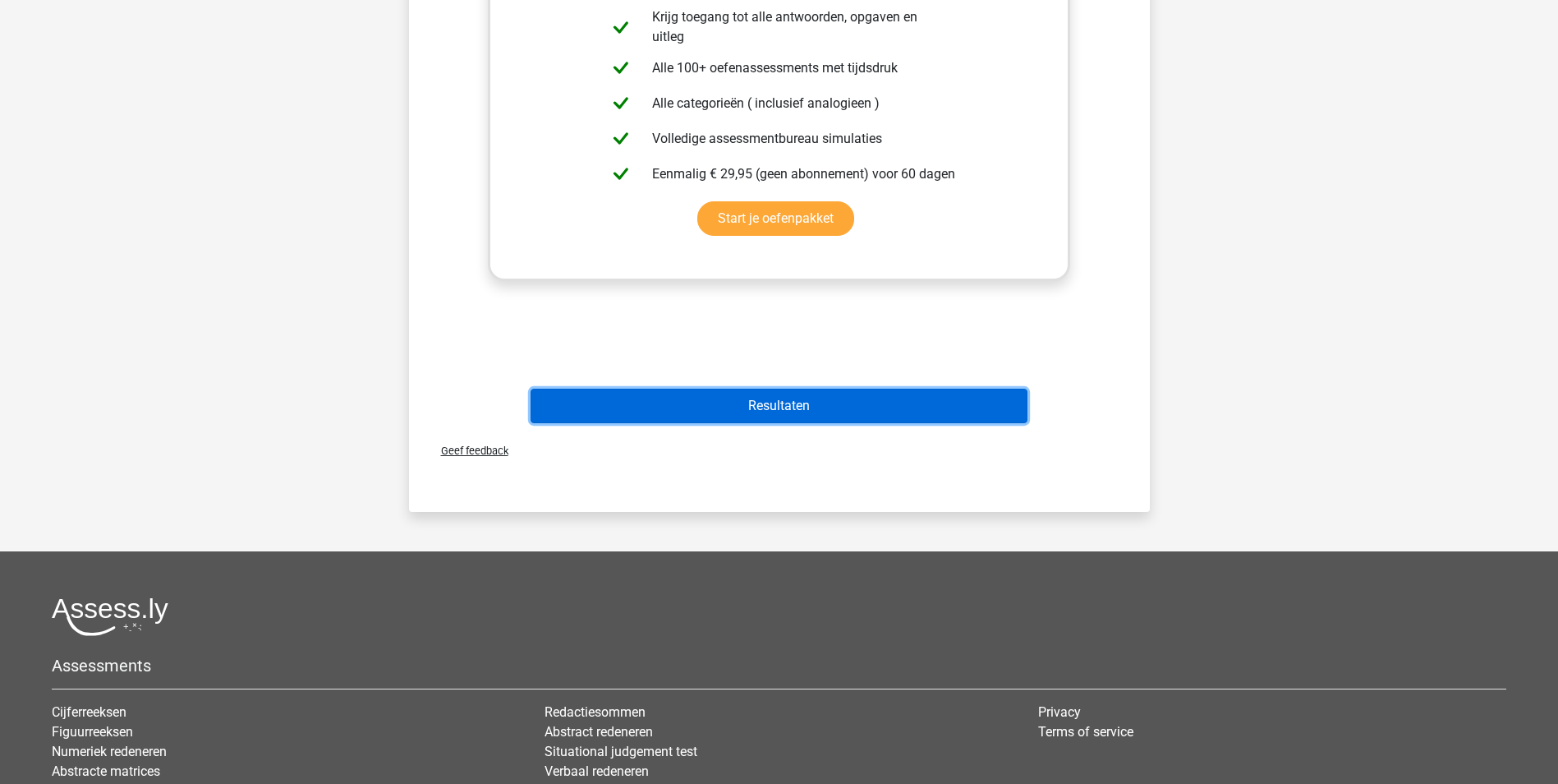
click at [842, 409] on button "Resultaten" at bounding box center [779, 405] width 497 height 34
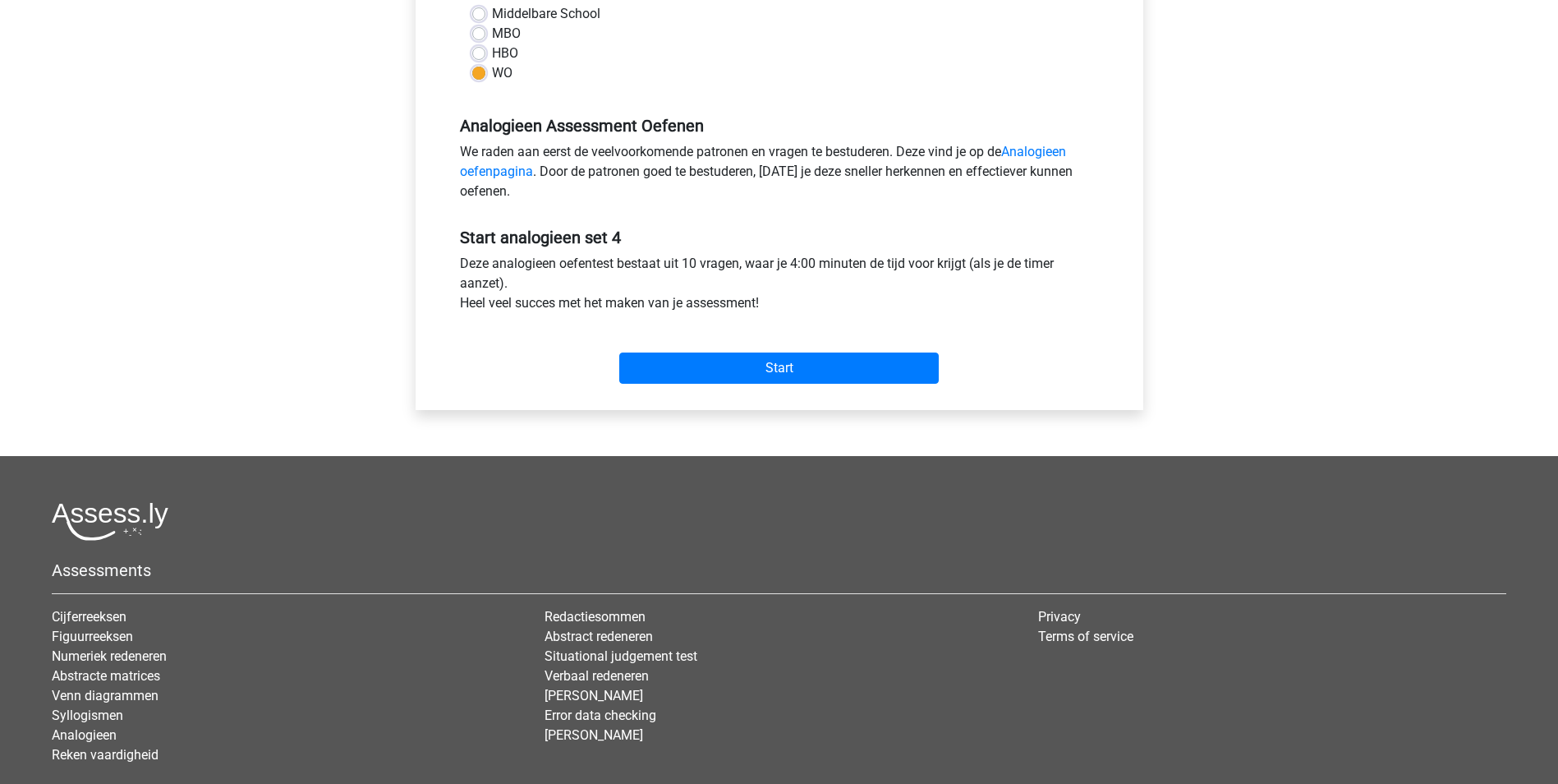
scroll to position [411, 0]
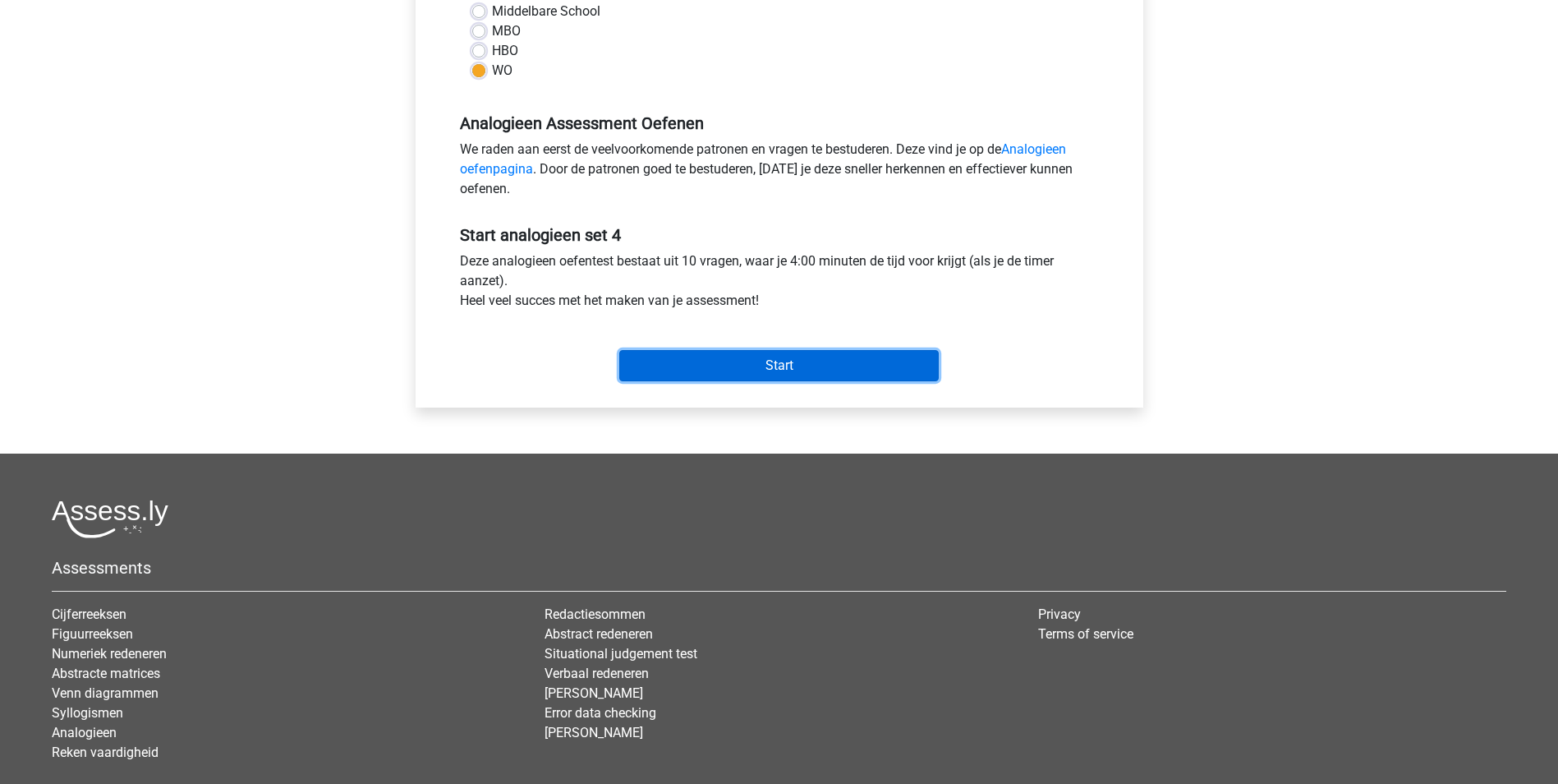
click at [778, 368] on input "Start" at bounding box center [779, 365] width 320 height 31
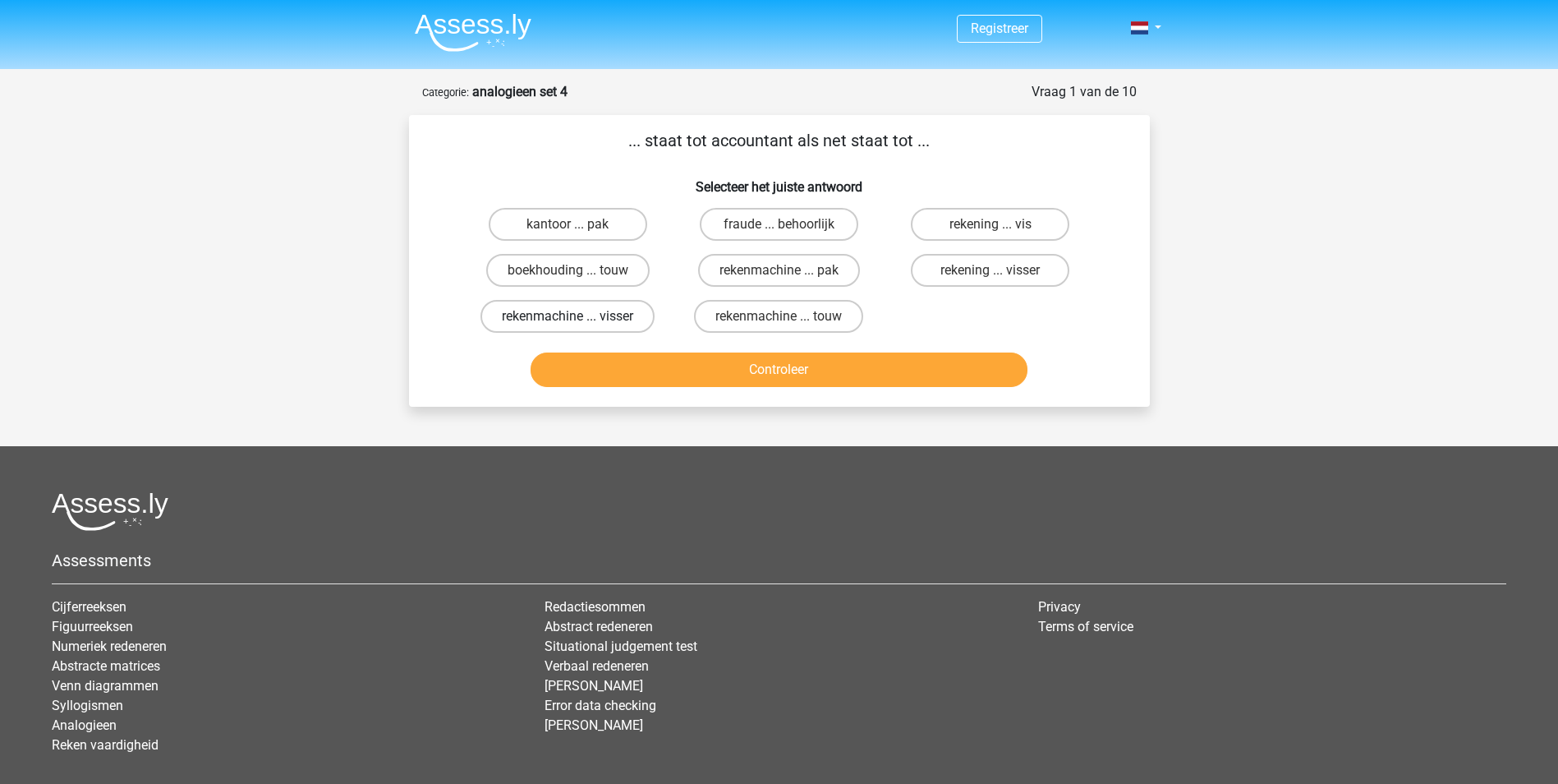
click at [566, 314] on label "rekenmachine ... visser" at bounding box center [567, 316] width 174 height 33
click at [568, 316] on input "rekenmachine ... visser" at bounding box center [573, 321] width 10 height 10
radio input "true"
click at [778, 378] on button "Controleer" at bounding box center [779, 369] width 497 height 34
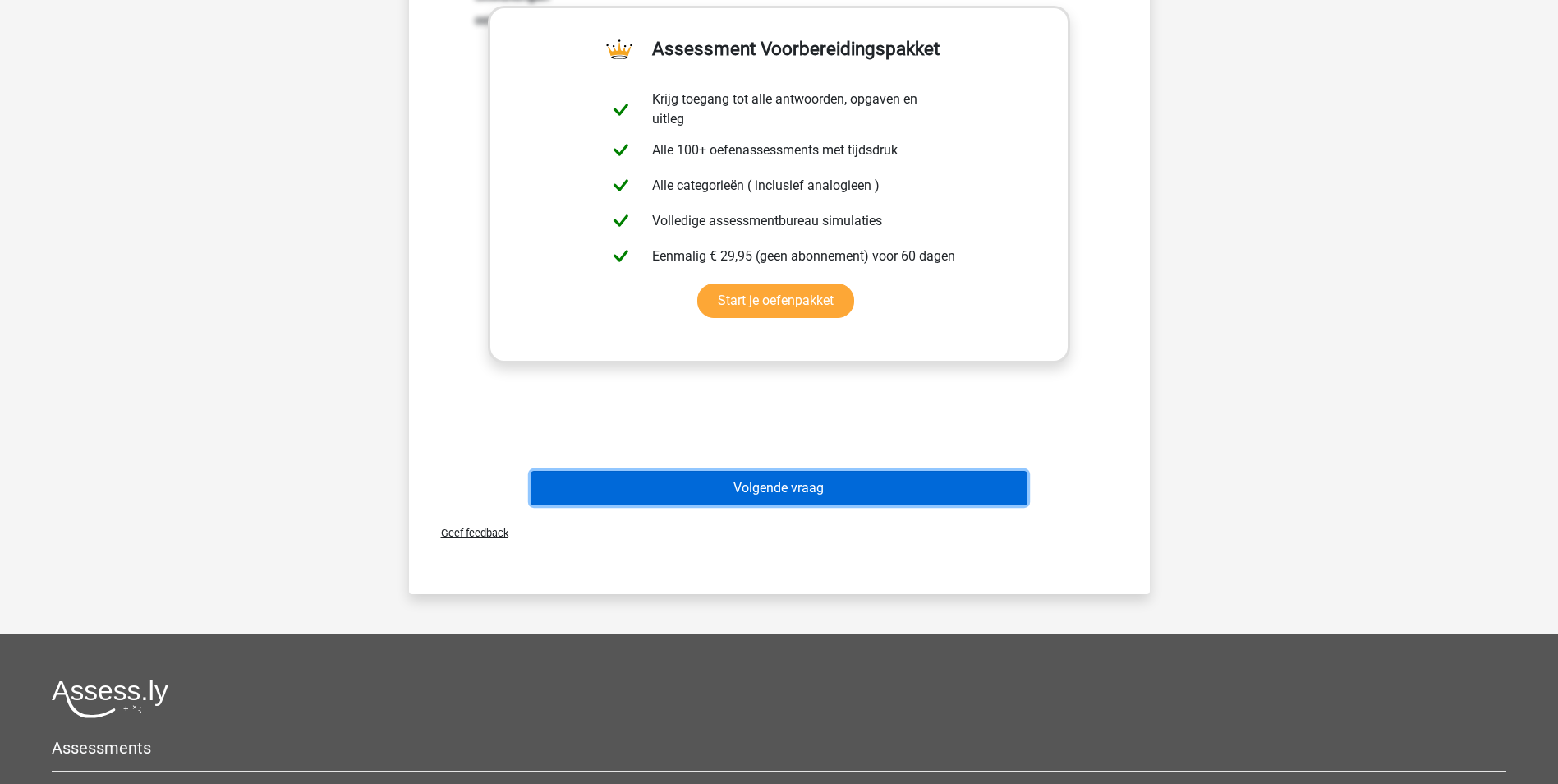
click at [802, 486] on button "Volgende vraag" at bounding box center [779, 488] width 497 height 34
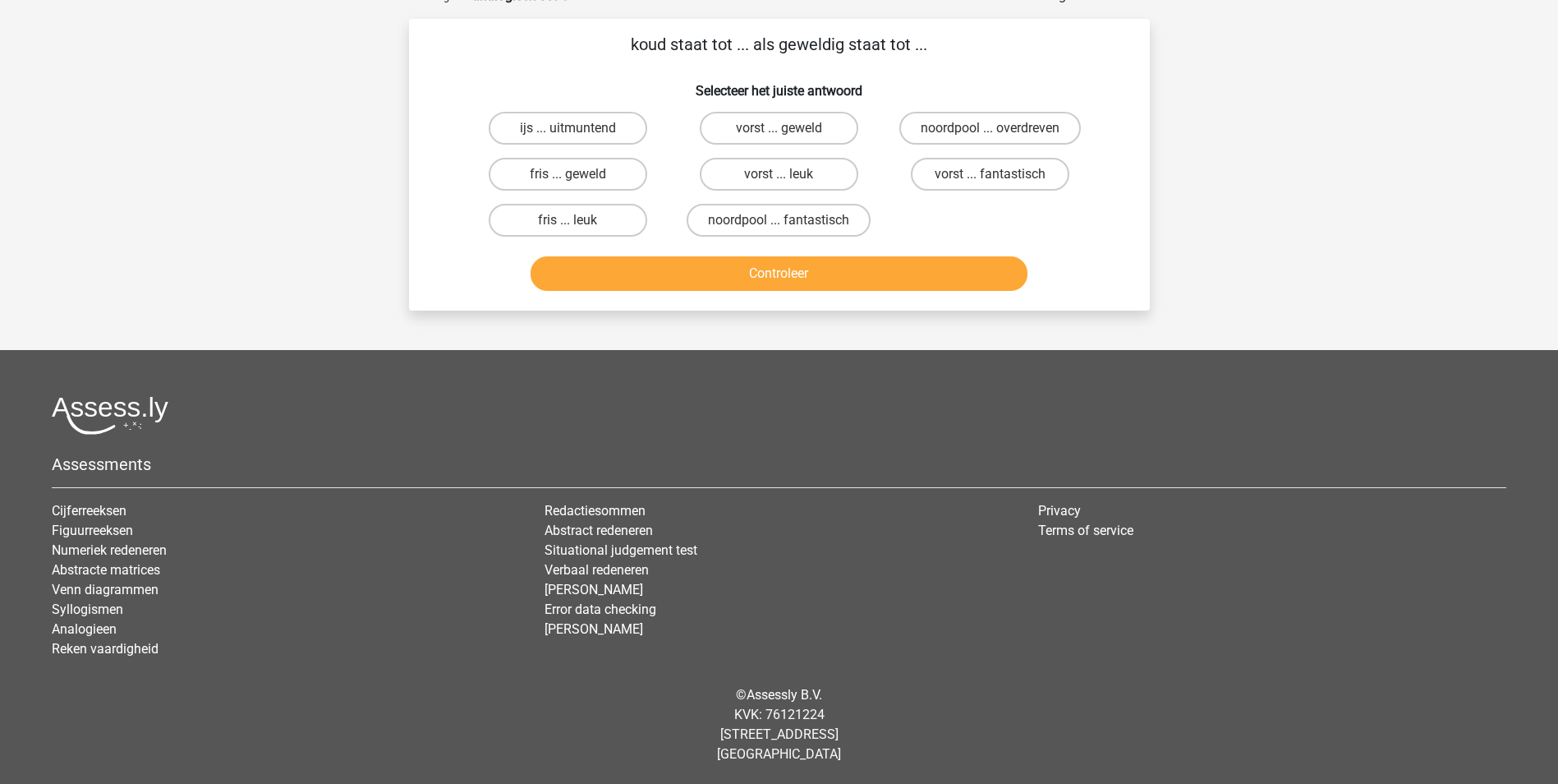
scroll to position [83, 0]
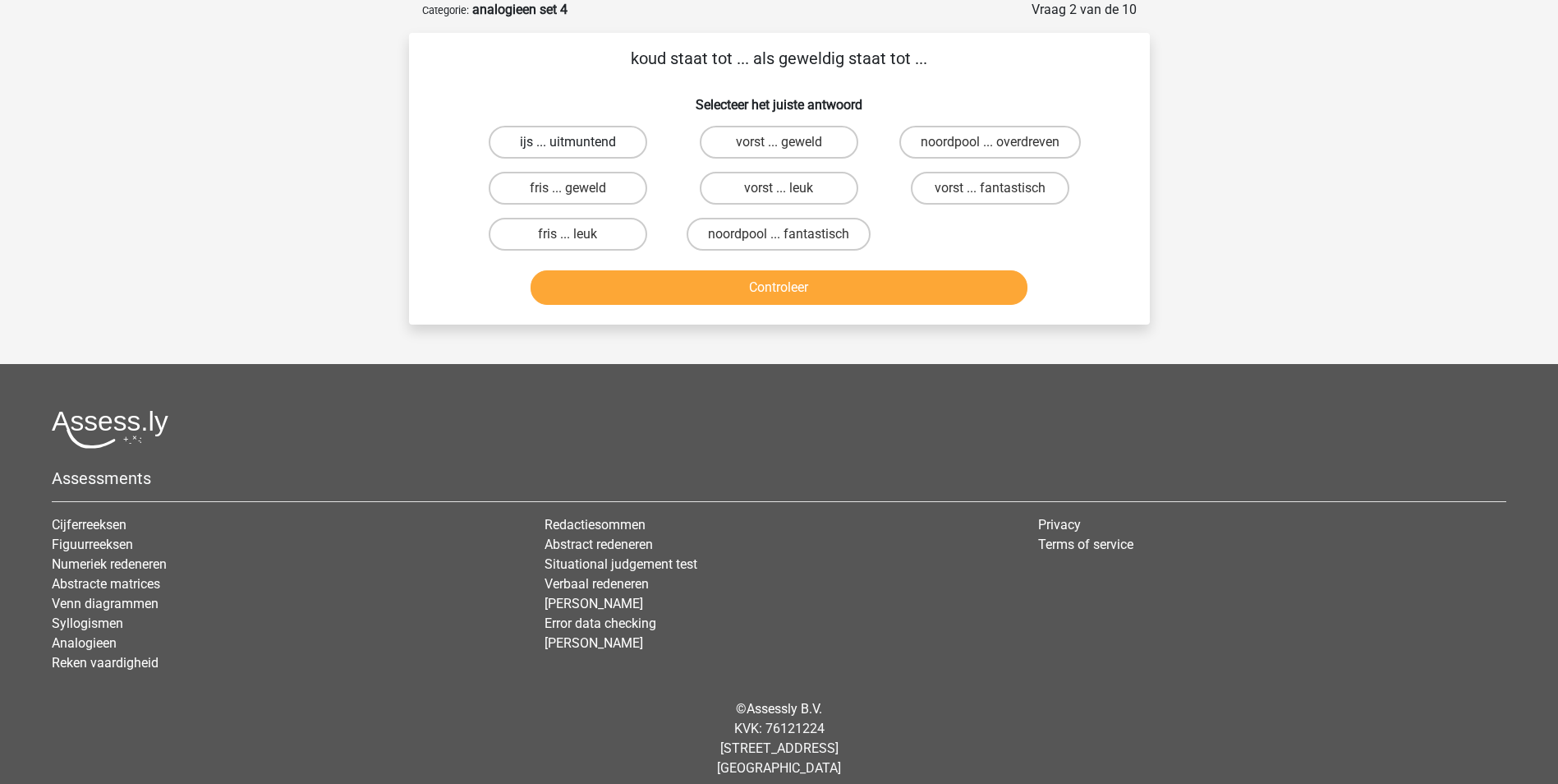
click at [555, 148] on label "ijs ... uitmuntend" at bounding box center [568, 141] width 159 height 33
click at [568, 148] on input "ijs ... uitmuntend" at bounding box center [573, 147] width 10 height 10
radio input "true"
click at [815, 299] on button "Controleer" at bounding box center [779, 288] width 497 height 34
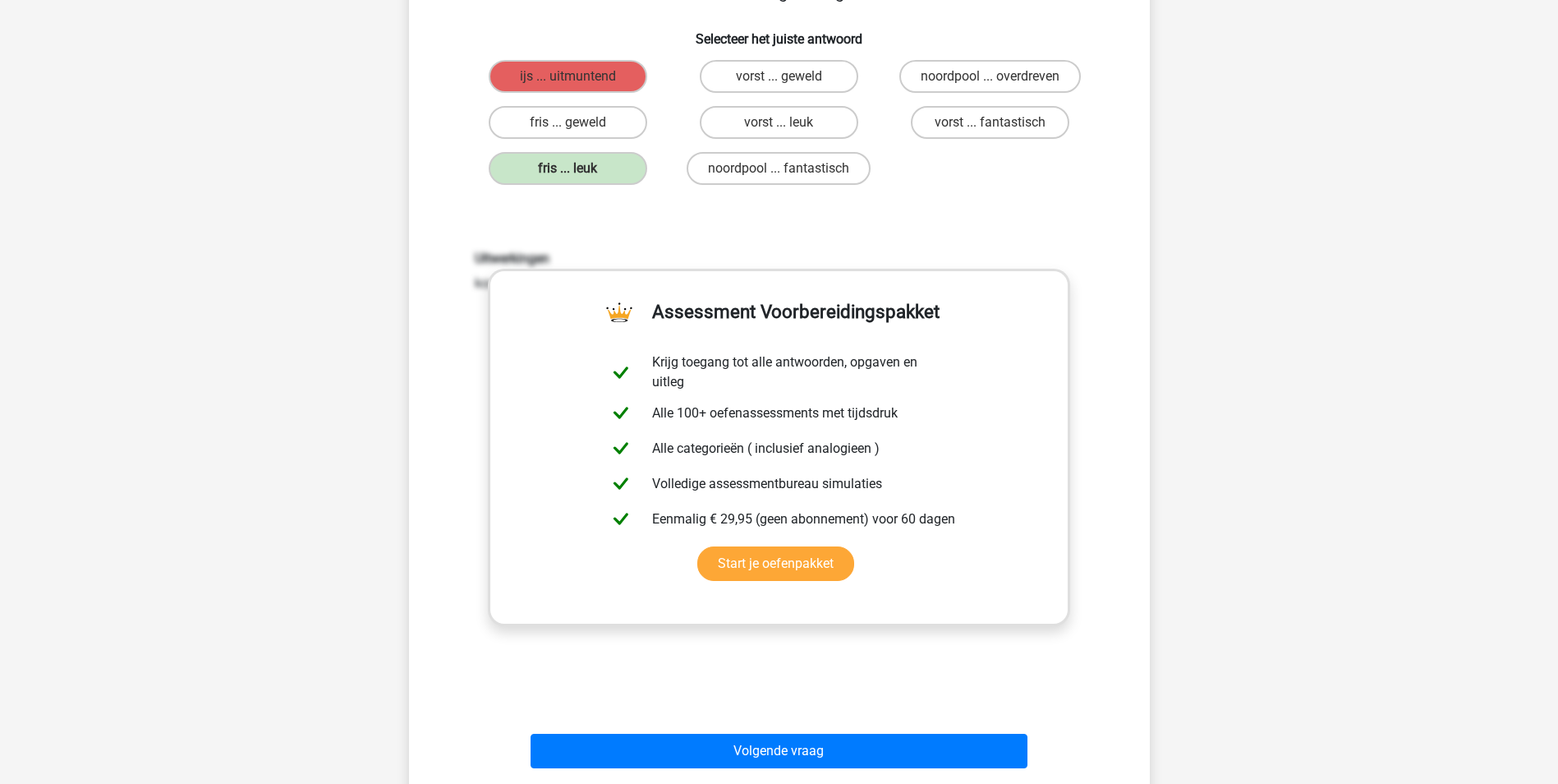
scroll to position [164, 0]
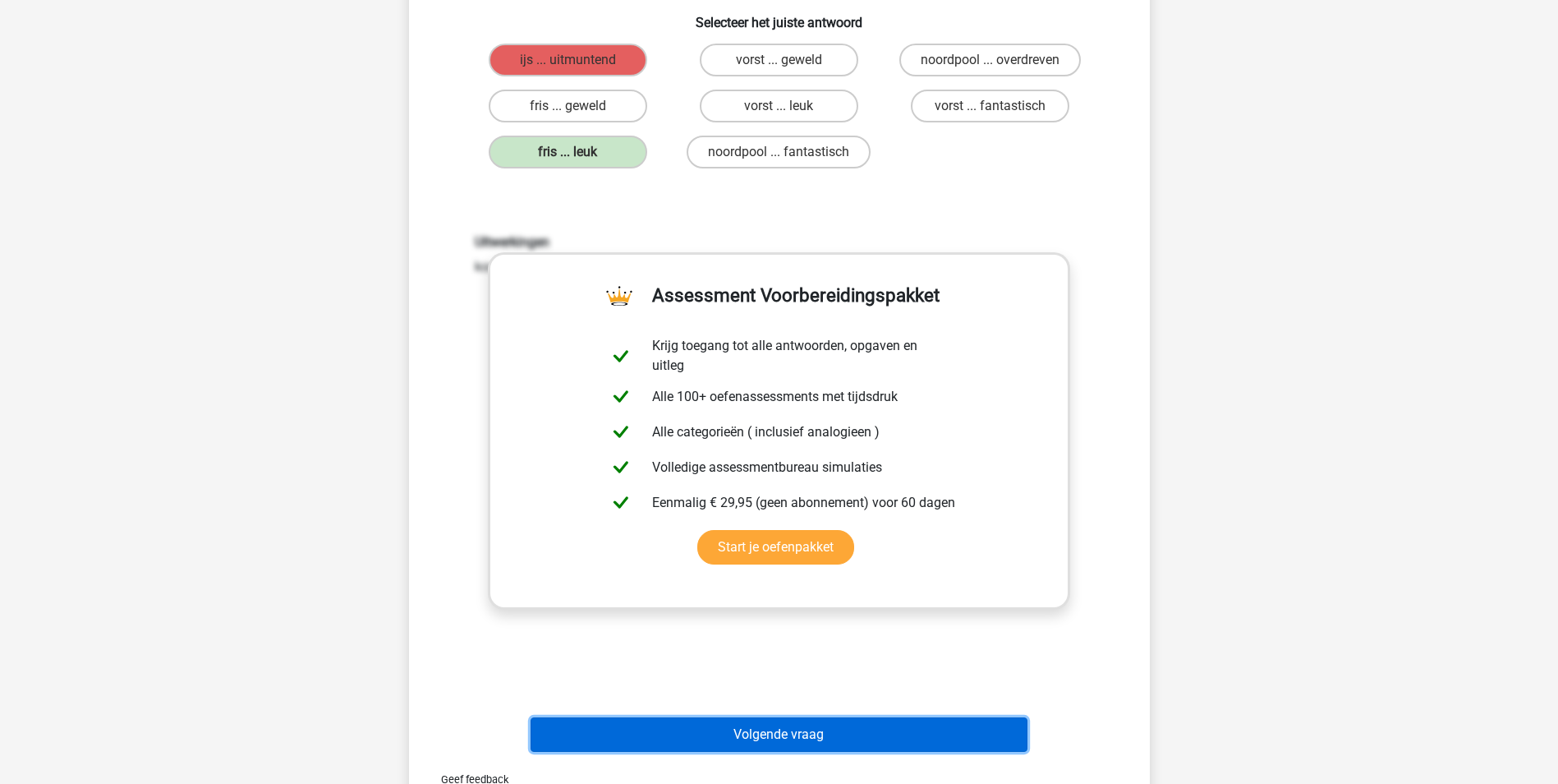
click at [801, 729] on button "Volgende vraag" at bounding box center [779, 734] width 497 height 34
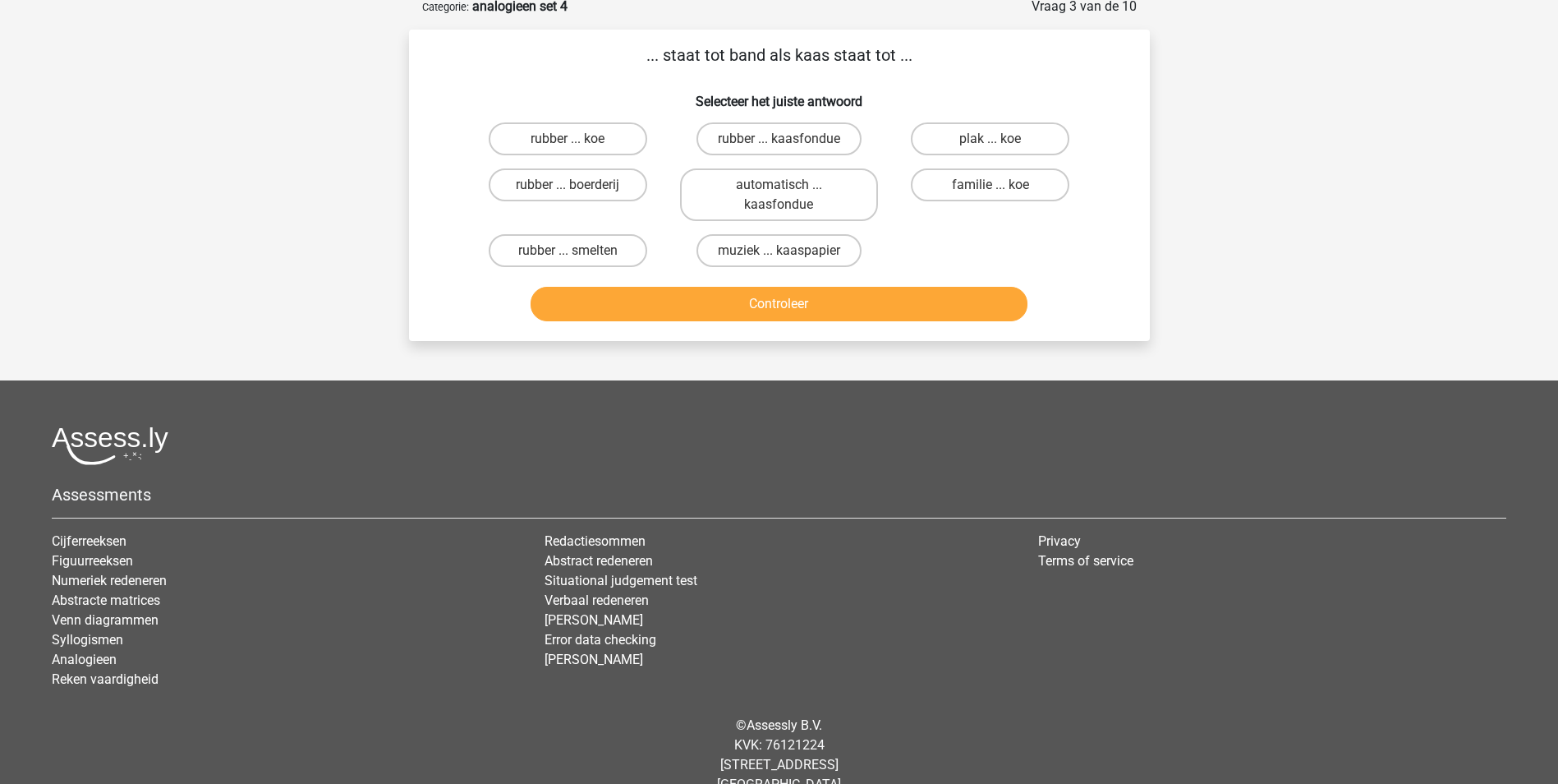
scroll to position [83, 0]
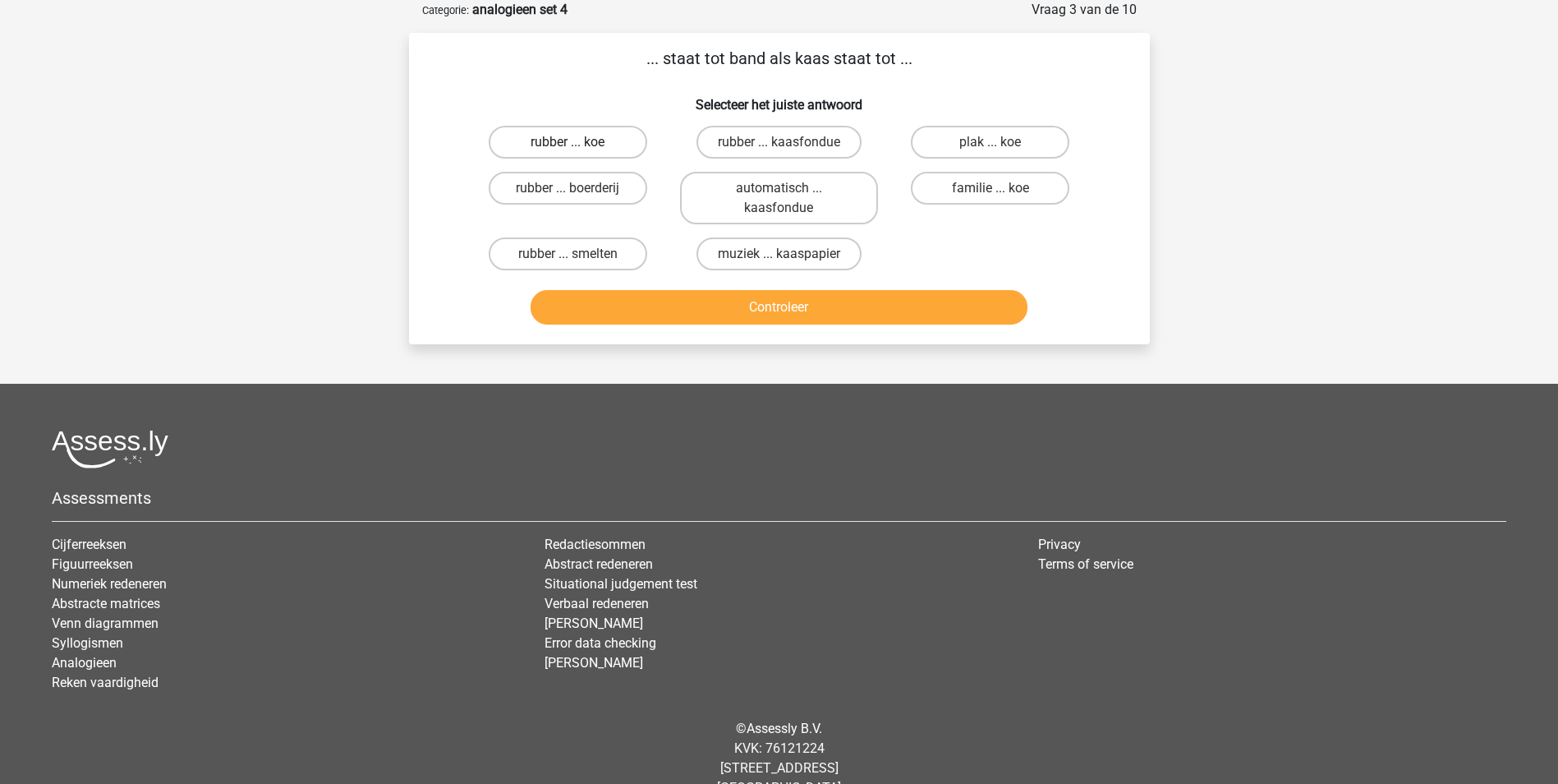
click at [604, 138] on label "rubber ... koe" at bounding box center [568, 141] width 159 height 33
click at [578, 142] on input "rubber ... koe" at bounding box center [573, 147] width 10 height 10
radio input "true"
click at [710, 310] on button "Controleer" at bounding box center [779, 307] width 497 height 34
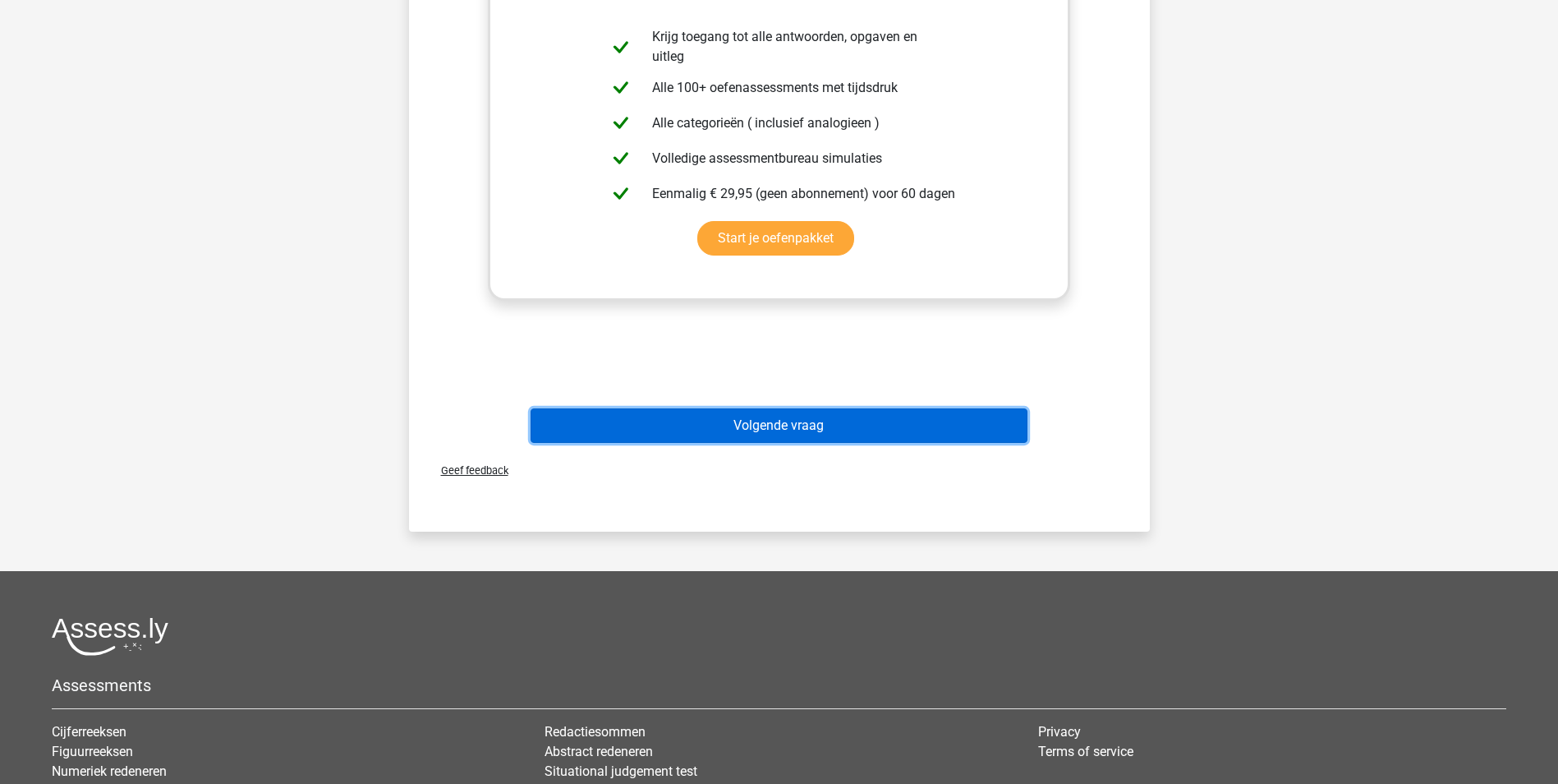
click at [796, 428] on button "Volgende vraag" at bounding box center [779, 425] width 497 height 34
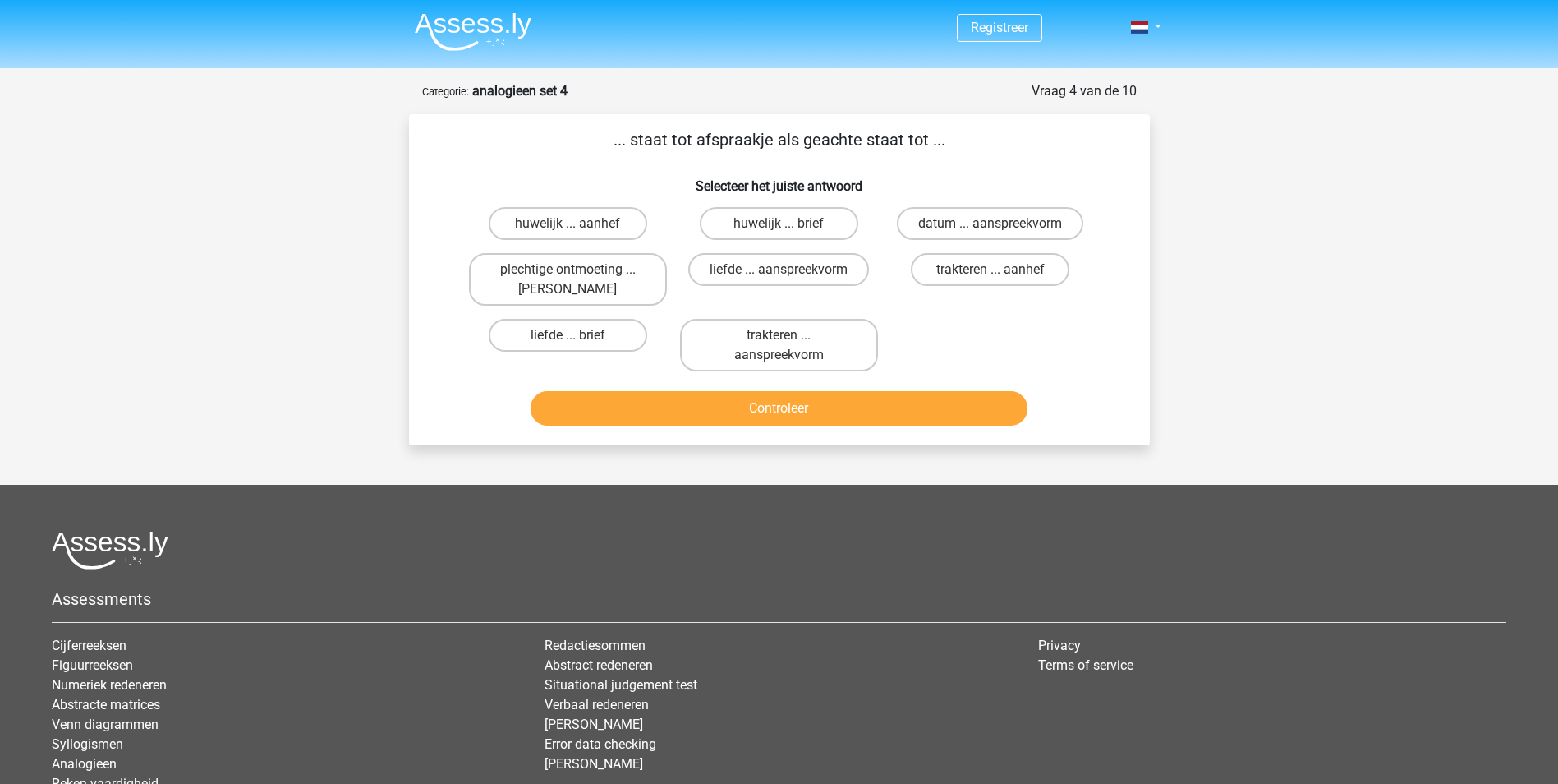
scroll to position [0, 0]
click at [776, 265] on label "liefde ... aanspreekvorm" at bounding box center [779, 270] width 180 height 33
click at [779, 271] on input "liefde ... aanspreekvorm" at bounding box center [783, 275] width 10 height 10
radio input "true"
click at [796, 387] on div "Controleer" at bounding box center [779, 405] width 688 height 54
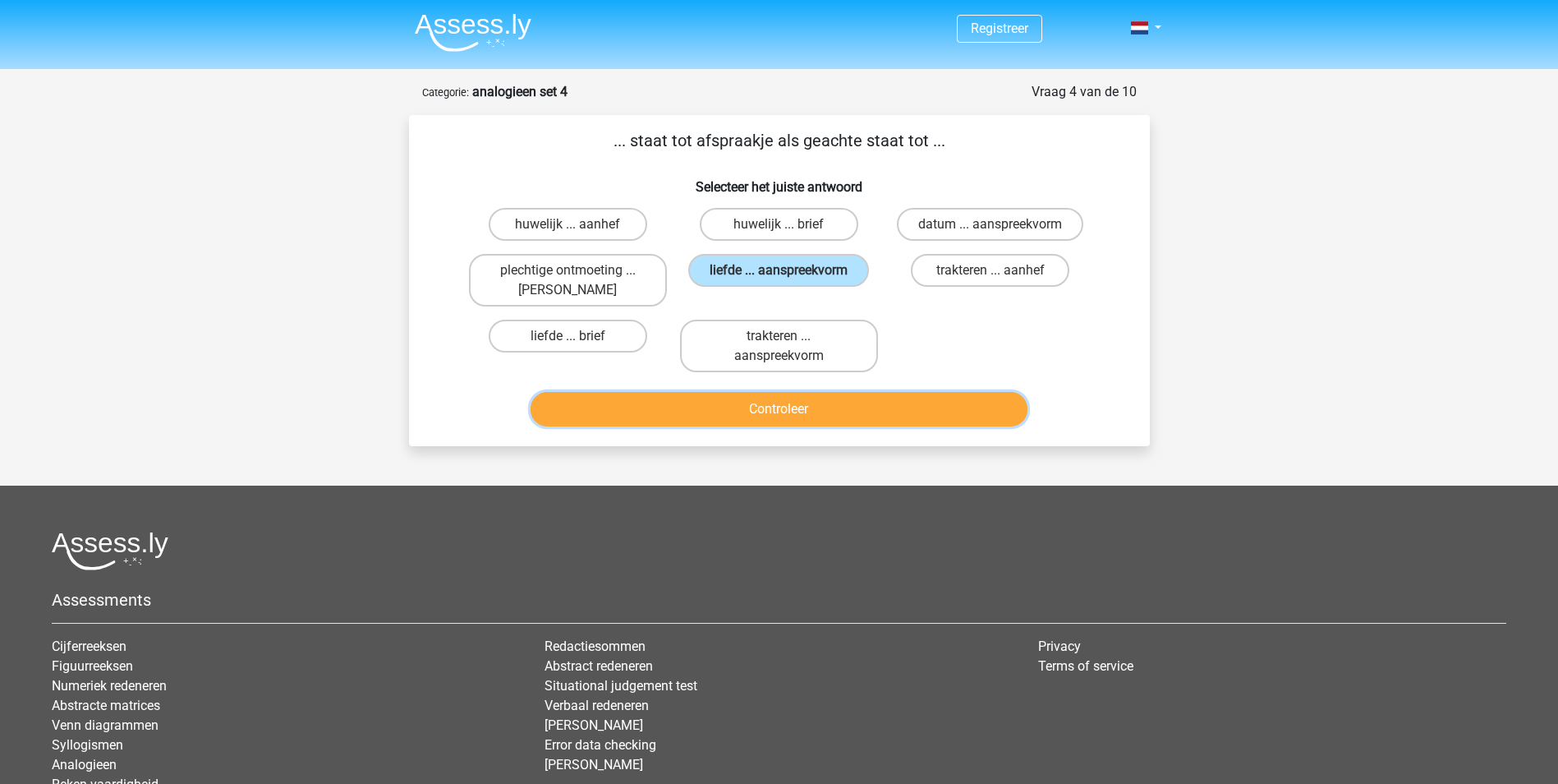
click at [797, 398] on button "Controleer" at bounding box center [779, 409] width 497 height 34
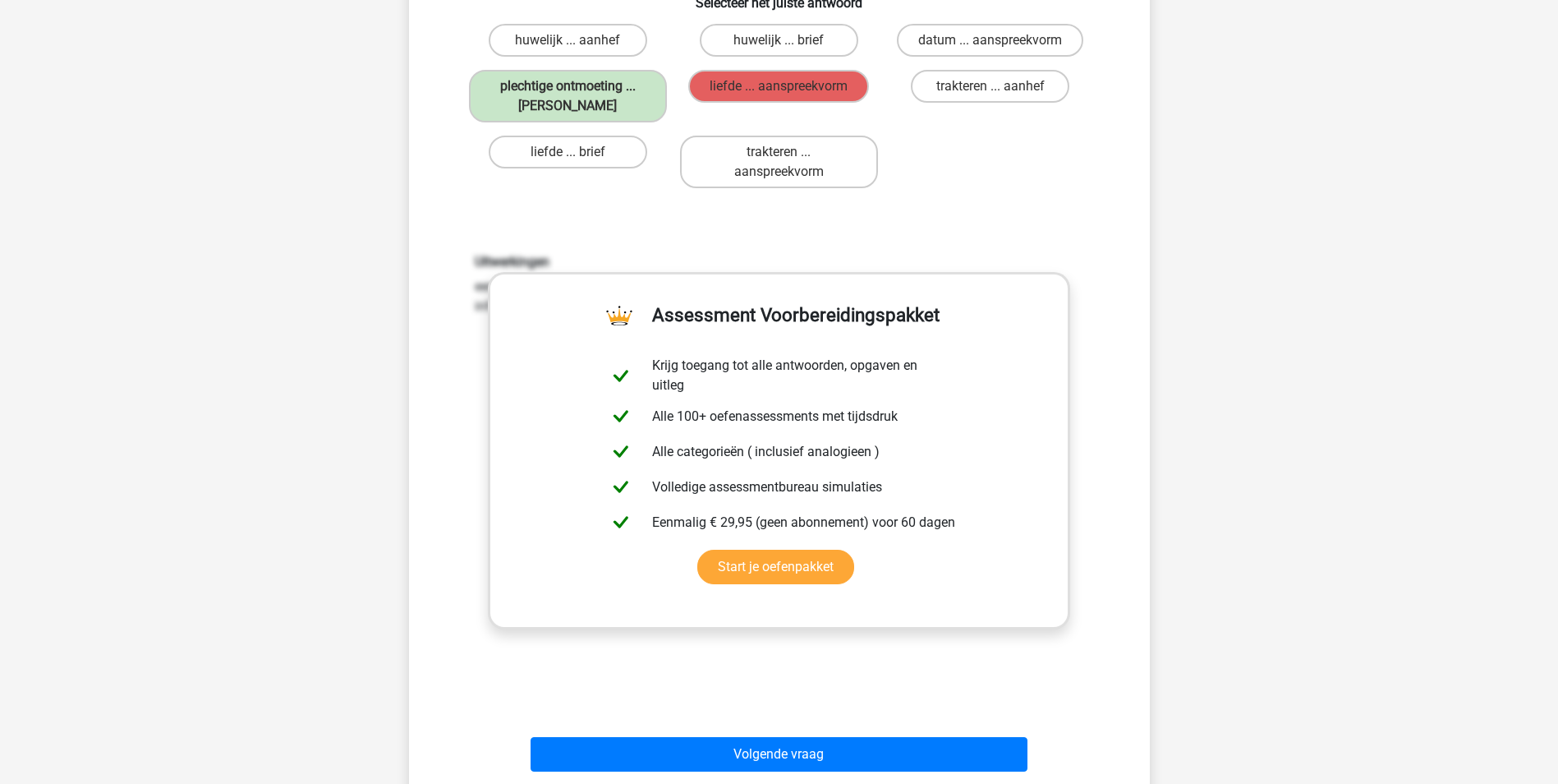
scroll to position [247, 0]
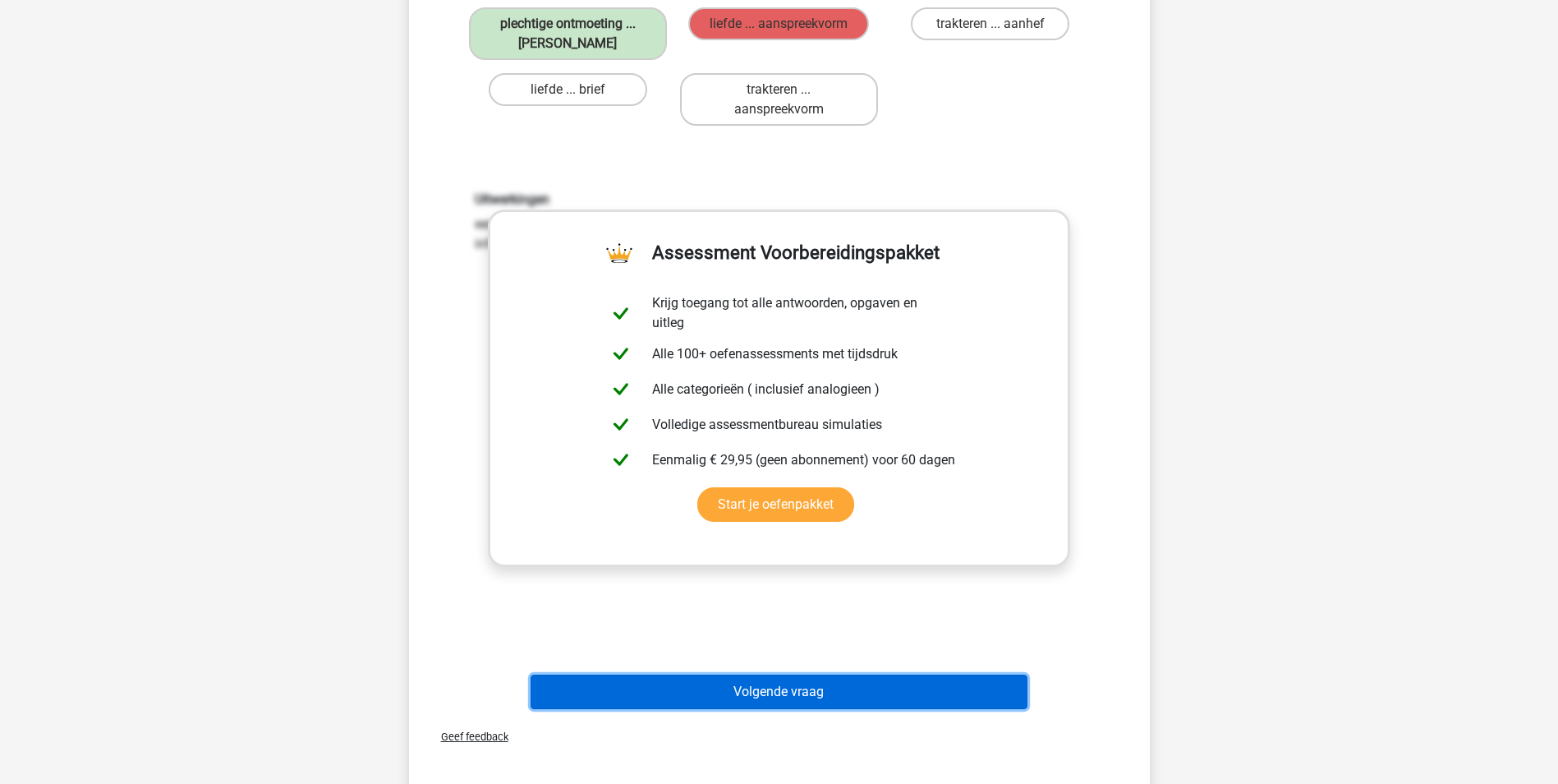
click at [924, 693] on button "Volgende vraag" at bounding box center [779, 691] width 497 height 34
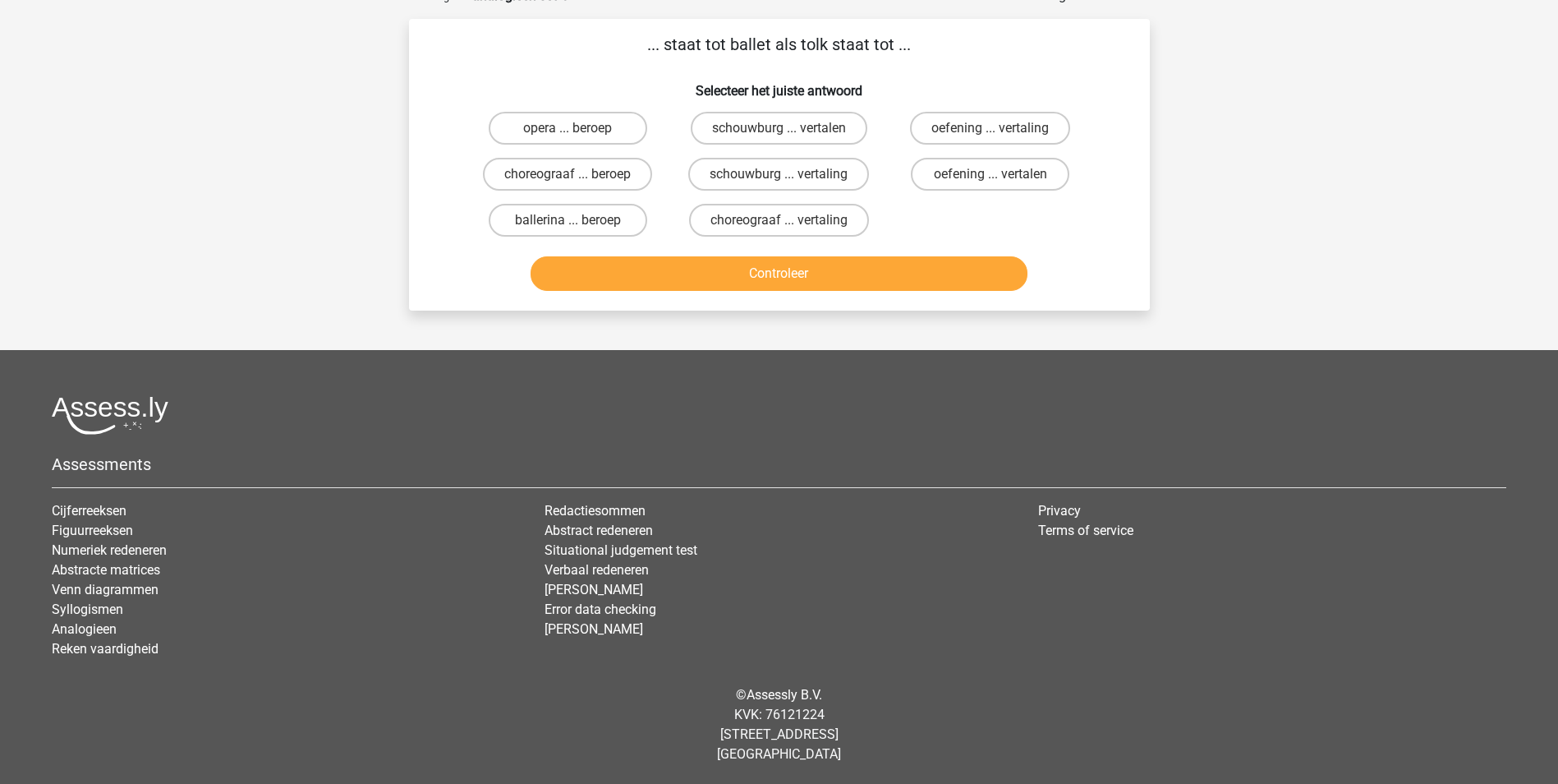
scroll to position [83, 0]
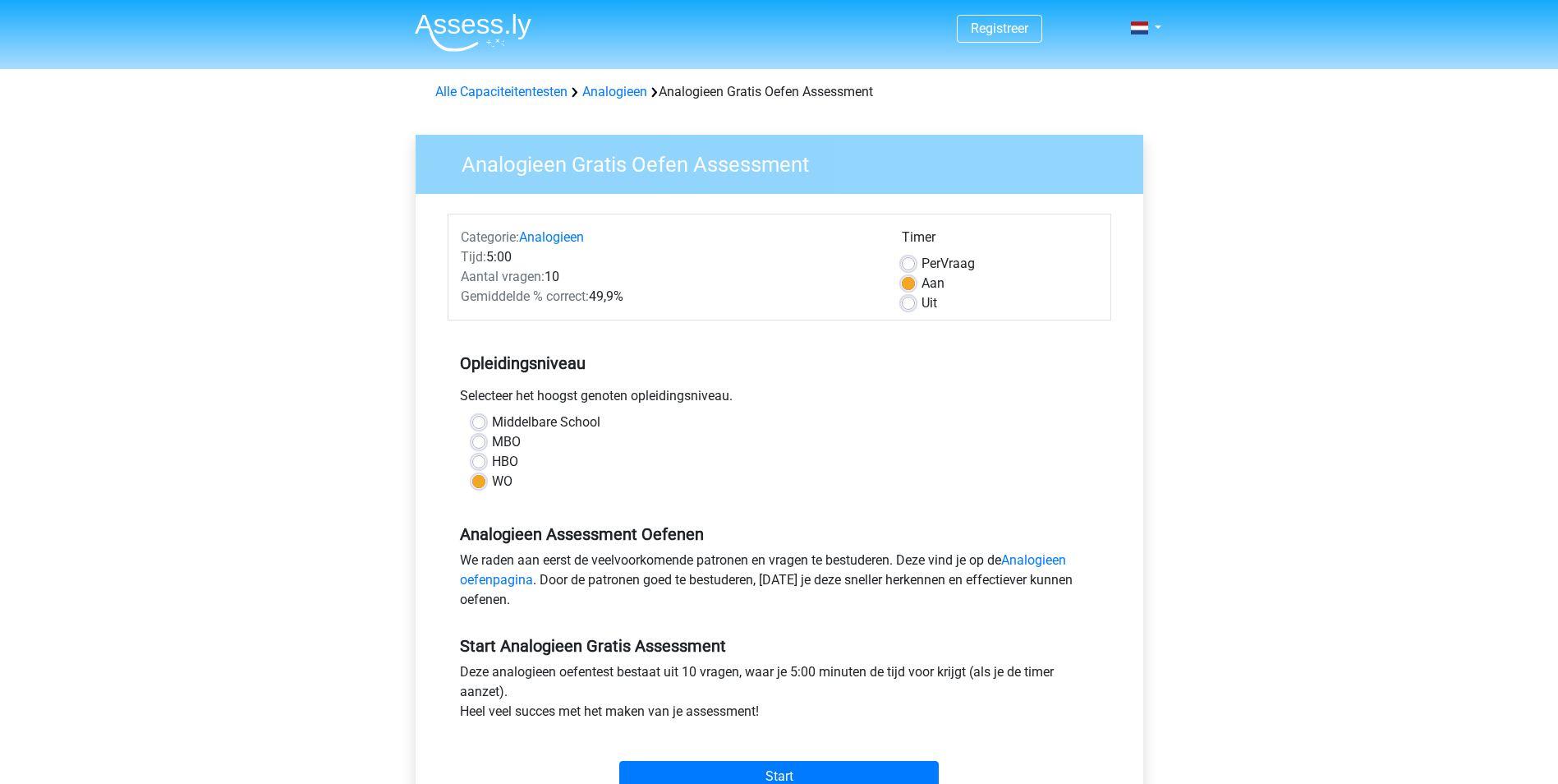
scroll to position [83, 0]
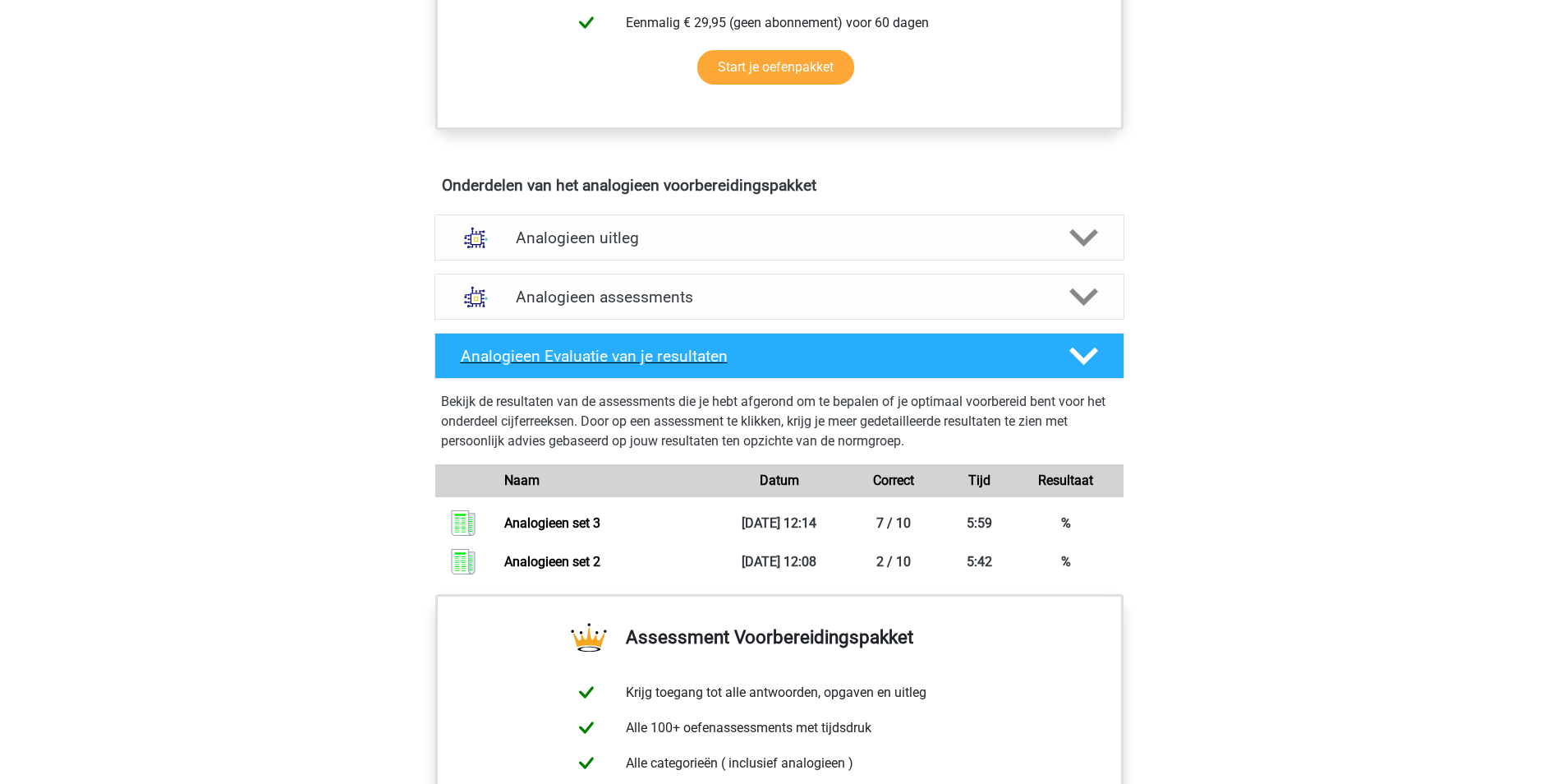
scroll to position [821, 0]
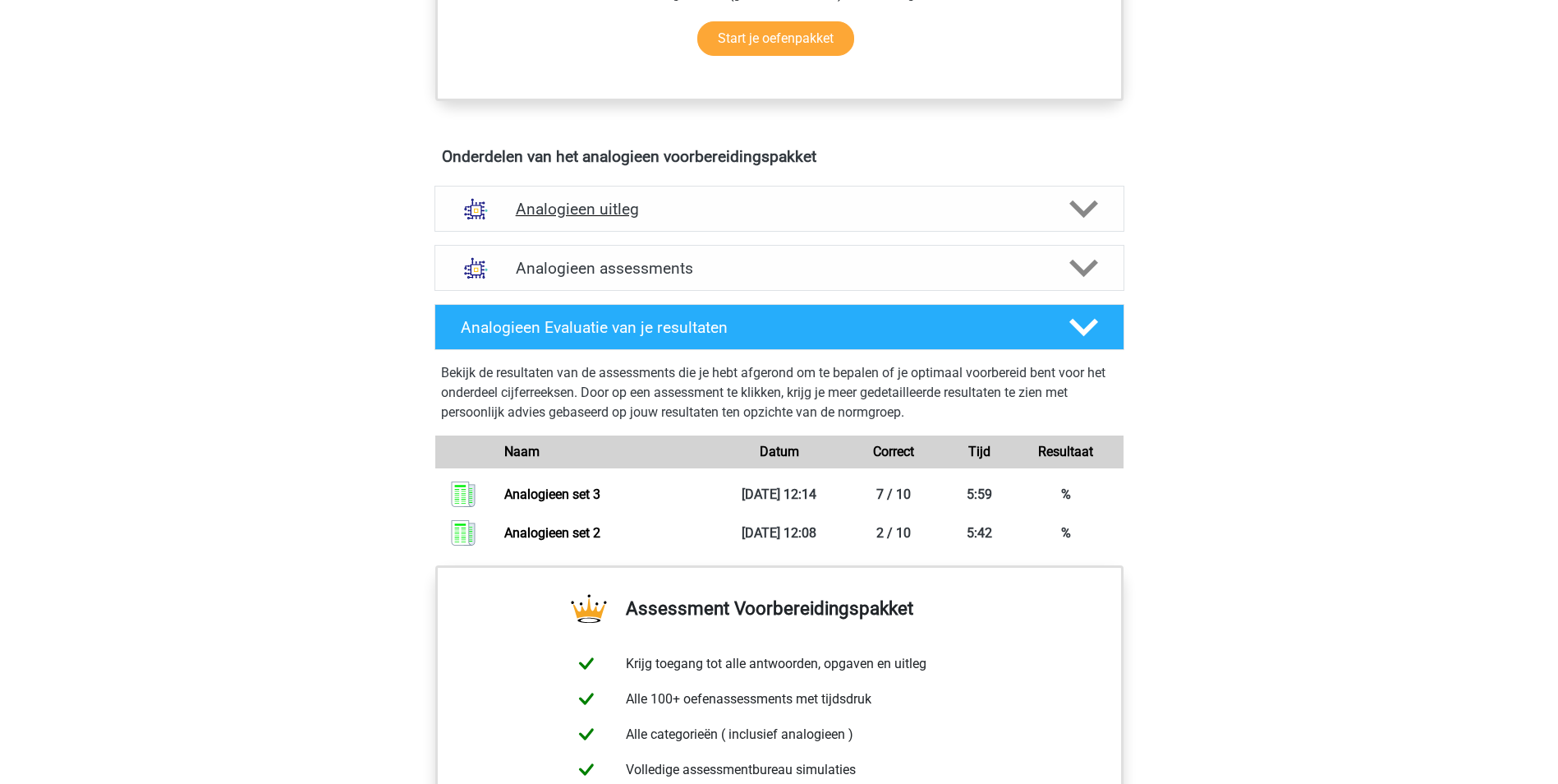
click at [1082, 199] on icon at bounding box center [1084, 209] width 28 height 28
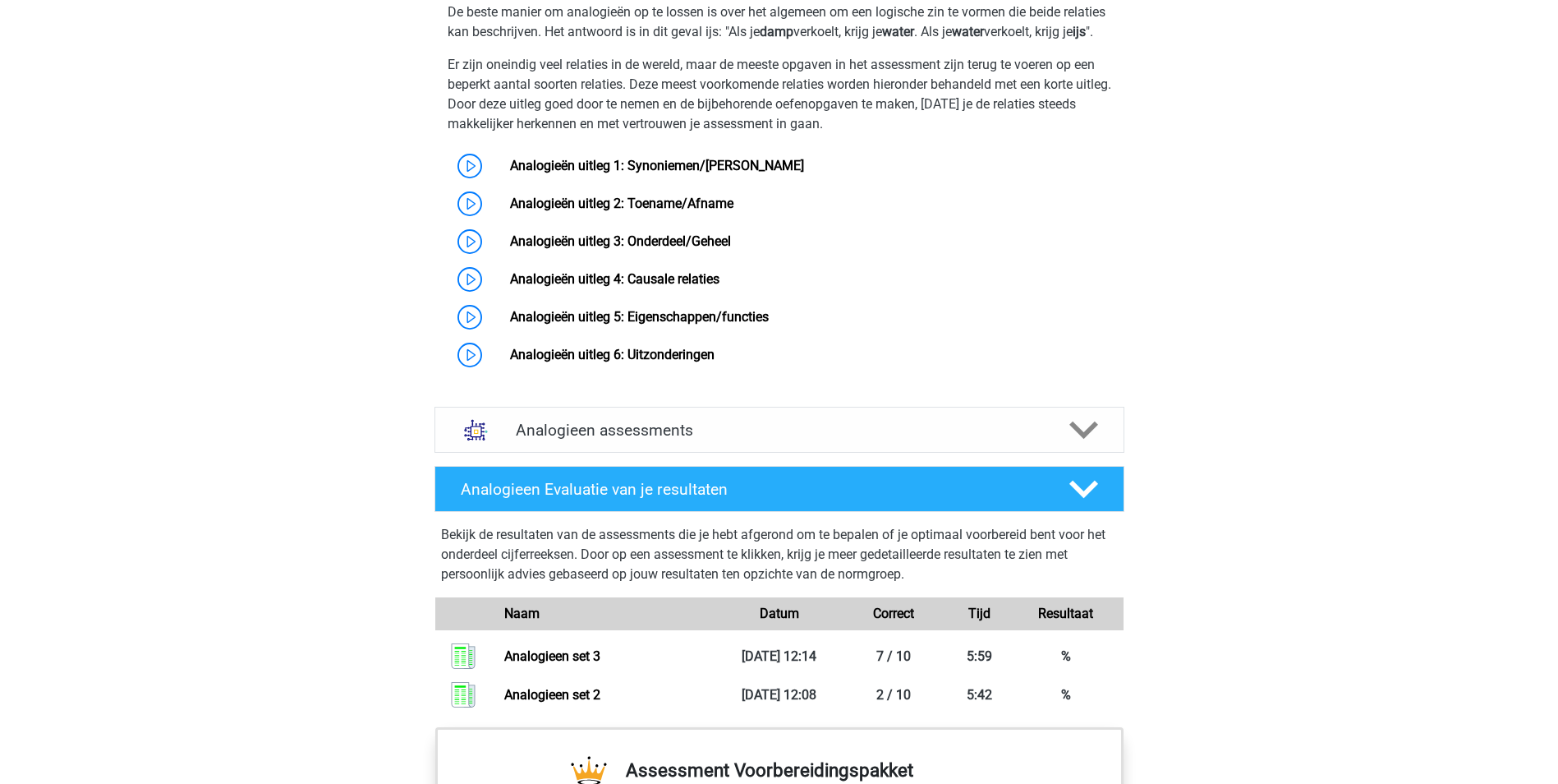
scroll to position [1295, 0]
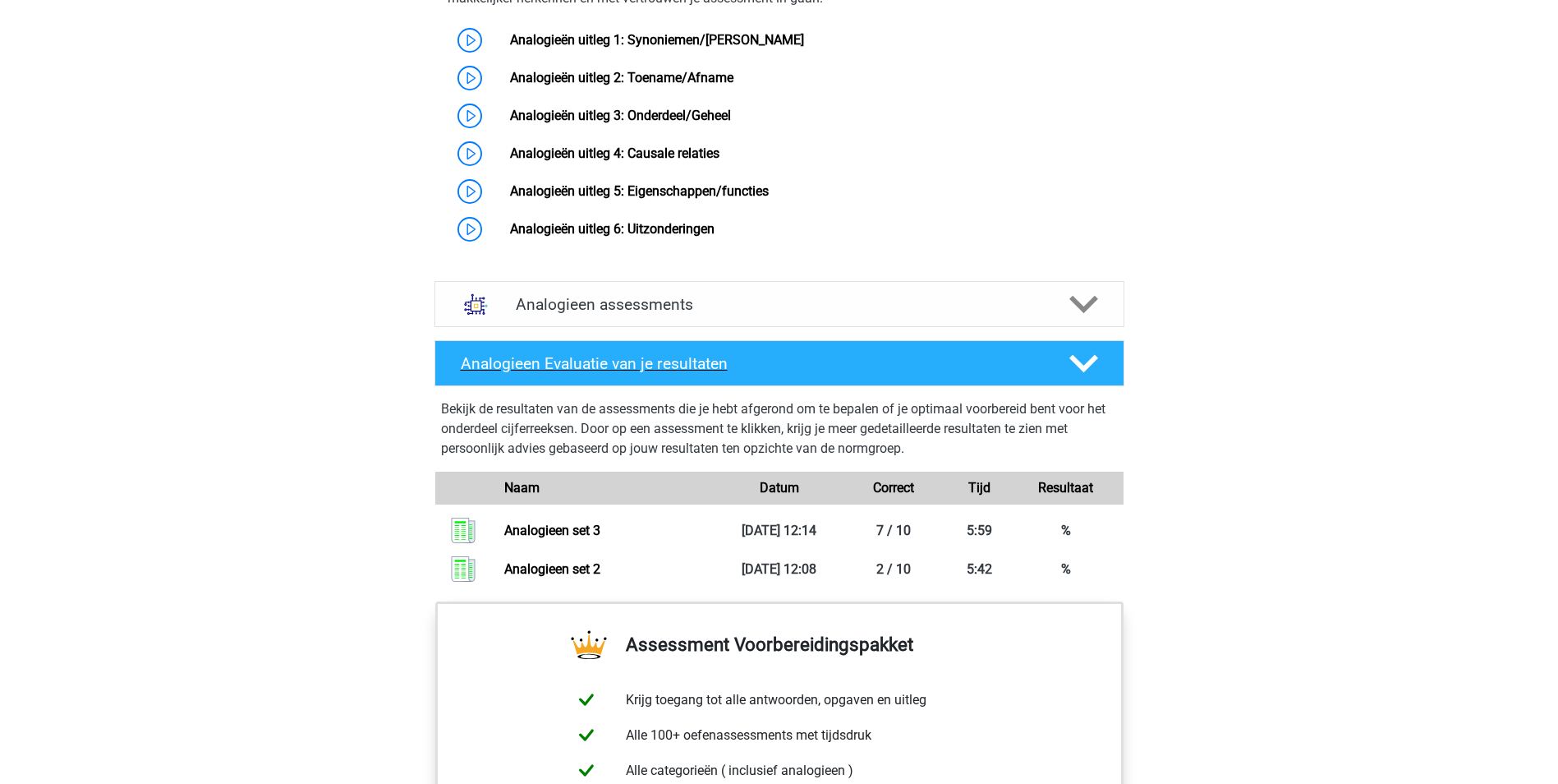
click at [1078, 373] on polygon at bounding box center [1084, 364] width 28 height 18
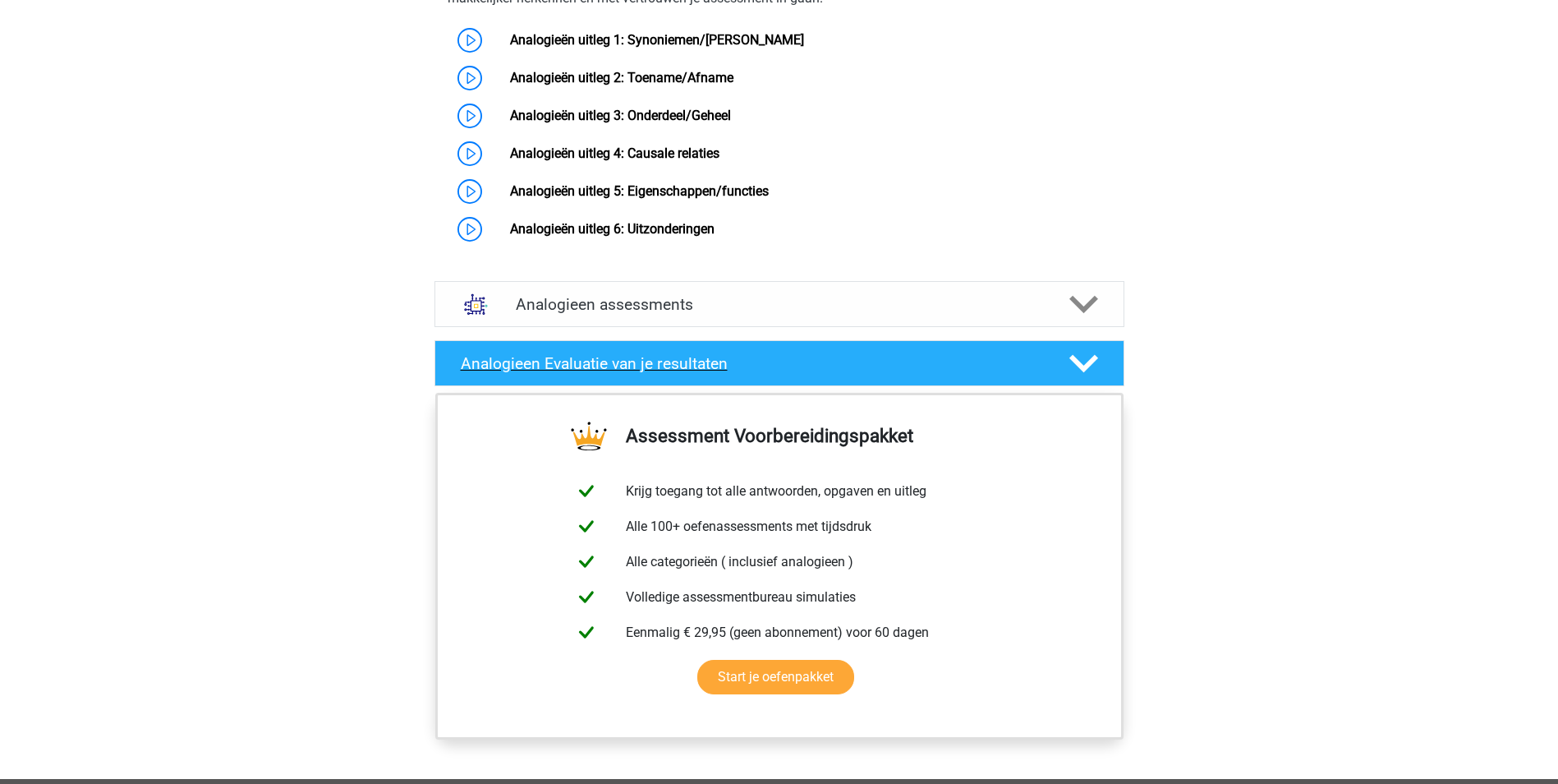
click at [1078, 373] on polygon at bounding box center [1084, 364] width 28 height 18
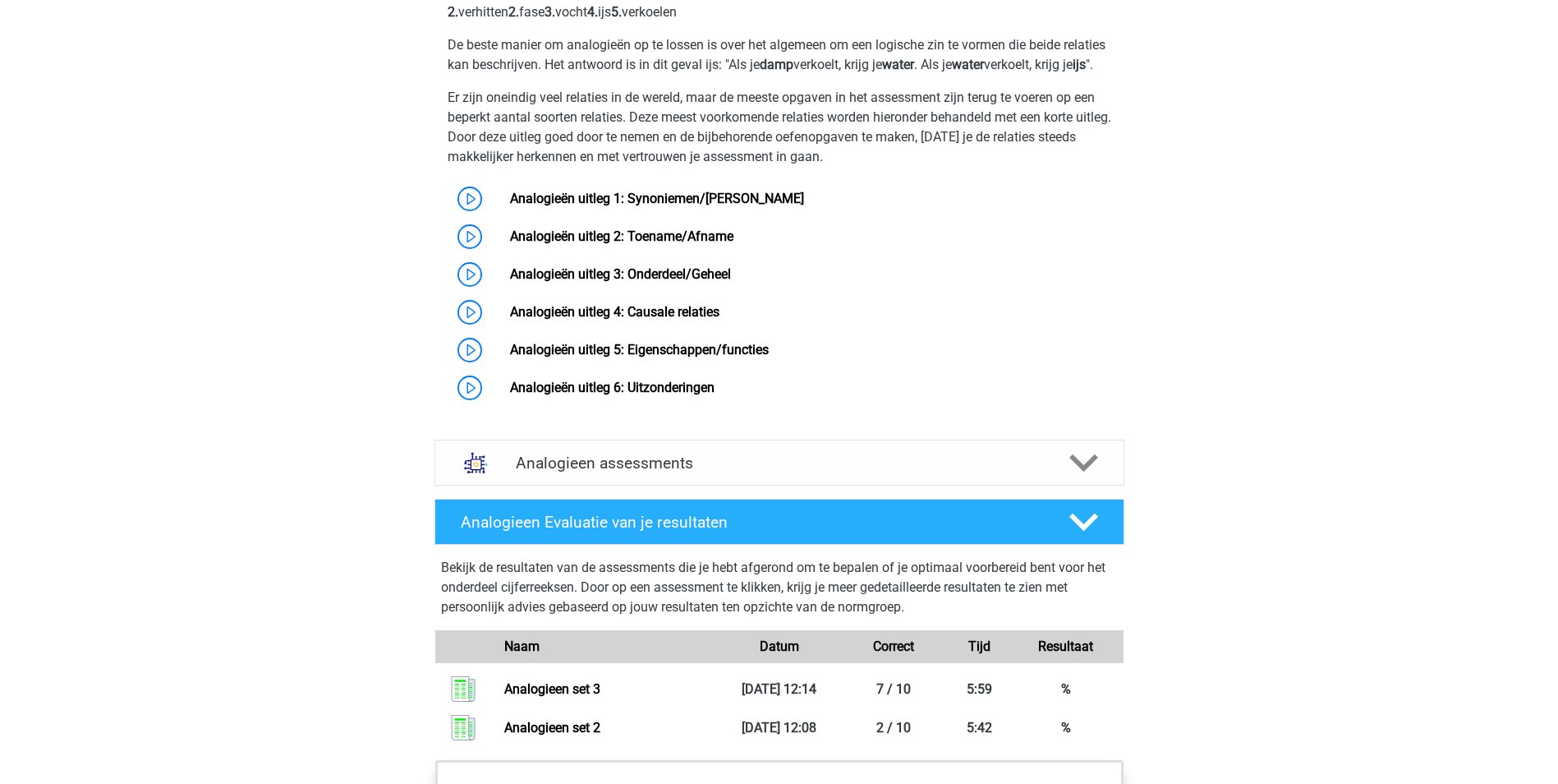
scroll to position [1130, 0]
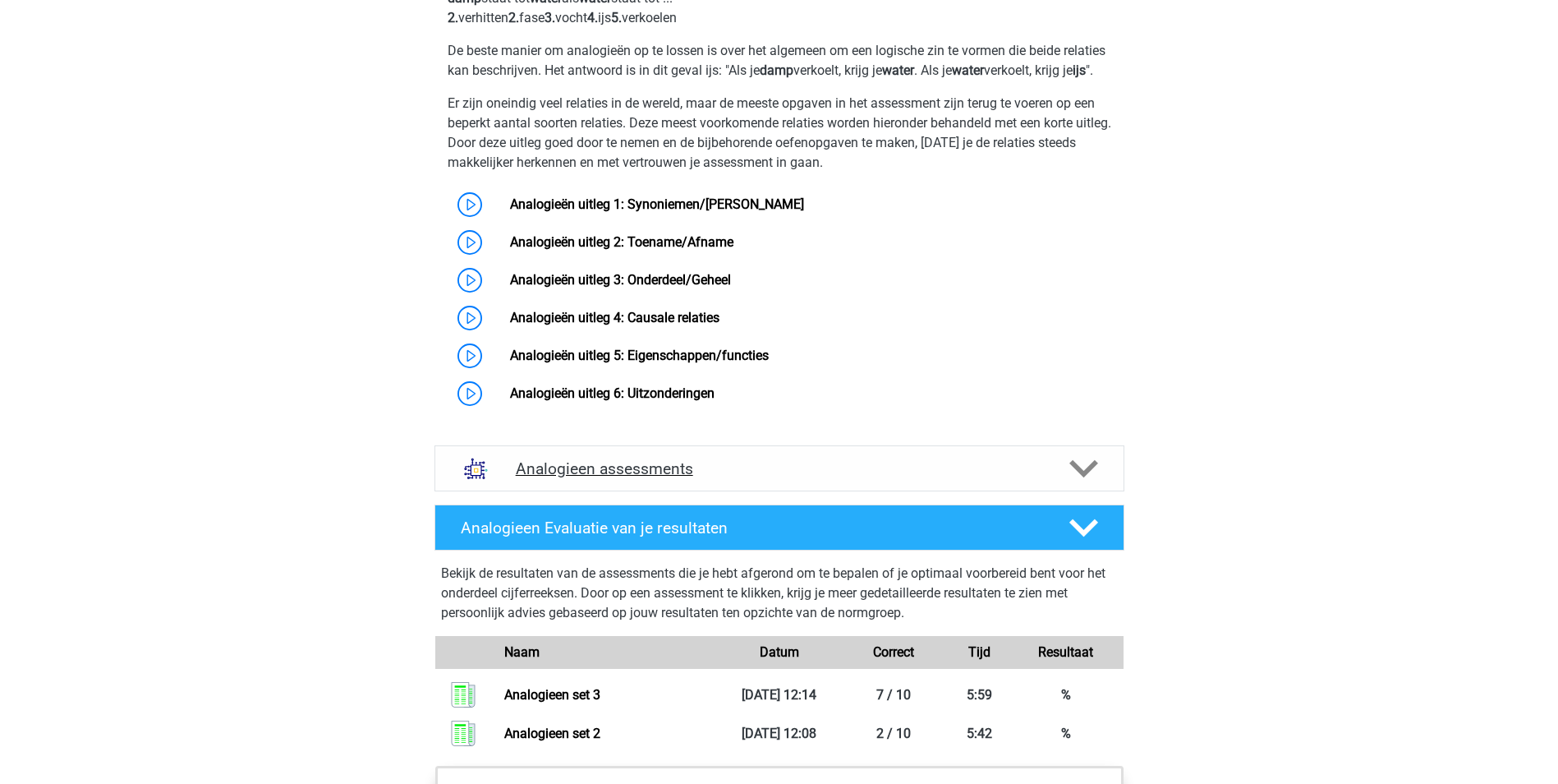
click at [1079, 483] on icon at bounding box center [1084, 469] width 28 height 28
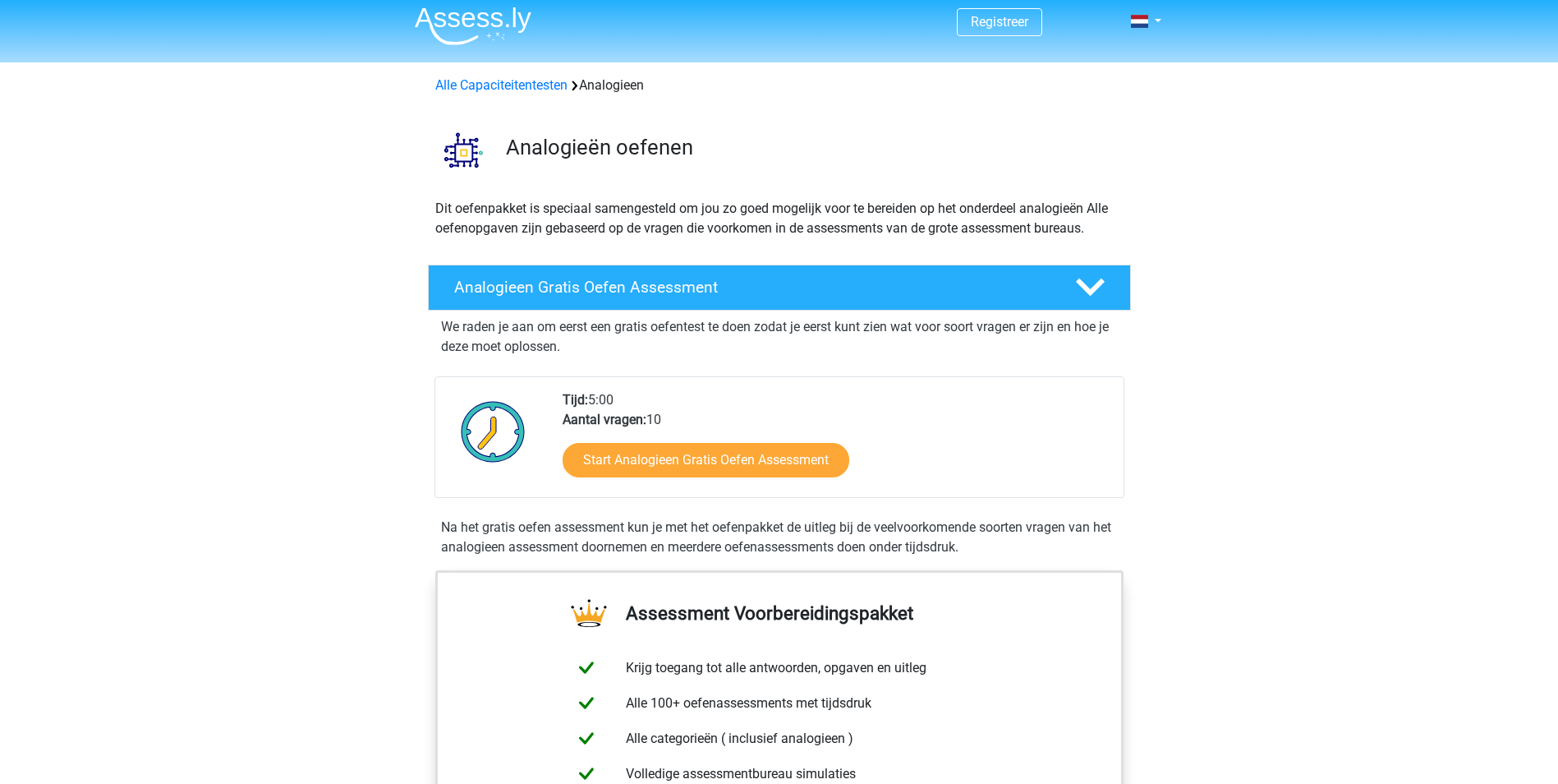
scroll to position [0, 0]
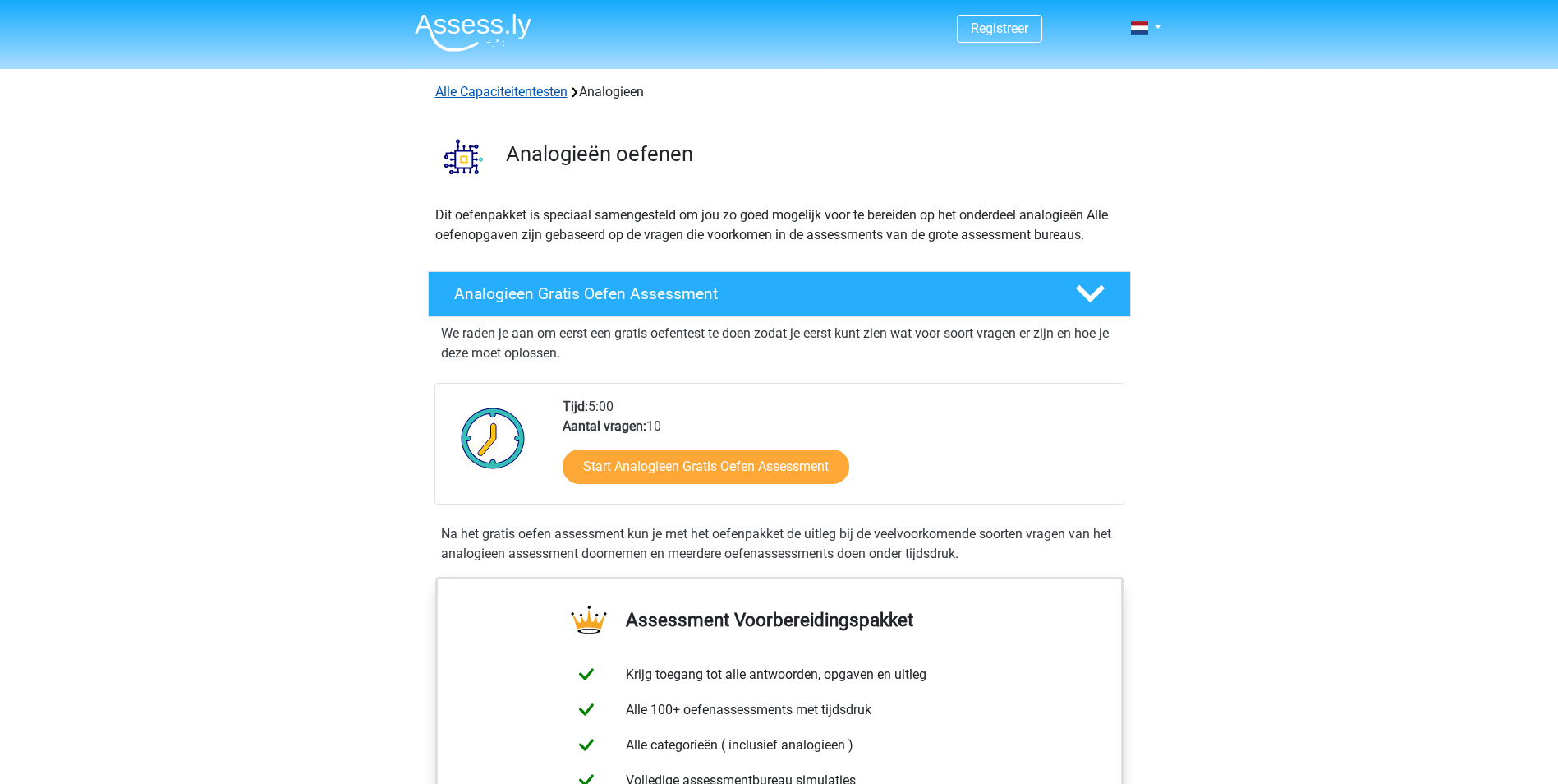
click at [499, 91] on link "Alle Capaciteitentesten" at bounding box center [501, 91] width 132 height 15
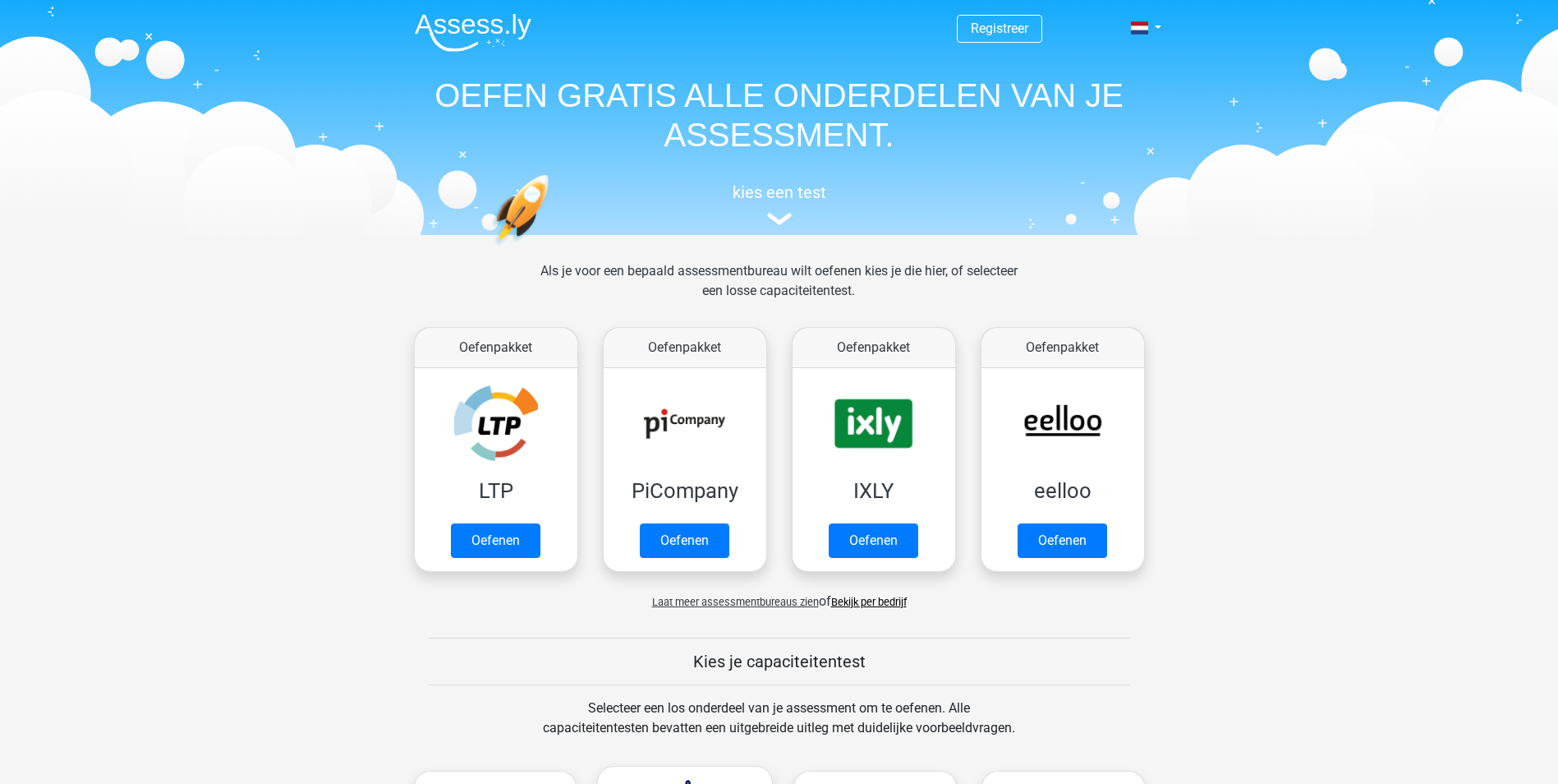
scroll to position [699, 0]
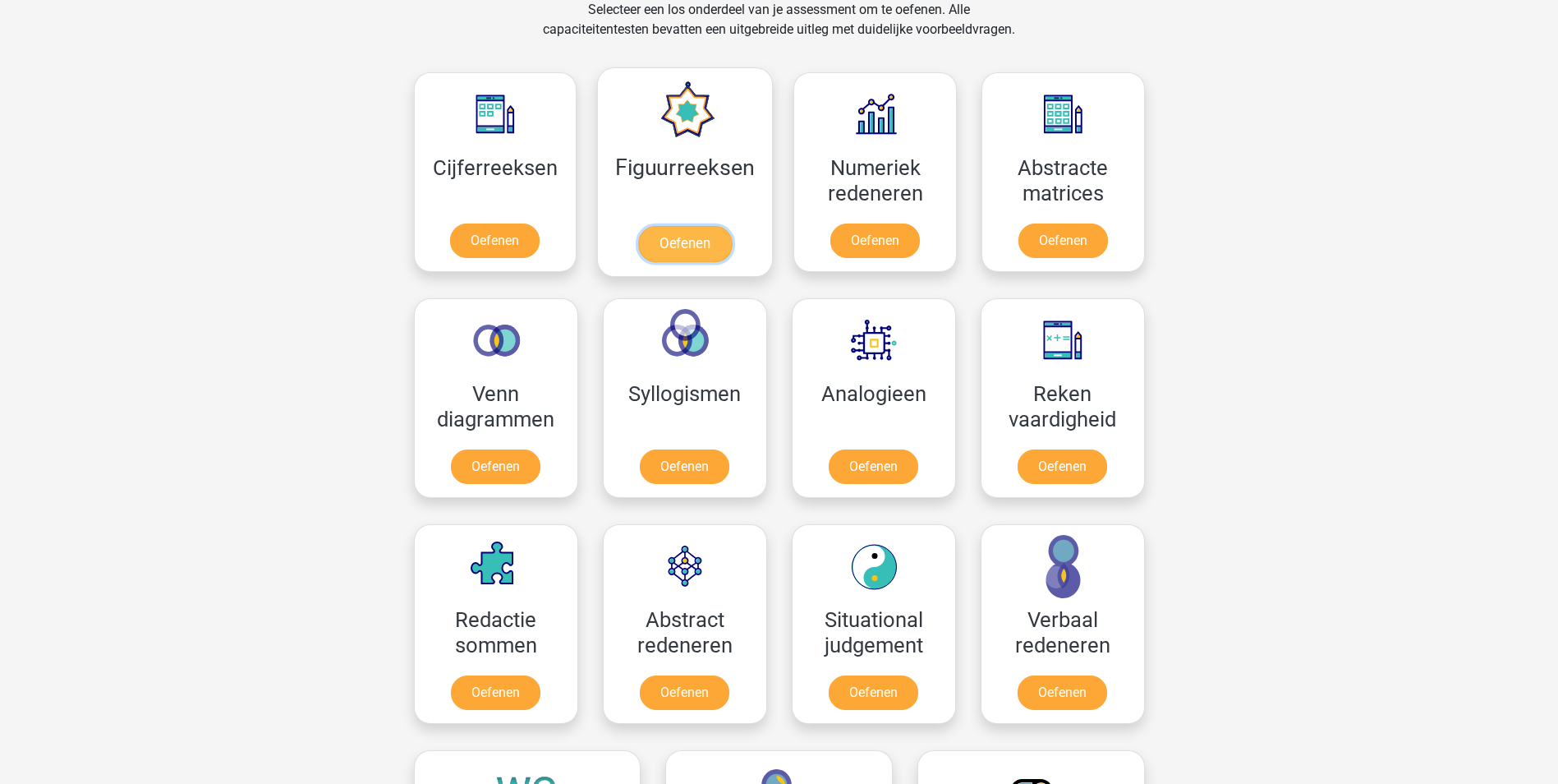
click at [671, 238] on link "Oefenen" at bounding box center [685, 244] width 94 height 36
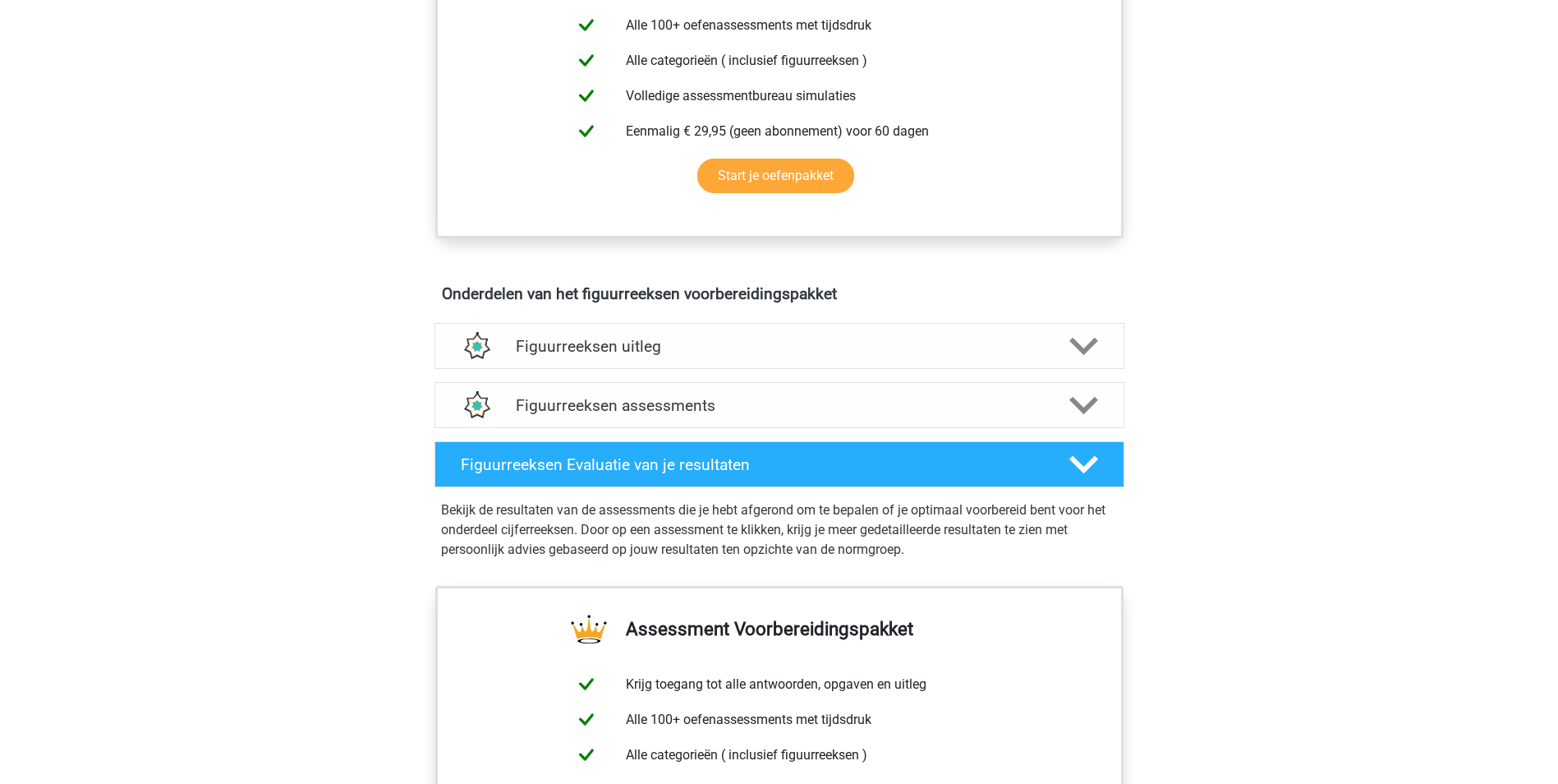
scroll to position [739, 0]
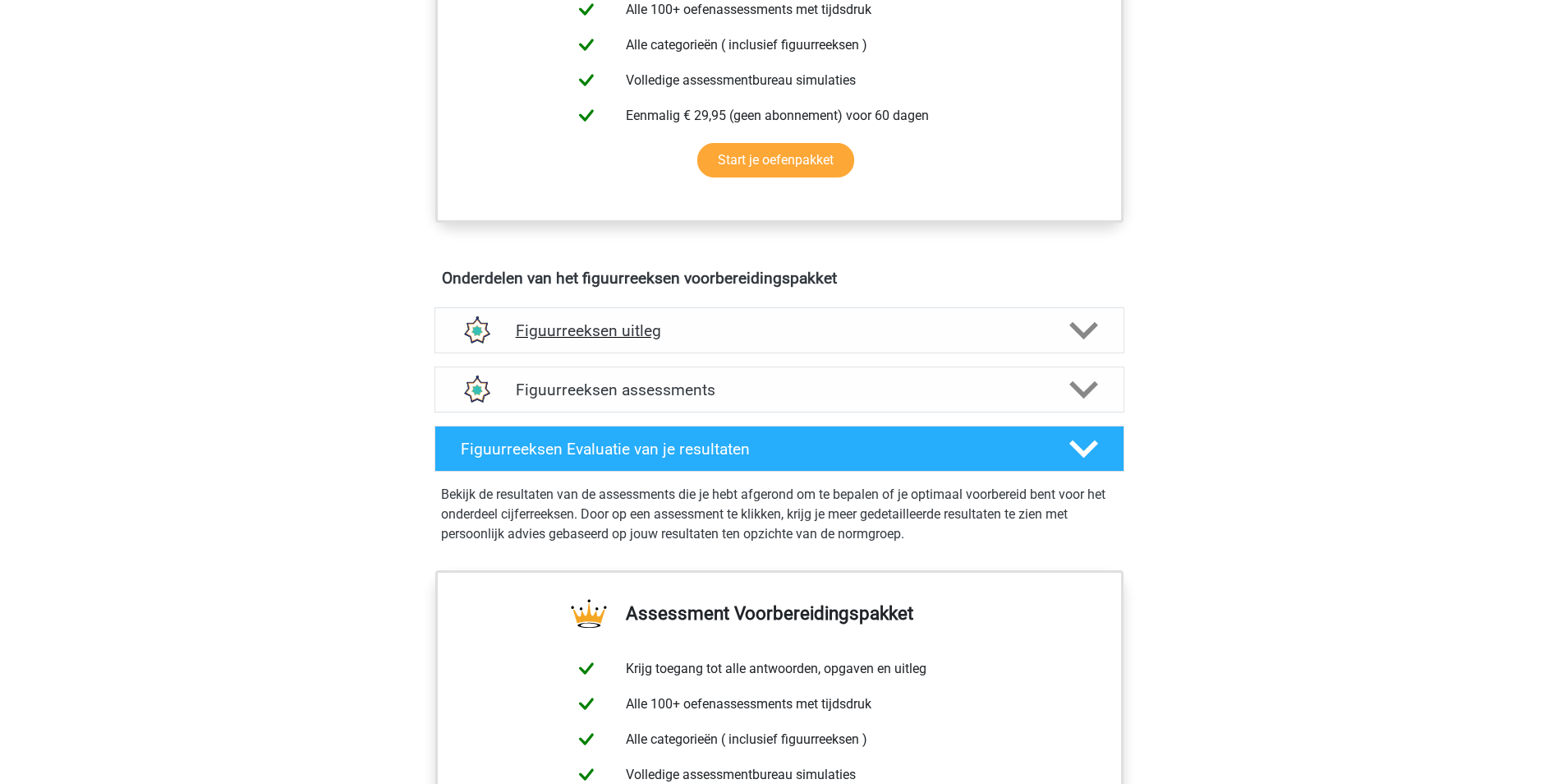
click at [1100, 339] on div at bounding box center [1082, 330] width 55 height 28
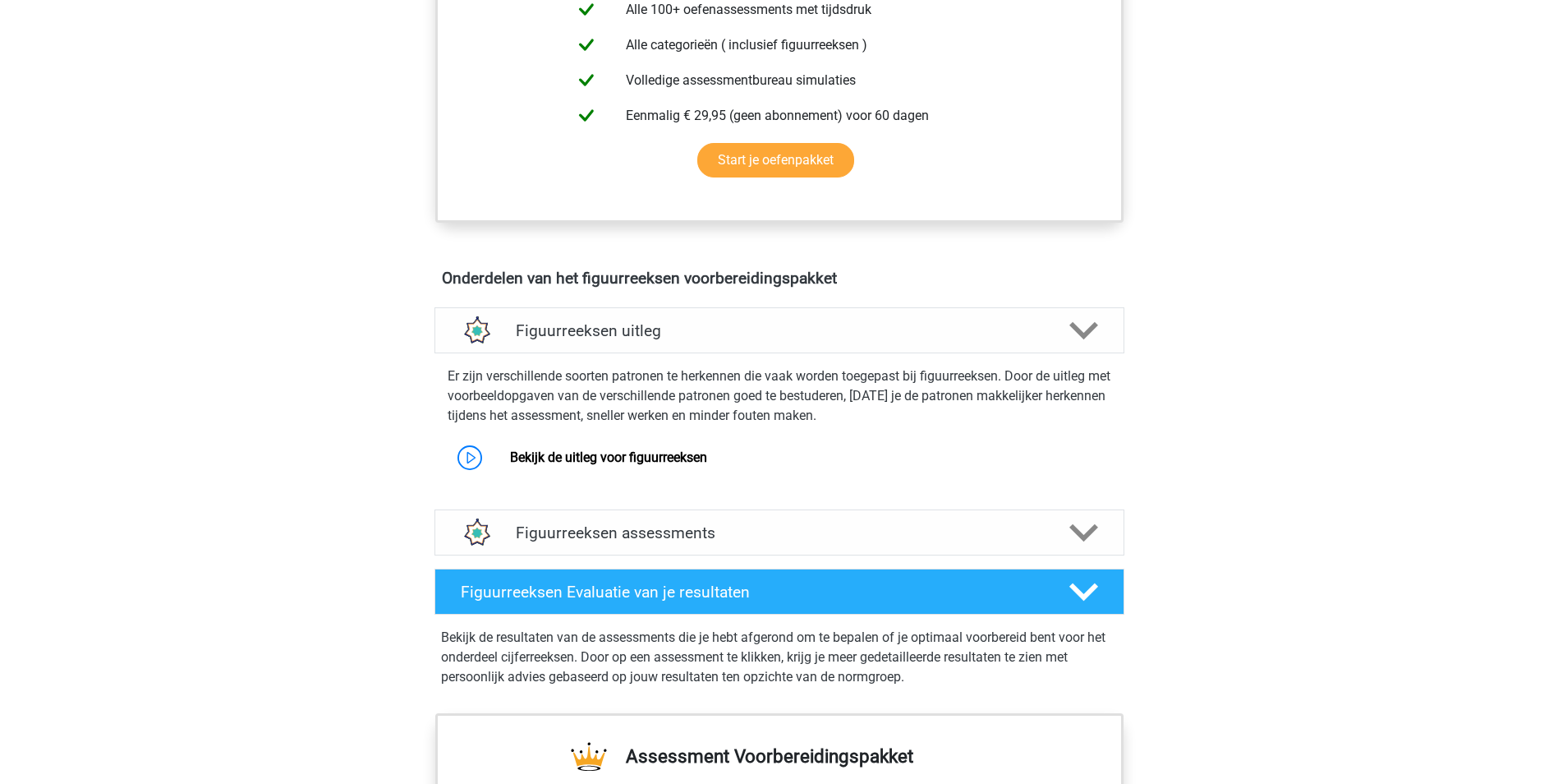
scroll to position [821, 0]
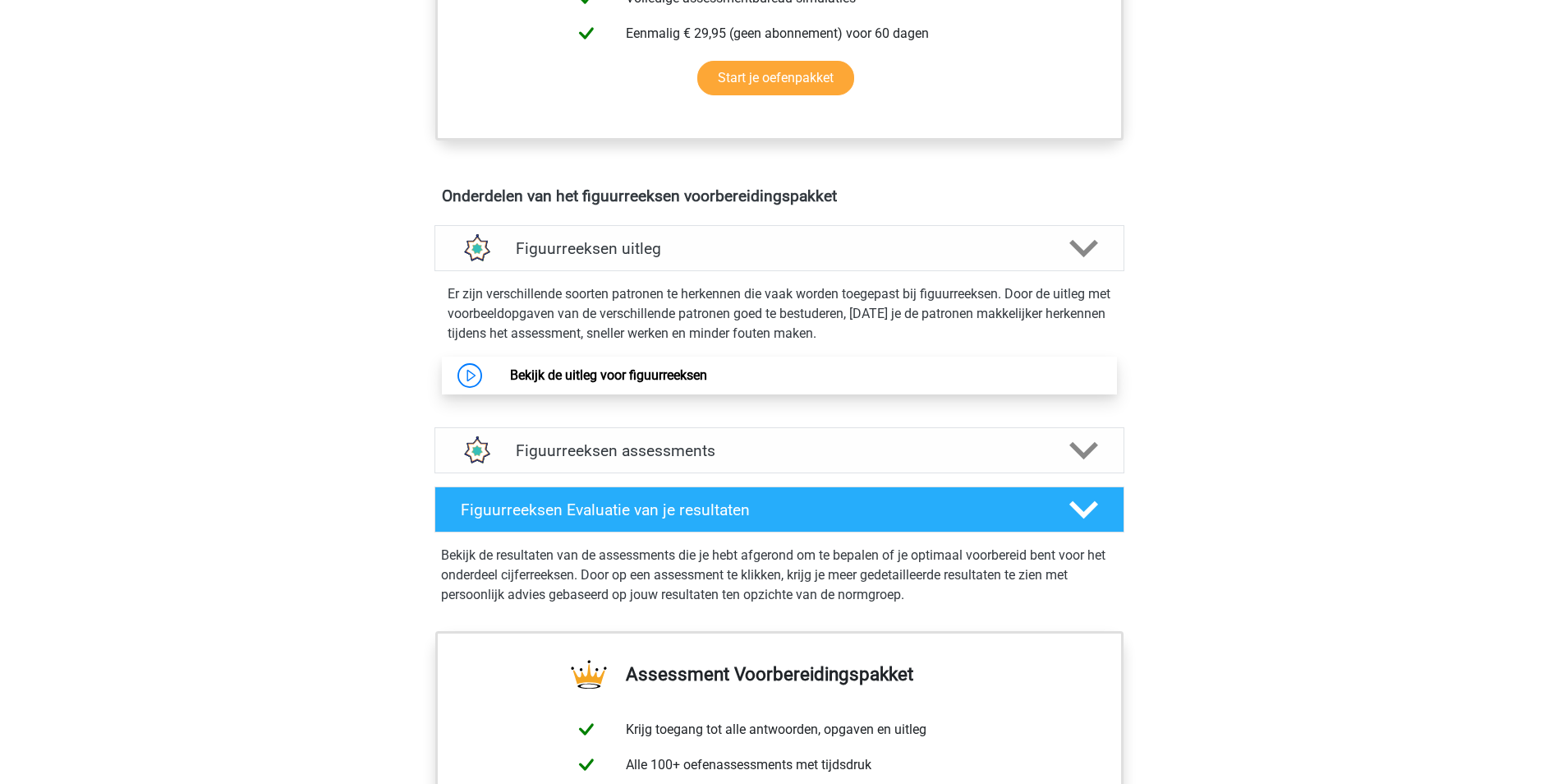
click at [621, 370] on link "Bekijk de uitleg voor figuurreeksen" at bounding box center [609, 375] width 197 height 15
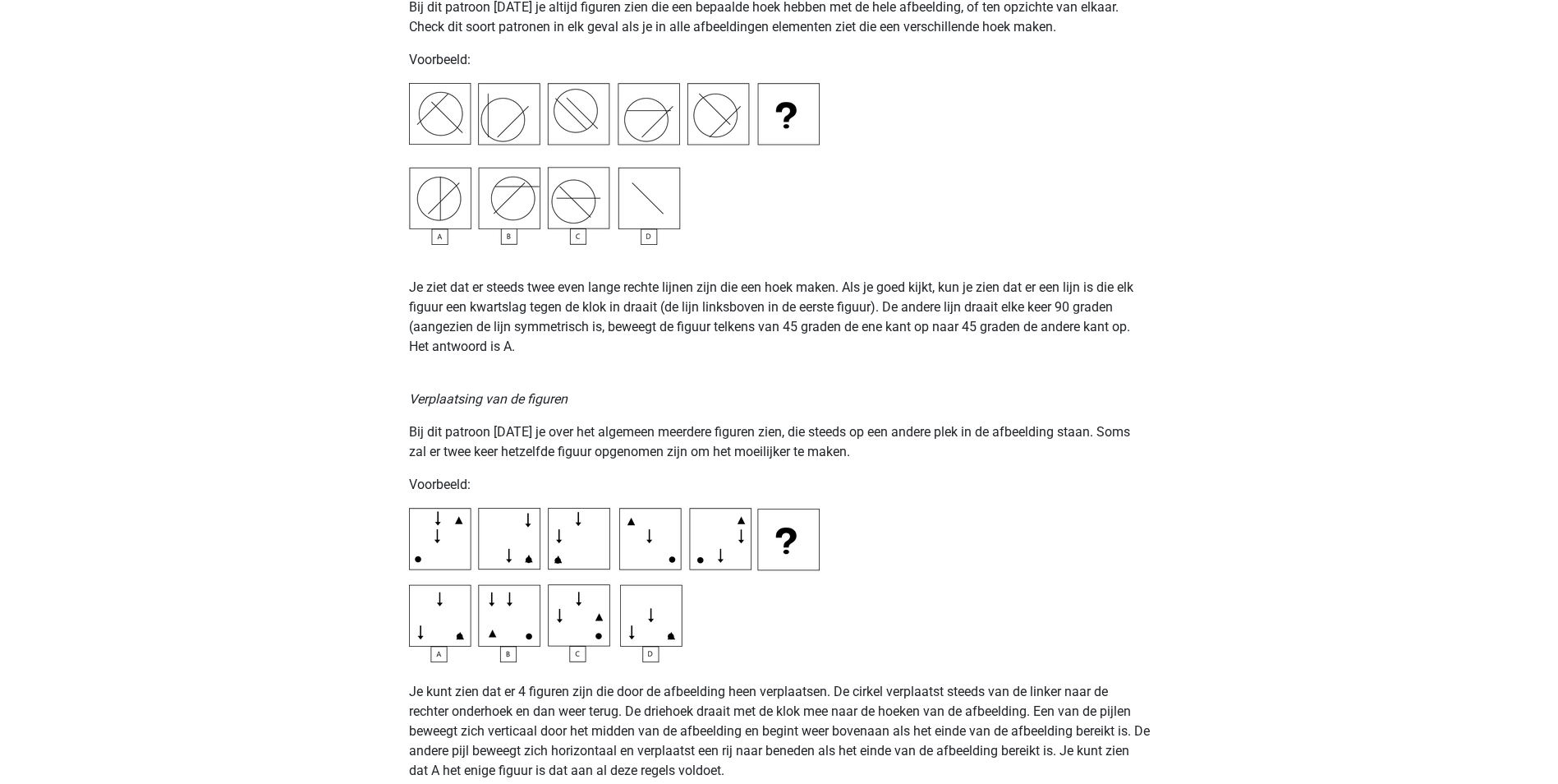
scroll to position [2136, 0]
